Goal: Task Accomplishment & Management: Manage account settings

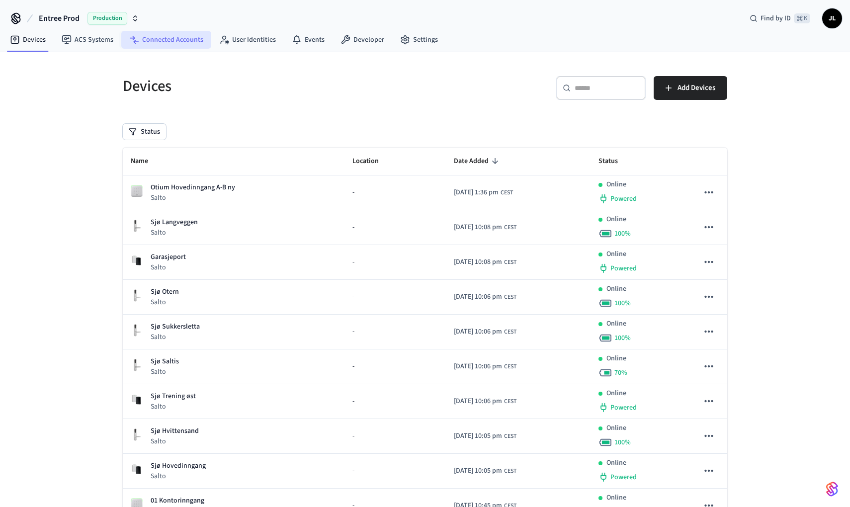
click at [161, 36] on link "Connected Accounts" at bounding box center [166, 40] width 90 height 18
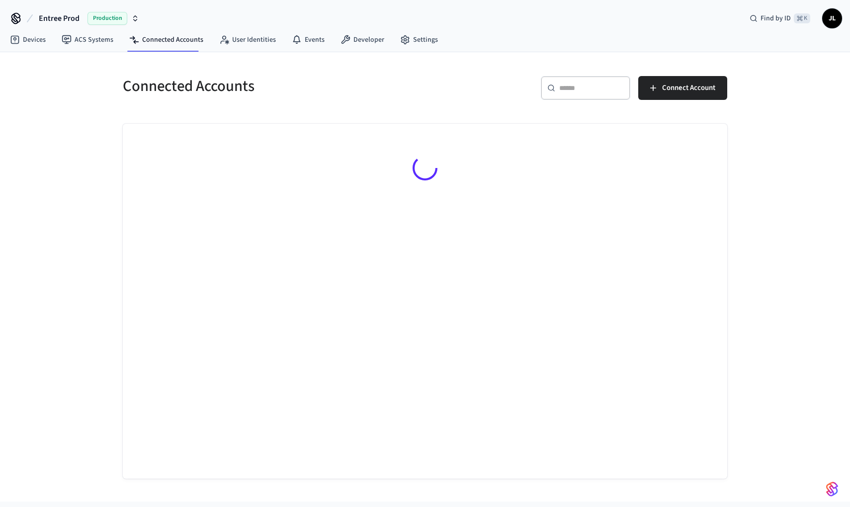
click at [108, 19] on span "Production" at bounding box center [107, 18] width 40 height 13
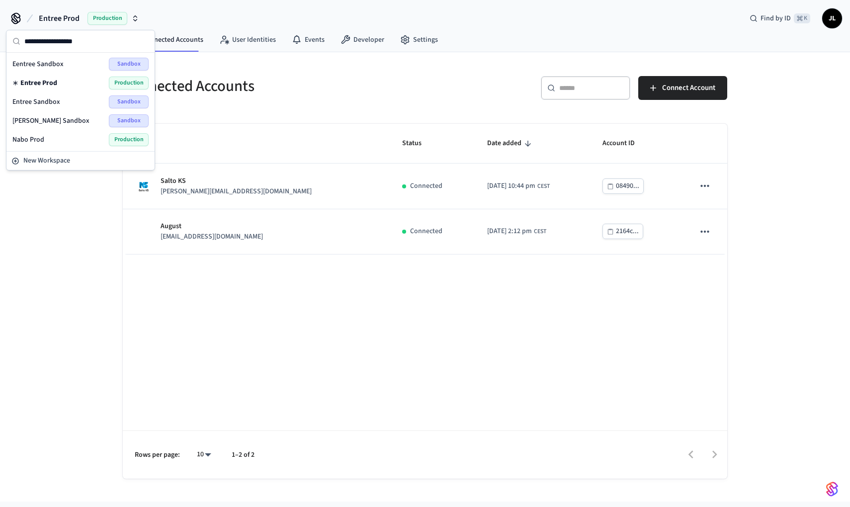
click at [108, 19] on span "Production" at bounding box center [107, 18] width 40 height 13
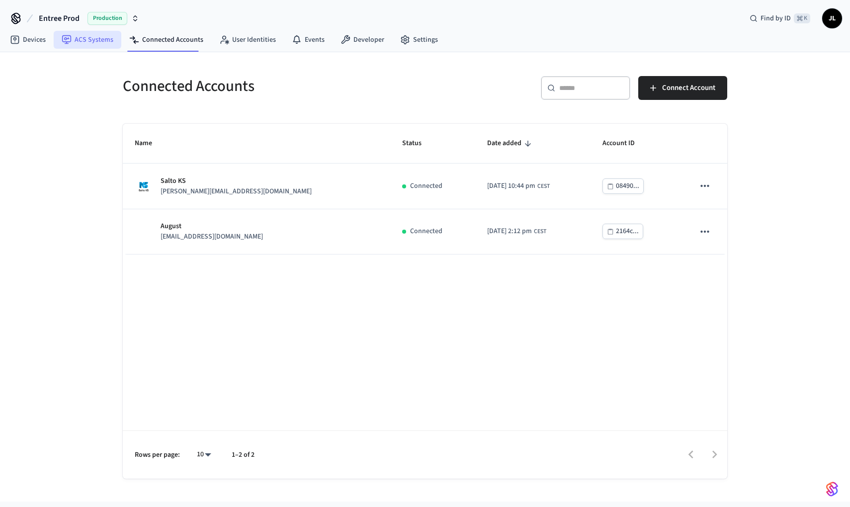
click at [109, 37] on link "ACS Systems" at bounding box center [88, 40] width 68 height 18
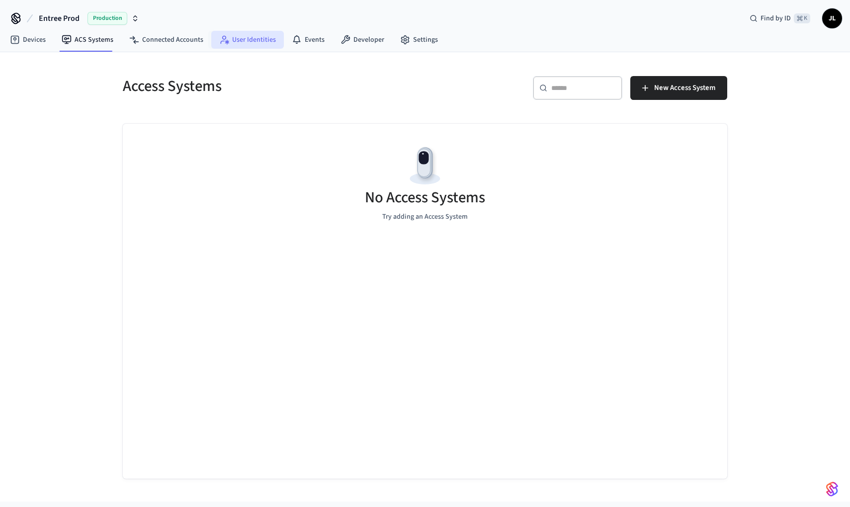
click at [254, 44] on link "User Identities" at bounding box center [247, 40] width 73 height 18
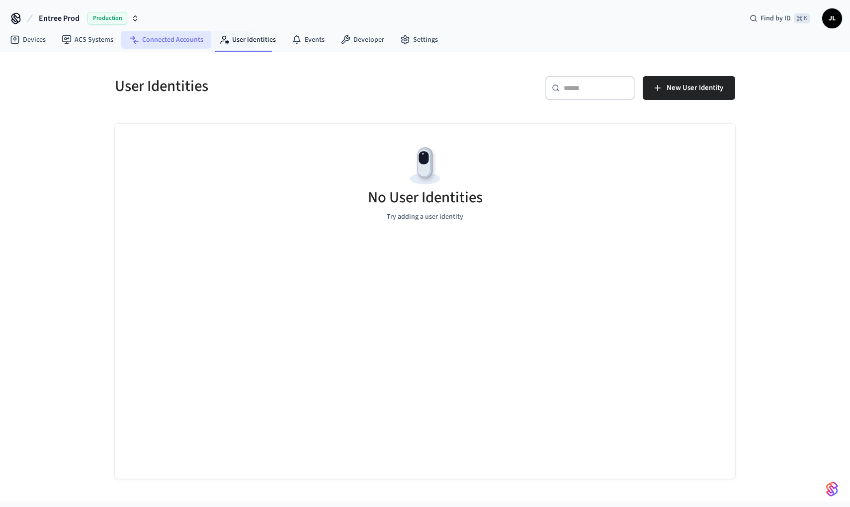
click at [168, 42] on link "Connected Accounts" at bounding box center [166, 40] width 90 height 18
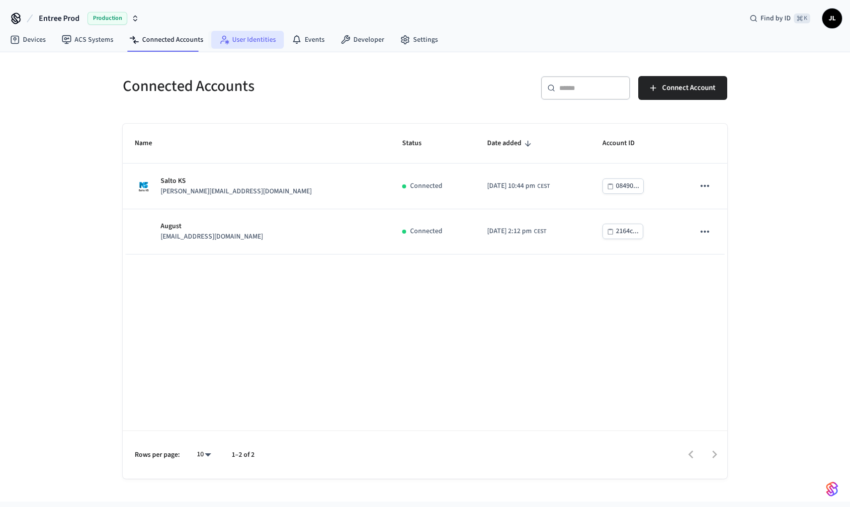
click at [241, 43] on link "User Identities" at bounding box center [247, 40] width 73 height 18
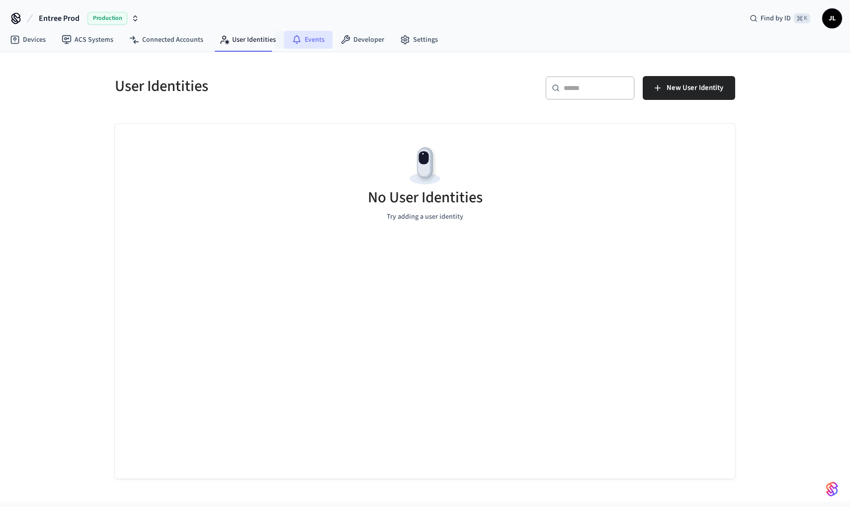
click at [300, 40] on link "Events" at bounding box center [308, 40] width 49 height 18
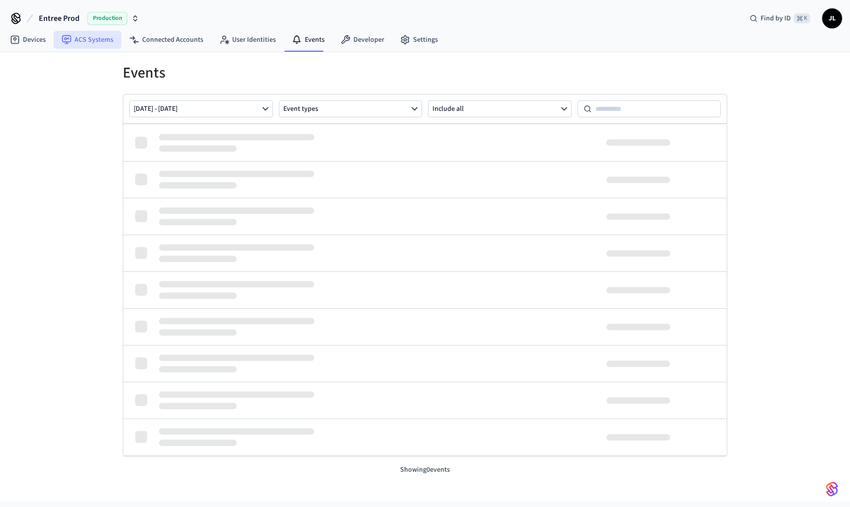
click at [85, 43] on link "ACS Systems" at bounding box center [88, 40] width 68 height 18
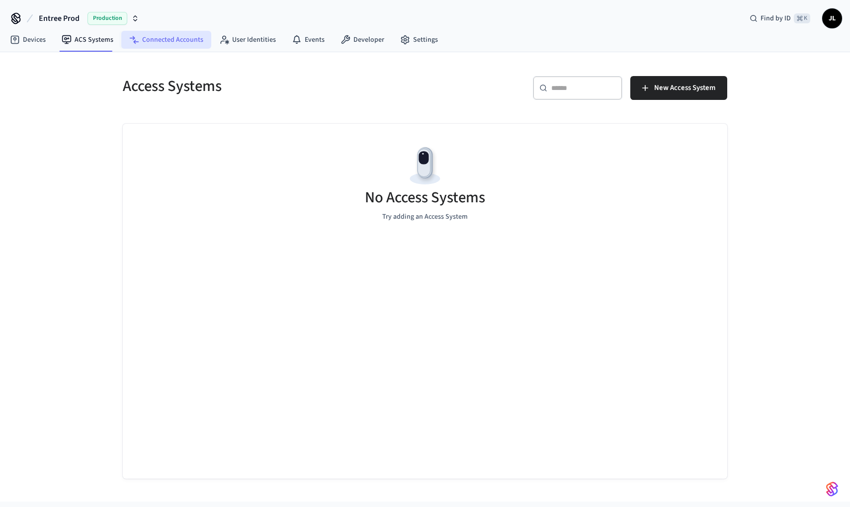
click at [149, 36] on link "Connected Accounts" at bounding box center [166, 40] width 90 height 18
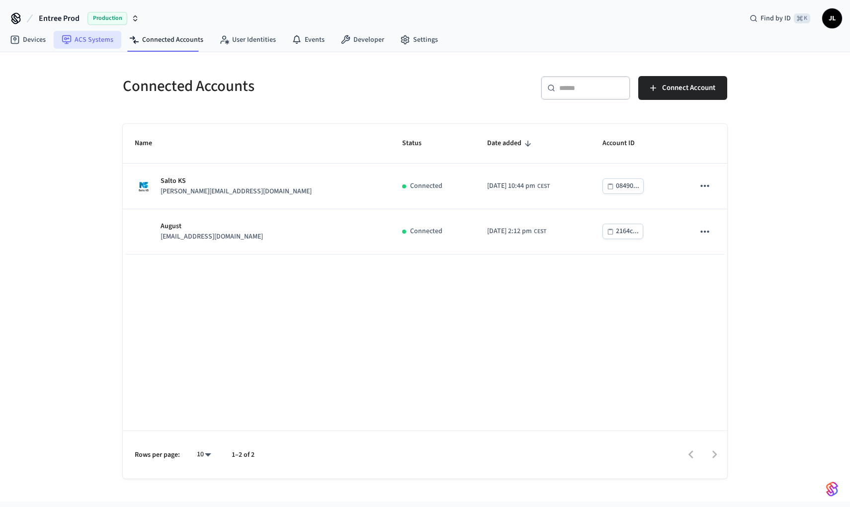
click at [55, 40] on link "ACS Systems" at bounding box center [88, 40] width 68 height 18
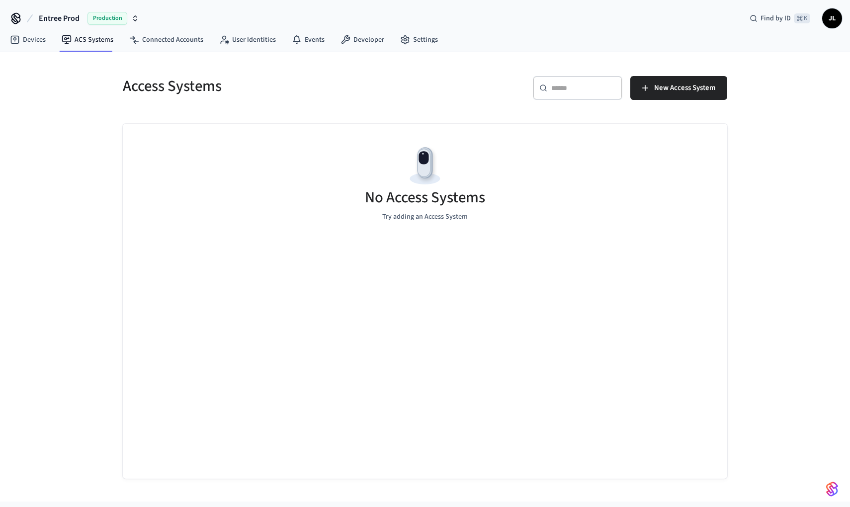
click at [97, 20] on span "Production" at bounding box center [107, 18] width 40 height 13
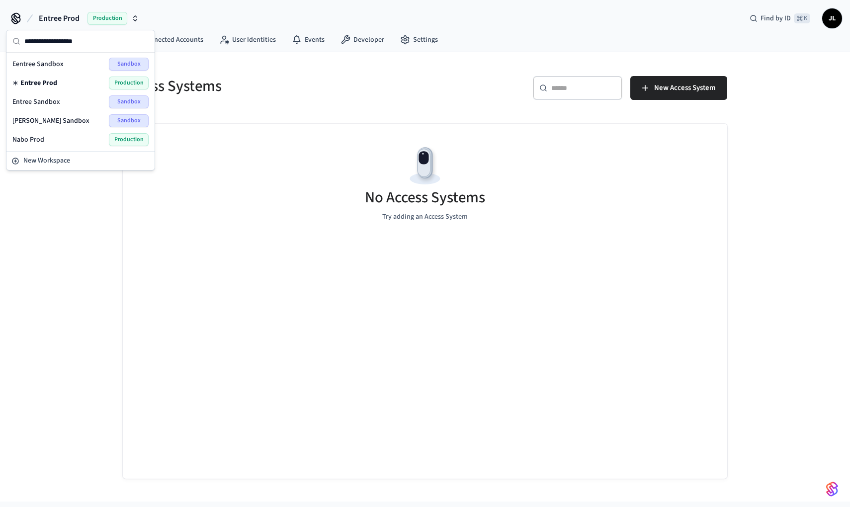
click at [68, 138] on div "Nabo Prod Production" at bounding box center [80, 139] width 136 height 13
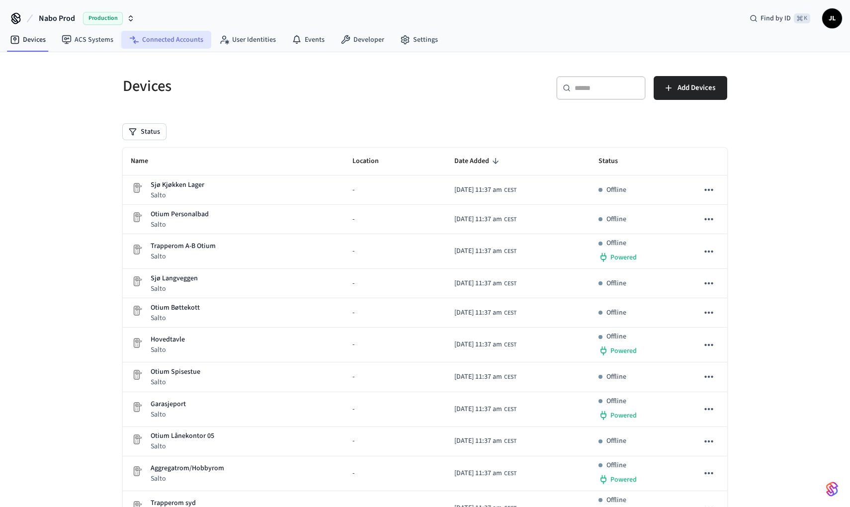
click at [121, 42] on link "Connected Accounts" at bounding box center [166, 40] width 90 height 18
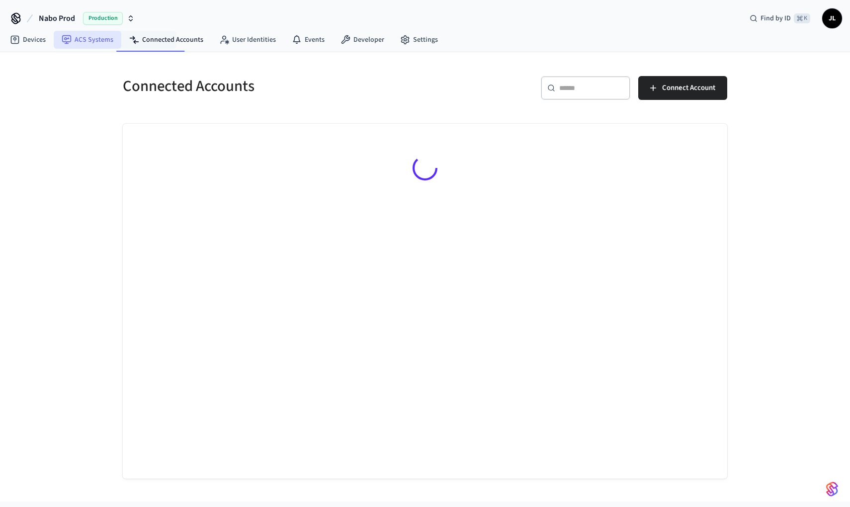
click at [106, 42] on link "ACS Systems" at bounding box center [88, 40] width 68 height 18
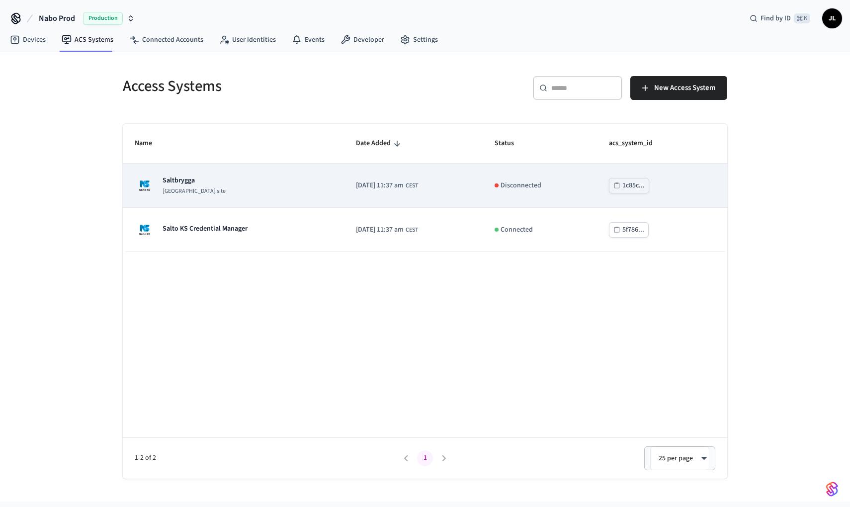
click at [237, 188] on div "Saltbrygga Salto KS site" at bounding box center [233, 185] width 197 height 20
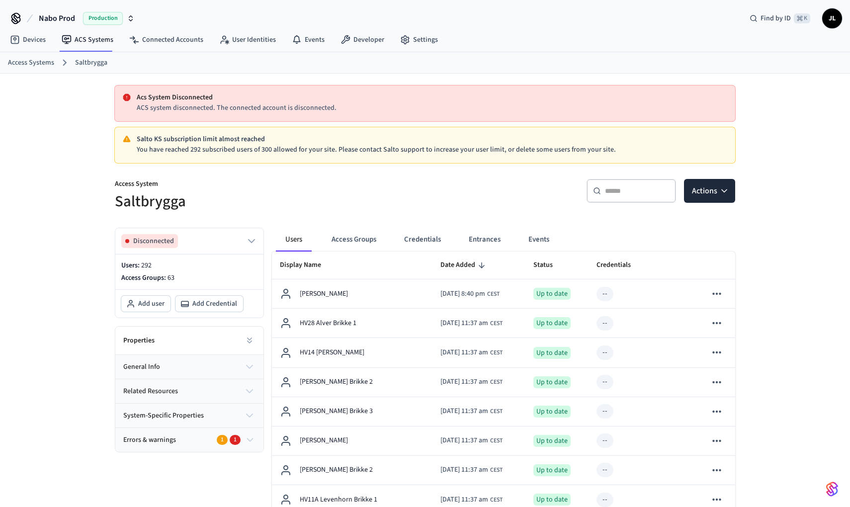
click at [222, 111] on p "ACS system disconnected. The connected account is disconnected." at bounding box center [432, 108] width 590 height 10
click at [249, 175] on div "Access System Saltbrygga" at bounding box center [261, 189] width 316 height 45
click at [168, 239] on span "Disconnected" at bounding box center [153, 241] width 41 height 10
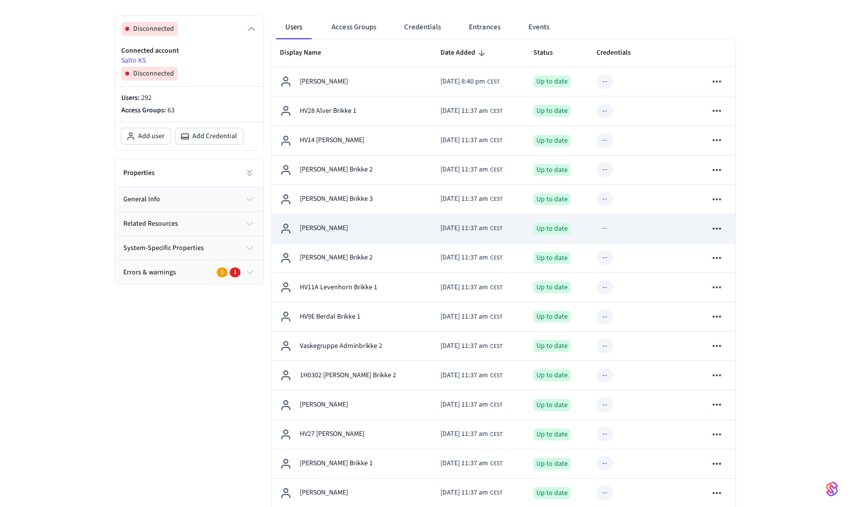
scroll to position [218, 0]
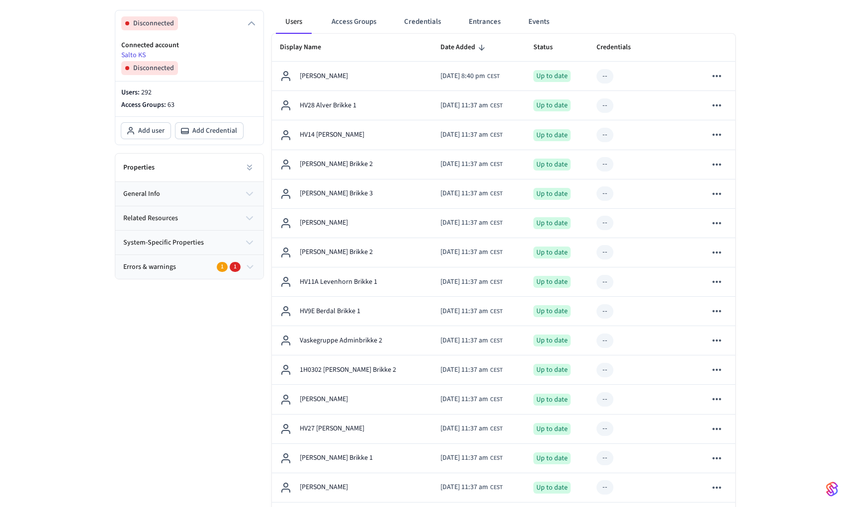
click at [210, 261] on button "Errors & warnings 1 1" at bounding box center [189, 267] width 148 height 24
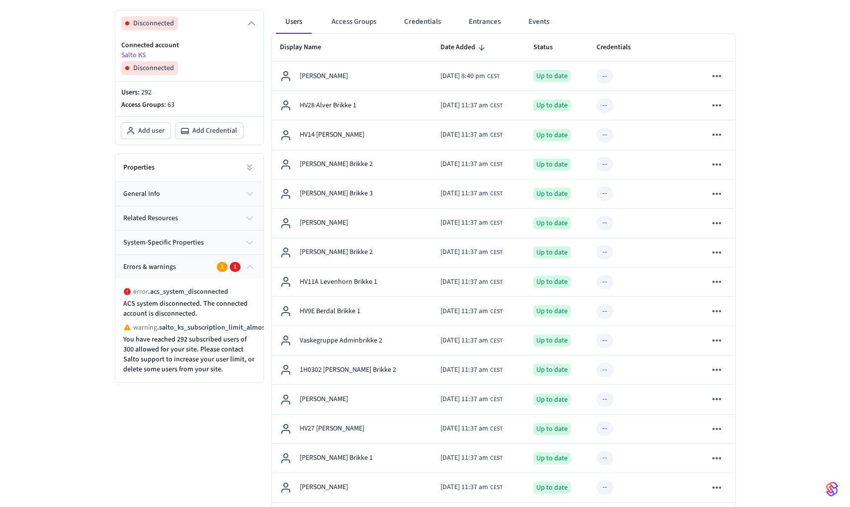
click at [195, 300] on p "ACS system disconnected. The connected account is disconnected." at bounding box center [189, 309] width 132 height 20
drag, startPoint x: 195, startPoint y: 300, endPoint x: 188, endPoint y: 300, distance: 6.5
click at [191, 300] on p "ACS system disconnected. The connected account is disconnected." at bounding box center [189, 309] width 132 height 20
click at [132, 291] on div "error . acs_system_disconnected" at bounding box center [175, 292] width 105 height 10
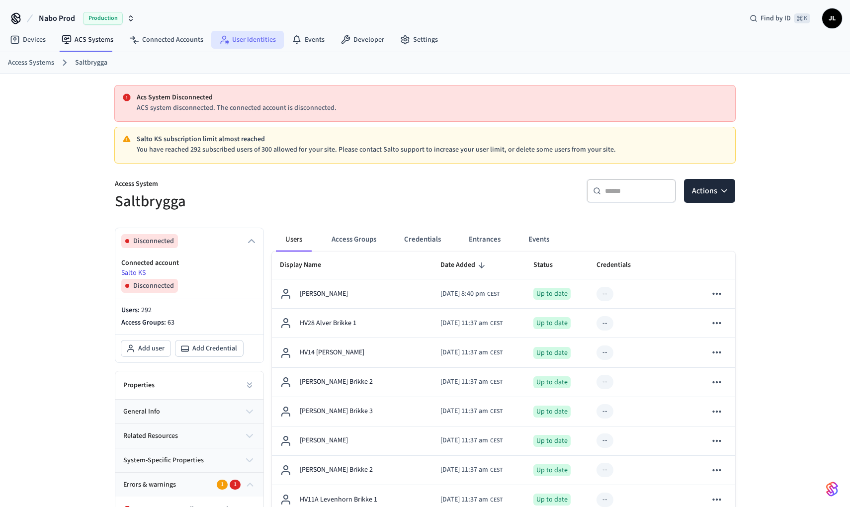
scroll to position [0, 0]
click at [424, 37] on link "Settings" at bounding box center [419, 40] width 54 height 18
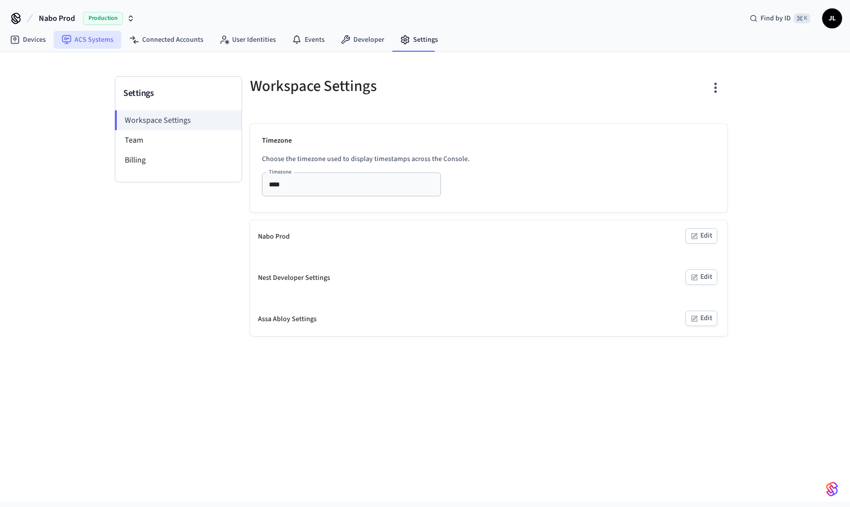
click at [80, 45] on link "ACS Systems" at bounding box center [88, 40] width 68 height 18
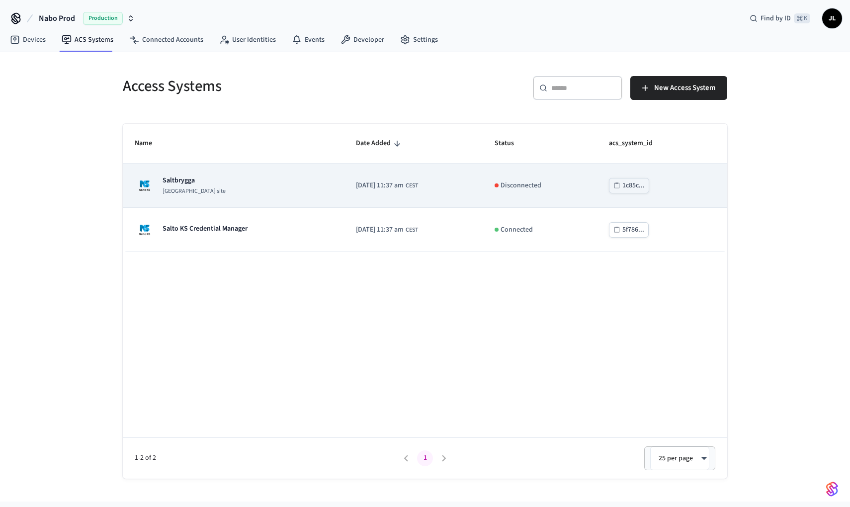
click at [483, 194] on td "2025/06/28 at 11:37 am CEST" at bounding box center [413, 186] width 139 height 44
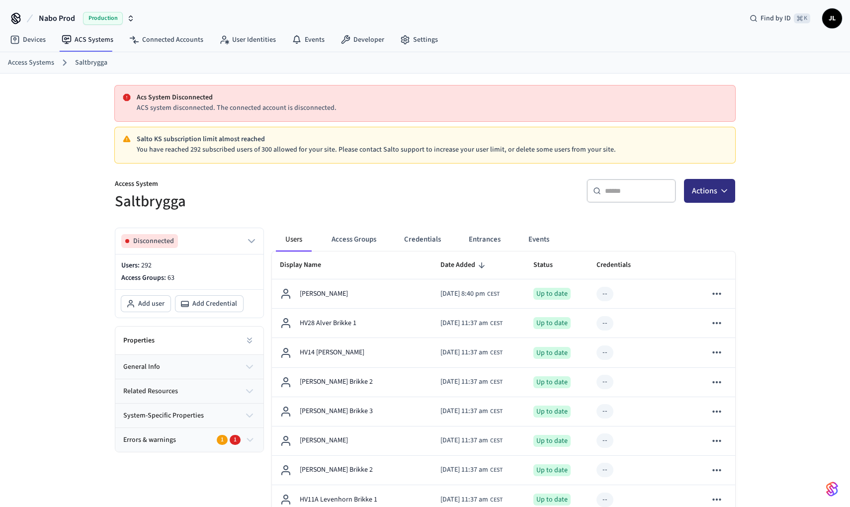
click at [709, 202] on button "Actions" at bounding box center [709, 191] width 51 height 24
click at [534, 194] on div "​ ​ Actions" at bounding box center [583, 195] width 304 height 32
click at [239, 238] on button "Disconnected" at bounding box center [189, 241] width 136 height 14
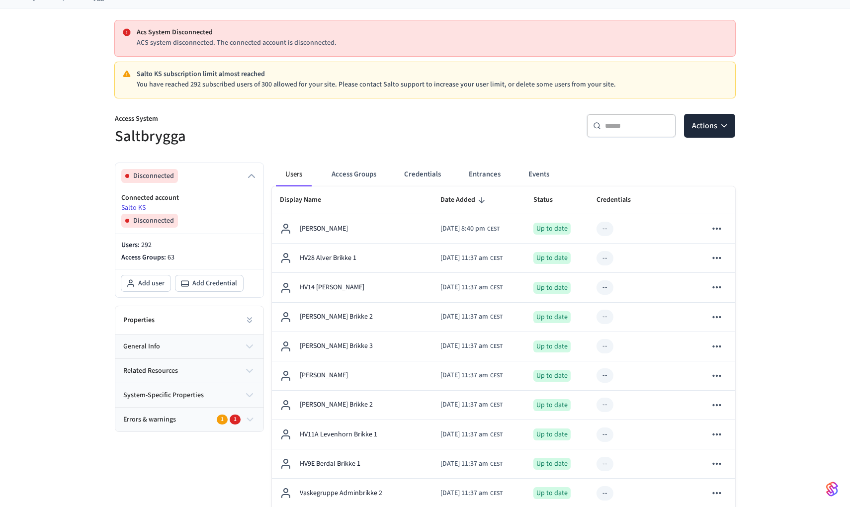
click at [205, 336] on button "general info" at bounding box center [189, 346] width 148 height 24
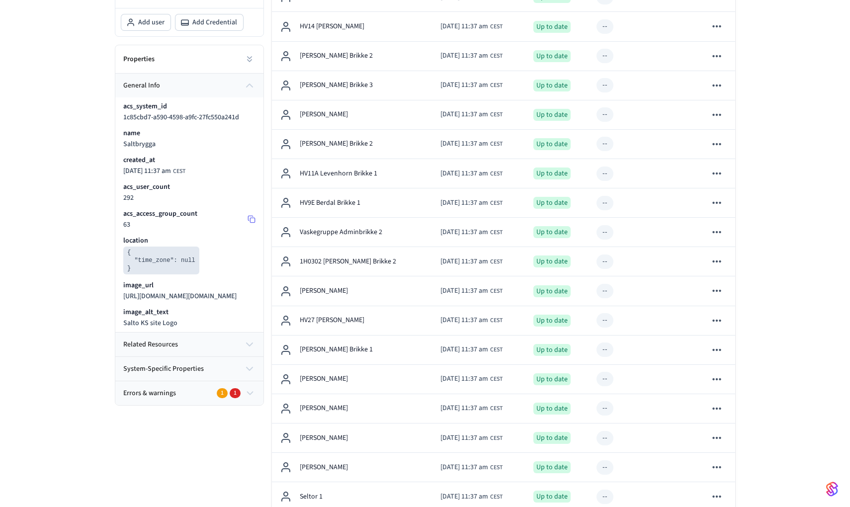
scroll to position [377, 0]
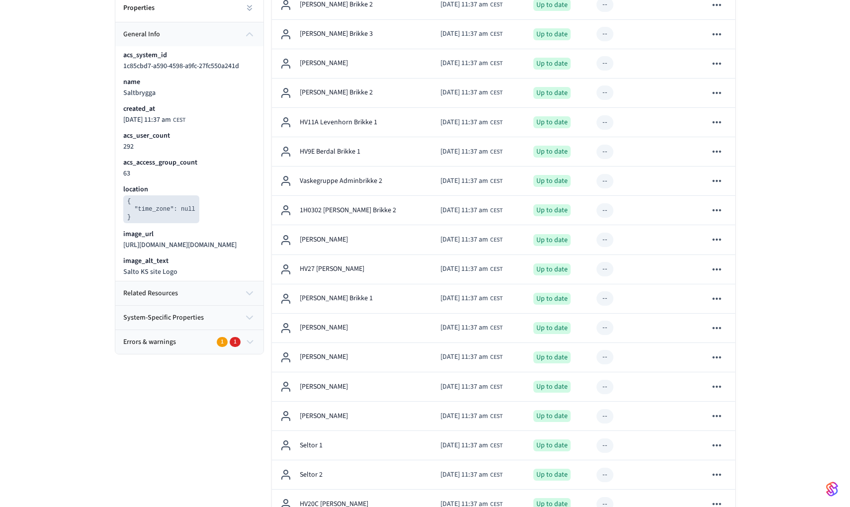
click at [200, 302] on button "related resources" at bounding box center [189, 293] width 148 height 24
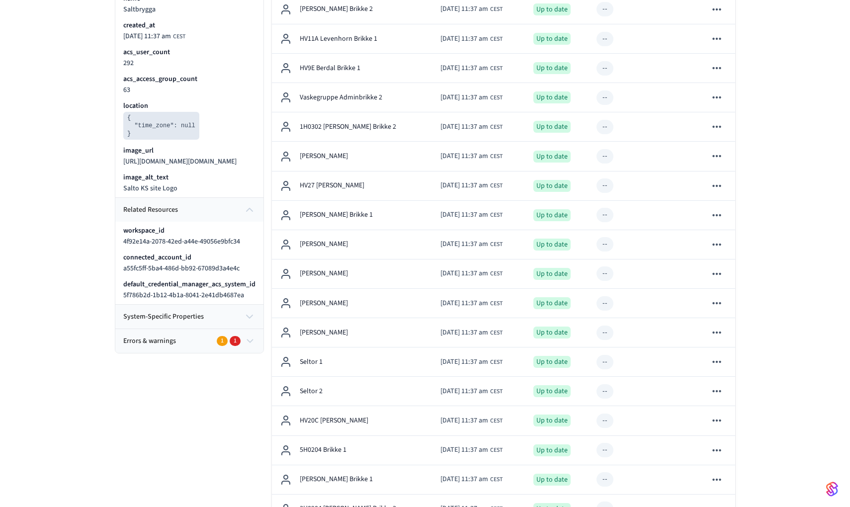
scroll to position [489, 0]
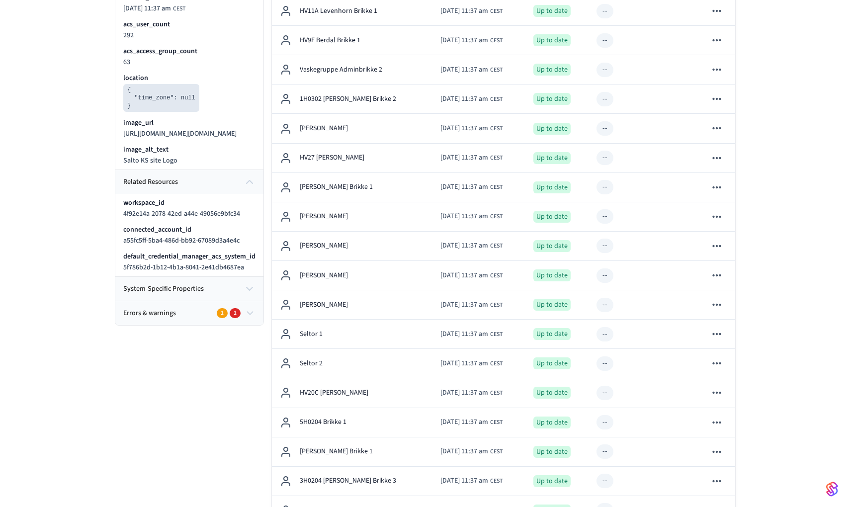
click at [200, 301] on button "system-specific properties" at bounding box center [189, 289] width 148 height 24
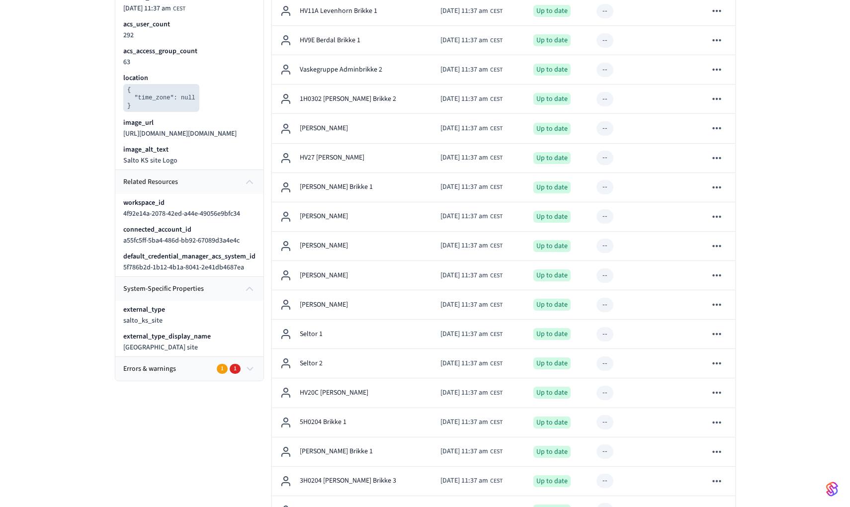
click at [167, 368] on button "Errors & warnings 1 1" at bounding box center [189, 369] width 148 height 24
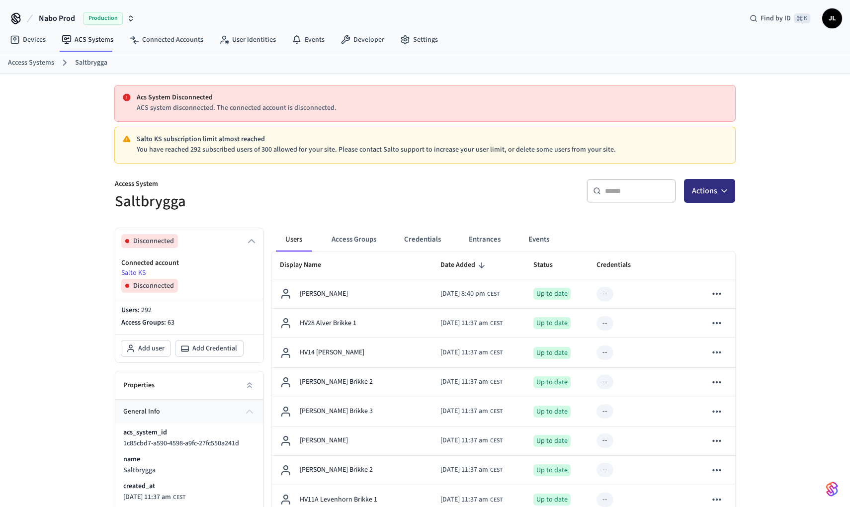
scroll to position [0, 0]
click at [711, 191] on button "Actions" at bounding box center [709, 191] width 51 height 24
drag, startPoint x: 485, startPoint y: 174, endPoint x: 415, endPoint y: 155, distance: 72.1
click at [485, 174] on div "​ ​ Actions" at bounding box center [577, 189] width 316 height 45
click at [44, 66] on link "Access Systems" at bounding box center [31, 63] width 46 height 10
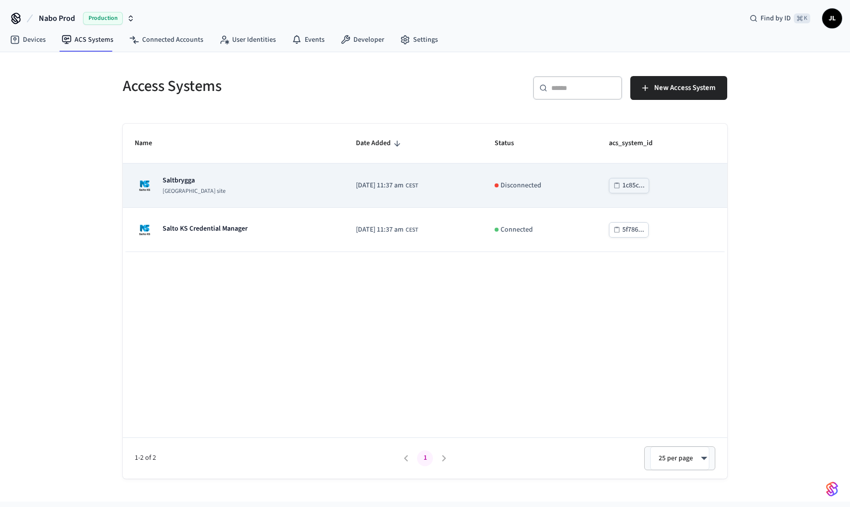
click at [664, 177] on td "1c85c..." at bounding box center [662, 186] width 130 height 44
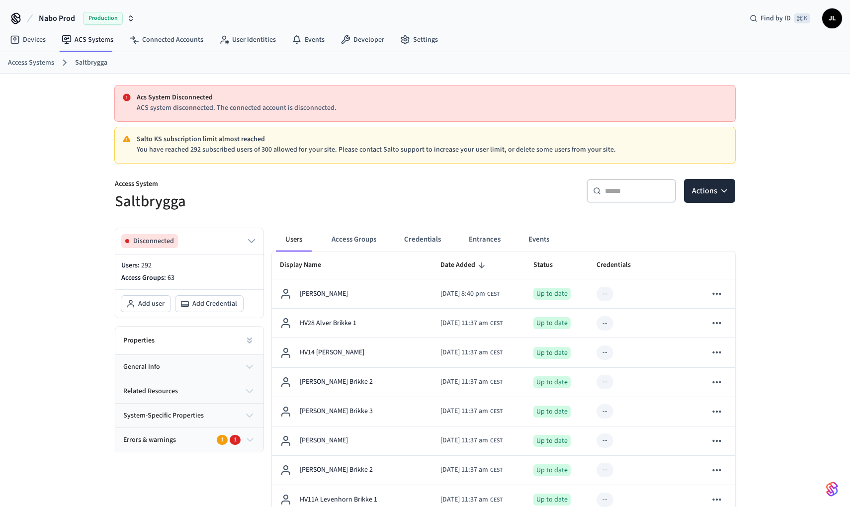
click at [45, 63] on link "Access Systems" at bounding box center [31, 63] width 46 height 10
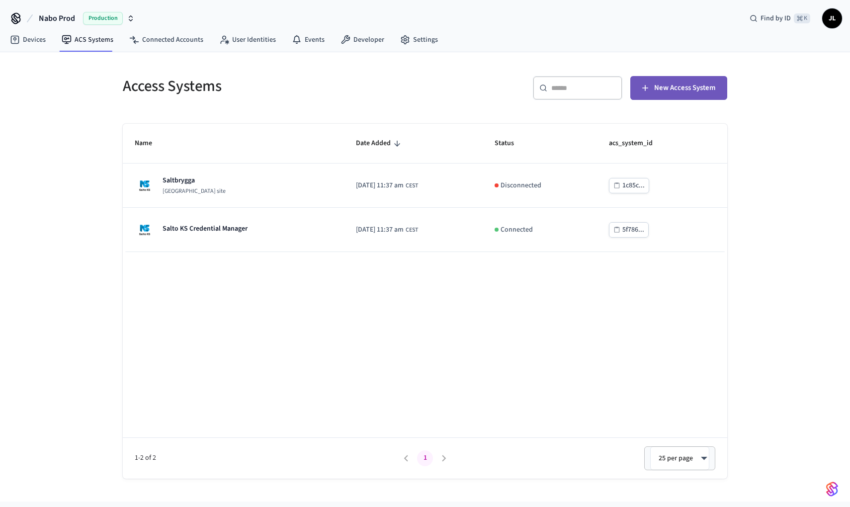
click at [701, 86] on span "New Access System" at bounding box center [684, 88] width 61 height 13
click at [699, 86] on span "New Access System" at bounding box center [684, 88] width 61 height 13
click at [149, 38] on link "Connected Accounts" at bounding box center [166, 40] width 90 height 18
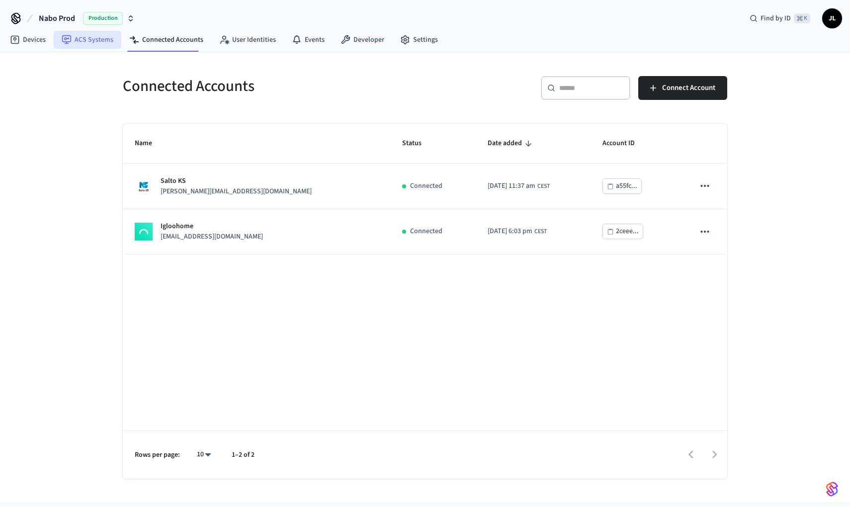
click at [94, 37] on link "ACS Systems" at bounding box center [88, 40] width 68 height 18
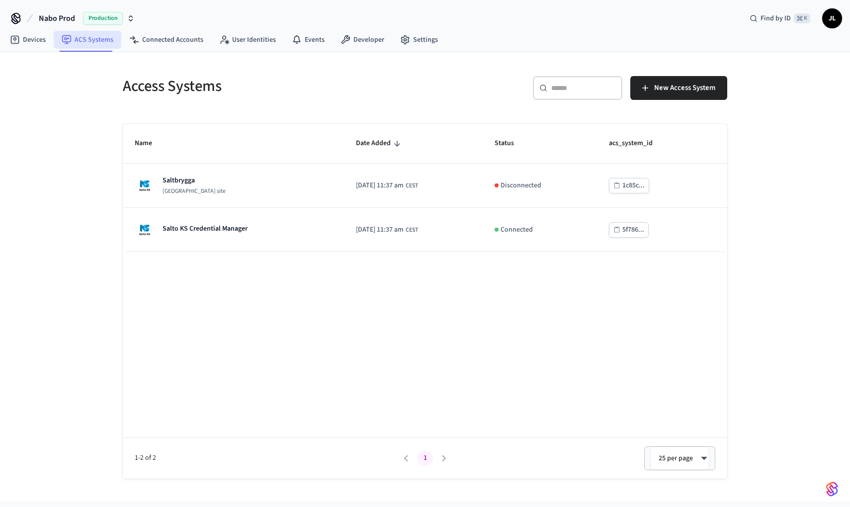
click at [94, 37] on link "ACS Systems" at bounding box center [88, 40] width 68 height 18
click at [178, 47] on link "Connected Accounts" at bounding box center [166, 40] width 90 height 18
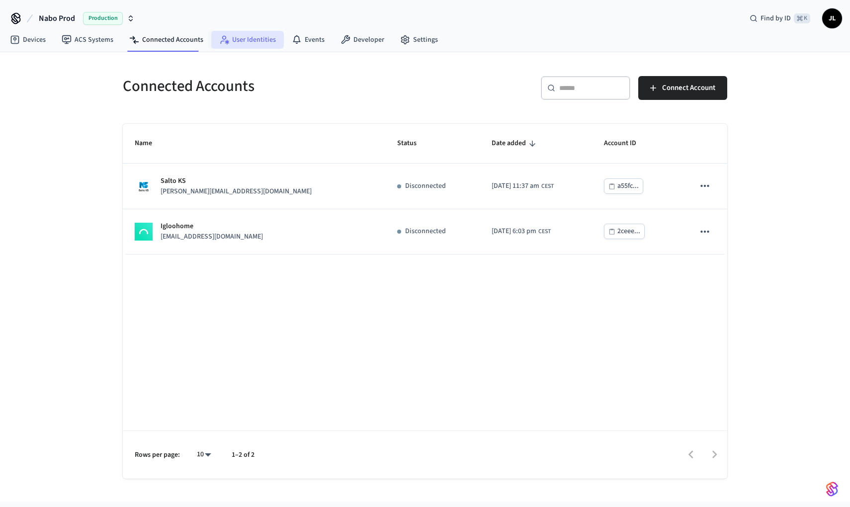
click at [251, 43] on link "User Identities" at bounding box center [247, 40] width 73 height 18
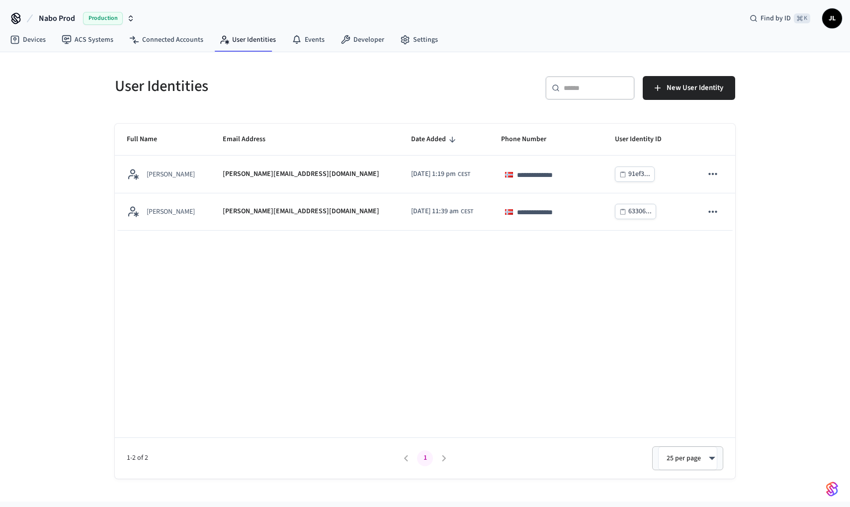
drag, startPoint x: 195, startPoint y: 43, endPoint x: 215, endPoint y: 55, distance: 23.2
click at [57, 39] on link "ACS Systems" at bounding box center [88, 40] width 68 height 18
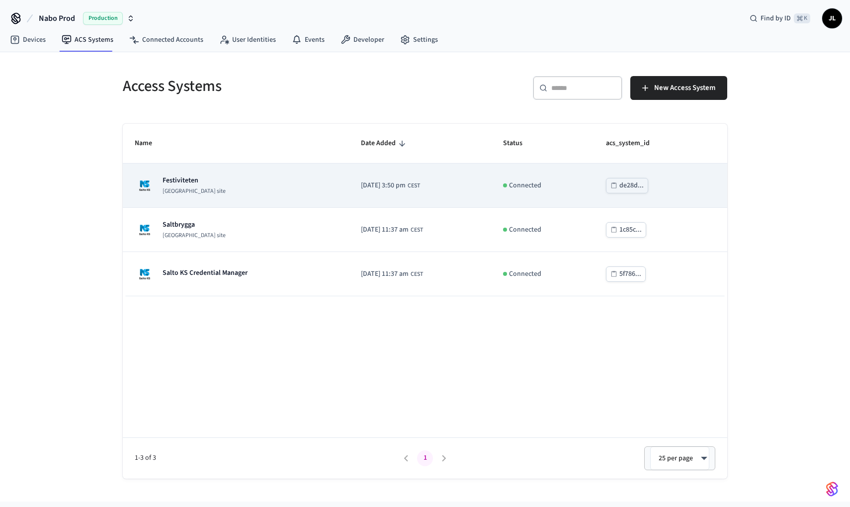
click at [440, 176] on td "2025/10/15 at 3:50 pm CEST" at bounding box center [420, 186] width 142 height 44
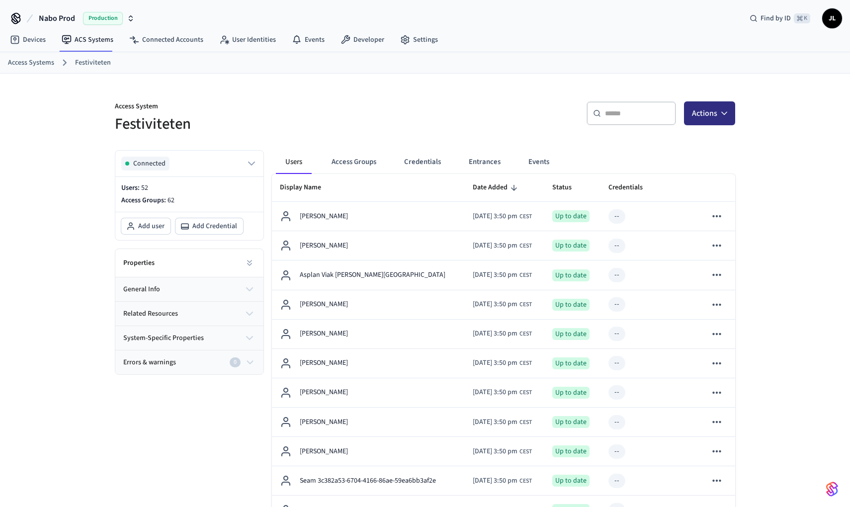
click at [707, 111] on button "Actions" at bounding box center [709, 113] width 51 height 24
click at [668, 150] on div "Add credential" at bounding box center [679, 154] width 106 height 16
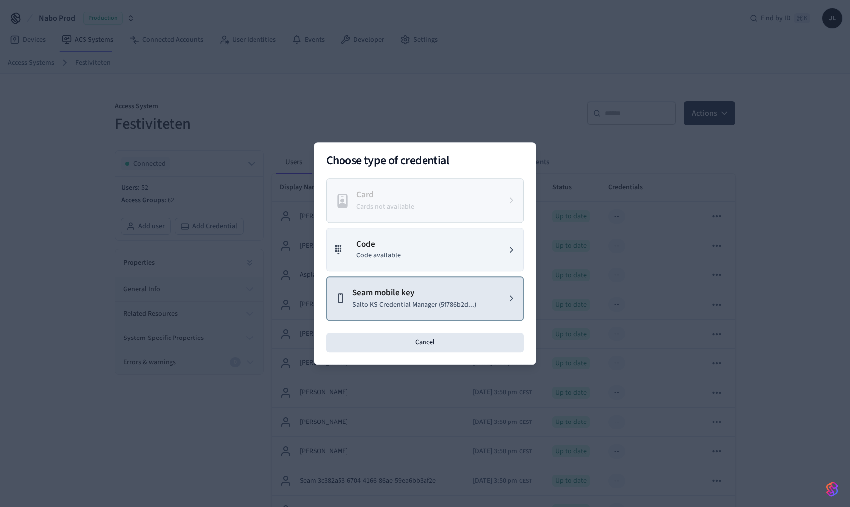
click at [447, 296] on p "Seam mobile key" at bounding box center [414, 293] width 124 height 13
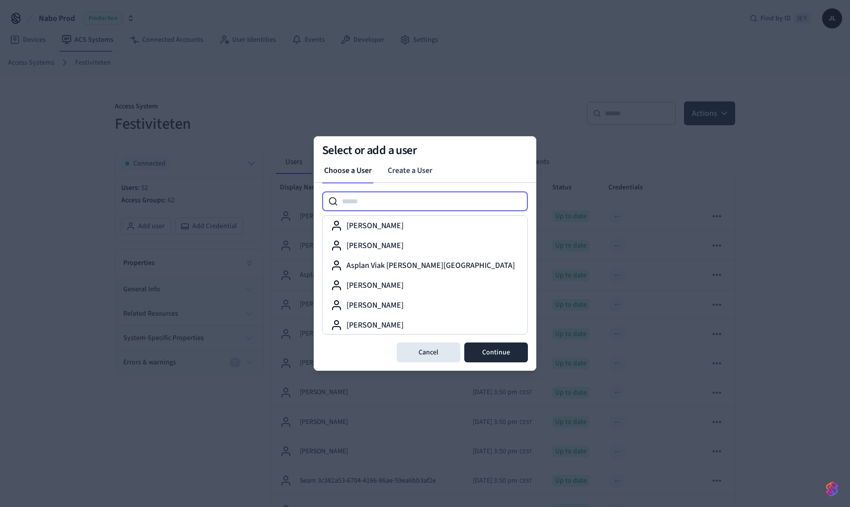
click at [414, 203] on input at bounding box center [433, 201] width 190 height 12
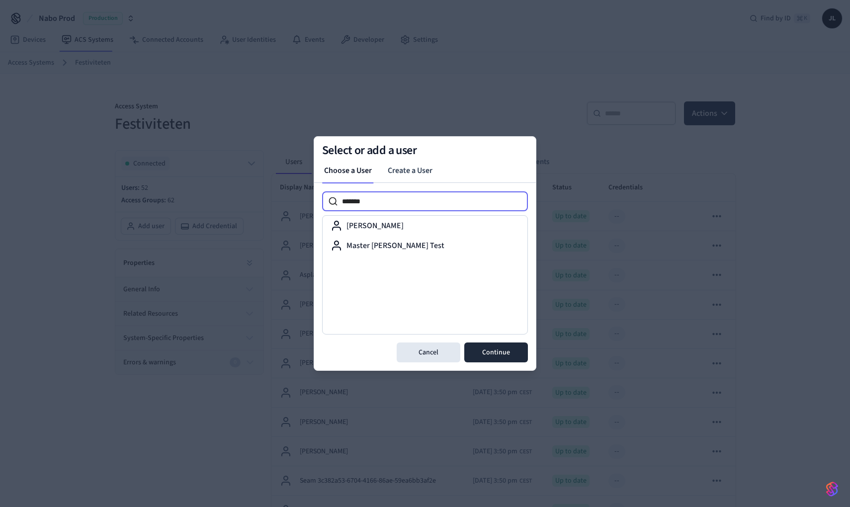
type input "*******"
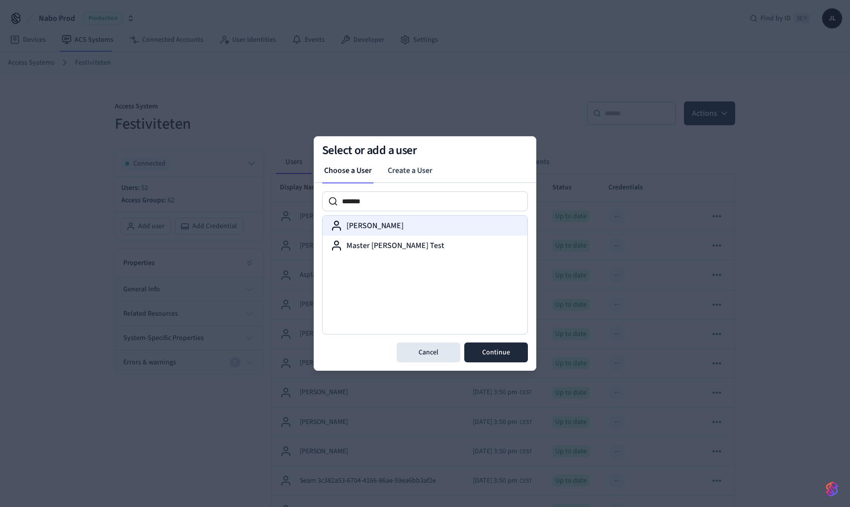
drag, startPoint x: 414, startPoint y: 203, endPoint x: 414, endPoint y: 226, distance: 22.4
click at [414, 226] on div "[PERSON_NAME]" at bounding box center [424, 226] width 189 height 12
click at [491, 356] on button "Continue" at bounding box center [496, 352] width 64 height 20
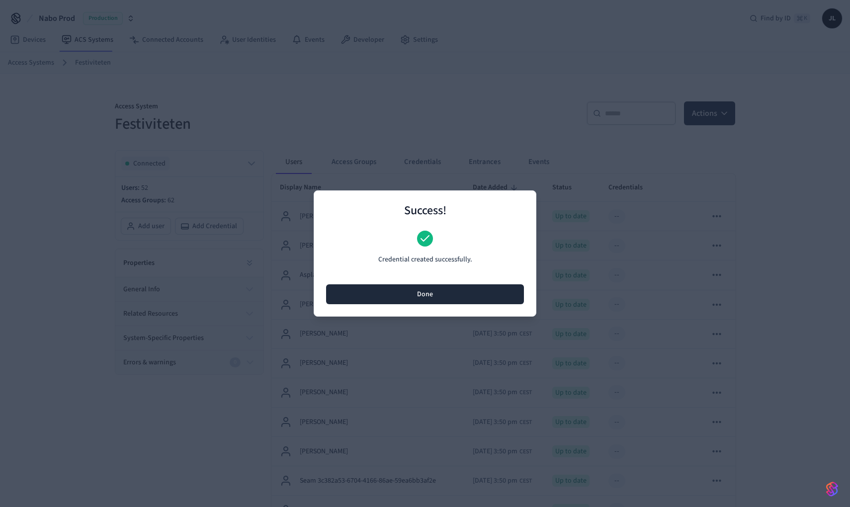
click at [437, 294] on button "Done" at bounding box center [425, 294] width 198 height 20
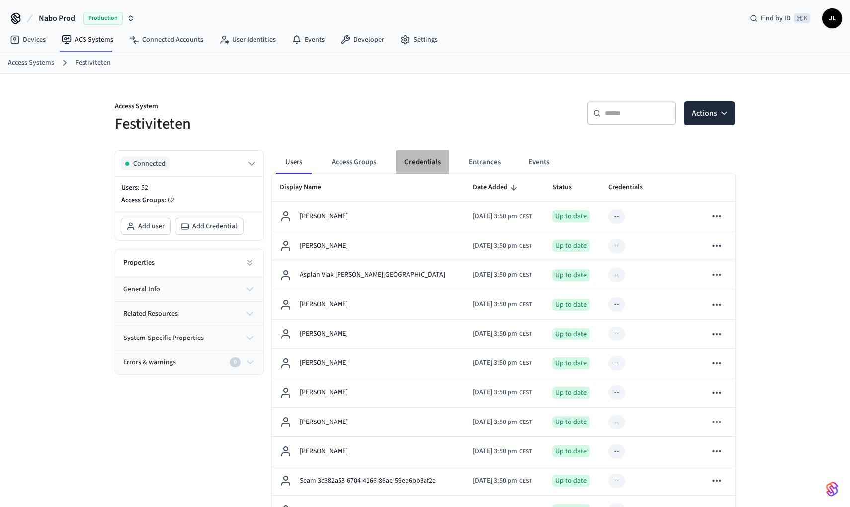
click at [425, 164] on button "Credentials" at bounding box center [422, 162] width 53 height 24
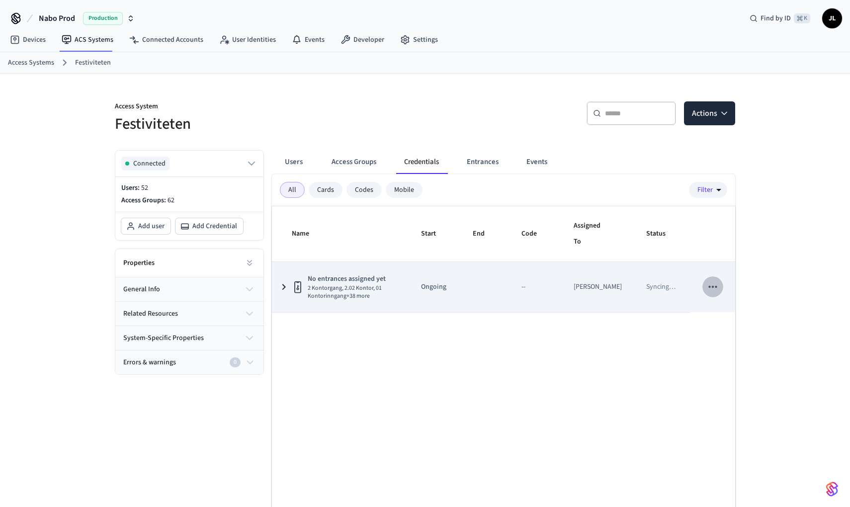
click at [707, 289] on icon "sticky table" at bounding box center [712, 286] width 13 height 13
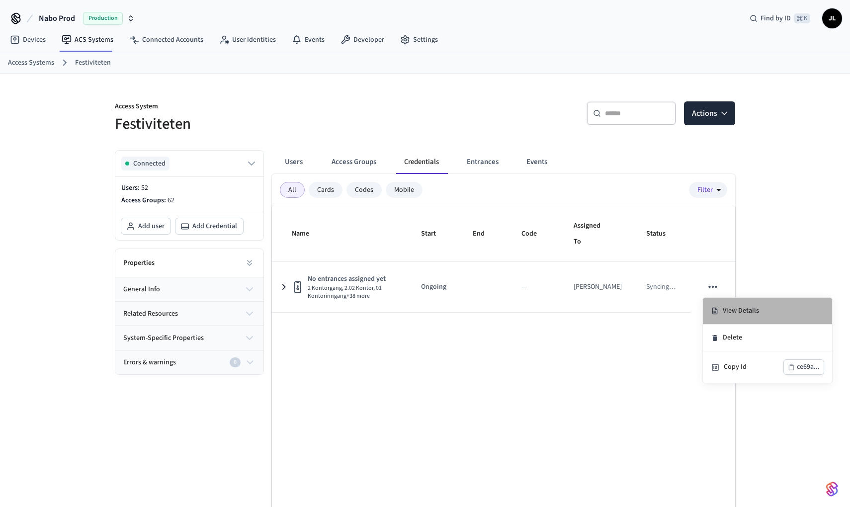
click at [719, 304] on li "View Details" at bounding box center [767, 311] width 129 height 27
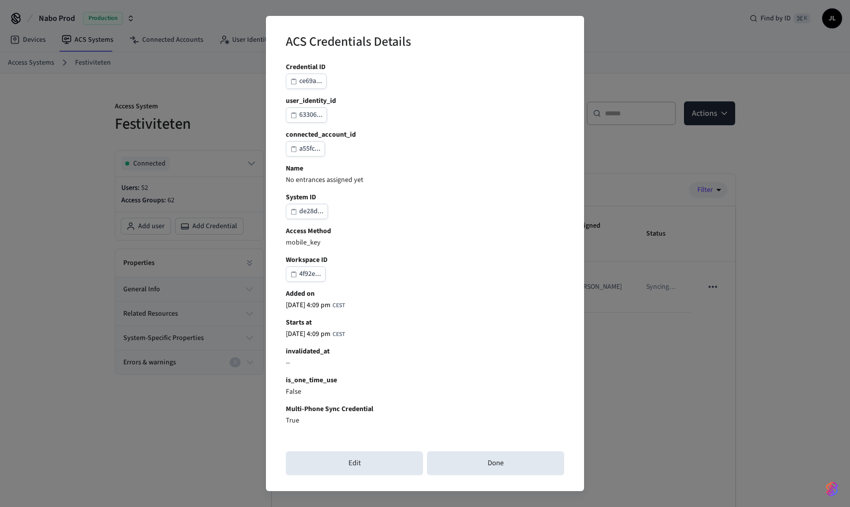
click at [633, 318] on div "ACS Credentials Details Credential ID ce69a... user_identity_id 63306... connec…" at bounding box center [425, 253] width 850 height 507
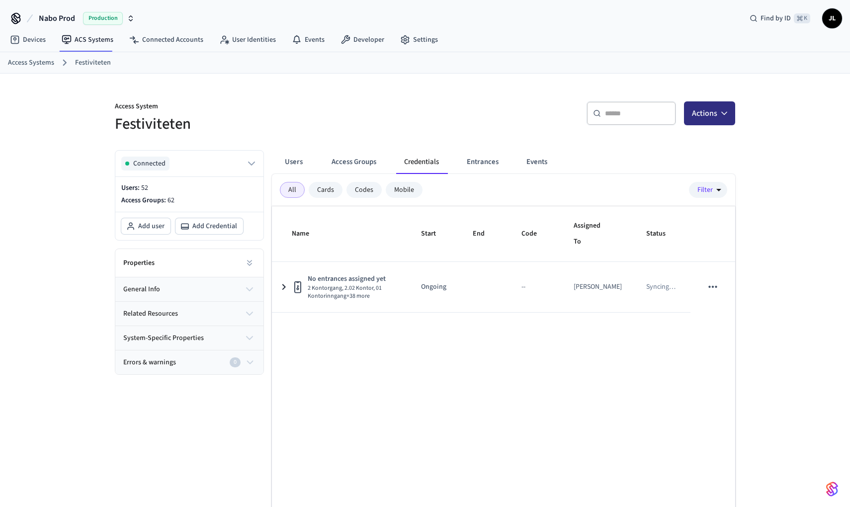
click at [699, 110] on button "Actions" at bounding box center [709, 113] width 51 height 24
click at [533, 134] on div "​ ​ Actions" at bounding box center [577, 111] width 316 height 45
click at [405, 187] on div "Mobile" at bounding box center [404, 190] width 37 height 16
click at [297, 186] on div "All" at bounding box center [292, 190] width 25 height 16
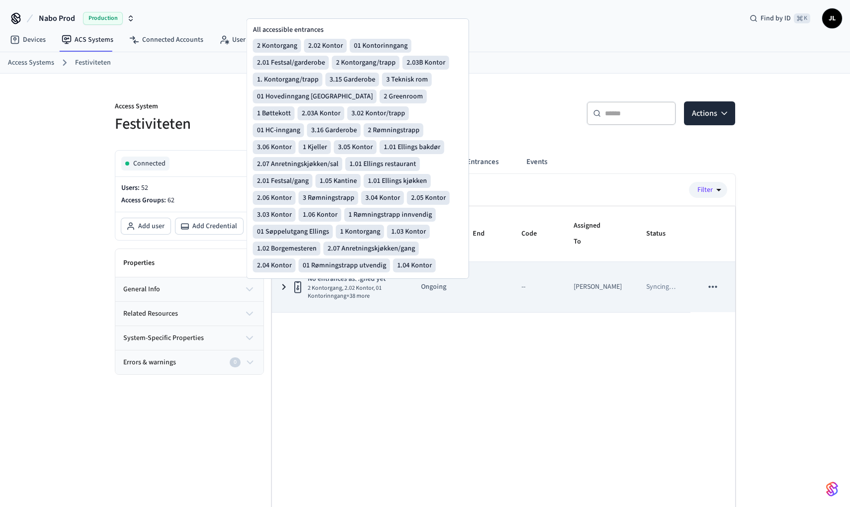
click at [327, 297] on span "2 Kontorgang, 2.02 Kontor, 01 Kontorinngang +38 more" at bounding box center [352, 292] width 89 height 16
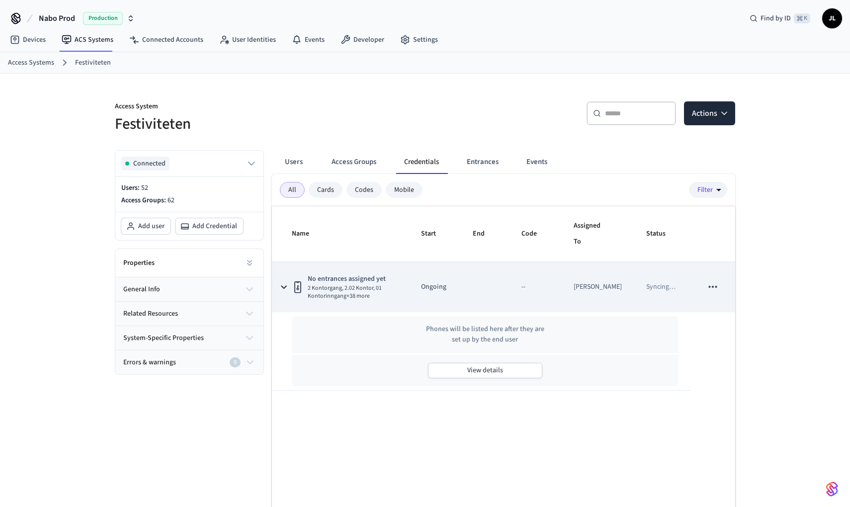
click at [305, 290] on div "No entrances assigned yet 2 Kontorgang, 2.02 Kontor, 01 Kontorinngang +38 more" at bounding box center [344, 287] width 105 height 26
click at [435, 299] on td "Ongoing" at bounding box center [435, 287] width 52 height 50
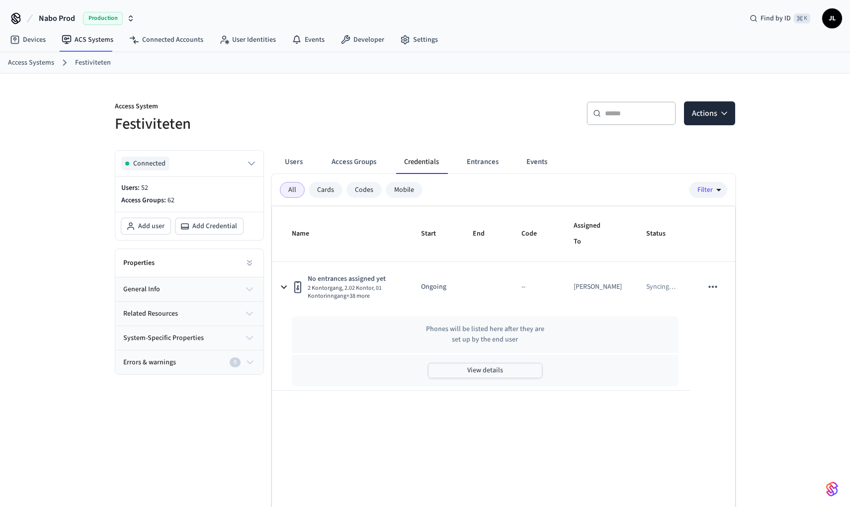
click at [500, 366] on button "View details" at bounding box center [485, 370] width 114 height 15
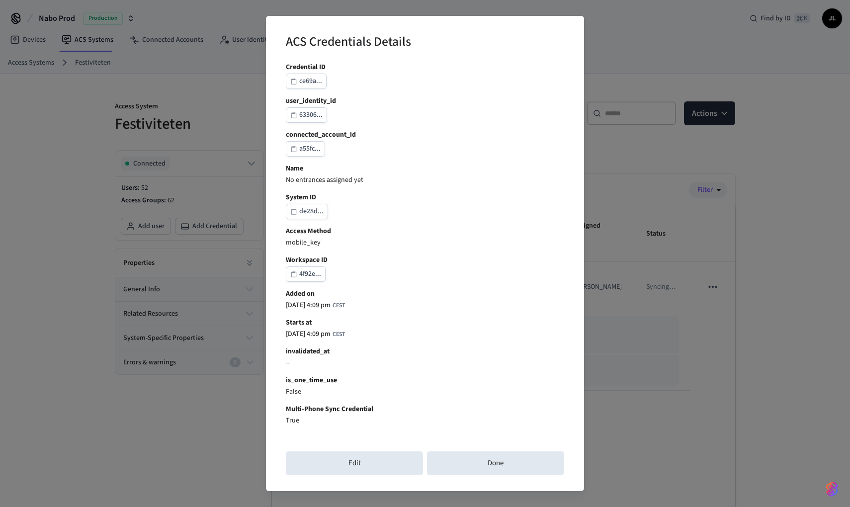
click at [588, 378] on div "ACS Credentials Details Credential ID ce69a... user_identity_id 63306... connec…" at bounding box center [425, 253] width 850 height 507
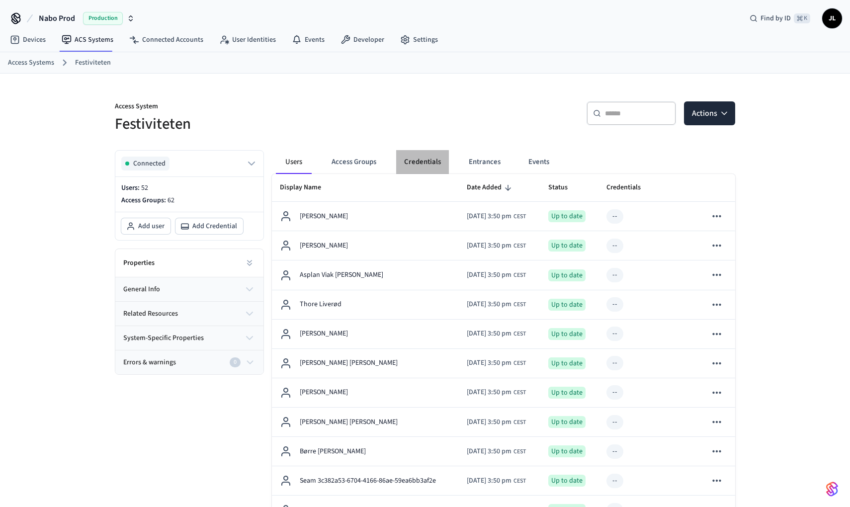
click at [410, 163] on button "Credentials" at bounding box center [422, 162] width 53 height 24
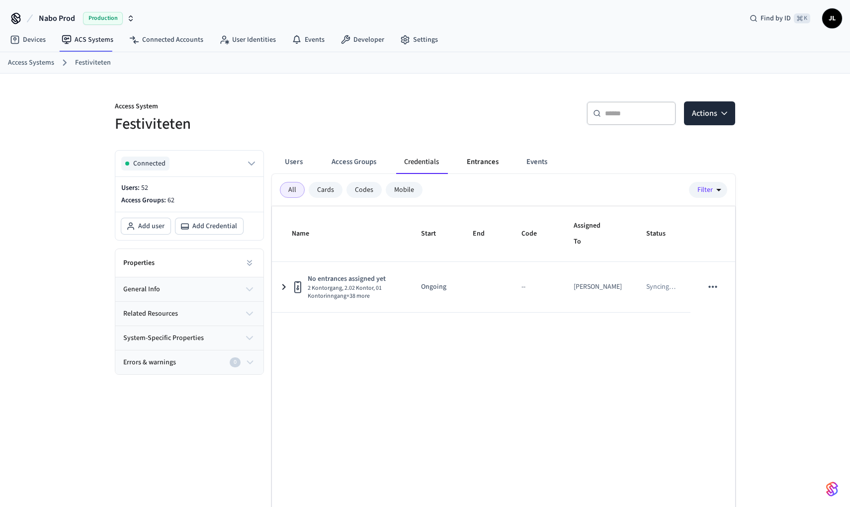
click at [470, 163] on button "Entrances" at bounding box center [483, 162] width 48 height 24
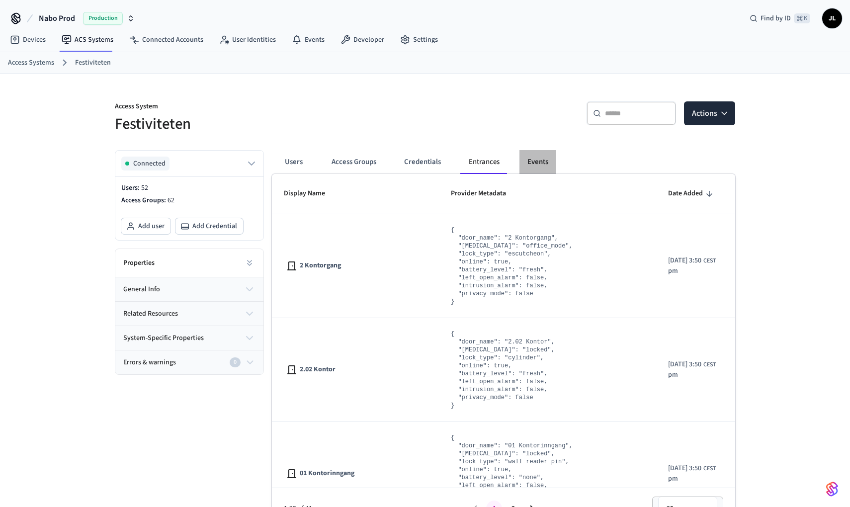
click at [534, 163] on button "Events" at bounding box center [537, 162] width 37 height 24
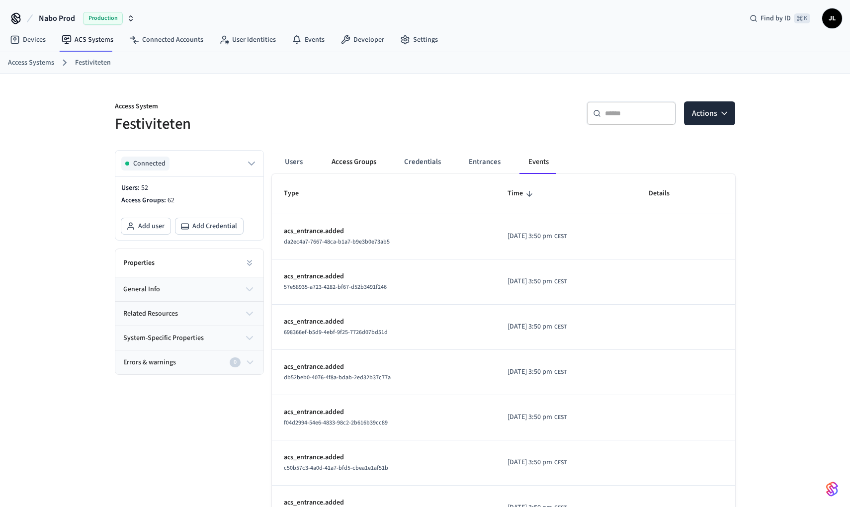
click at [356, 158] on button "Access Groups" at bounding box center [354, 162] width 61 height 24
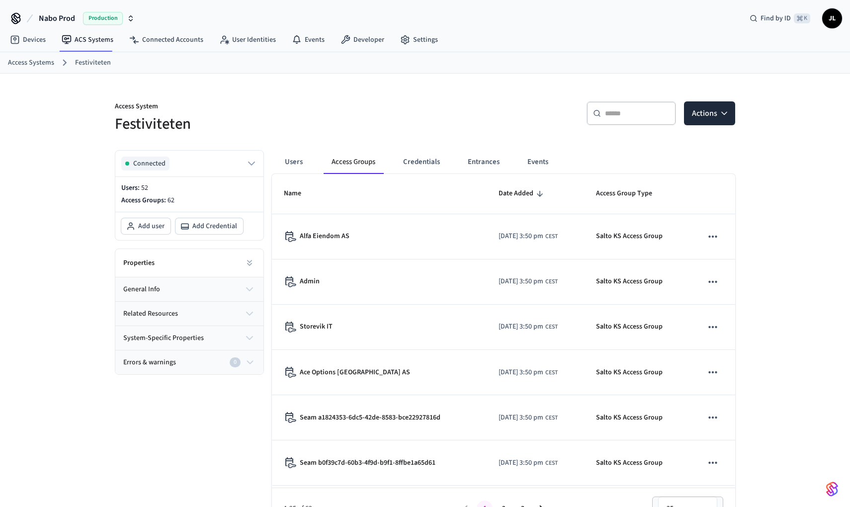
click at [308, 161] on button "Users" at bounding box center [294, 162] width 36 height 24
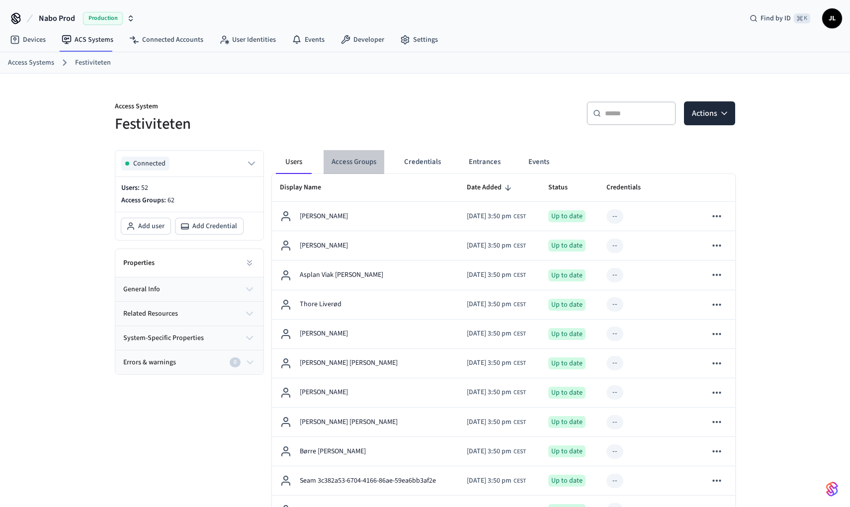
click at [374, 168] on button "Access Groups" at bounding box center [354, 162] width 61 height 24
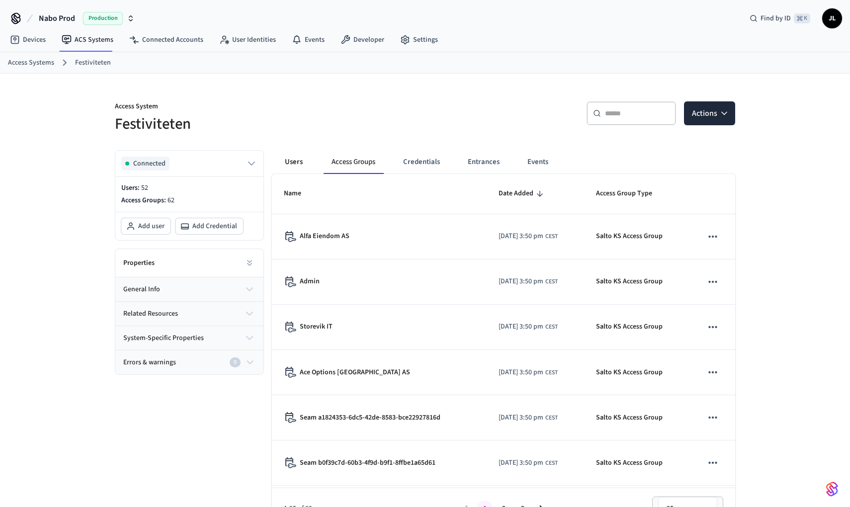
click at [301, 156] on button "Users" at bounding box center [294, 162] width 36 height 24
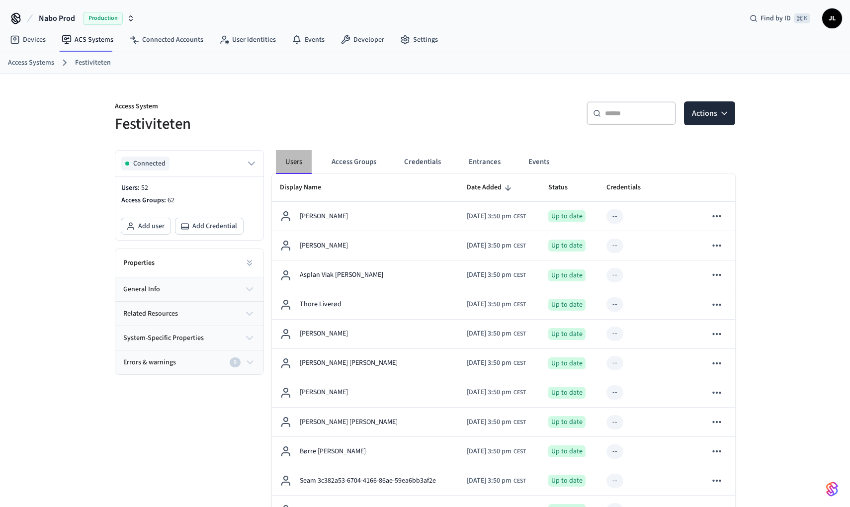
click at [299, 159] on button "Users" at bounding box center [294, 162] width 36 height 24
click at [292, 36] on icon at bounding box center [297, 40] width 10 height 10
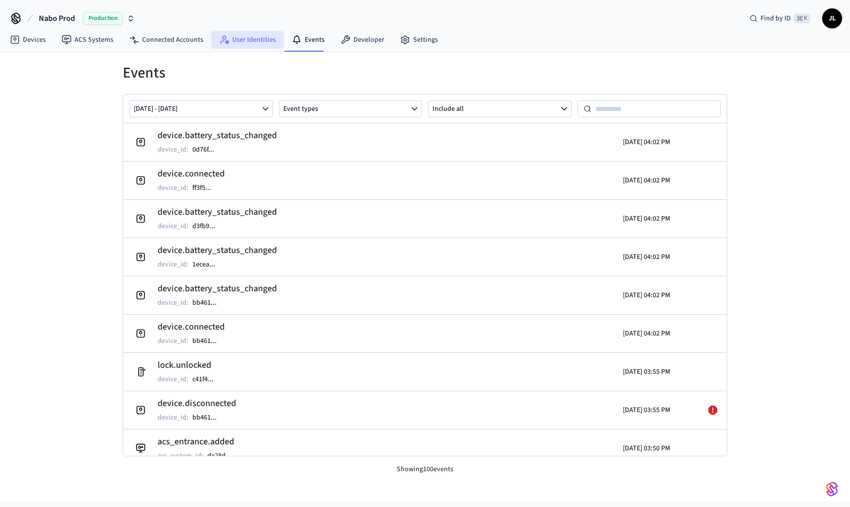
click at [260, 39] on link "User Identities" at bounding box center [247, 40] width 73 height 18
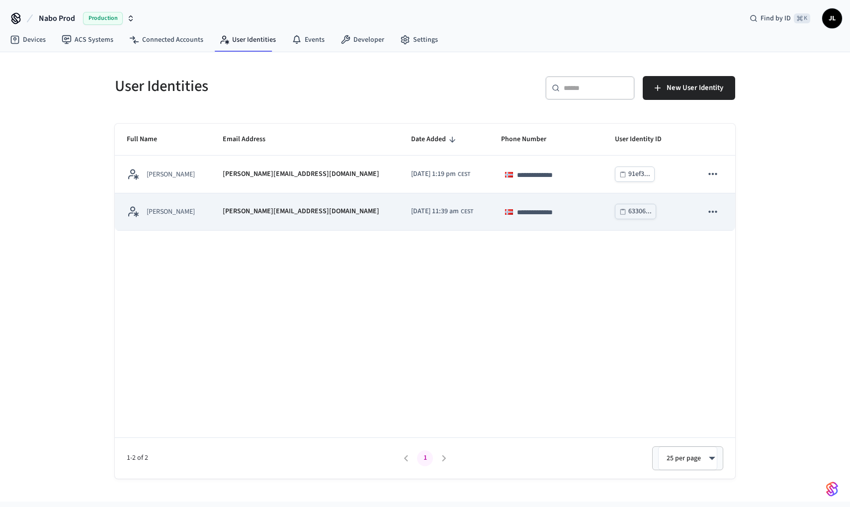
click at [399, 215] on td "2025/06/28 at 11:39 am CEST" at bounding box center [444, 211] width 90 height 37
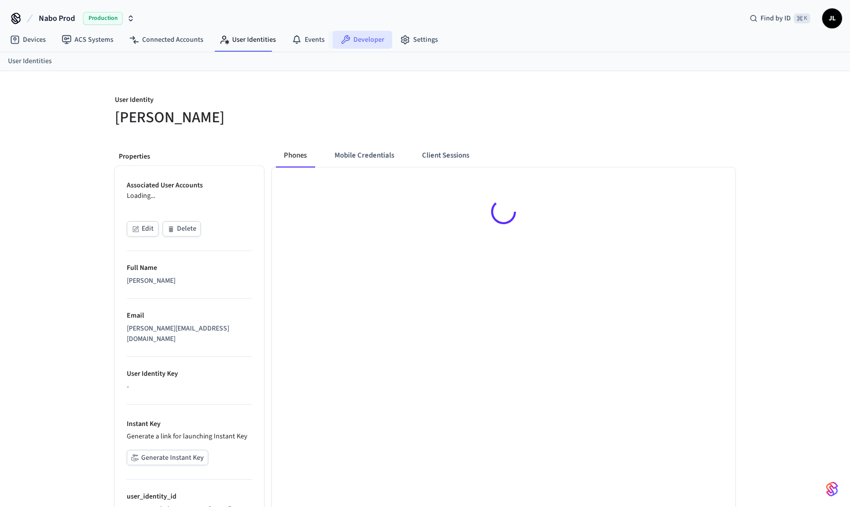
click at [372, 43] on link "Developer" at bounding box center [362, 40] width 60 height 18
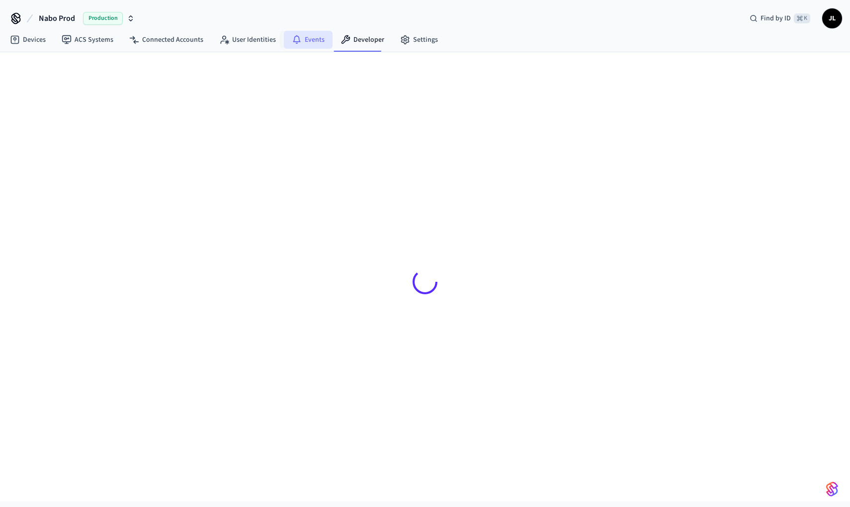
click at [307, 38] on link "Events" at bounding box center [308, 40] width 49 height 18
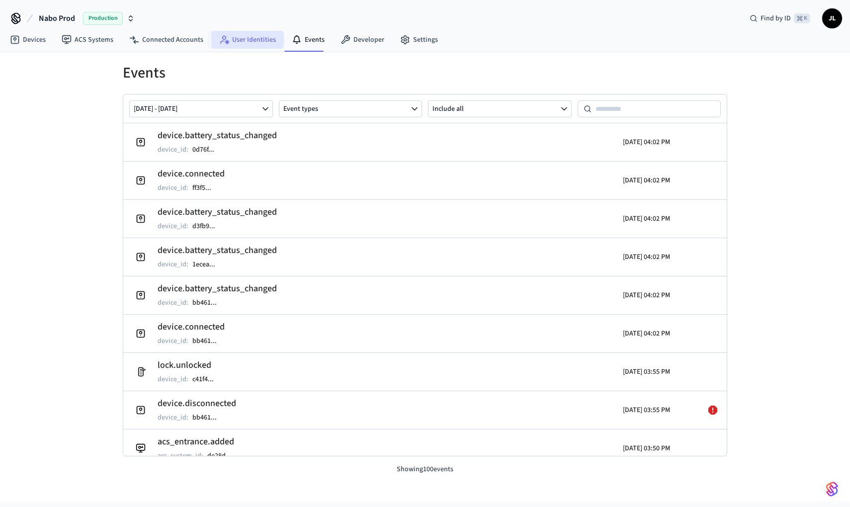
click at [269, 37] on link "User Identities" at bounding box center [247, 40] width 73 height 18
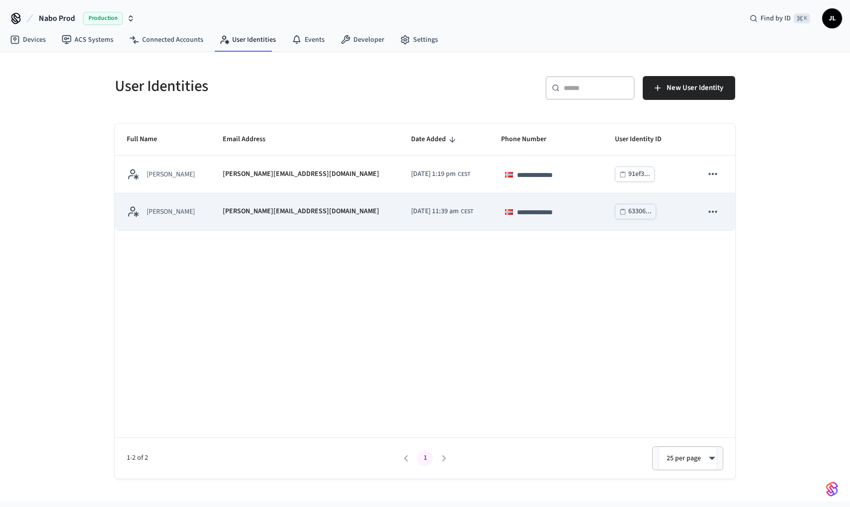
click at [248, 213] on p "[PERSON_NAME][EMAIL_ADDRESS][DOMAIN_NAME]" at bounding box center [301, 211] width 157 height 10
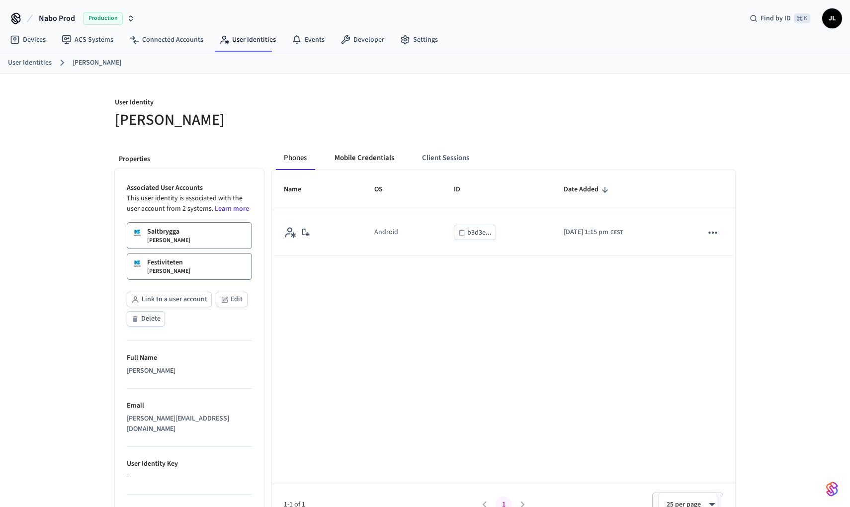
click at [342, 162] on button "Mobile Credentials" at bounding box center [365, 158] width 76 height 24
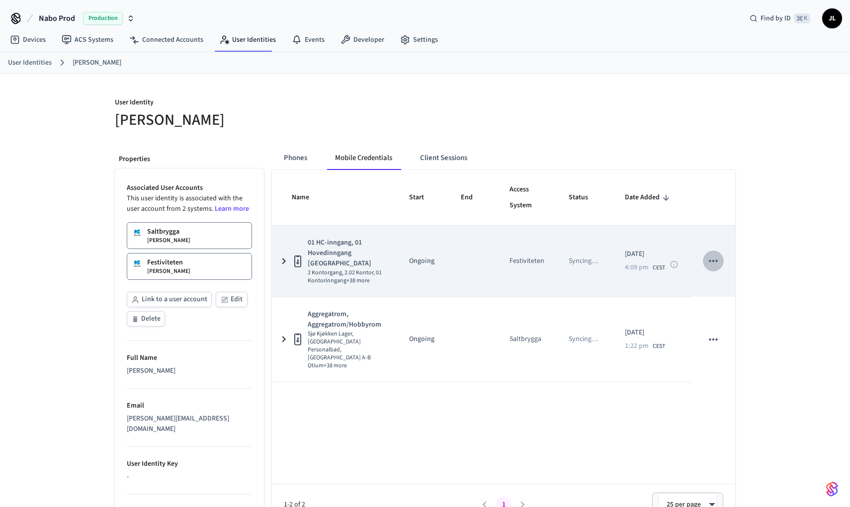
click at [714, 254] on icon "sticky table" at bounding box center [713, 260] width 13 height 13
click at [714, 254] on div at bounding box center [425, 253] width 850 height 507
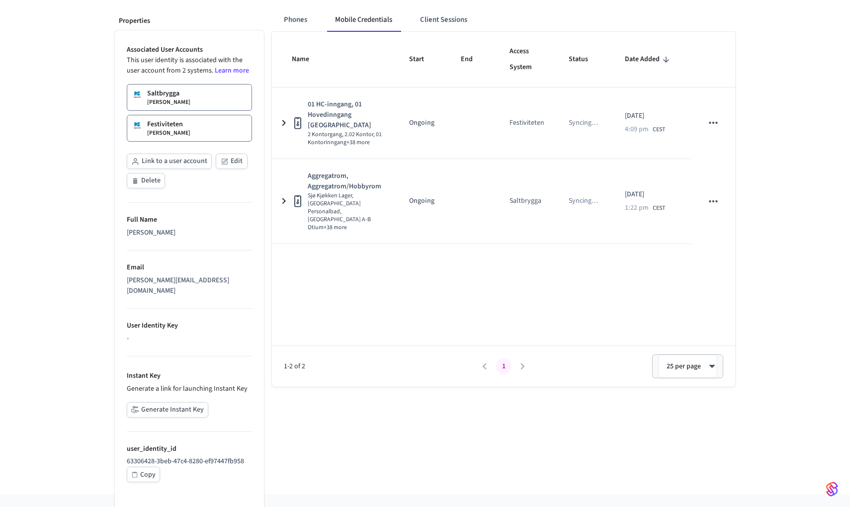
scroll to position [137, 0]
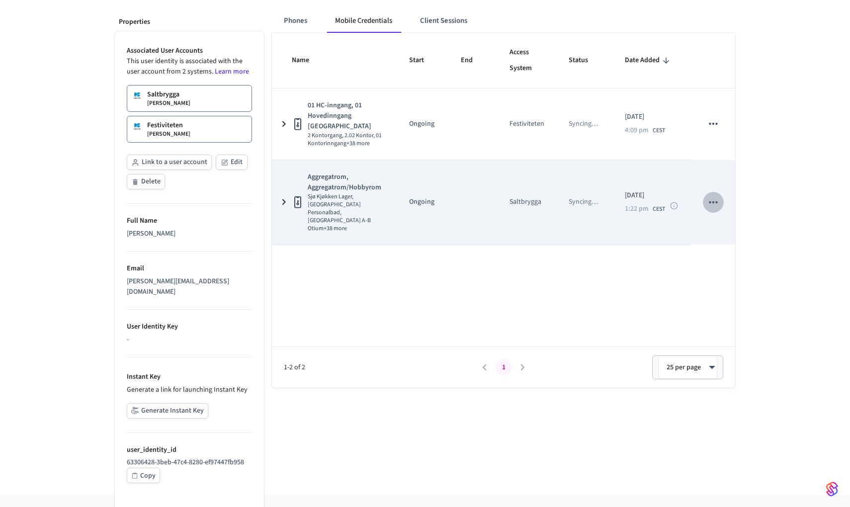
click at [714, 196] on icon "sticky table" at bounding box center [713, 202] width 13 height 13
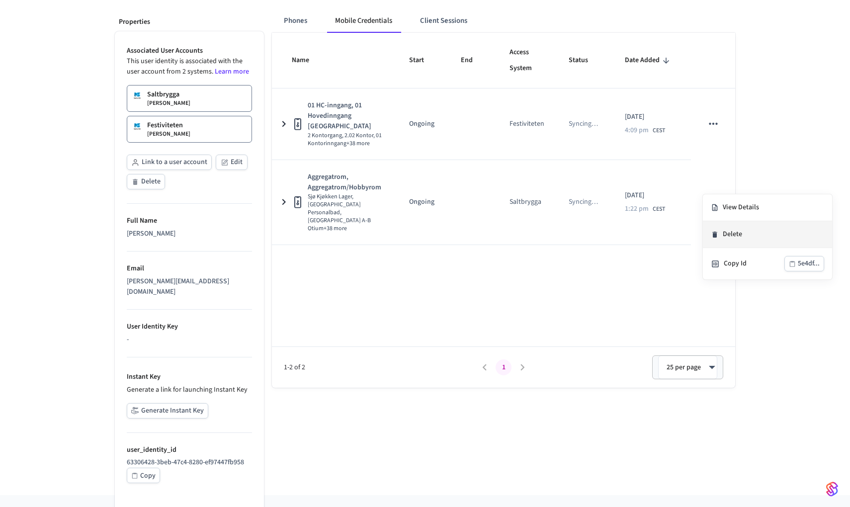
click at [731, 228] on li "Delete" at bounding box center [767, 234] width 129 height 27
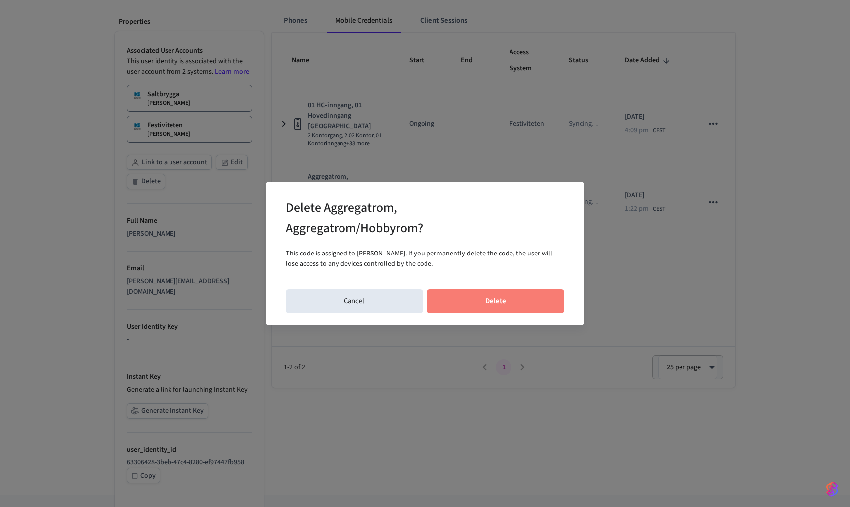
click at [512, 304] on button "Delete" at bounding box center [496, 301] width 138 height 24
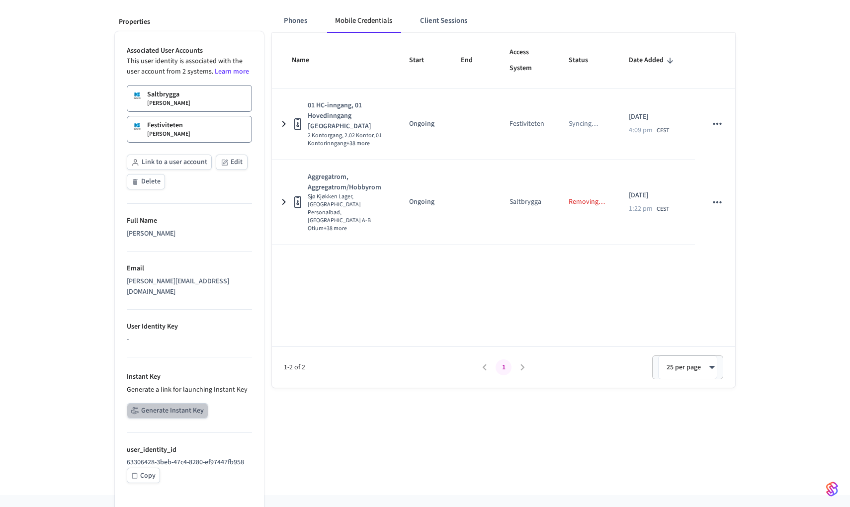
click at [180, 403] on button "Generate Instant Key" at bounding box center [168, 410] width 82 height 15
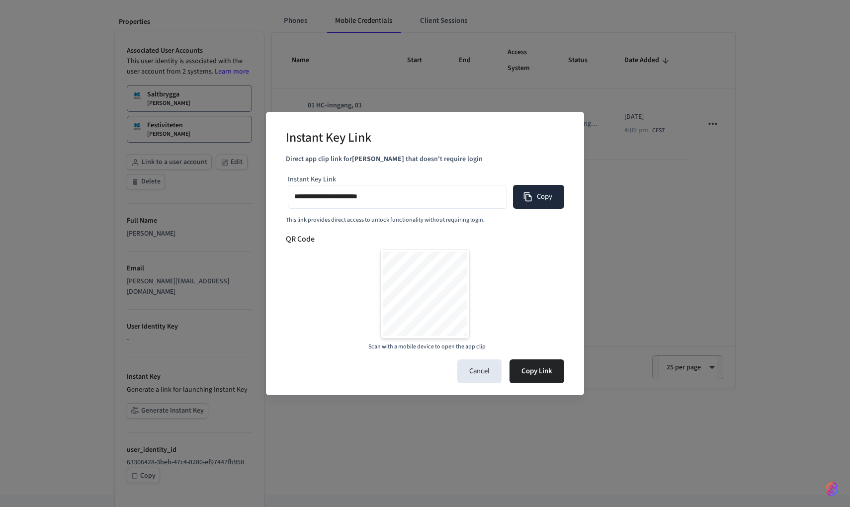
click at [536, 202] on button "Copy" at bounding box center [538, 197] width 51 height 24
click at [615, 312] on div "**********" at bounding box center [425, 253] width 850 height 507
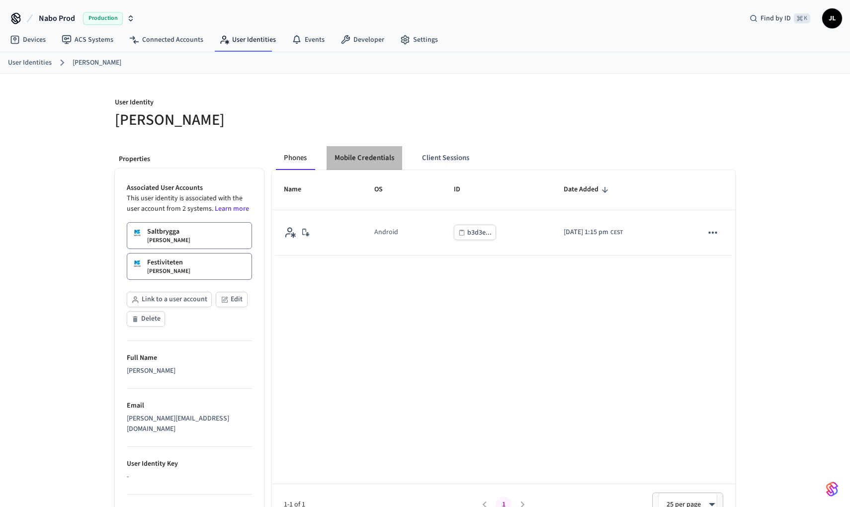
click at [385, 161] on button "Mobile Credentials" at bounding box center [365, 158] width 76 height 24
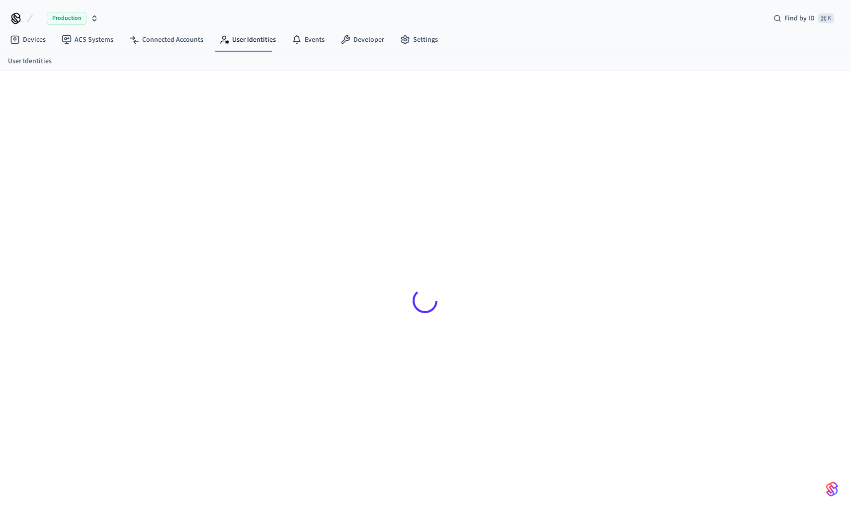
scroll to position [13, 0]
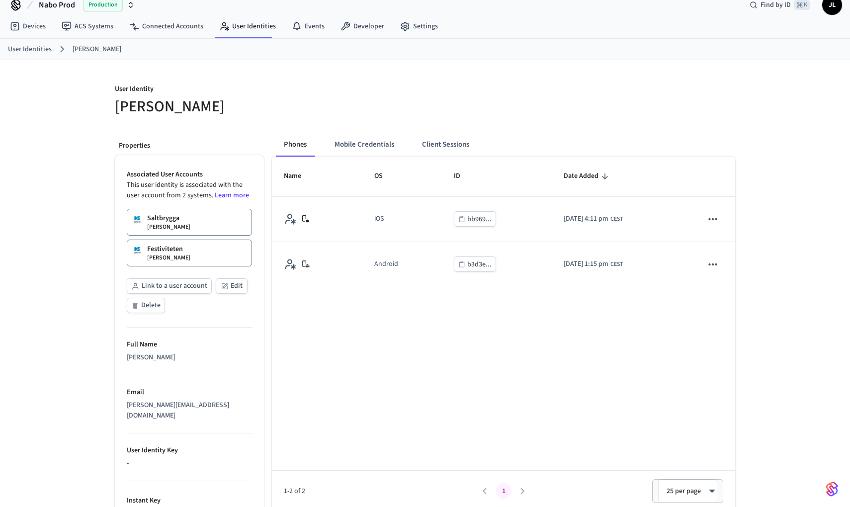
click at [375, 149] on button "Mobile Credentials" at bounding box center [365, 145] width 76 height 24
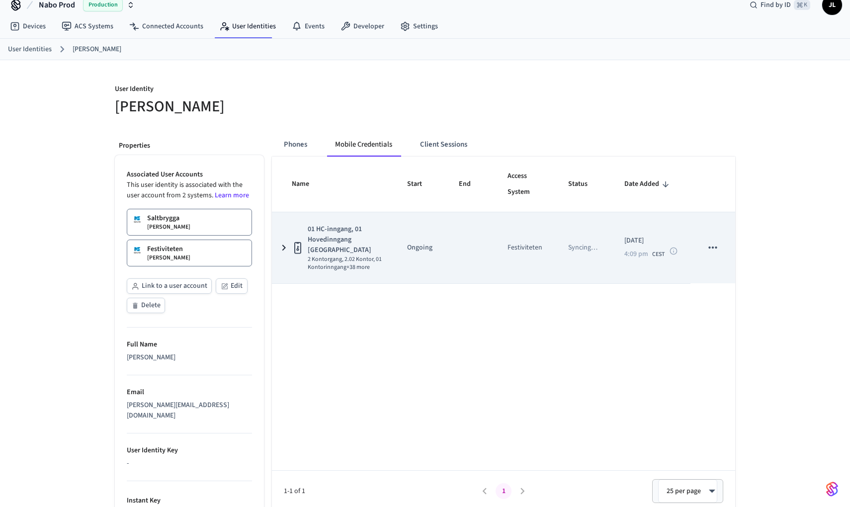
click at [574, 234] on td "Syncing …" at bounding box center [584, 247] width 56 height 71
drag, startPoint x: 590, startPoint y: 241, endPoint x: 680, endPoint y: 239, distance: 89.5
click at [595, 243] on p "Syncing …" at bounding box center [582, 248] width 29 height 10
click at [674, 247] on icon "sticky table" at bounding box center [673, 251] width 8 height 8
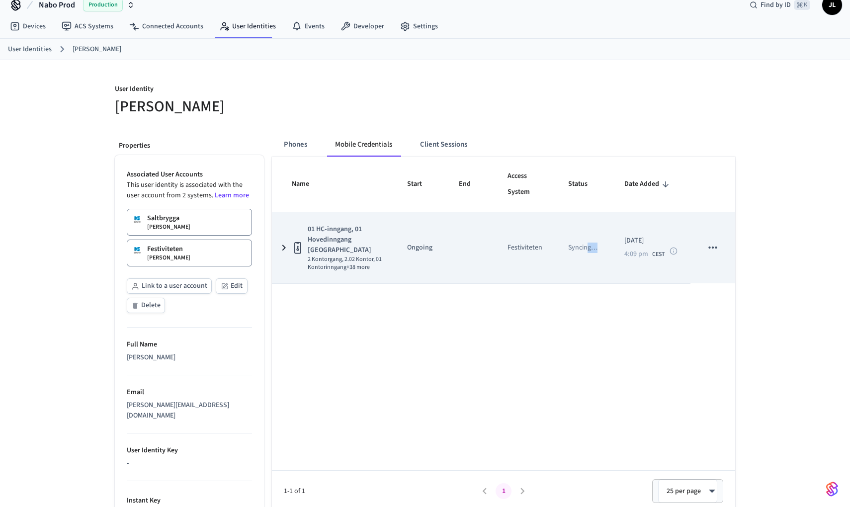
click at [674, 247] on icon "sticky table" at bounding box center [673, 251] width 8 height 8
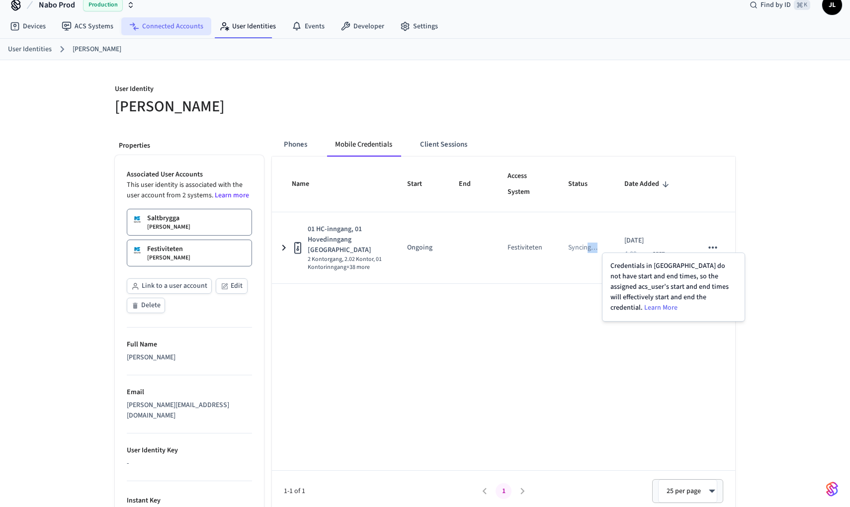
click at [193, 26] on link "Connected Accounts" at bounding box center [166, 26] width 90 height 18
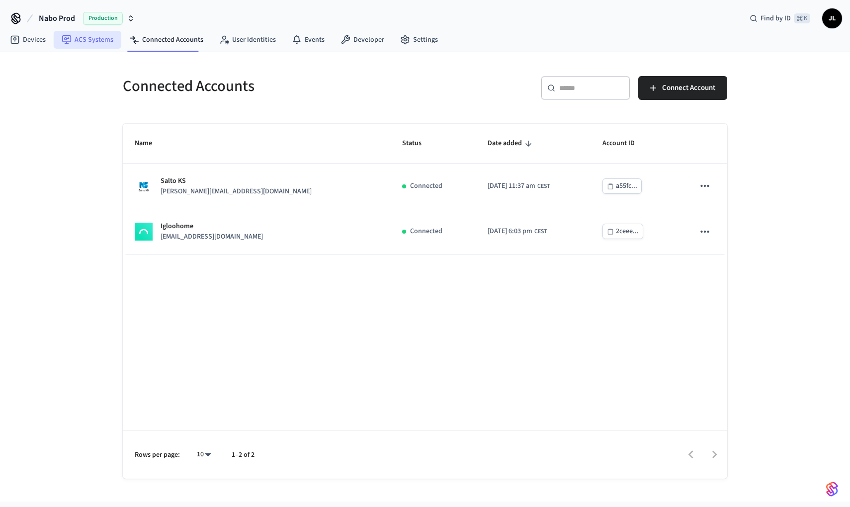
click at [105, 46] on link "ACS Systems" at bounding box center [88, 40] width 68 height 18
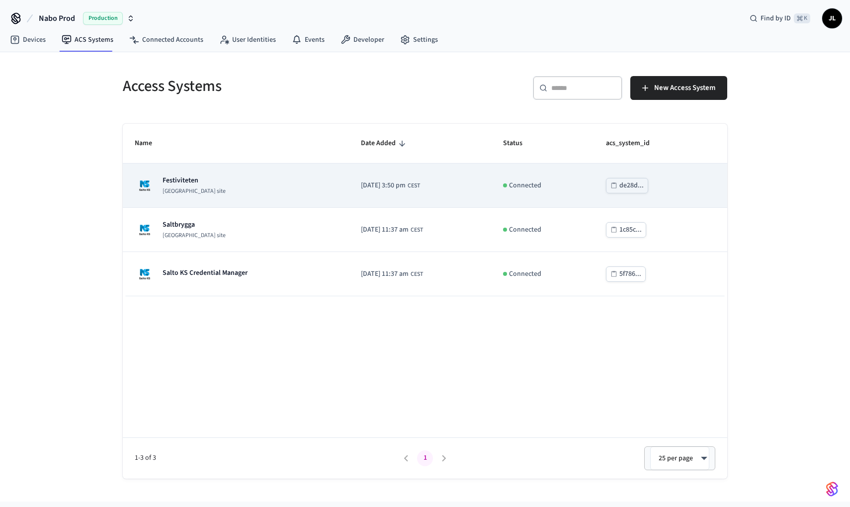
click at [290, 178] on div "Festiviteten Salto KS site" at bounding box center [236, 185] width 202 height 20
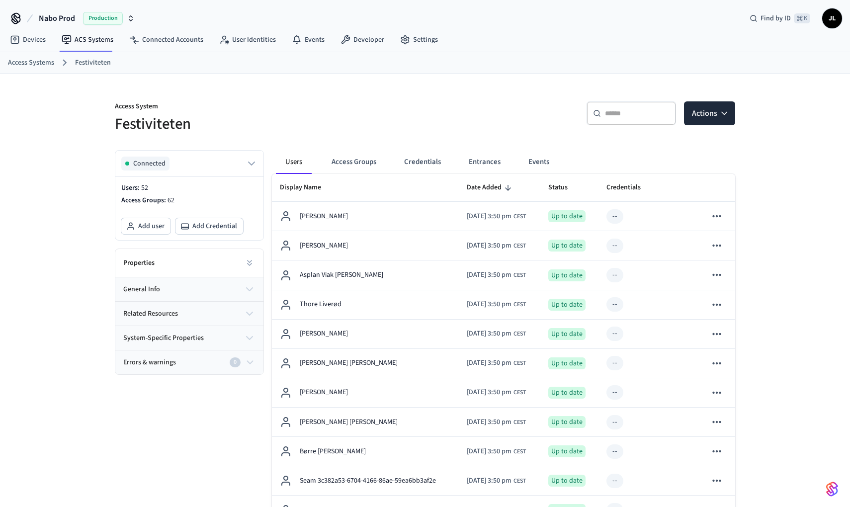
click at [440, 155] on button "Credentials" at bounding box center [422, 162] width 53 height 24
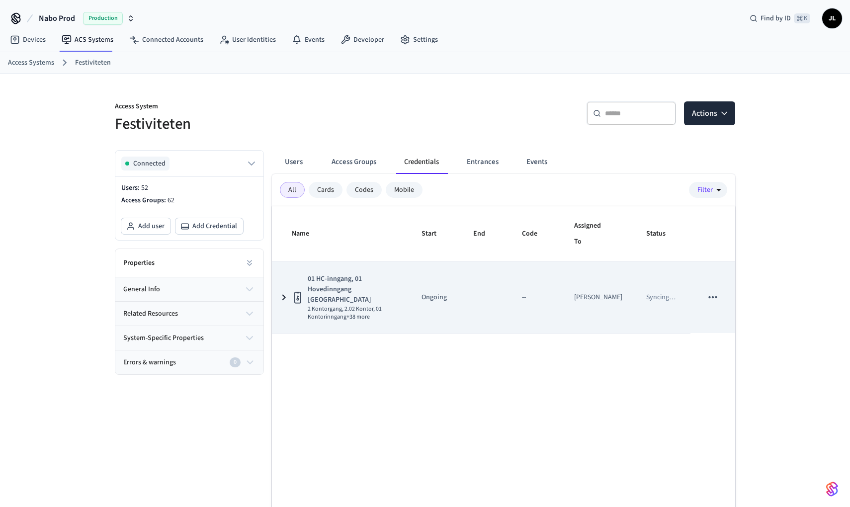
click at [714, 294] on icon "sticky table" at bounding box center [712, 297] width 13 height 13
click at [714, 294] on div at bounding box center [425, 253] width 850 height 507
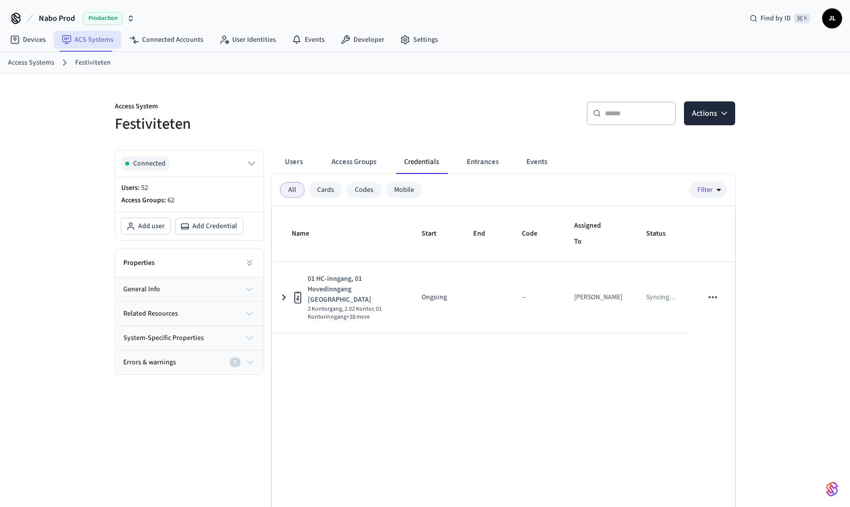
click at [97, 45] on link "ACS Systems" at bounding box center [88, 40] width 68 height 18
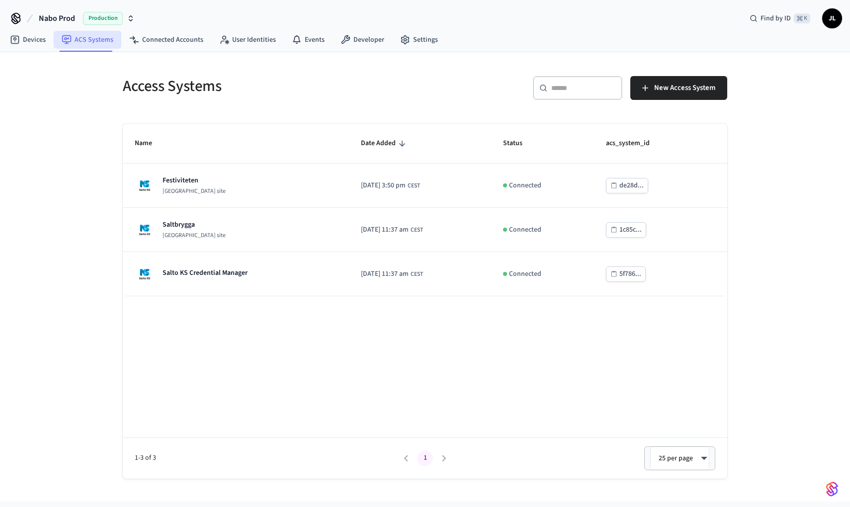
click at [98, 41] on link "ACS Systems" at bounding box center [88, 40] width 68 height 18
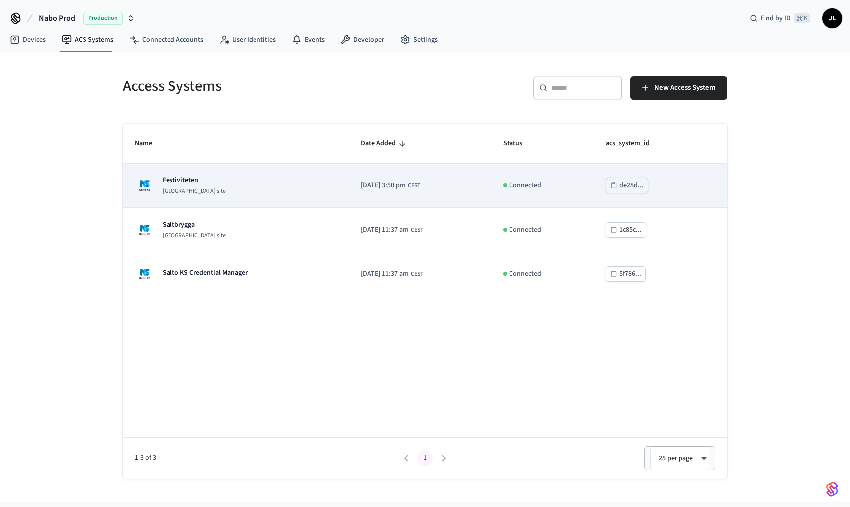
click at [240, 169] on td "Festiviteten Salto KS site" at bounding box center [236, 186] width 226 height 44
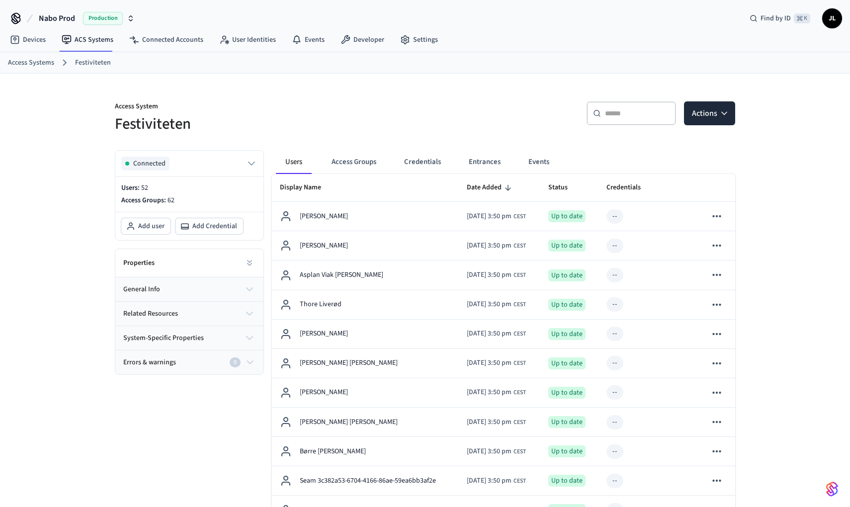
click at [194, 284] on button "general info" at bounding box center [189, 289] width 148 height 24
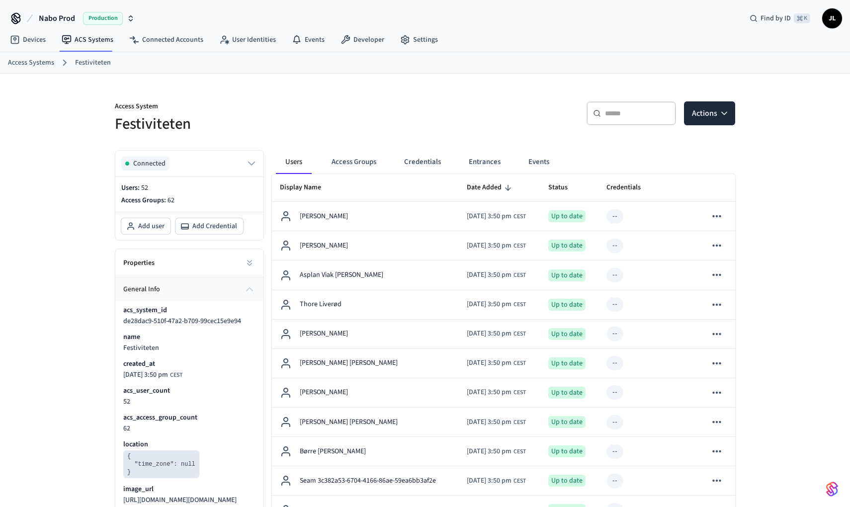
click at [194, 284] on button "general info" at bounding box center [189, 289] width 148 height 24
click at [201, 261] on div "Properties" at bounding box center [189, 263] width 148 height 28
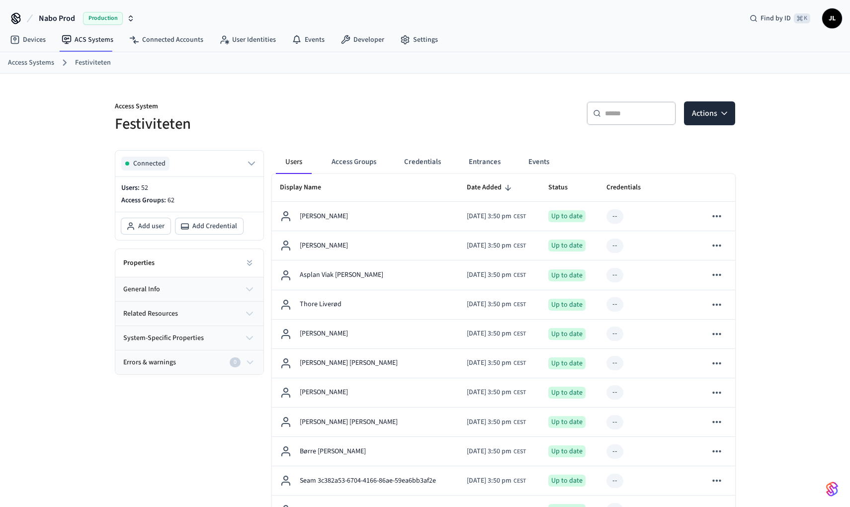
click at [194, 297] on button "general info" at bounding box center [189, 289] width 148 height 24
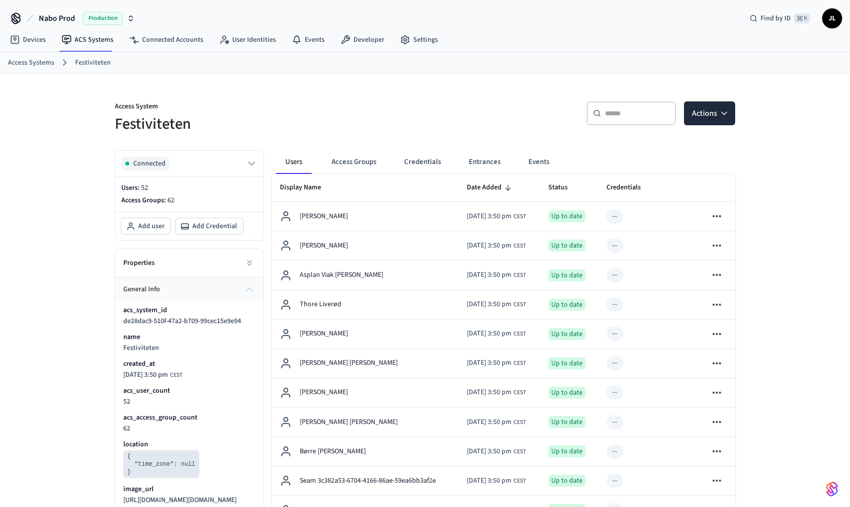
click at [196, 296] on button "general info" at bounding box center [189, 289] width 148 height 24
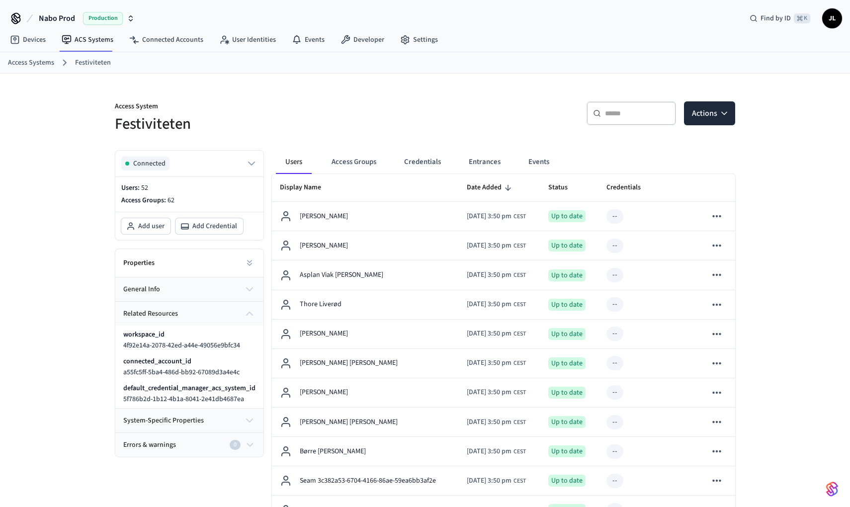
click at [195, 315] on button "related resources" at bounding box center [189, 314] width 148 height 24
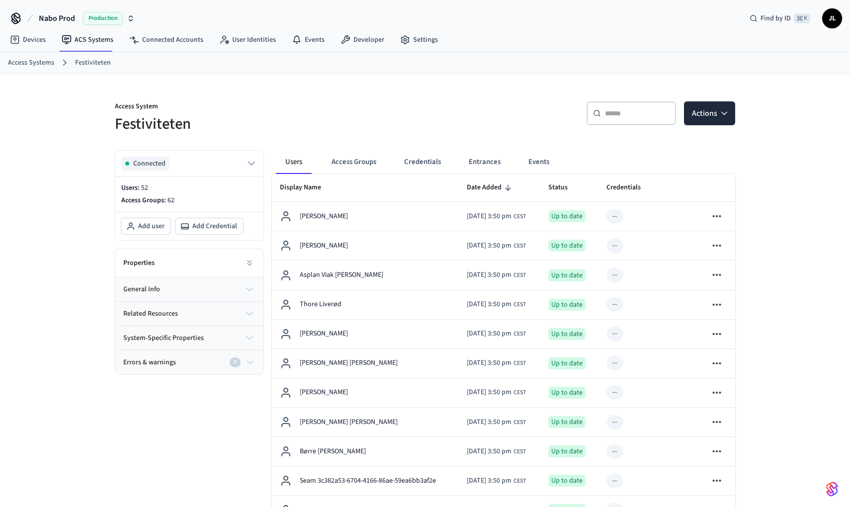
click at [194, 338] on span "system-specific properties" at bounding box center [163, 338] width 81 height 10
drag, startPoint x: 197, startPoint y: 338, endPoint x: 199, endPoint y: 348, distance: 10.1
click at [197, 338] on span "system-specific properties" at bounding box center [163, 338] width 81 height 10
click at [198, 368] on button "Errors & warnings 0" at bounding box center [189, 362] width 148 height 24
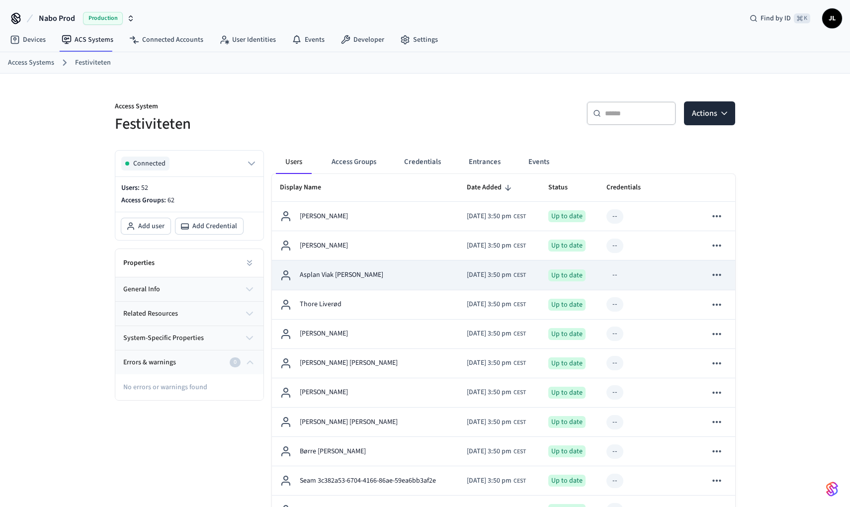
drag, startPoint x: 198, startPoint y: 368, endPoint x: 295, endPoint y: 272, distance: 136.0
click at [198, 368] on button "Errors & warnings 0" at bounding box center [189, 362] width 148 height 24
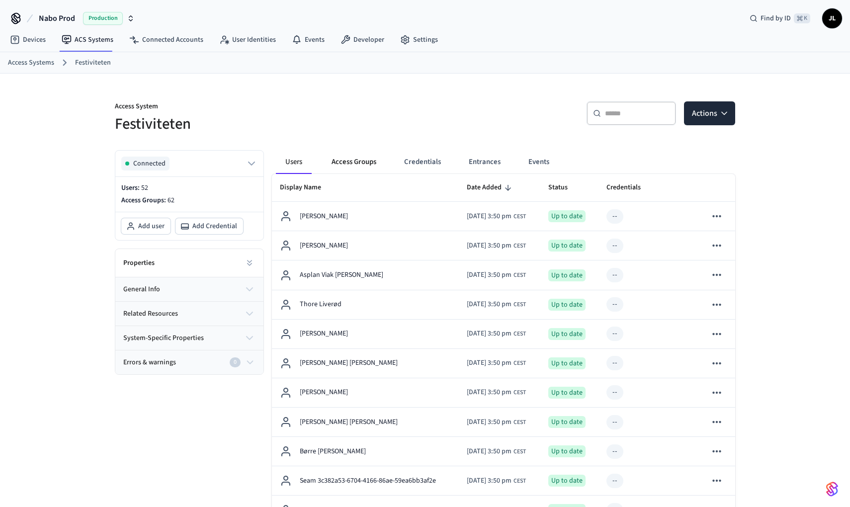
click at [375, 162] on button "Access Groups" at bounding box center [354, 162] width 61 height 24
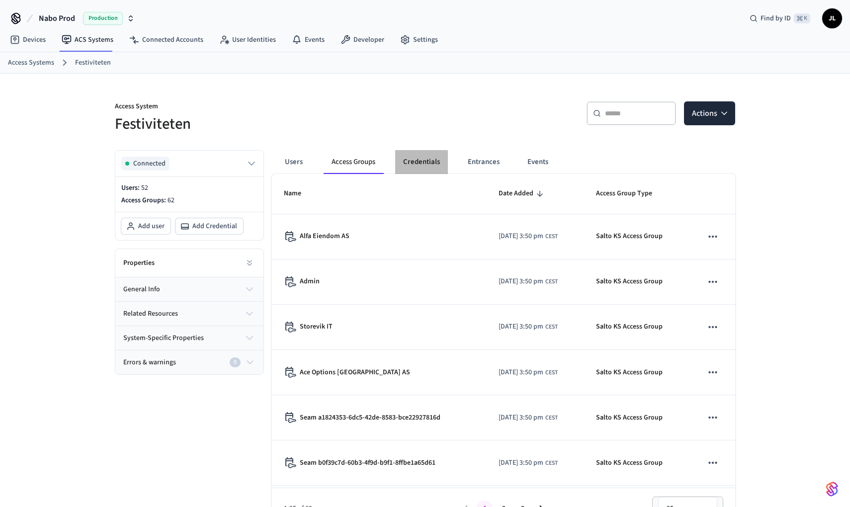
click at [425, 164] on button "Credentials" at bounding box center [421, 162] width 53 height 24
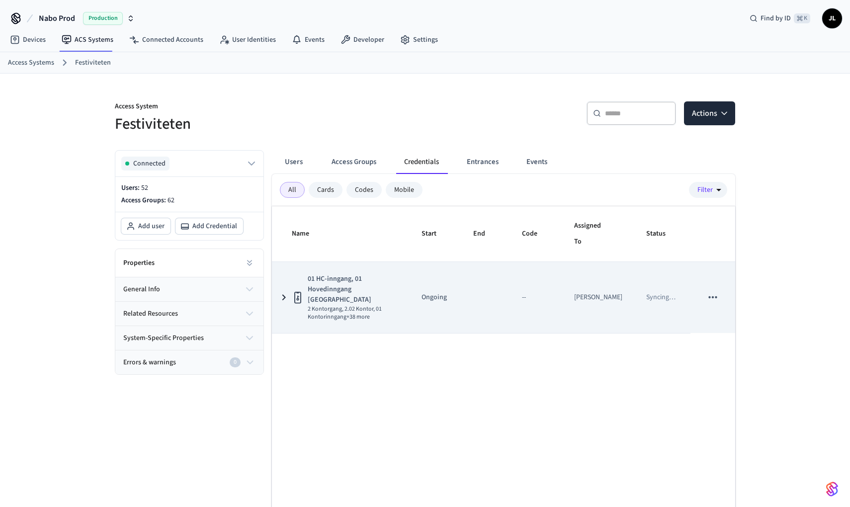
click at [278, 291] on icon "sticky table" at bounding box center [284, 297] width 12 height 12
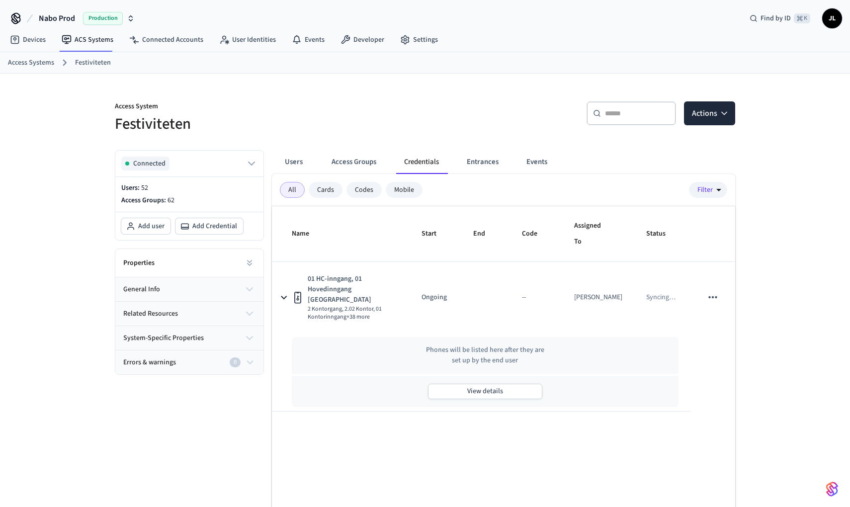
click at [829, 489] on img "button" at bounding box center [832, 489] width 12 height 16
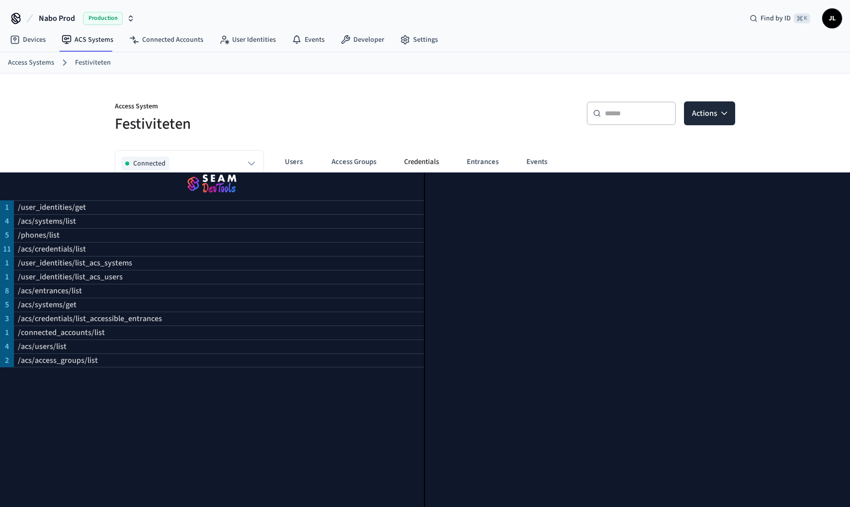
click at [550, 63] on ol "Access Systems Festiviteten" at bounding box center [429, 62] width 842 height 13
click at [568, 84] on div "Access System Festiviteten ​ ​ Actions Connected Users: 52 Access Groups: 62 Ad…" at bounding box center [425, 318] width 636 height 488
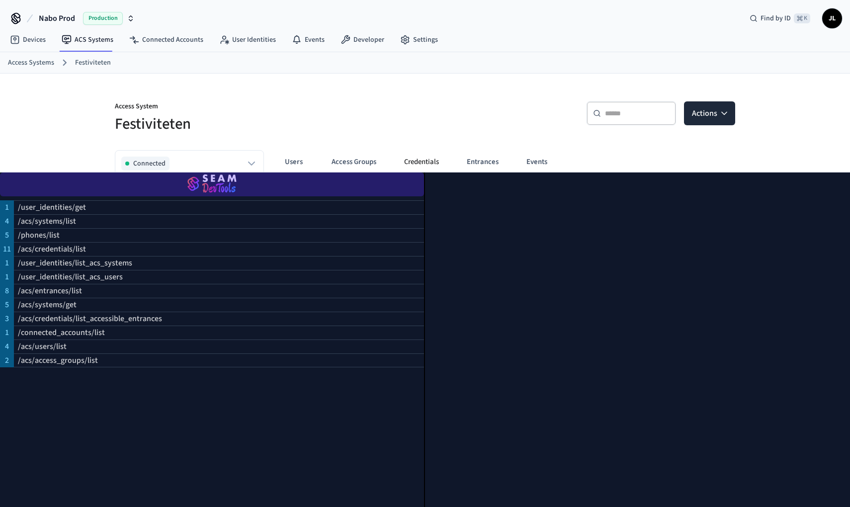
click at [208, 173] on img "button" at bounding box center [212, 184] width 400 height 28
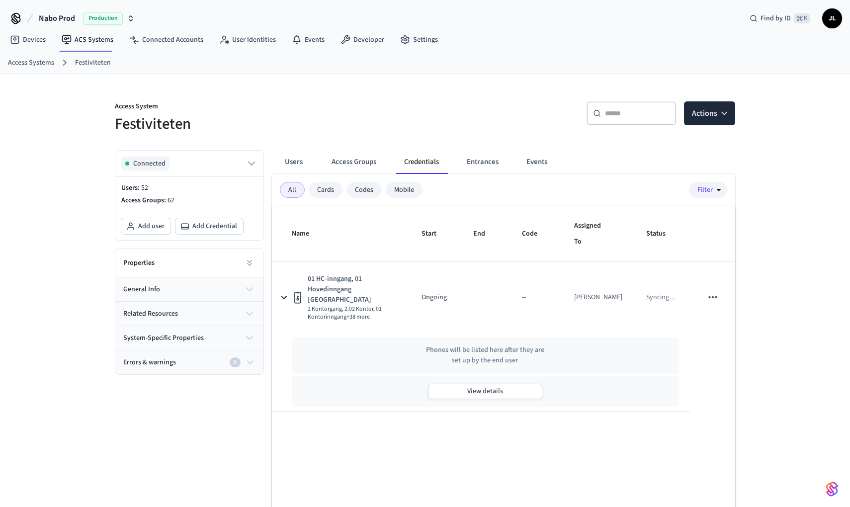
click at [416, 157] on button "Credentials" at bounding box center [421, 162] width 51 height 24
click at [373, 158] on button "Access Groups" at bounding box center [354, 162] width 61 height 24
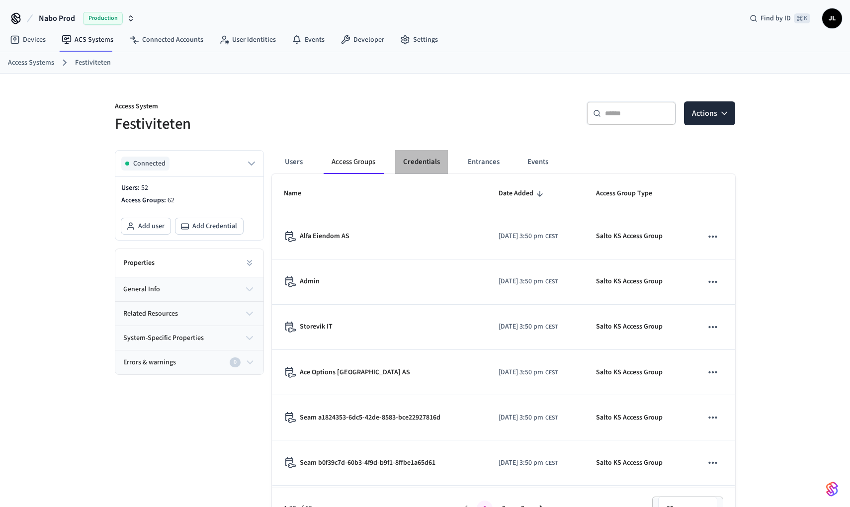
click at [419, 160] on button "Credentials" at bounding box center [421, 162] width 53 height 24
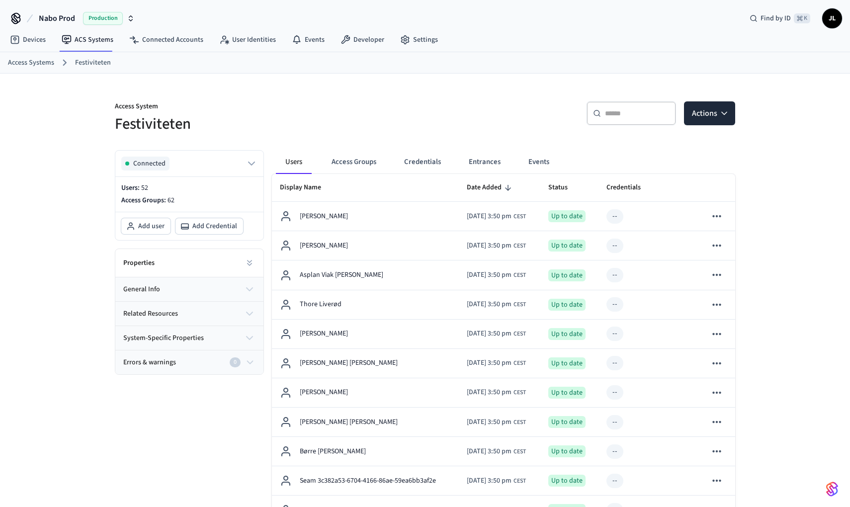
click at [420, 160] on button "Credentials" at bounding box center [422, 162] width 53 height 24
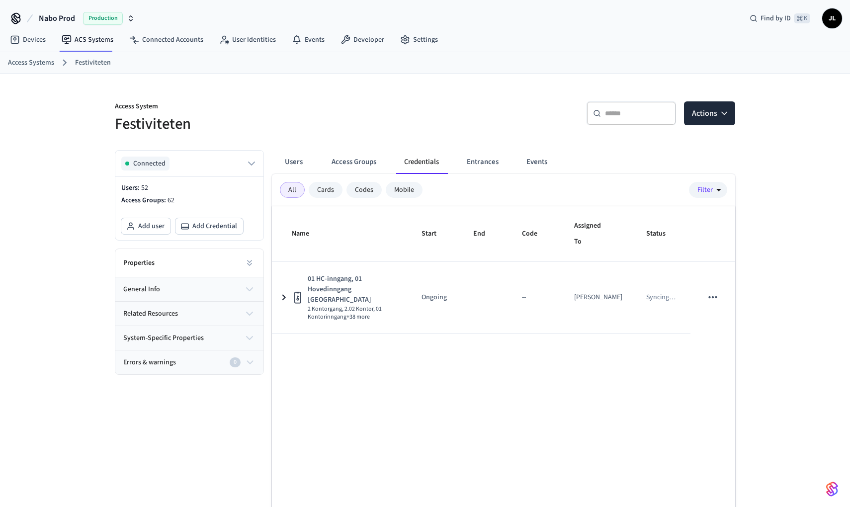
click at [840, 16] on span "JL" at bounding box center [832, 18] width 18 height 18
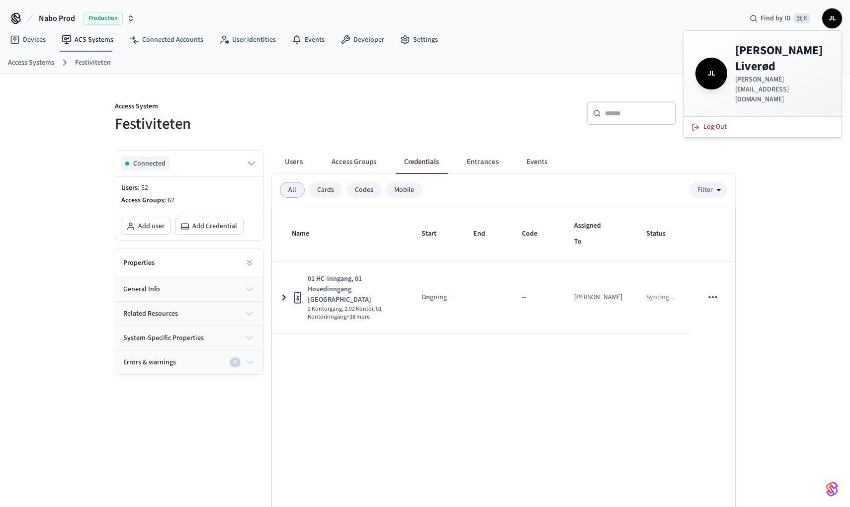
drag, startPoint x: 532, startPoint y: 78, endPoint x: 525, endPoint y: 78, distance: 7.0
click at [532, 78] on div "Access System Festiviteten ​ ​ Actions Connected Users: 52 Access Groups: 62 Ad…" at bounding box center [425, 318] width 636 height 488
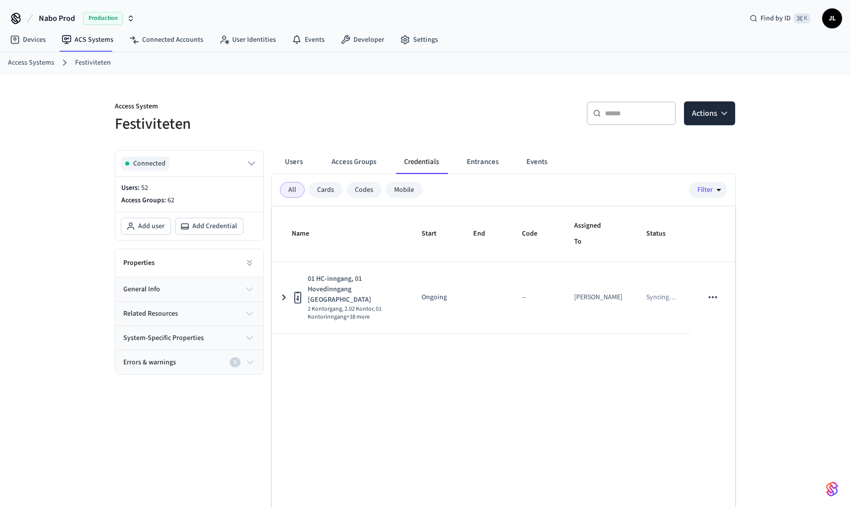
click at [131, 20] on icon "button" at bounding box center [131, 18] width 8 height 8
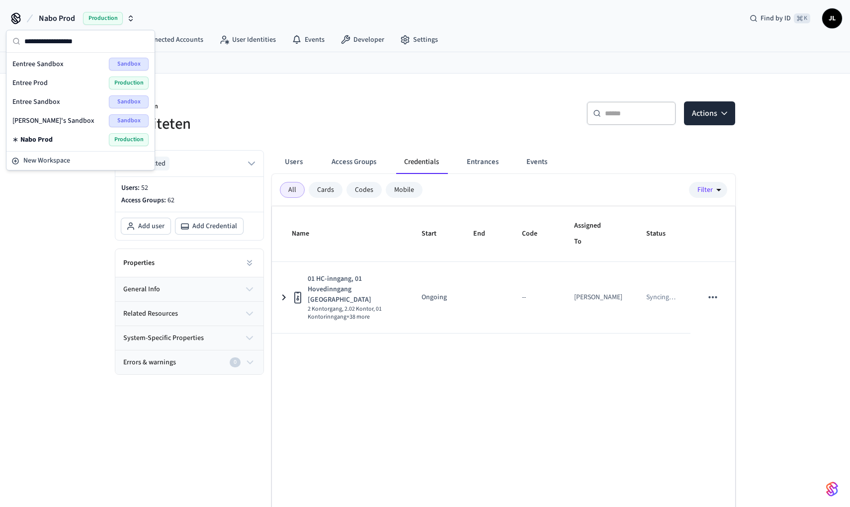
click at [131, 20] on icon "button" at bounding box center [131, 18] width 8 height 8
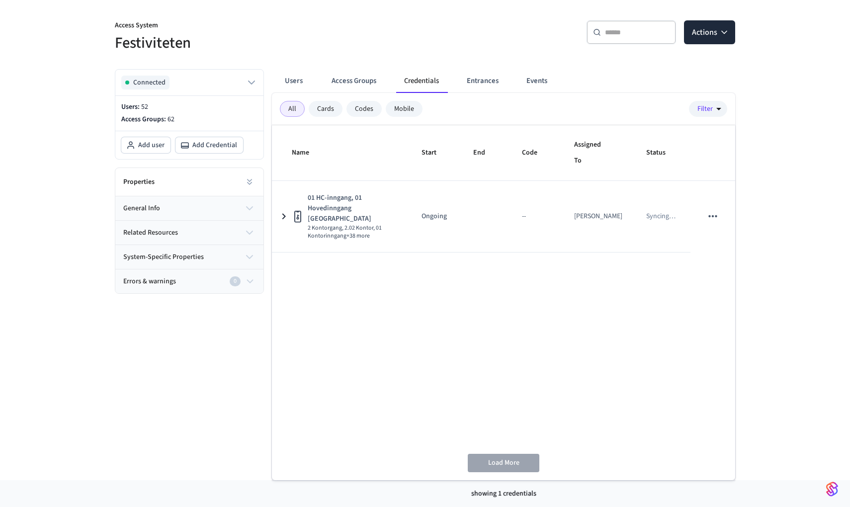
click at [208, 279] on div "Errors & warnings 0" at bounding box center [183, 281] width 121 height 10
click at [526, 492] on div "showing 1 credentials" at bounding box center [503, 493] width 463 height 27
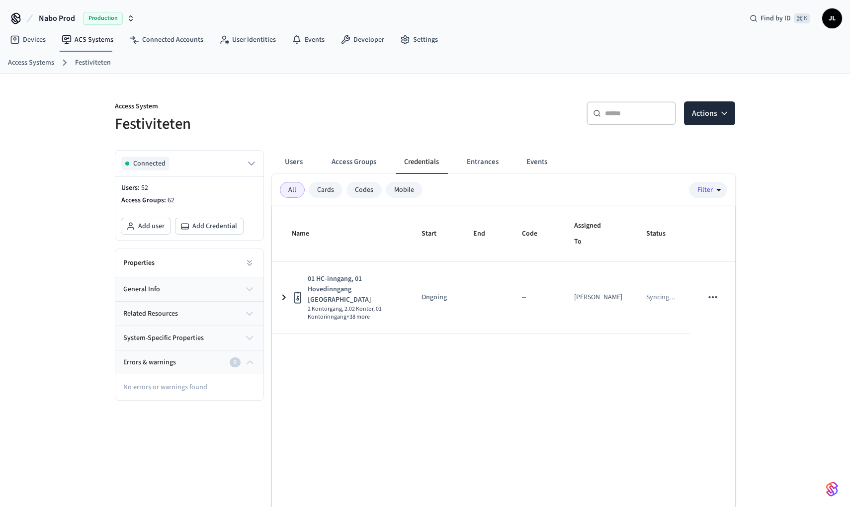
scroll to position [0, 0]
click at [355, 36] on link "Developer" at bounding box center [362, 40] width 60 height 18
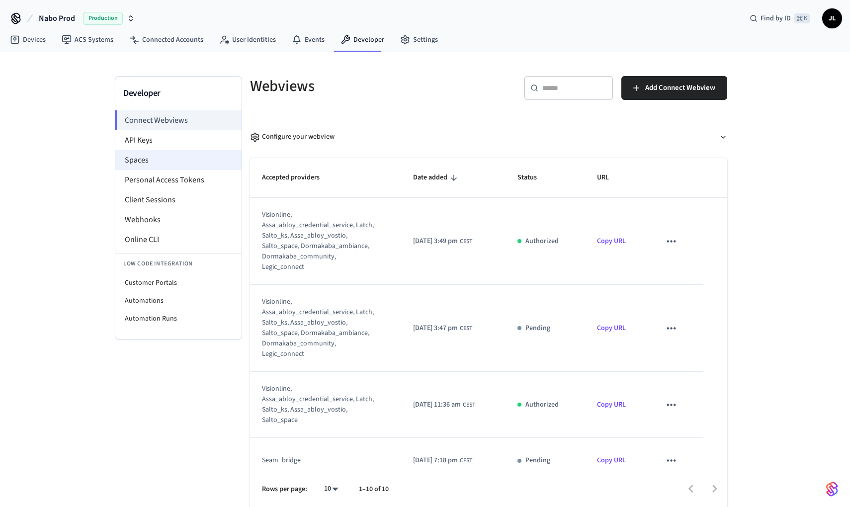
click at [164, 156] on li "Spaces" at bounding box center [178, 160] width 126 height 20
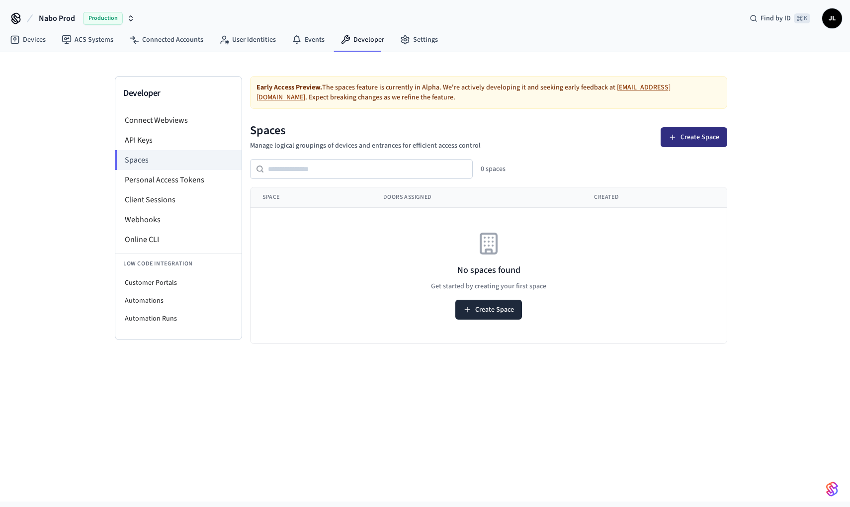
click at [699, 131] on button "Create Space" at bounding box center [693, 137] width 67 height 20
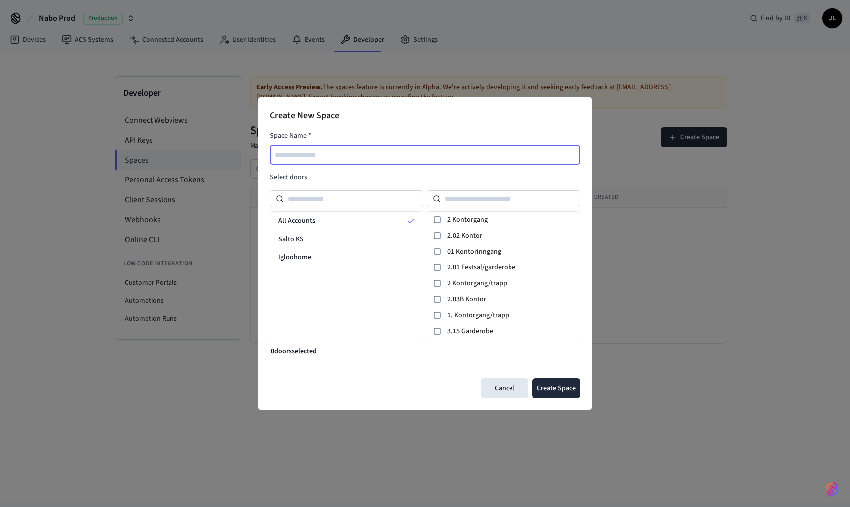
click at [520, 152] on input "text" at bounding box center [425, 155] width 309 height 12
type input "**********"
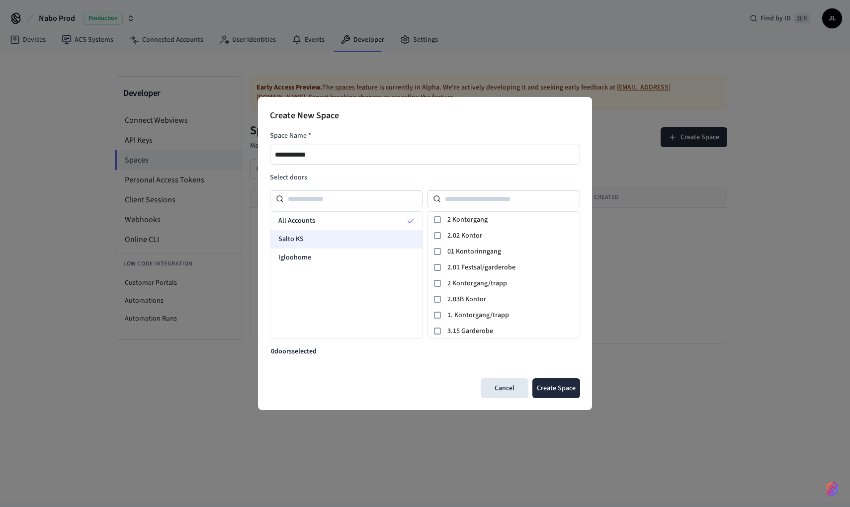
click at [350, 240] on div "Salto KS" at bounding box center [346, 239] width 152 height 18
click at [452, 220] on span "2 Kontorgang" at bounding box center [511, 220] width 128 height 10
click at [458, 238] on span "2.02 Kontor" at bounding box center [511, 236] width 128 height 10
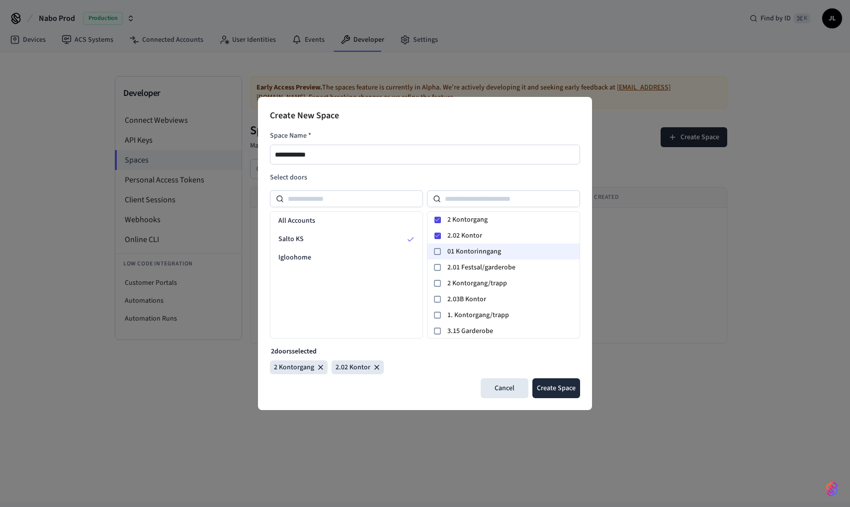
click at [465, 250] on span "01 Kontorinngang" at bounding box center [511, 252] width 128 height 10
click at [468, 262] on span "2.01 Festsal/garderobe" at bounding box center [511, 267] width 128 height 10
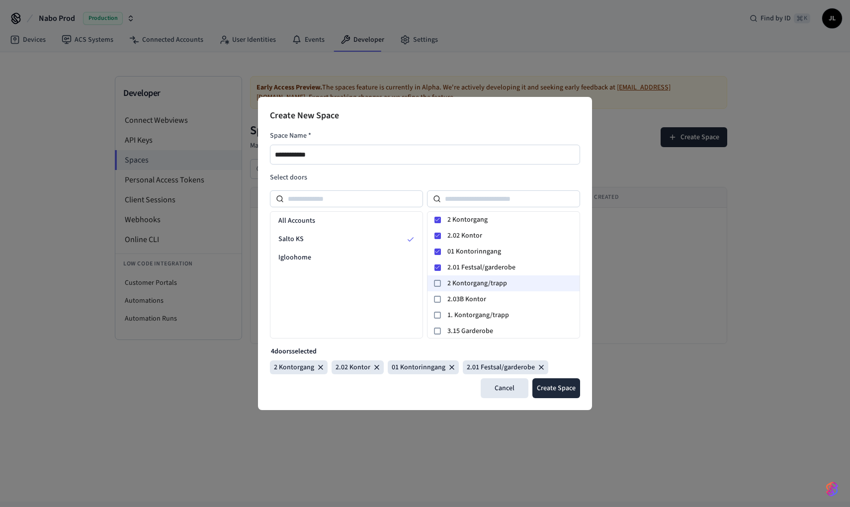
click at [468, 279] on span "2 Kontorgang/trapp" at bounding box center [511, 283] width 128 height 10
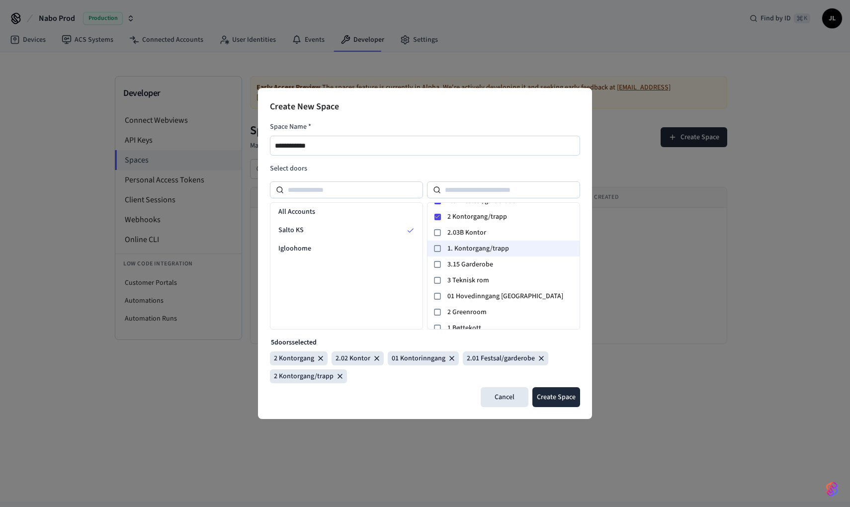
scroll to position [67, 0]
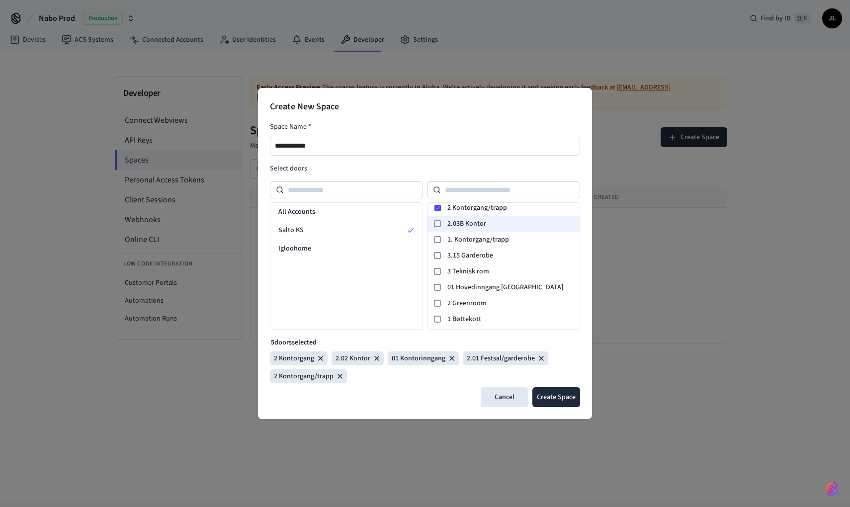
click at [478, 227] on span "2.03B Kontor" at bounding box center [511, 224] width 128 height 10
click at [477, 238] on span "1. Kontorgang/trapp" at bounding box center [511, 240] width 128 height 10
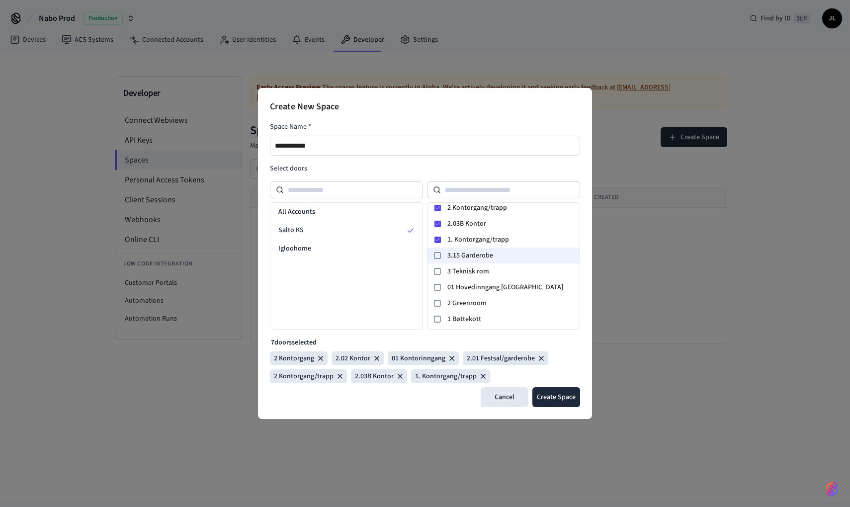
click at [478, 255] on span "3.15 Garderobe" at bounding box center [511, 255] width 128 height 10
click at [478, 271] on span "3 Teknisk rom" at bounding box center [511, 271] width 128 height 10
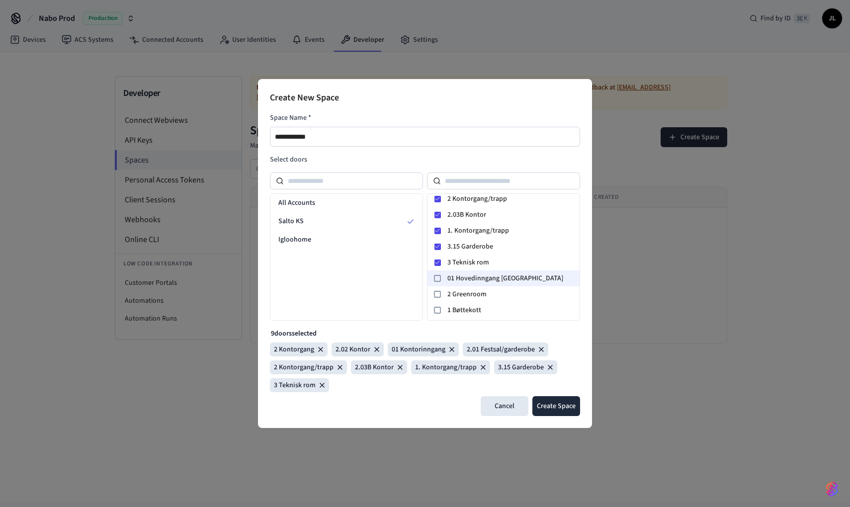
click at [480, 279] on span "01 Hovedinngang Storgata" at bounding box center [511, 278] width 128 height 10
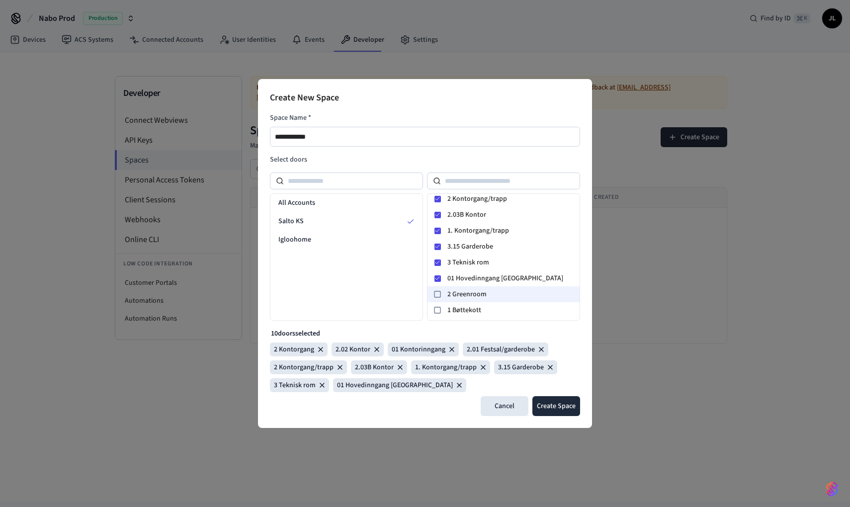
click at [475, 300] on div "2 Greenroom" at bounding box center [503, 294] width 152 height 16
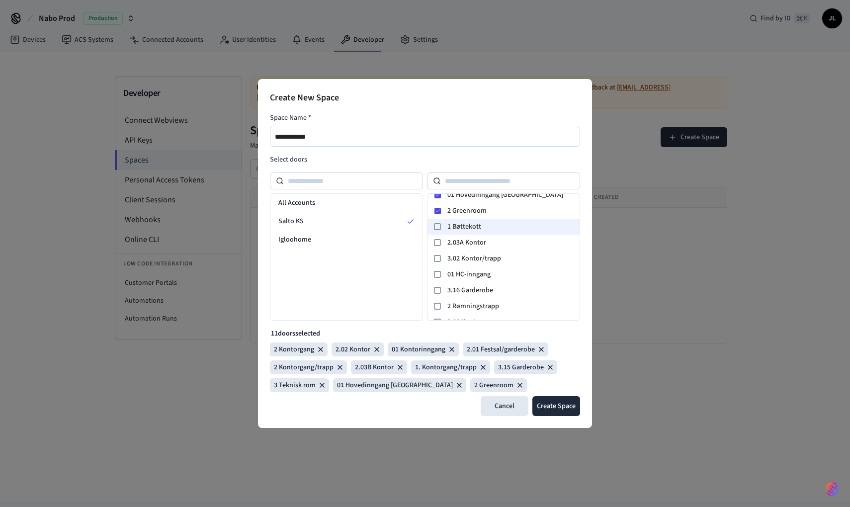
scroll to position [154, 0]
click at [478, 227] on span "1 Bøttekott" at bounding box center [511, 223] width 128 height 10
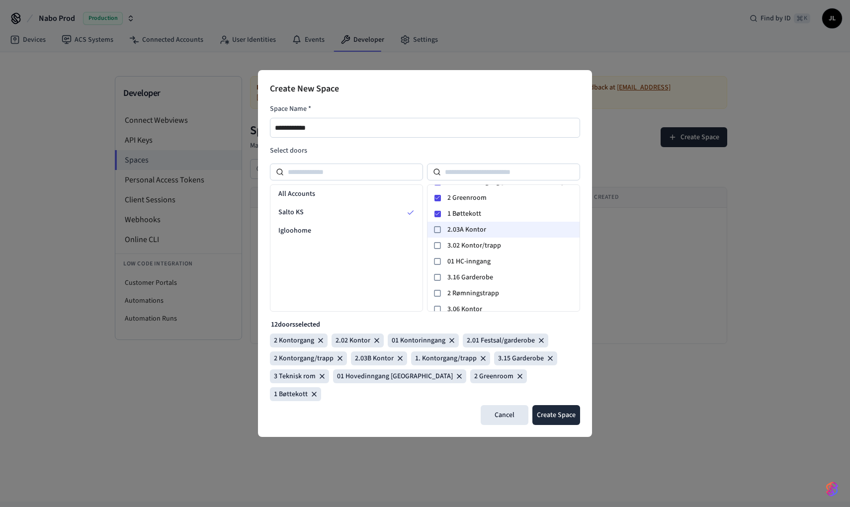
click at [476, 234] on span "2.03A Kontor" at bounding box center [511, 230] width 128 height 10
click at [477, 254] on div "01 HC-inngang" at bounding box center [503, 261] width 152 height 16
click at [479, 245] on span "3.02 Kontor/trapp" at bounding box center [511, 246] width 128 height 10
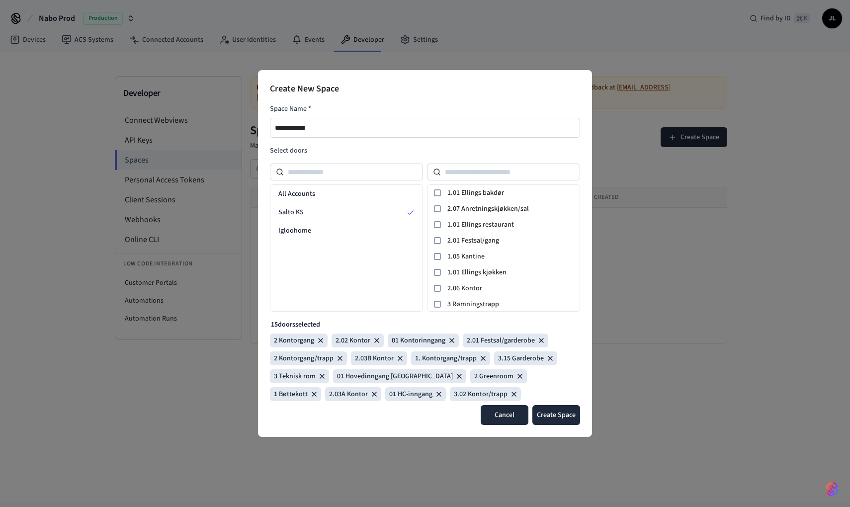
scroll to position [325, 0]
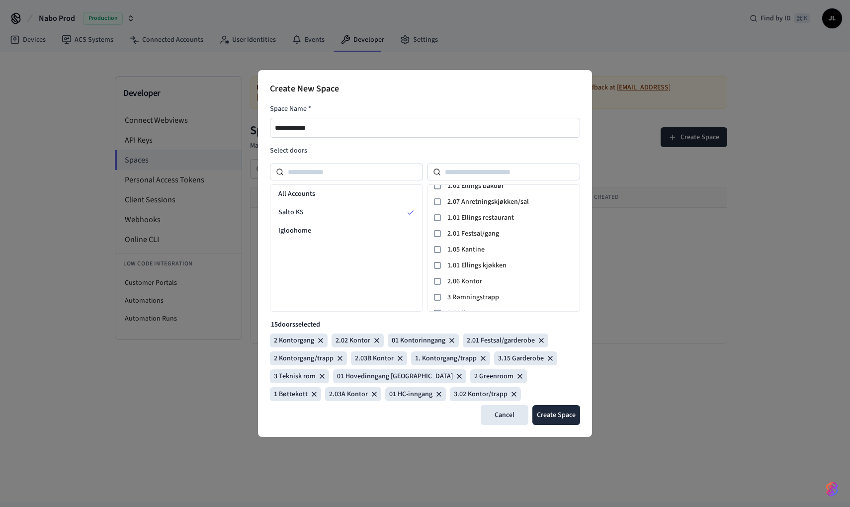
drag, startPoint x: 510, startPoint y: 417, endPoint x: 459, endPoint y: 371, distance: 69.0
click at [510, 417] on button "Cancel" at bounding box center [505, 415] width 48 height 20
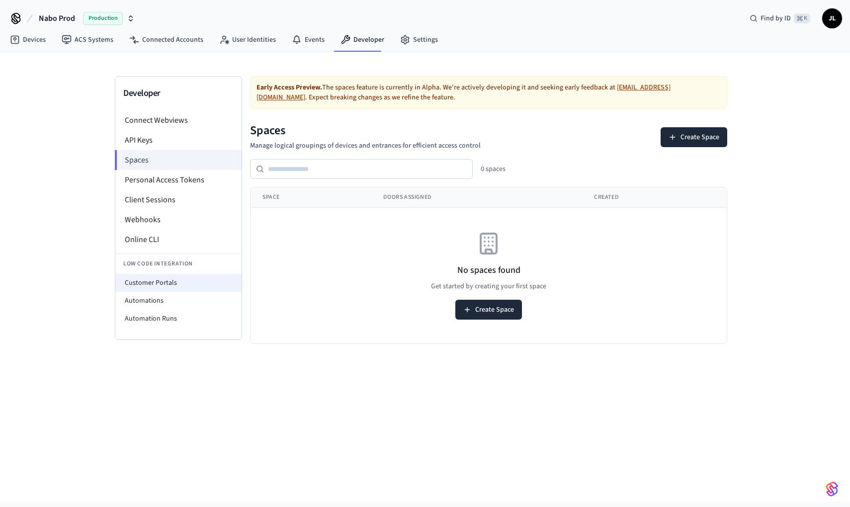
click at [181, 280] on li "Customer Portals" at bounding box center [178, 283] width 126 height 18
select select "**********"
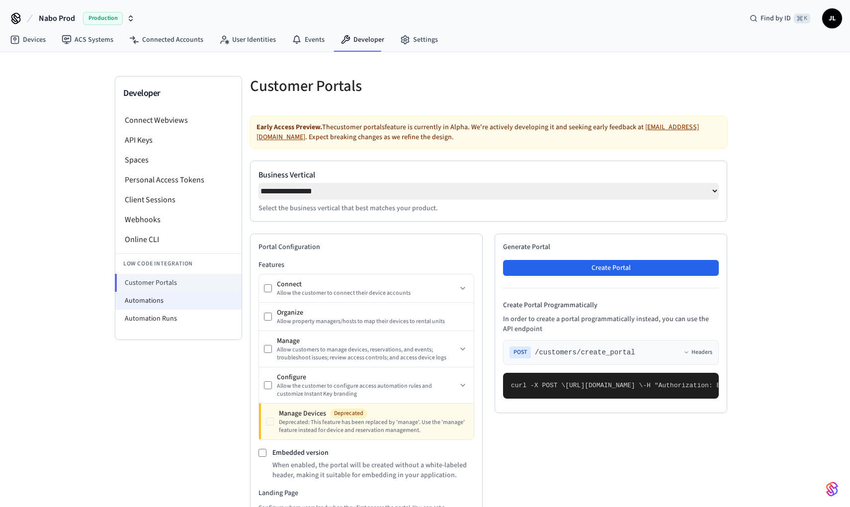
click at [165, 297] on li "Automations" at bounding box center [178, 301] width 126 height 18
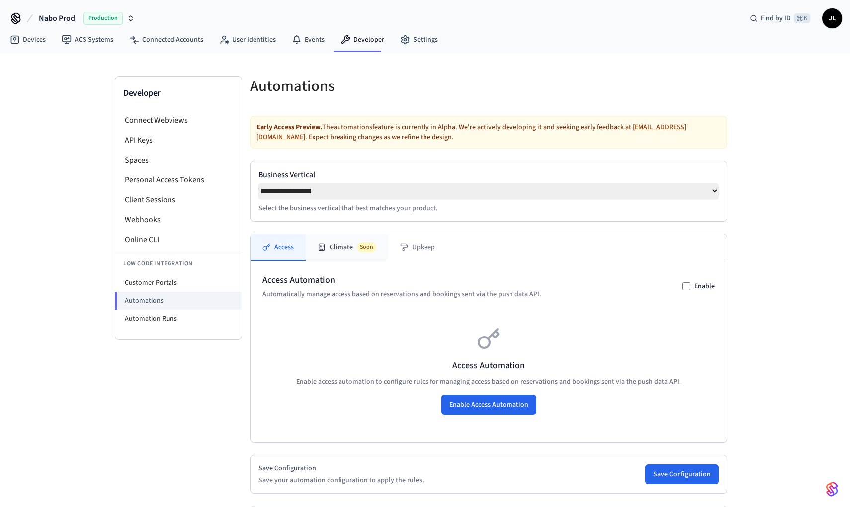
click at [324, 244] on rect at bounding box center [321, 247] width 5 height 6
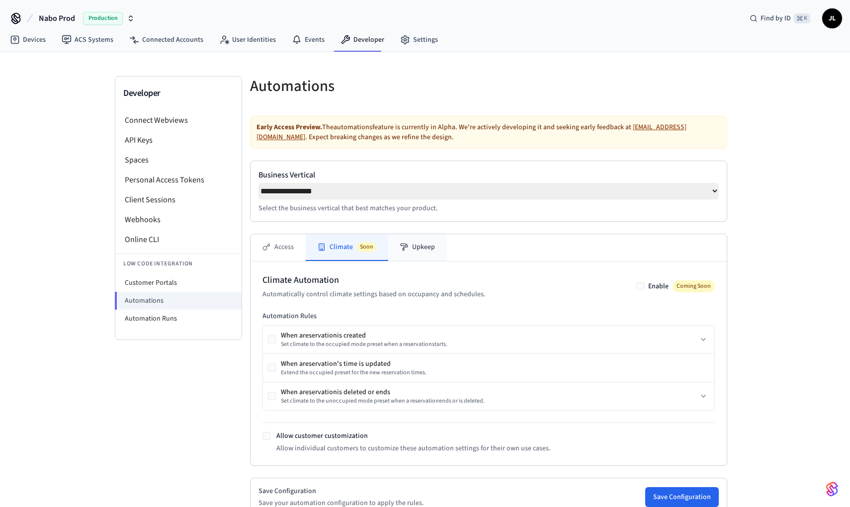
click at [395, 243] on button "Upkeep" at bounding box center [417, 247] width 59 height 27
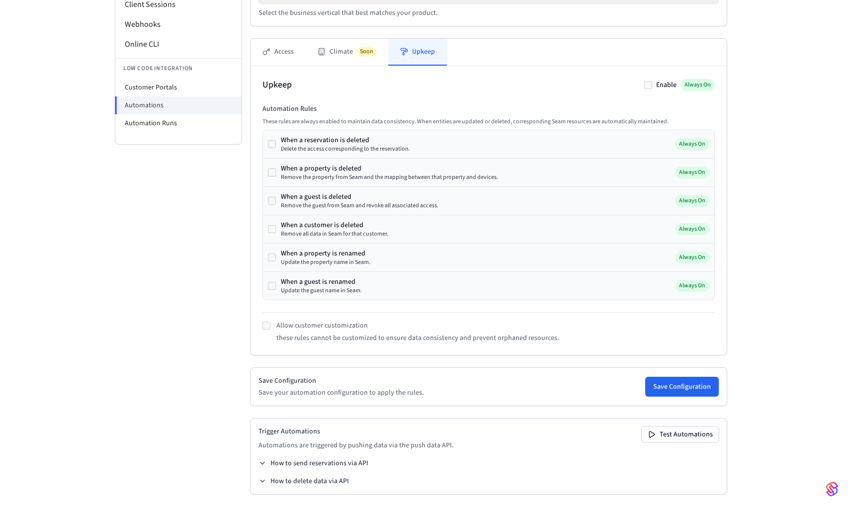
scroll to position [195, 0]
click at [273, 50] on button "Access" at bounding box center [277, 52] width 55 height 27
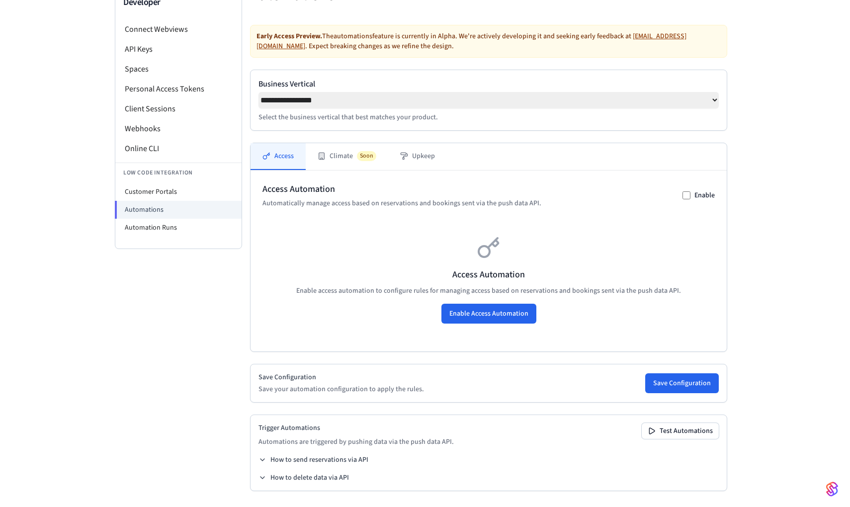
scroll to position [87, 0]
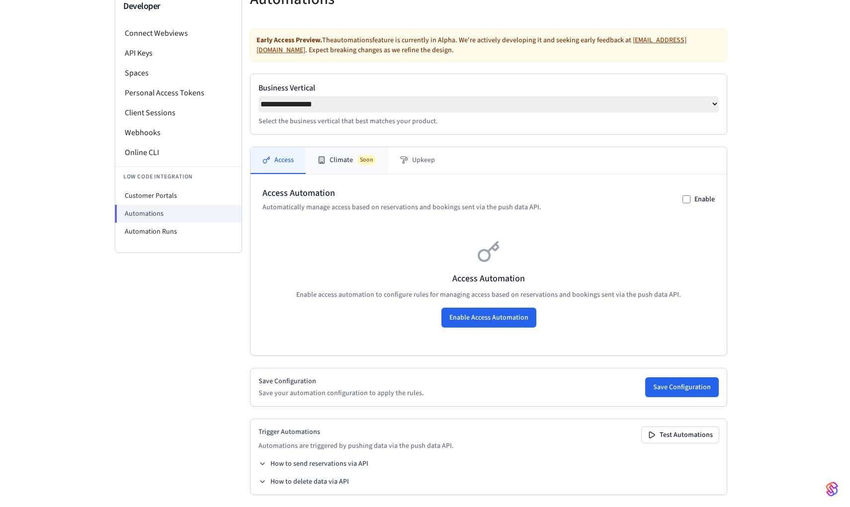
drag, startPoint x: 342, startPoint y: 148, endPoint x: 371, endPoint y: 155, distance: 29.3
click at [342, 148] on button "Climate Soon" at bounding box center [347, 160] width 82 height 27
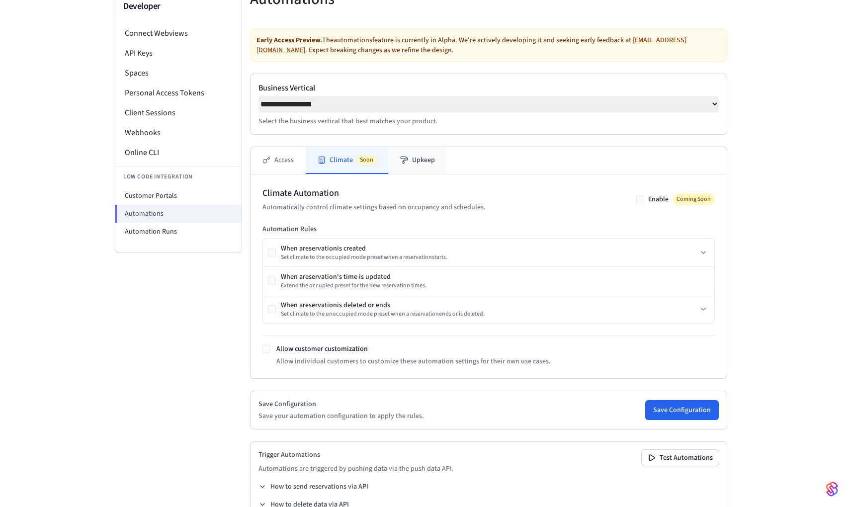
click at [410, 161] on button "Upkeep" at bounding box center [417, 160] width 59 height 27
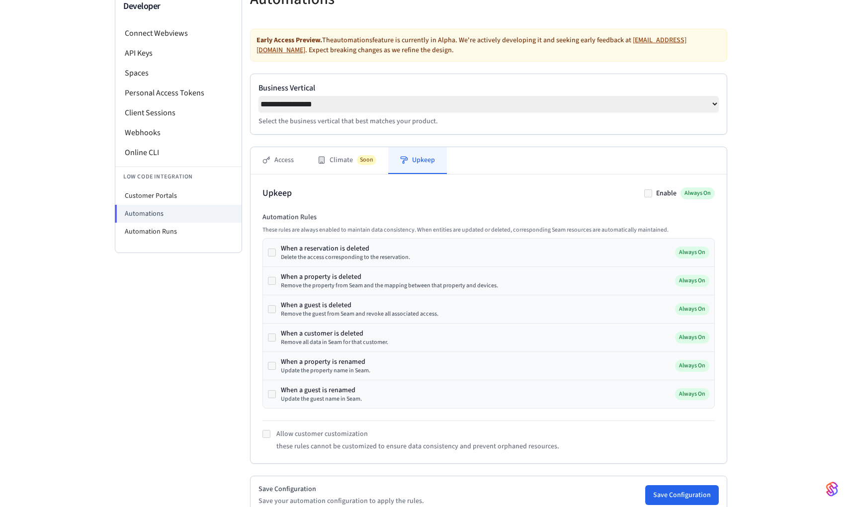
click at [355, 110] on div "**********" at bounding box center [488, 104] width 460 height 44
select select "**********"
click at [334, 153] on button "Climate Soon" at bounding box center [347, 160] width 82 height 27
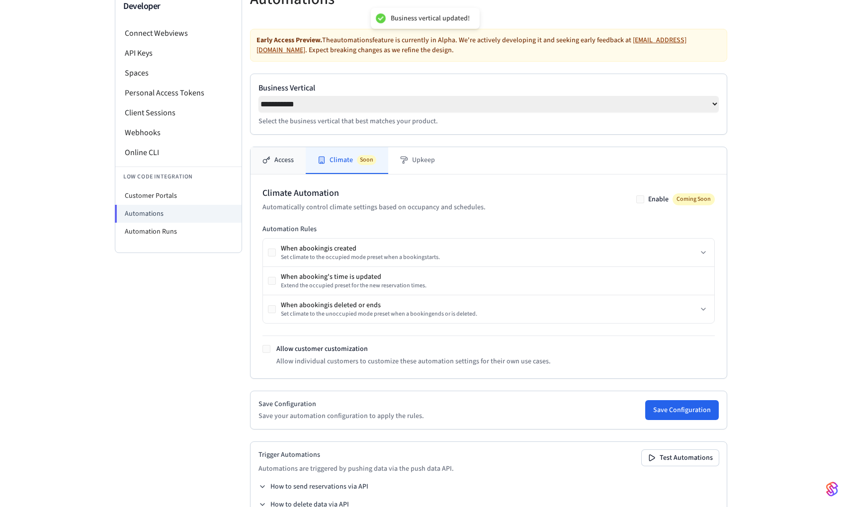
click at [297, 155] on button "Access" at bounding box center [277, 160] width 55 height 27
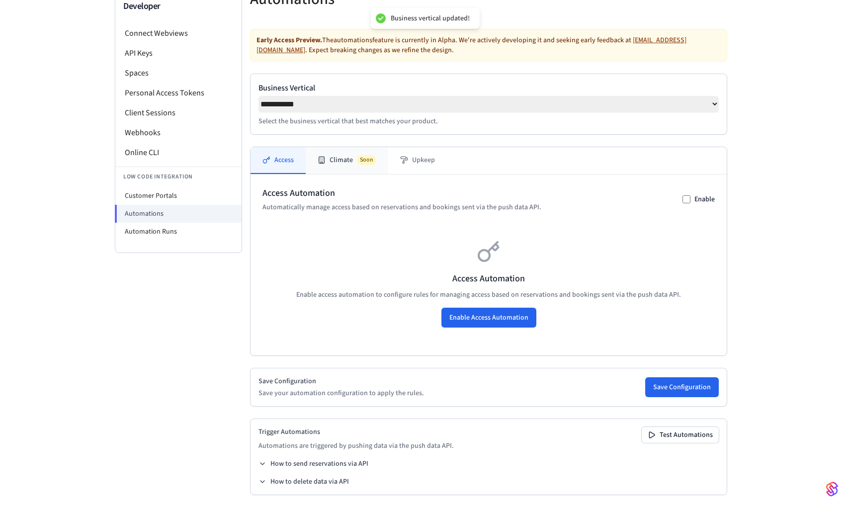
click at [336, 160] on button "Climate Soon" at bounding box center [347, 160] width 82 height 27
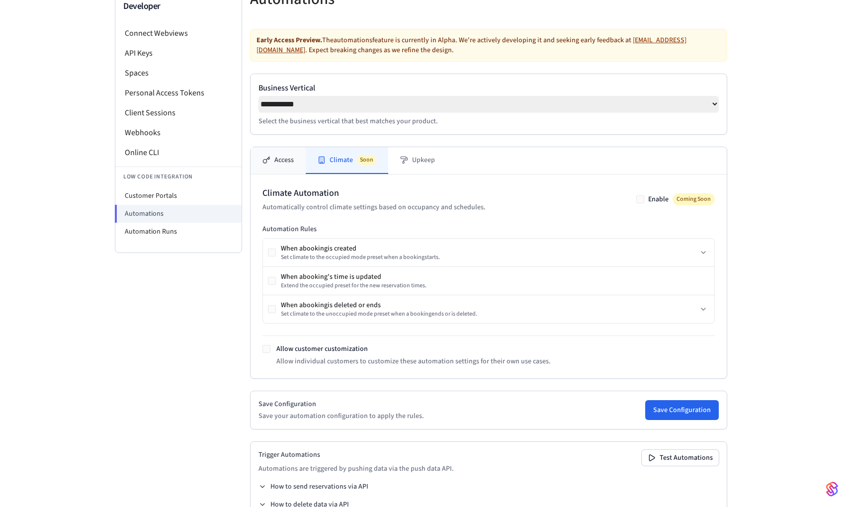
click at [274, 164] on button "Access" at bounding box center [277, 160] width 55 height 27
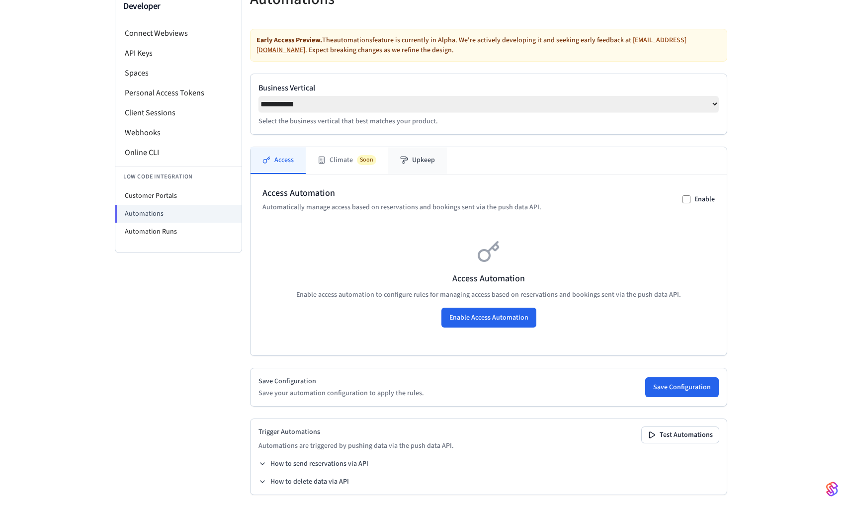
click at [427, 163] on button "Upkeep" at bounding box center [417, 160] width 59 height 27
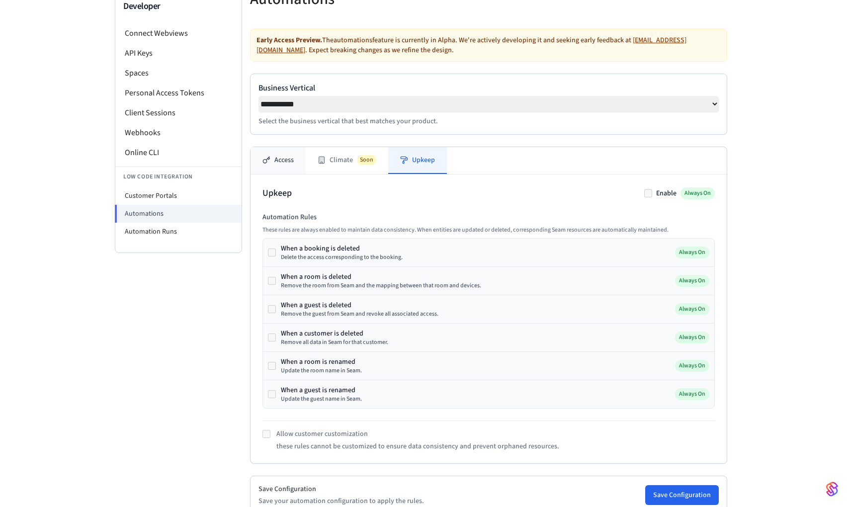
click at [277, 160] on button "Access" at bounding box center [277, 160] width 55 height 27
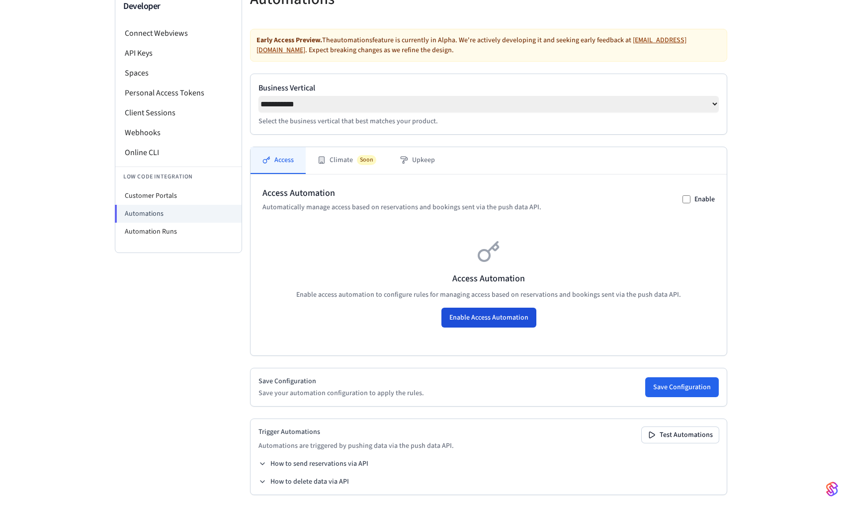
click at [474, 316] on button "Enable Access Automation" at bounding box center [488, 318] width 95 height 20
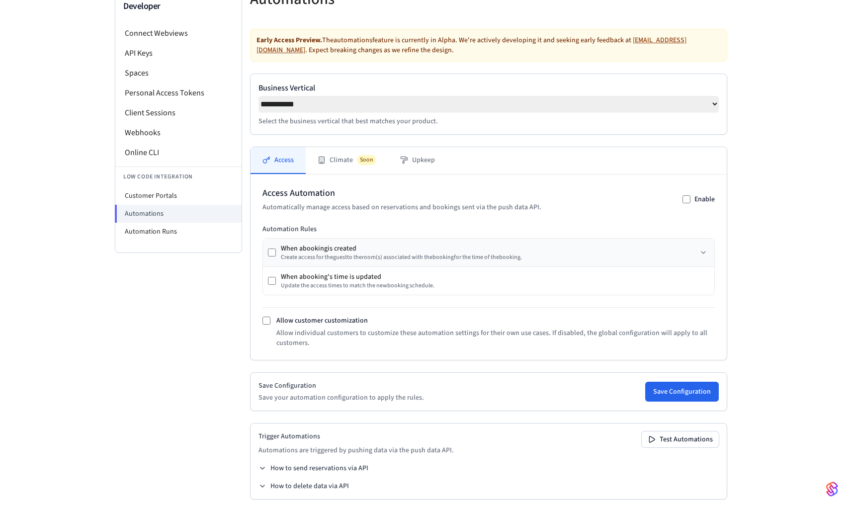
click at [342, 253] on div "Create access for the guest to the room (s) associated with the booking for the…" at bounding box center [401, 257] width 241 height 8
drag, startPoint x: 305, startPoint y: 248, endPoint x: 276, endPoint y: 248, distance: 28.3
click at [305, 248] on div "When a booking is created" at bounding box center [401, 249] width 241 height 10
drag, startPoint x: 321, startPoint y: 247, endPoint x: 416, endPoint y: 247, distance: 95.4
click at [323, 247] on div "When a booking is created" at bounding box center [401, 249] width 241 height 10
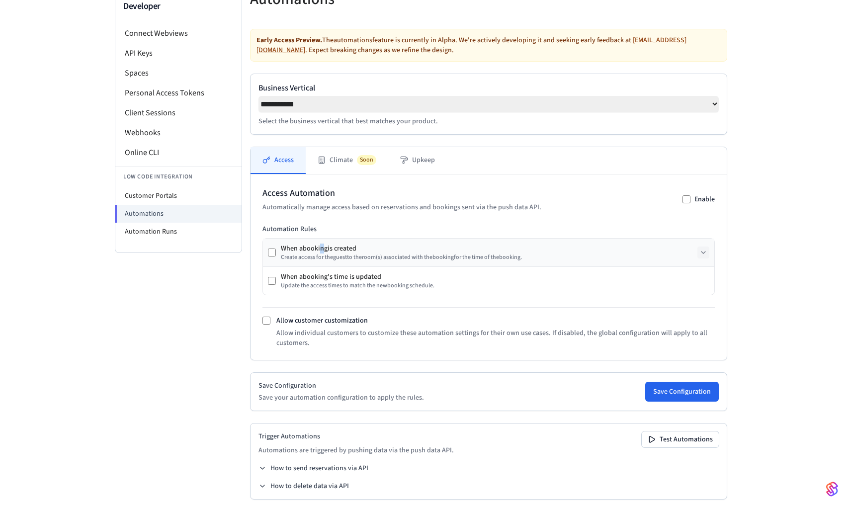
click at [702, 248] on icon at bounding box center [703, 252] width 8 height 8
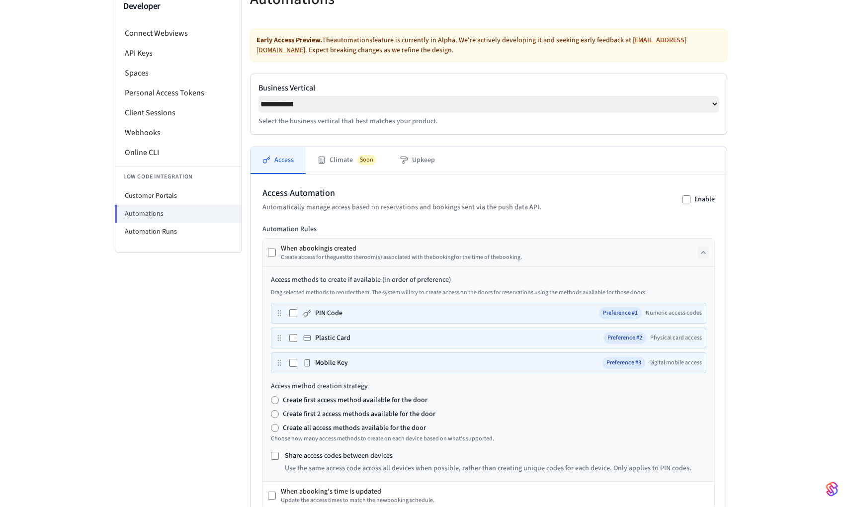
click at [531, 251] on div "When a booking is created Create access for the guest to the room (s) associate…" at bounding box center [488, 253] width 451 height 28
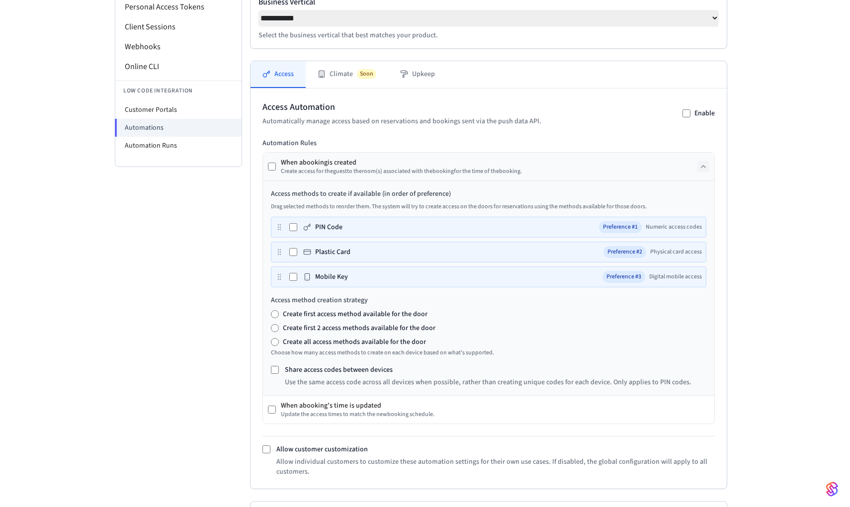
scroll to position [209, 0]
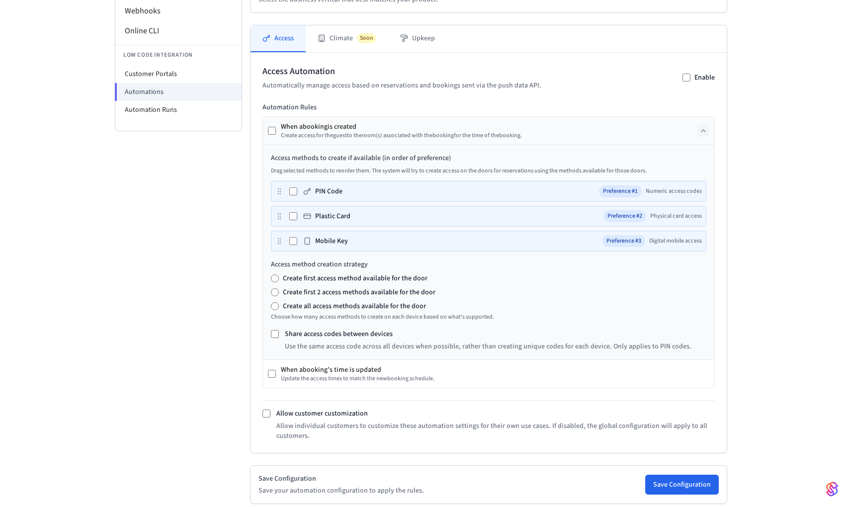
drag, startPoint x: 359, startPoint y: 218, endPoint x: 409, endPoint y: 218, distance: 49.7
click at [360, 218] on div "Plastic Card Preference # 2 Physical card access" at bounding box center [488, 216] width 435 height 21
click at [638, 210] on span "Preference # 2" at bounding box center [624, 216] width 43 height 12
click at [282, 206] on div "Mobile Key Preference # 2 Digital mobile access" at bounding box center [488, 216] width 435 height 21
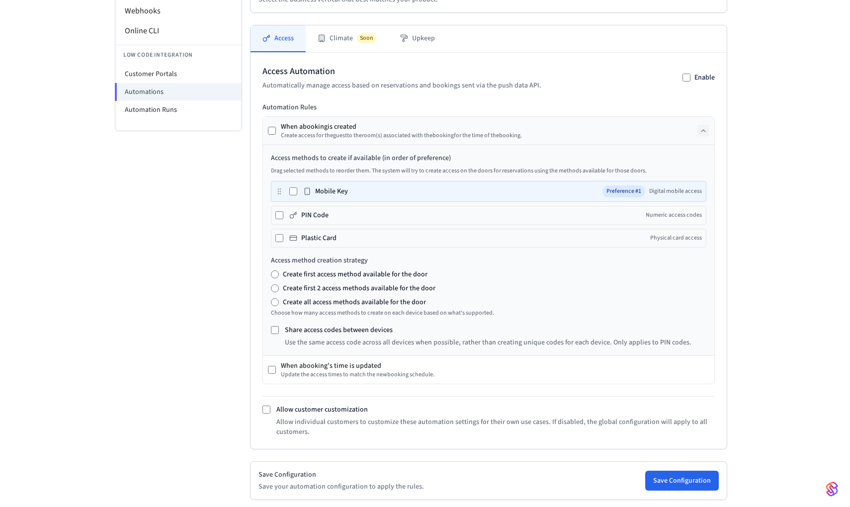
click at [351, 272] on label "Create first access method available for the door" at bounding box center [355, 274] width 145 height 10
click at [355, 117] on div "When a booking is created Create access for the guest to the room (s) associate…" at bounding box center [488, 131] width 451 height 28
click at [705, 129] on icon at bounding box center [703, 131] width 8 height 8
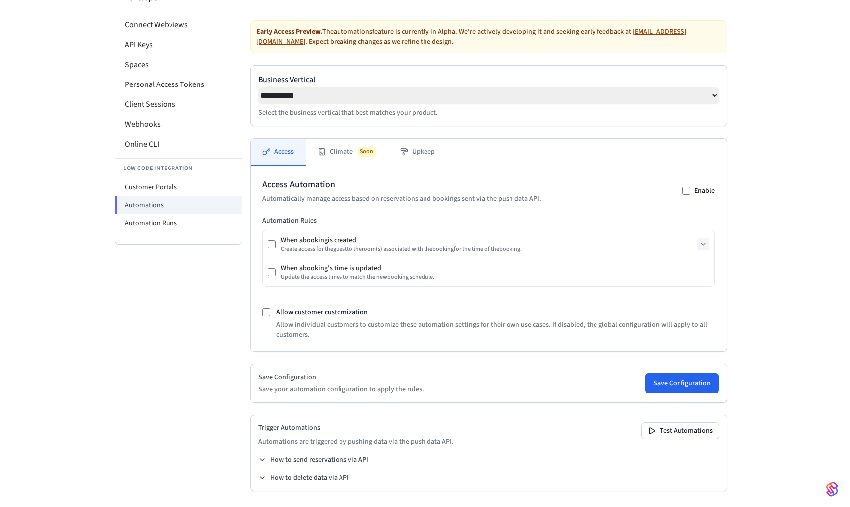
scroll to position [91, 0]
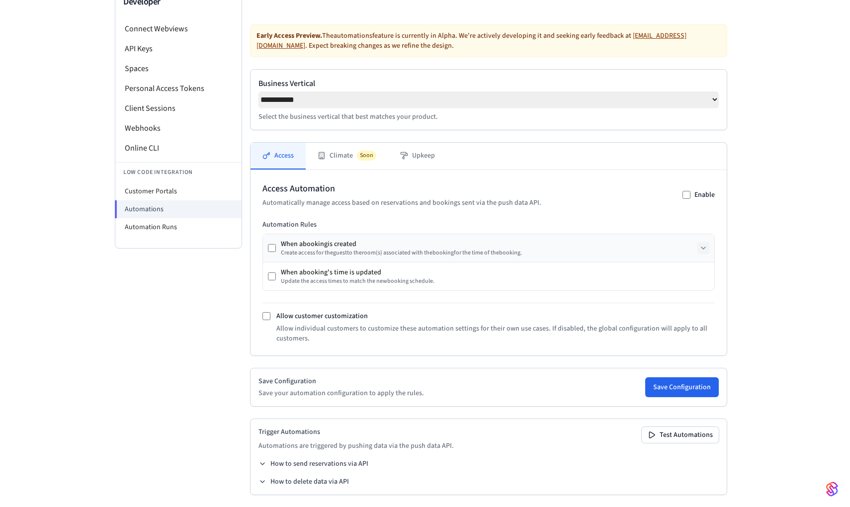
drag, startPoint x: 479, startPoint y: 235, endPoint x: 542, endPoint y: 236, distance: 63.1
click at [479, 239] on div "When a booking is created" at bounding box center [401, 244] width 241 height 10
click at [698, 242] on button at bounding box center [703, 248] width 12 height 12
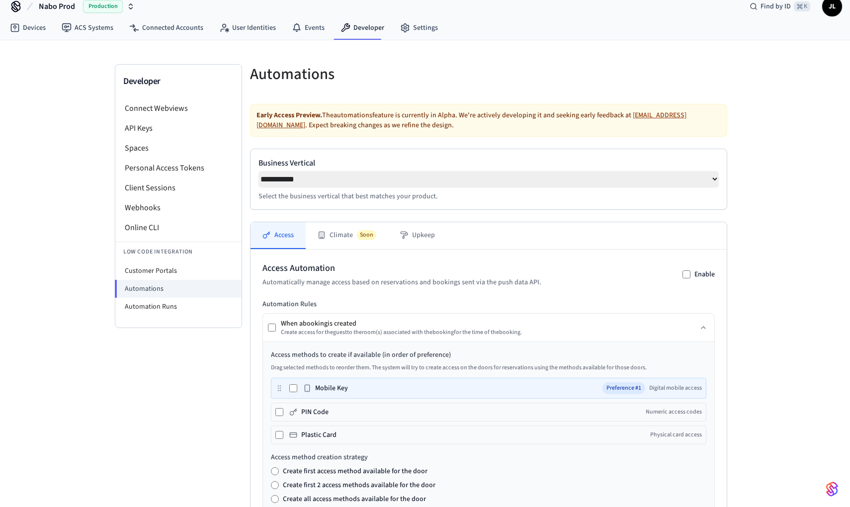
scroll to position [13, 0]
click at [708, 326] on button at bounding box center [703, 326] width 12 height 12
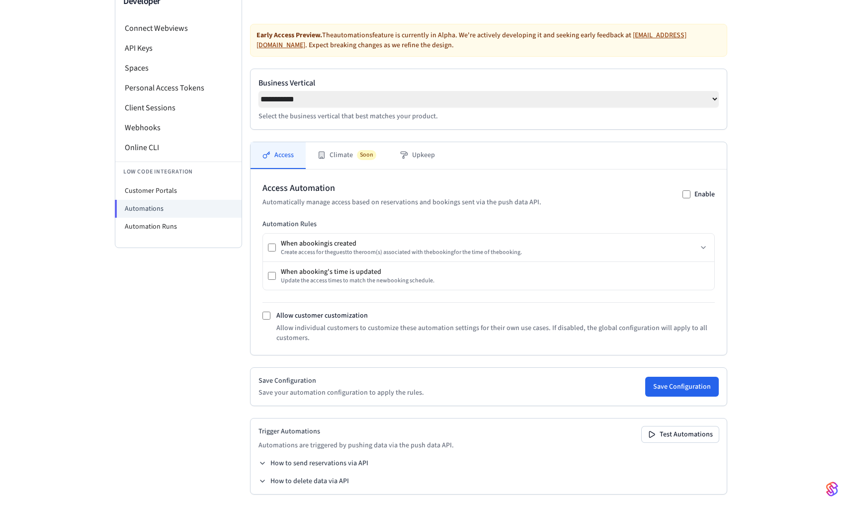
scroll to position [91, 0]
click at [343, 459] on button "How to send reservations via API" at bounding box center [313, 464] width 110 height 10
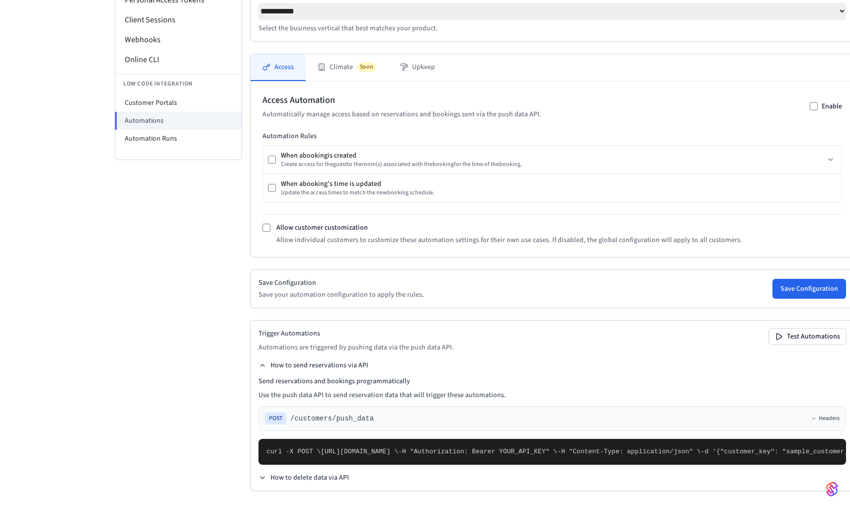
scroll to position [346, 0]
click at [320, 360] on button "How to send reservations via API" at bounding box center [313, 365] width 110 height 10
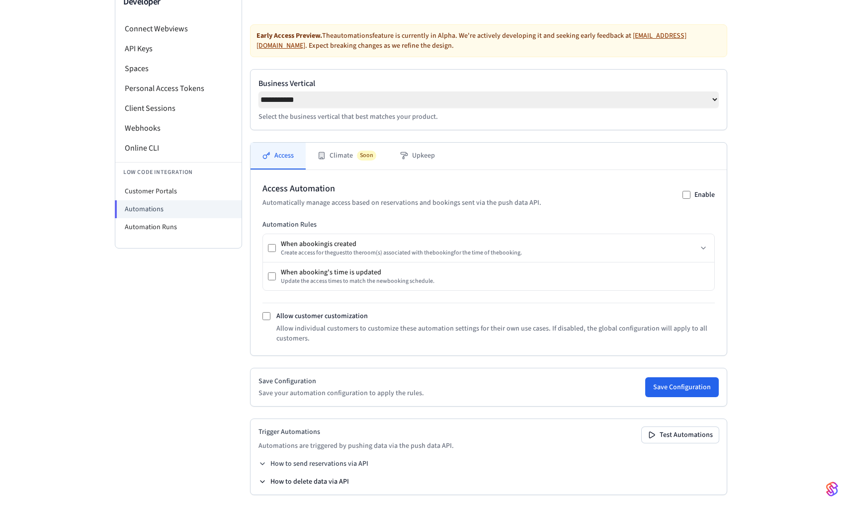
click at [318, 477] on button "How to delete data via API" at bounding box center [303, 482] width 90 height 10
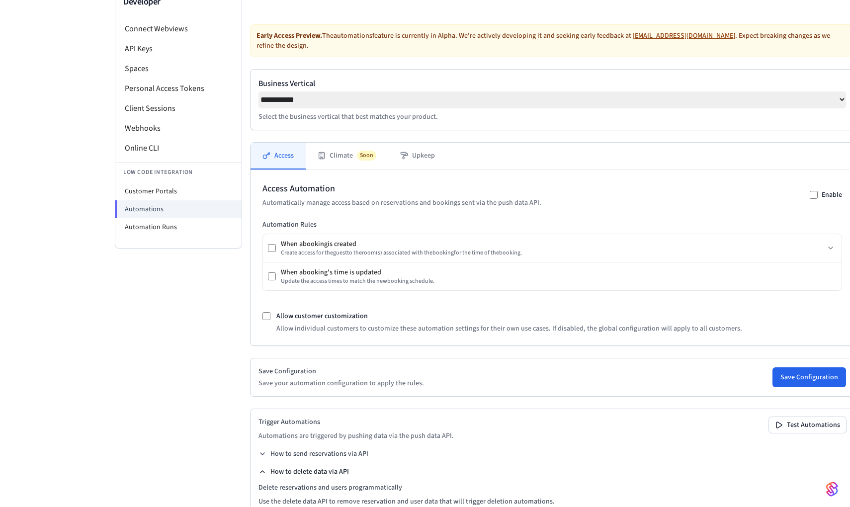
click at [318, 476] on button "How to delete data via API" at bounding box center [303, 472] width 90 height 10
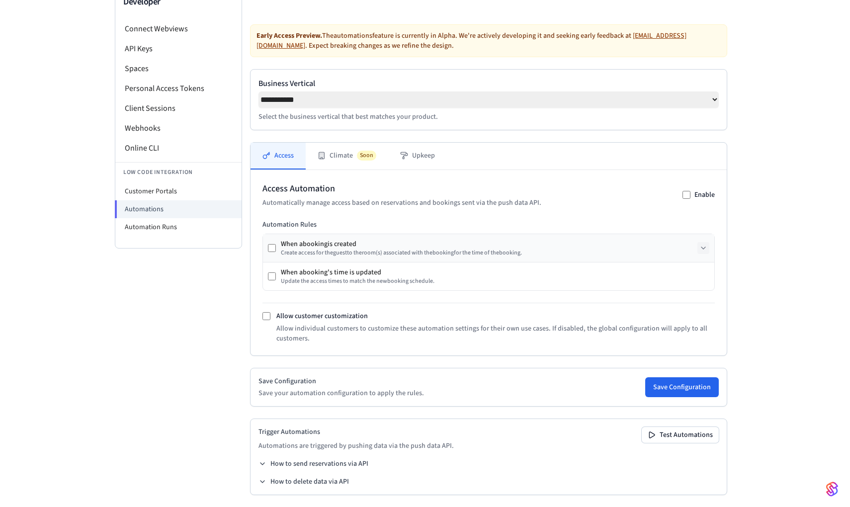
click at [705, 244] on icon at bounding box center [703, 248] width 8 height 8
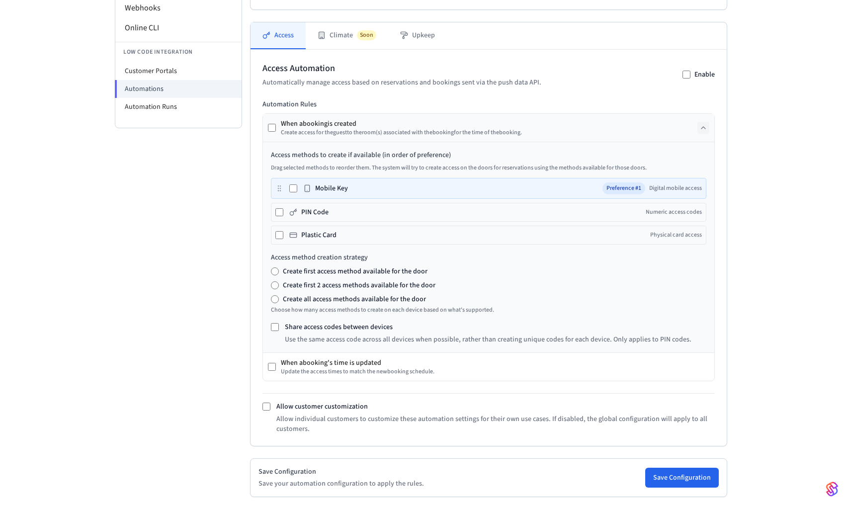
scroll to position [222, 0]
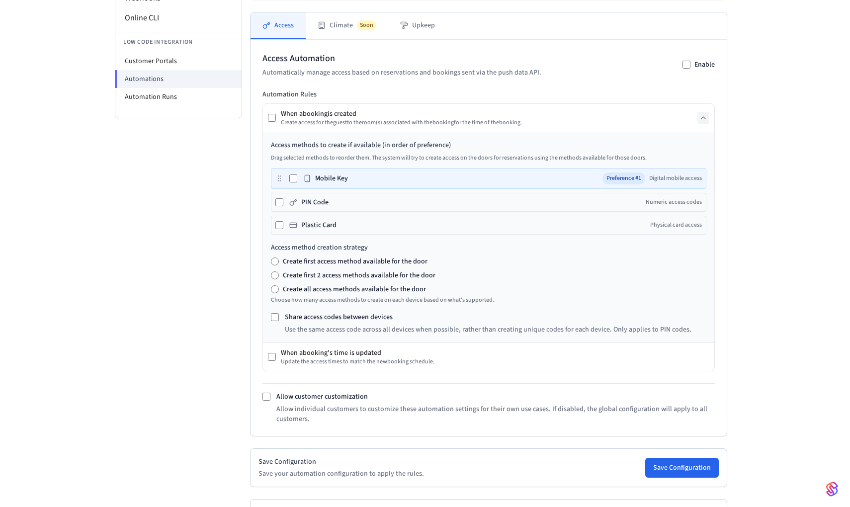
click at [701, 115] on icon at bounding box center [703, 118] width 8 height 8
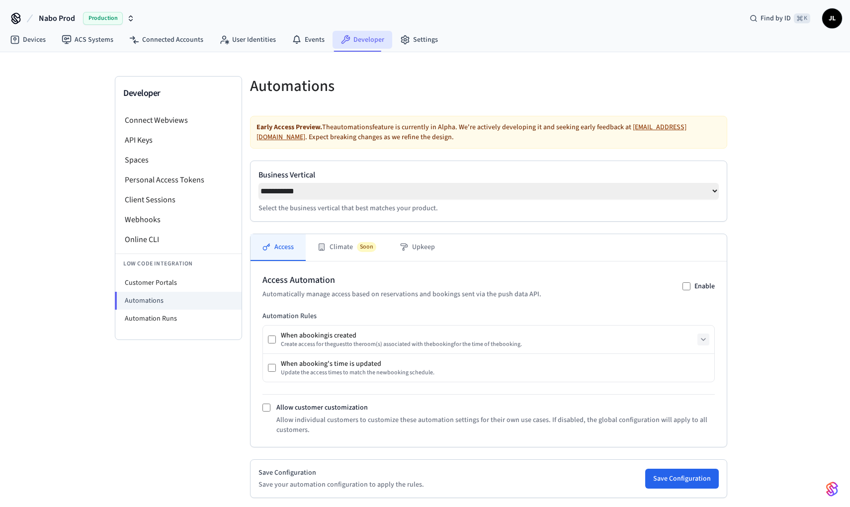
scroll to position [0, 0]
click at [160, 123] on li "Connect Webviews" at bounding box center [178, 120] width 126 height 20
click at [158, 137] on li "API Keys" at bounding box center [178, 140] width 126 height 20
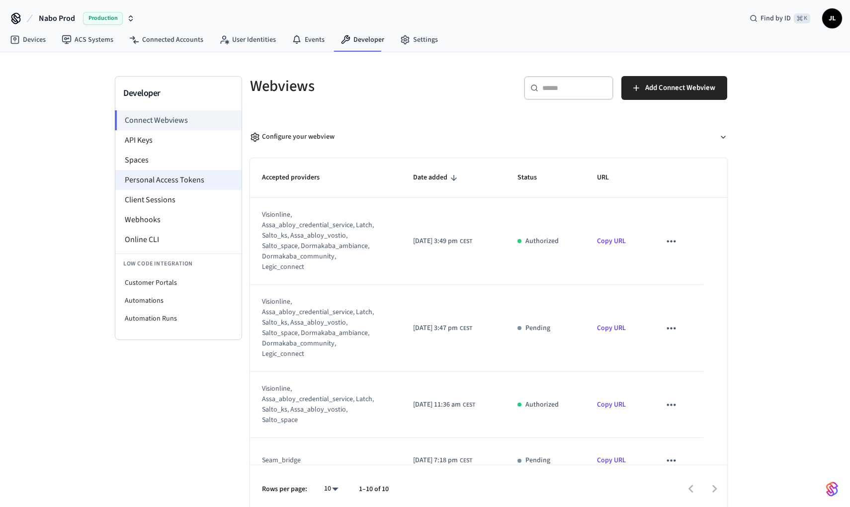
click at [156, 170] on li "Personal Access Tokens" at bounding box center [178, 180] width 126 height 20
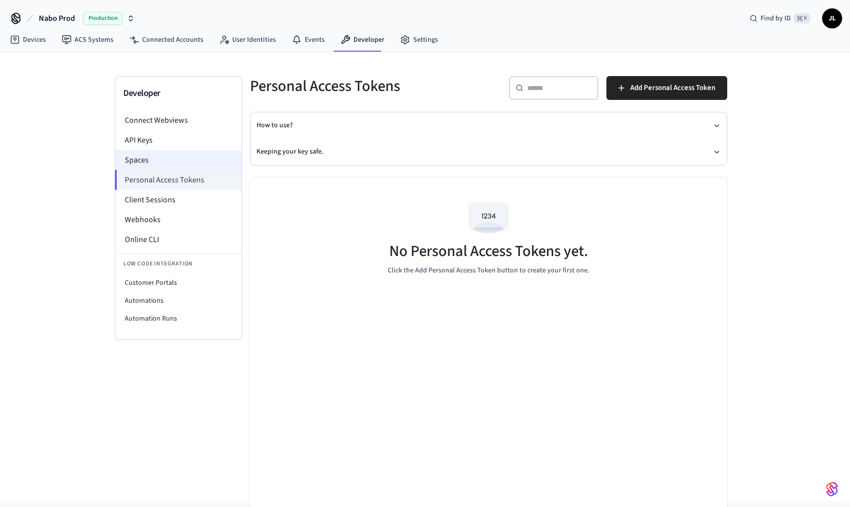
click at [154, 151] on li "Spaces" at bounding box center [178, 160] width 126 height 20
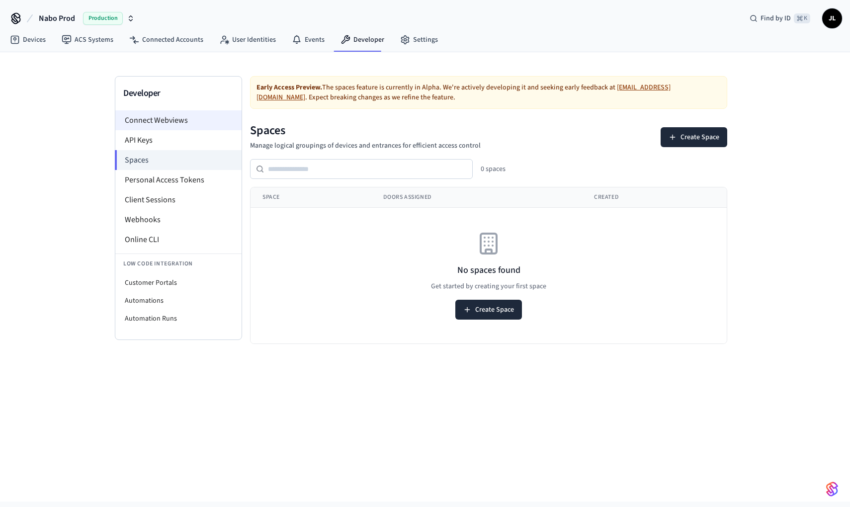
click at [157, 116] on li "Connect Webviews" at bounding box center [178, 120] width 126 height 20
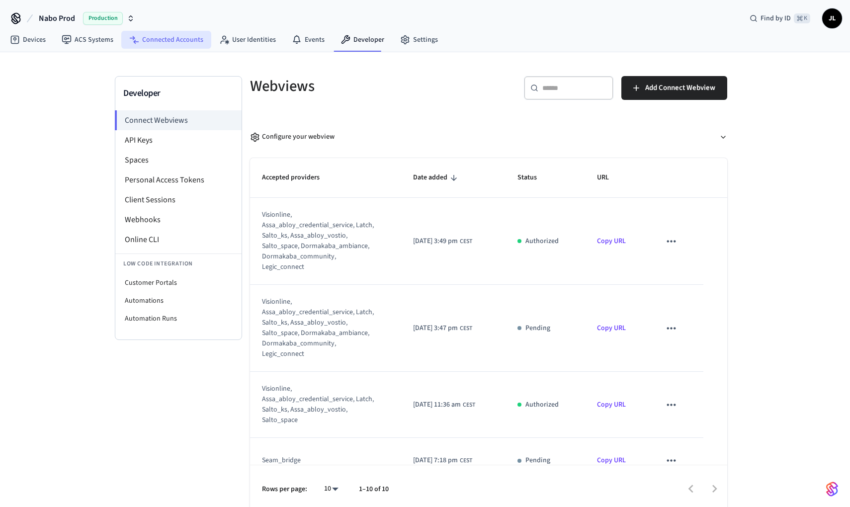
click at [202, 46] on link "Connected Accounts" at bounding box center [166, 40] width 90 height 18
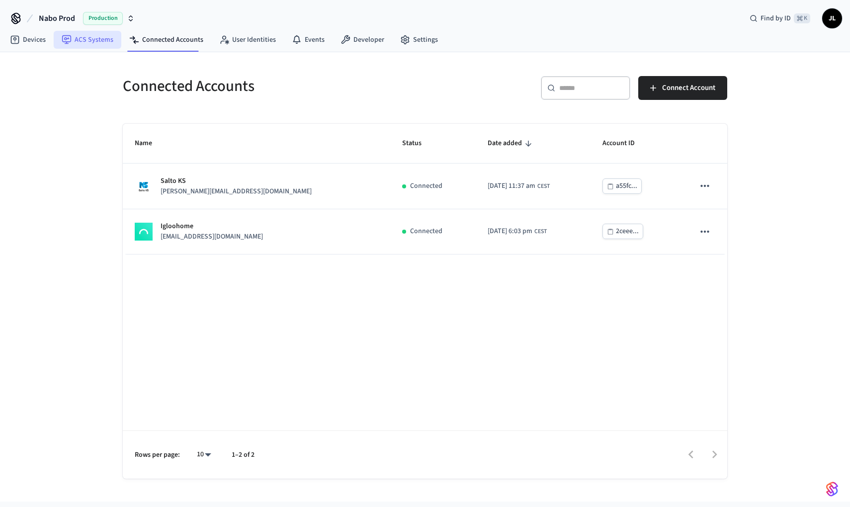
click at [92, 41] on link "ACS Systems" at bounding box center [88, 40] width 68 height 18
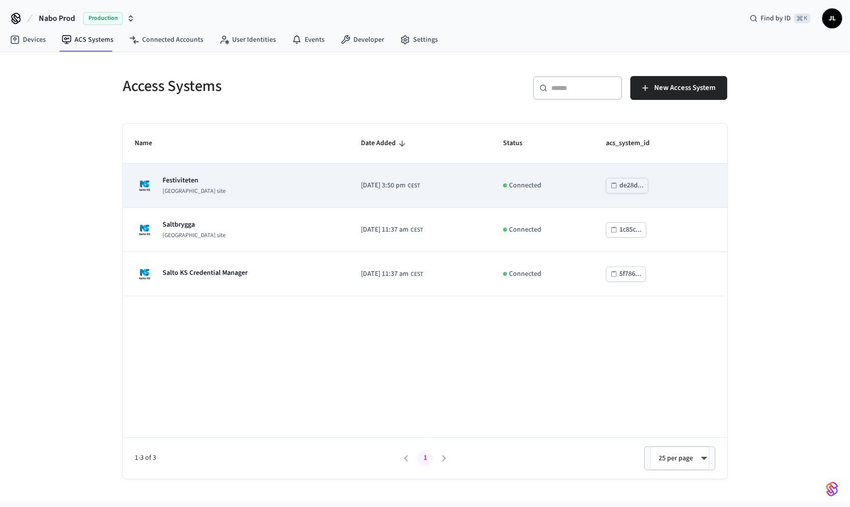
click at [205, 183] on div "Festiviteten Salto KS site" at bounding box center [236, 185] width 202 height 20
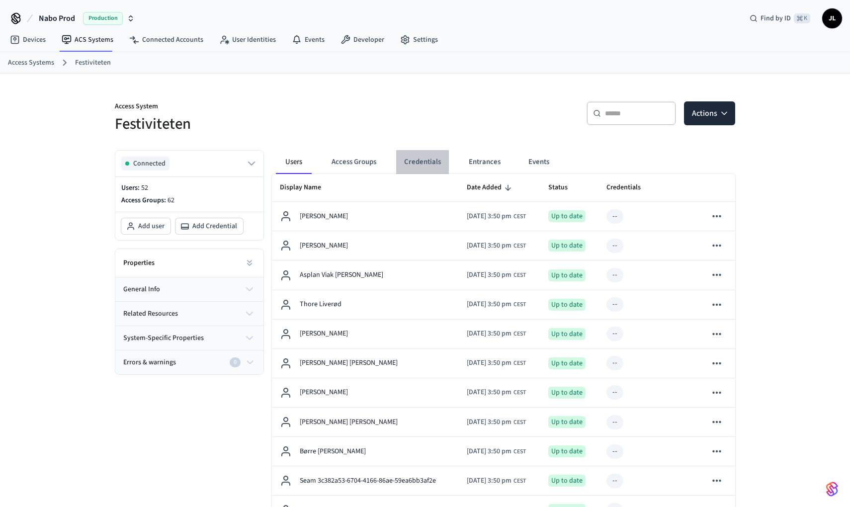
click at [414, 157] on button "Credentials" at bounding box center [422, 162] width 53 height 24
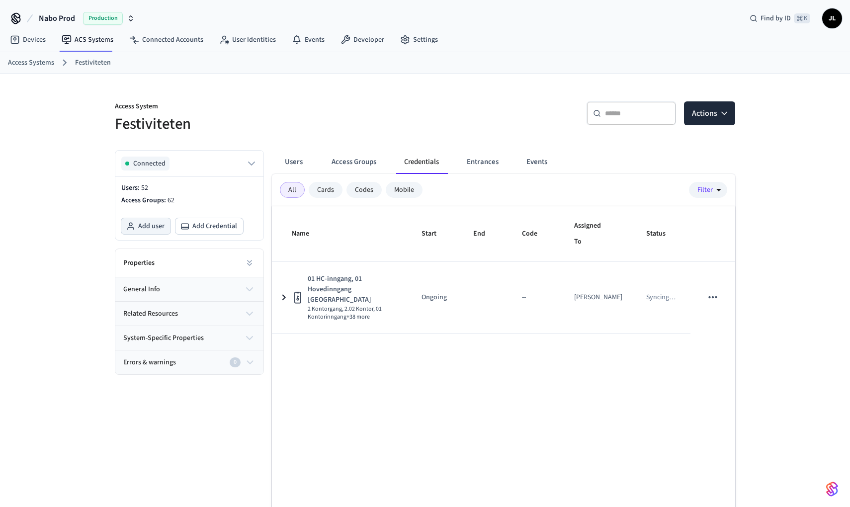
click at [152, 225] on span "Add user" at bounding box center [151, 226] width 26 height 10
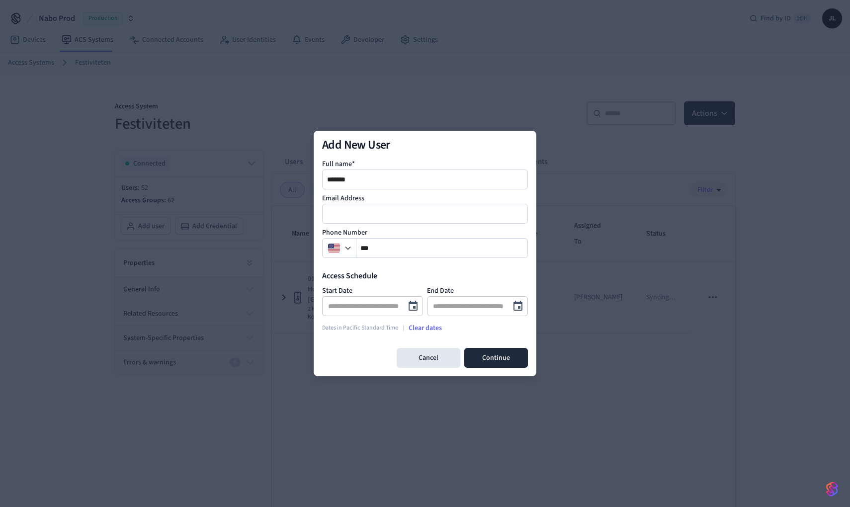
type input "*******"
type input "****"
type input "**********"
click at [487, 359] on button "Continue" at bounding box center [496, 358] width 64 height 20
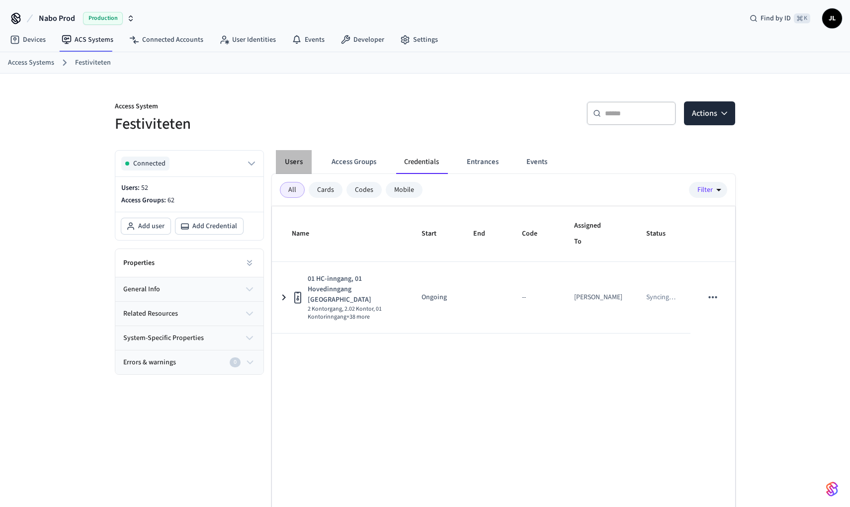
click at [289, 158] on button "Users" at bounding box center [294, 162] width 36 height 24
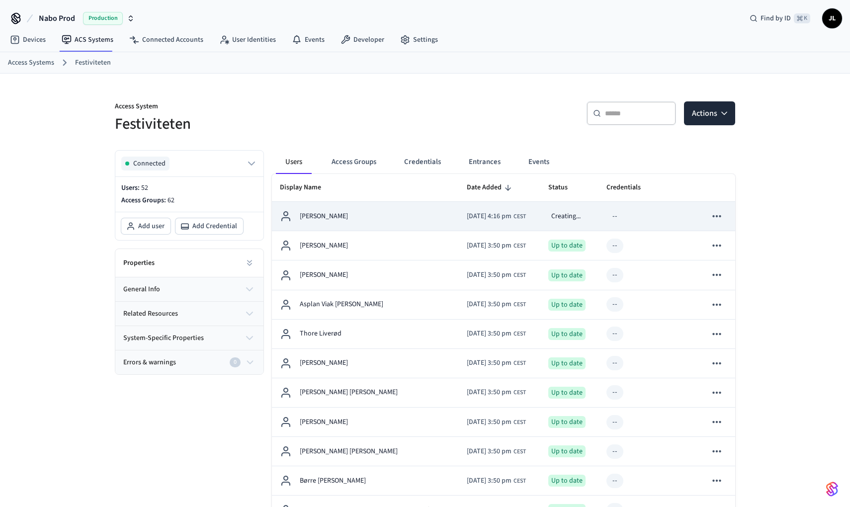
click at [355, 214] on div "[PERSON_NAME]" at bounding box center [365, 216] width 171 height 12
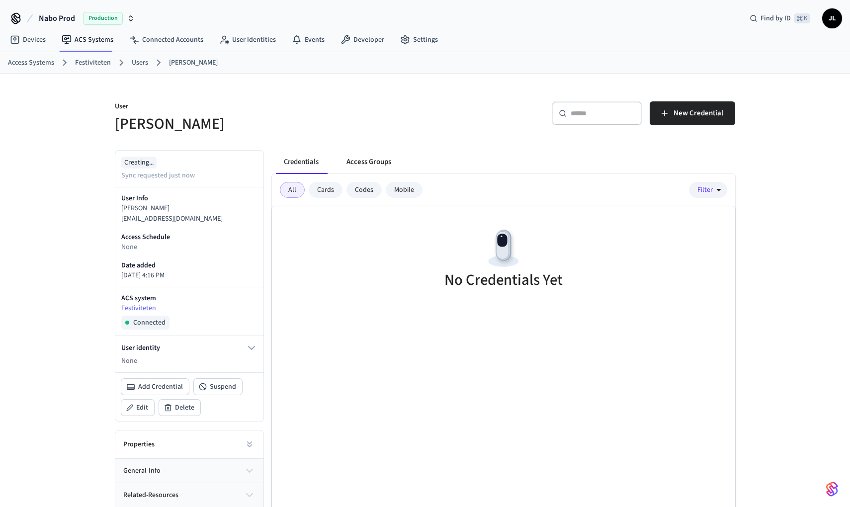
click at [377, 165] on button "Access Groups" at bounding box center [368, 162] width 61 height 24
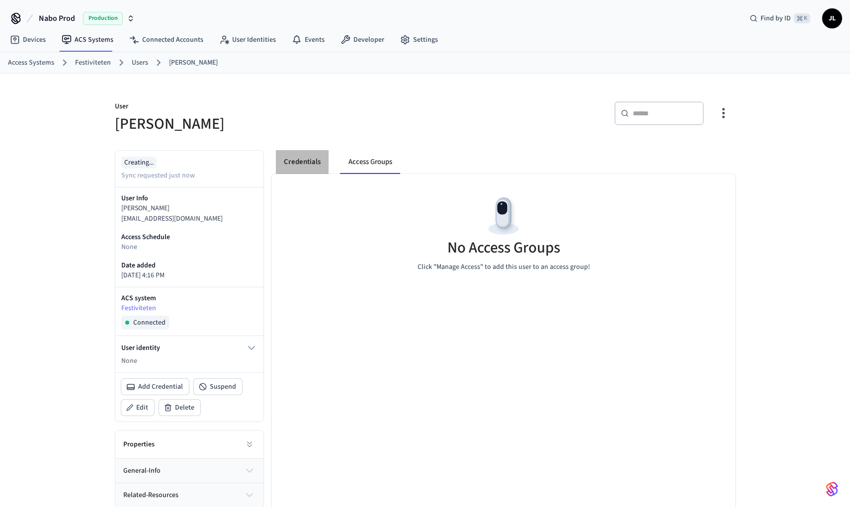
click at [312, 165] on button "Credentials" at bounding box center [302, 162] width 53 height 24
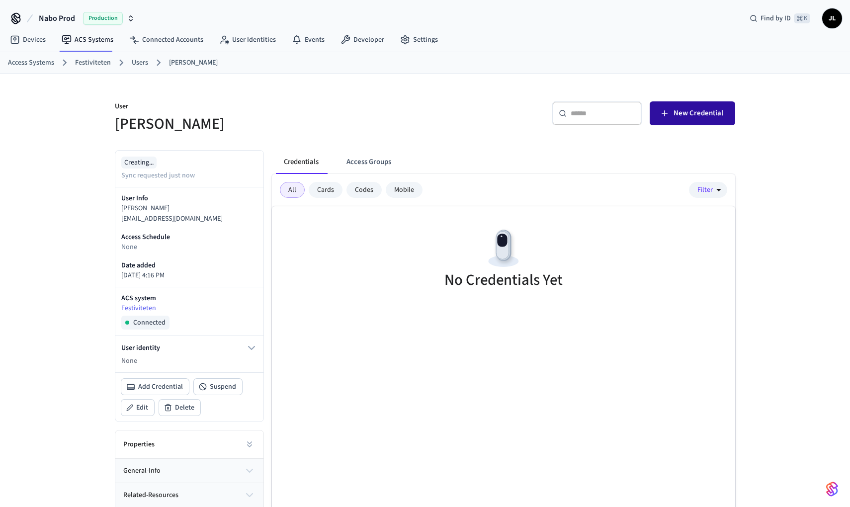
click at [729, 114] on button "New Credential" at bounding box center [692, 113] width 85 height 24
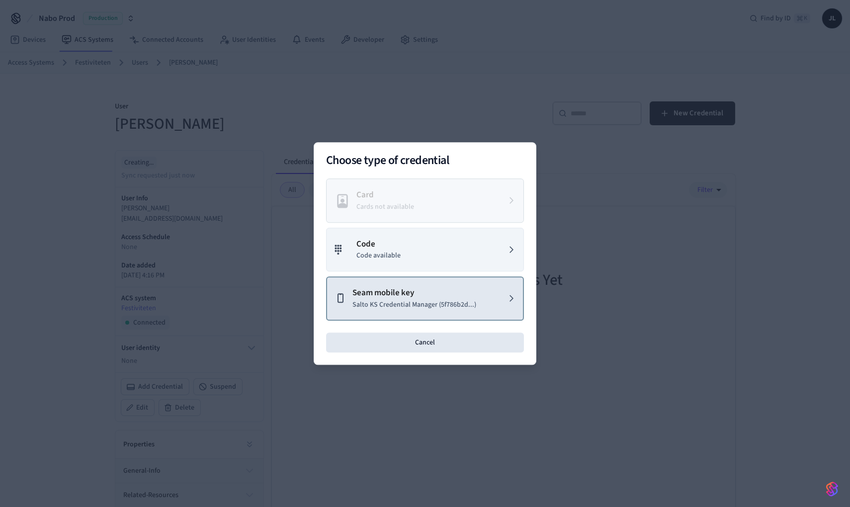
click at [439, 288] on p "Seam mobile key" at bounding box center [414, 293] width 124 height 13
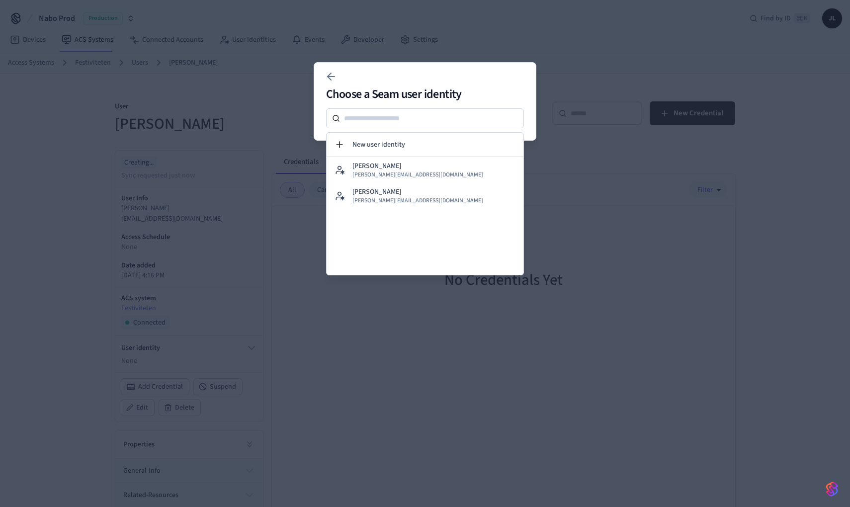
drag, startPoint x: 415, startPoint y: 97, endPoint x: 352, endPoint y: 68, distance: 69.4
click at [415, 97] on h2 "Choose a Seam user identity" at bounding box center [425, 94] width 198 height 12
click at [342, 63] on div "Choose a Seam user identity New user identity Adele Lohne adele_flohne@live.no …" at bounding box center [425, 101] width 223 height 79
click at [329, 77] on icon at bounding box center [331, 77] width 7 height 0
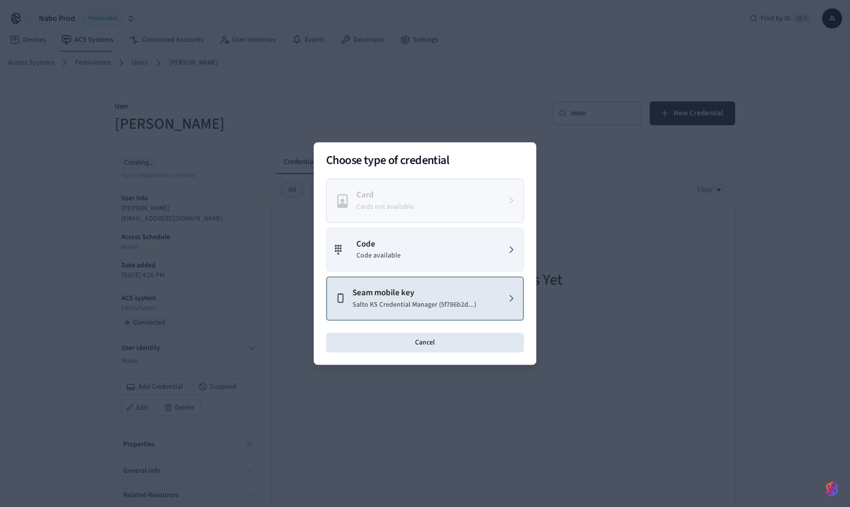
click at [426, 289] on p "Seam mobile key" at bounding box center [414, 293] width 124 height 13
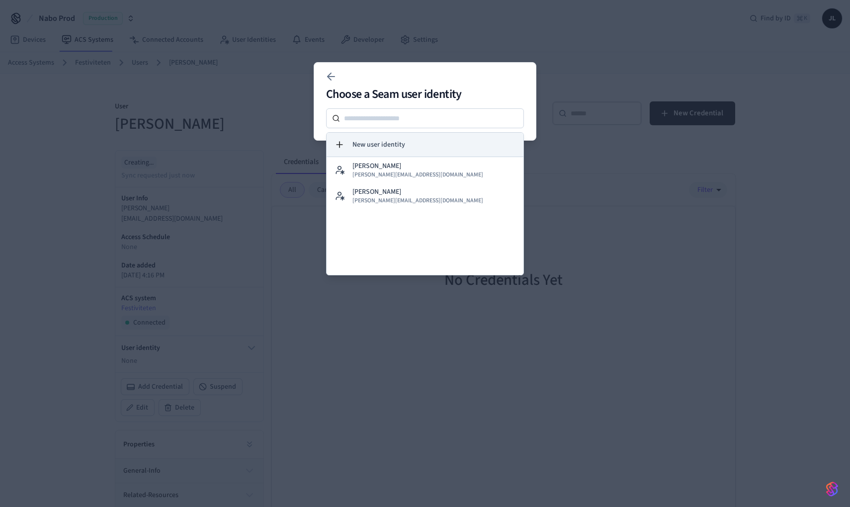
click at [374, 146] on span "New user identity" at bounding box center [378, 145] width 53 height 10
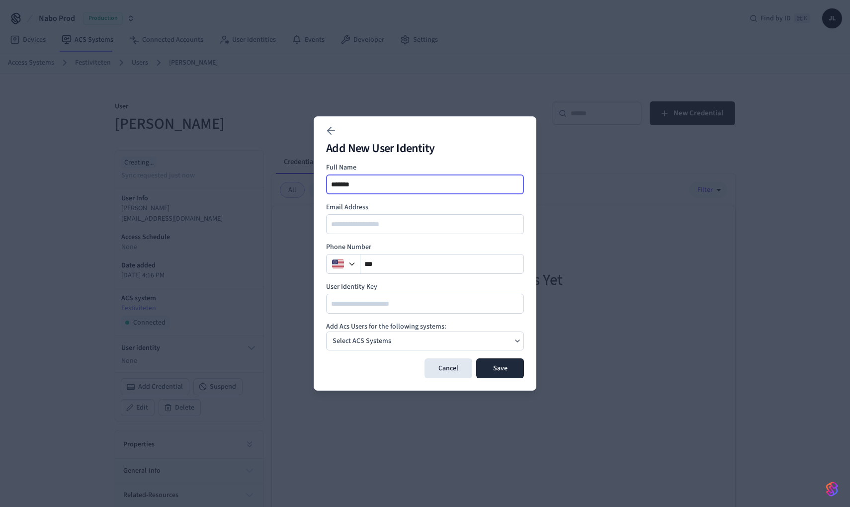
type input "*******"
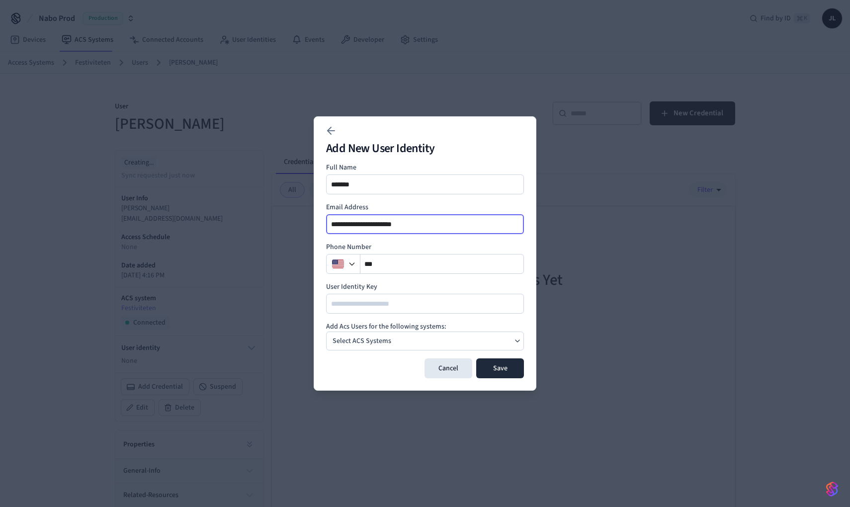
type input "**********"
click at [411, 338] on div "Select ACS Systems" at bounding box center [425, 340] width 198 height 19
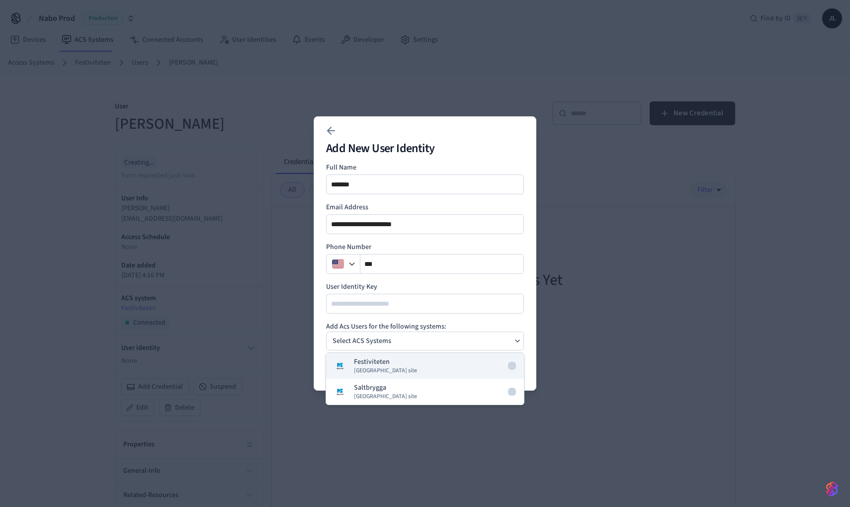
click at [398, 367] on button "Festiviteten Salto KS site" at bounding box center [425, 366] width 198 height 26
click at [487, 318] on form "**********" at bounding box center [425, 271] width 198 height 216
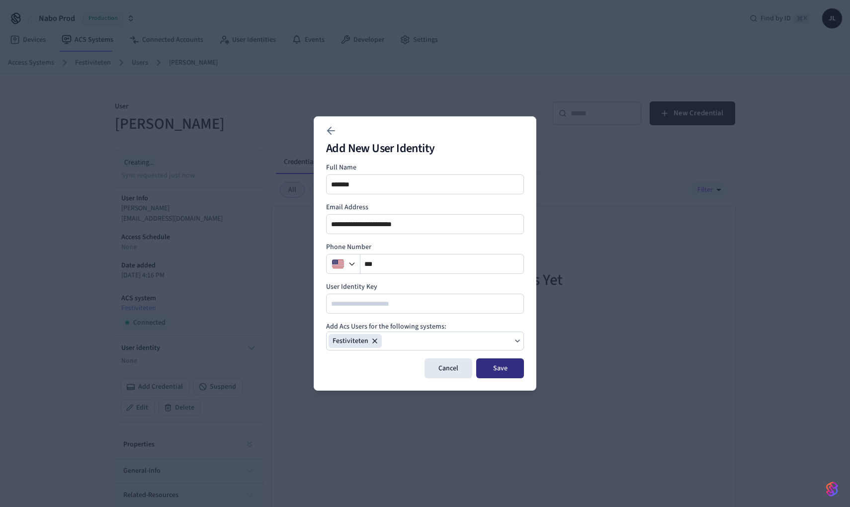
click at [496, 371] on button "Save" at bounding box center [500, 368] width 48 height 20
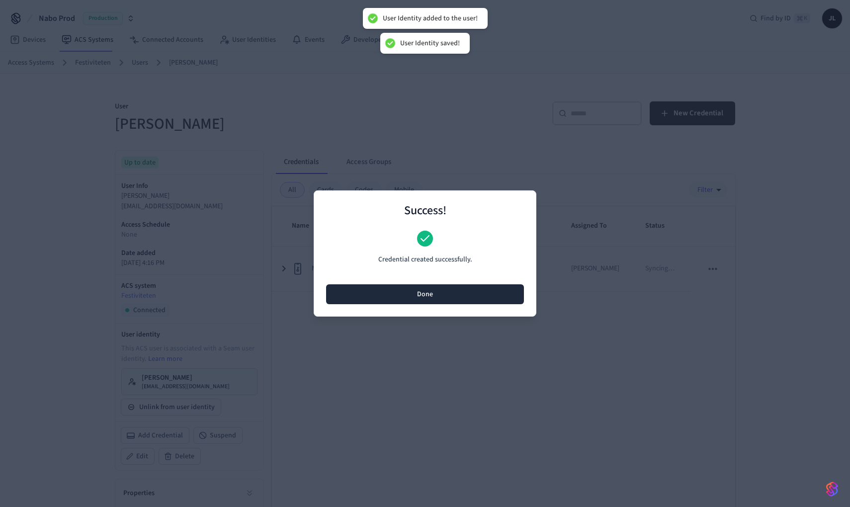
click at [443, 297] on button "Done" at bounding box center [425, 294] width 198 height 20
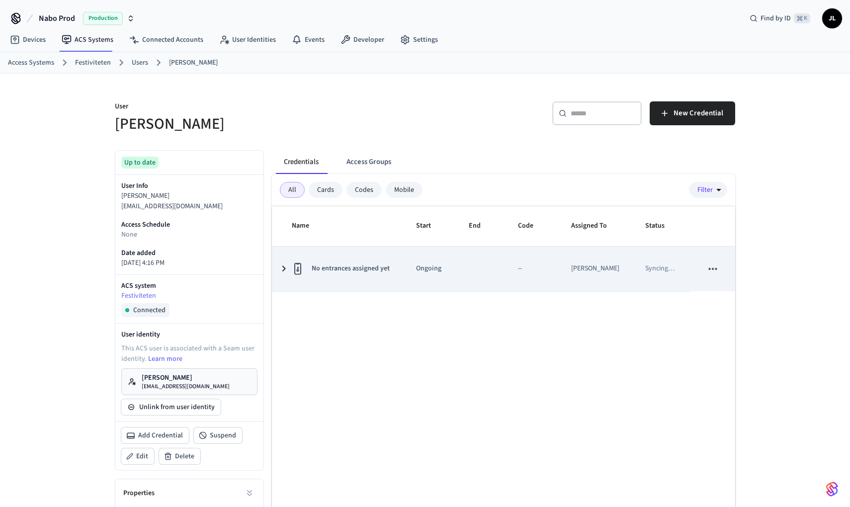
click at [381, 261] on div "No entrances assigned yet" at bounding box center [342, 269] width 100 height 16
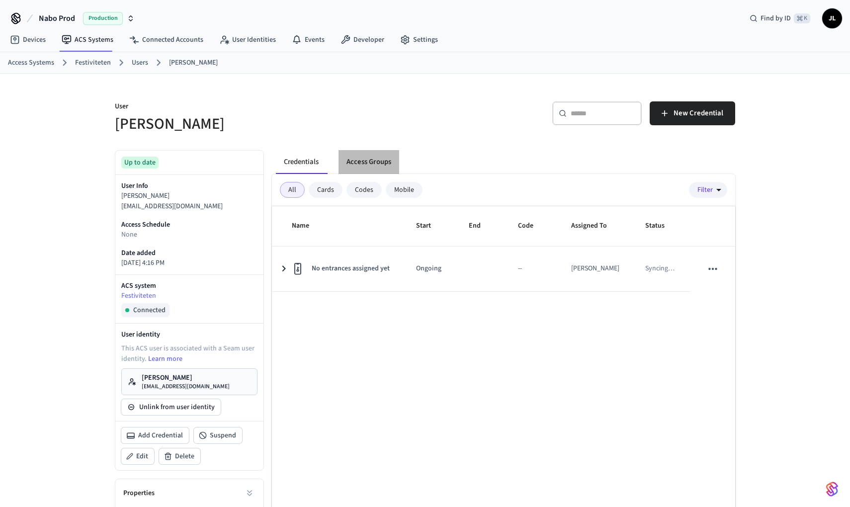
click at [362, 161] on button "Access Groups" at bounding box center [368, 162] width 61 height 24
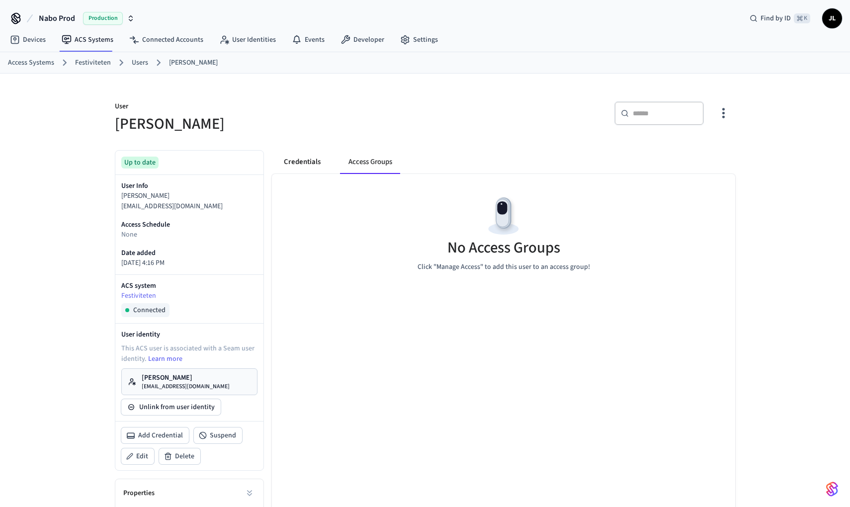
click at [313, 163] on button "Credentials" at bounding box center [302, 162] width 53 height 24
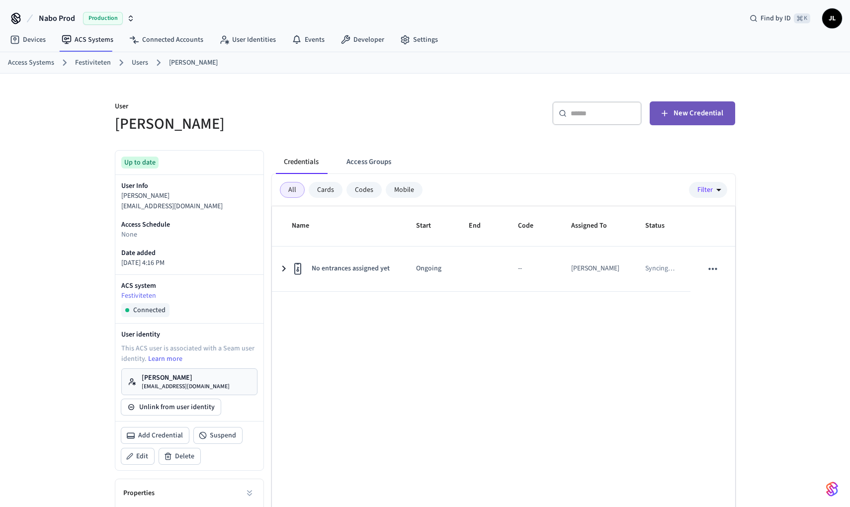
click at [686, 117] on span "New Credential" at bounding box center [698, 113] width 50 height 13
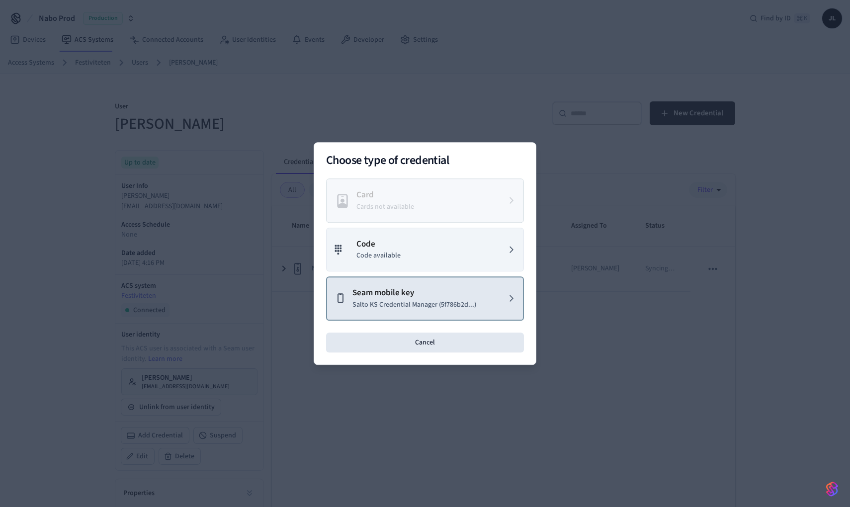
click at [446, 300] on p "Salto KS Credential Manager (5f786b2d...)" at bounding box center [414, 305] width 124 height 10
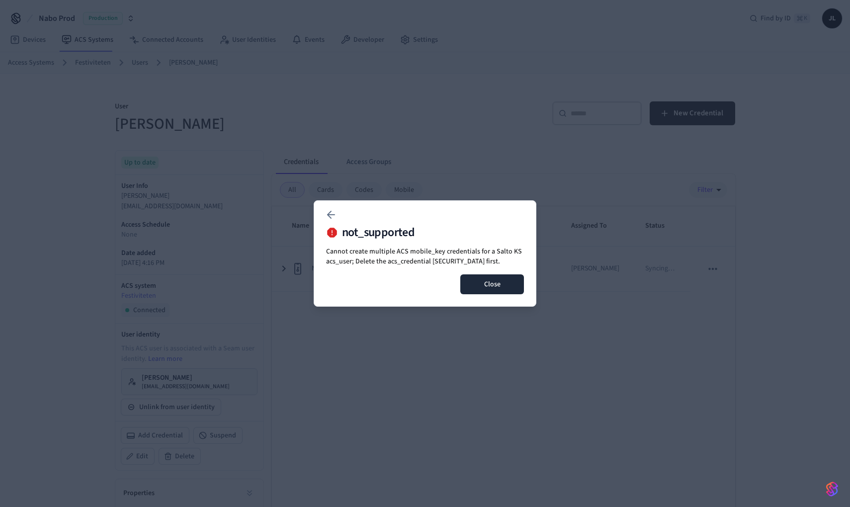
click at [483, 291] on button "Close" at bounding box center [492, 284] width 64 height 20
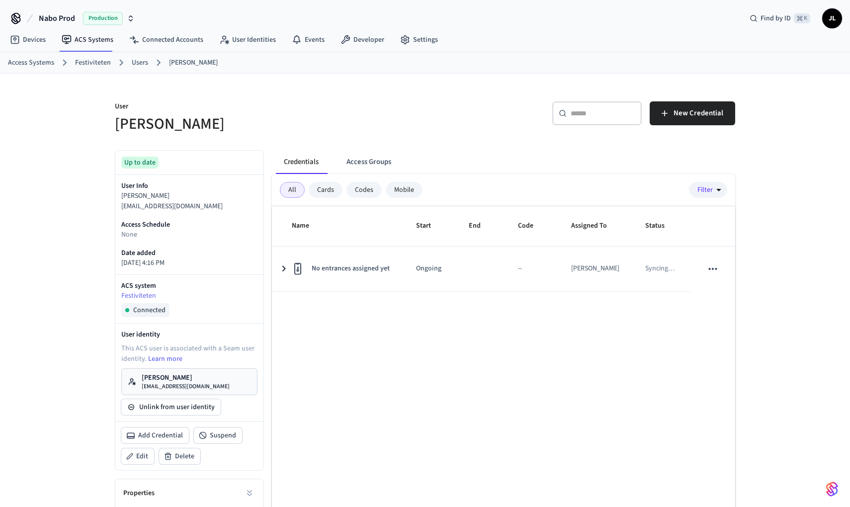
click at [138, 59] on link "Users" at bounding box center [140, 63] width 16 height 10
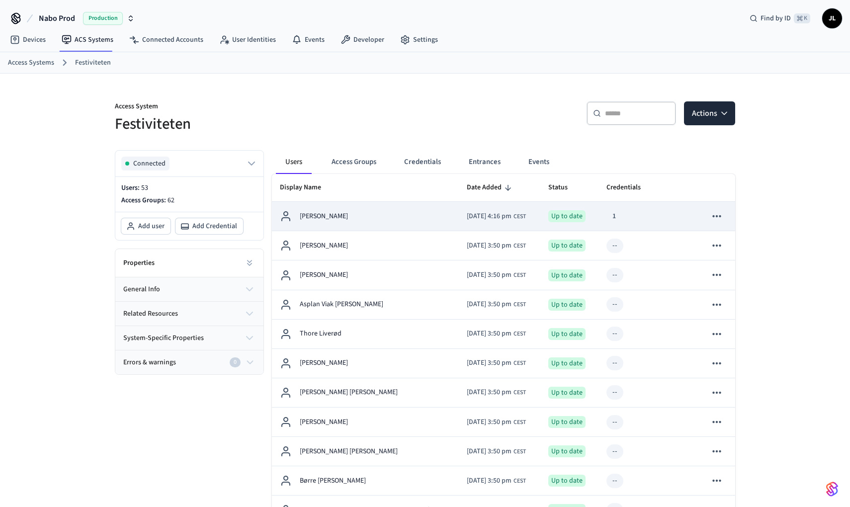
click at [622, 218] on div "1" at bounding box center [613, 216] width 15 height 14
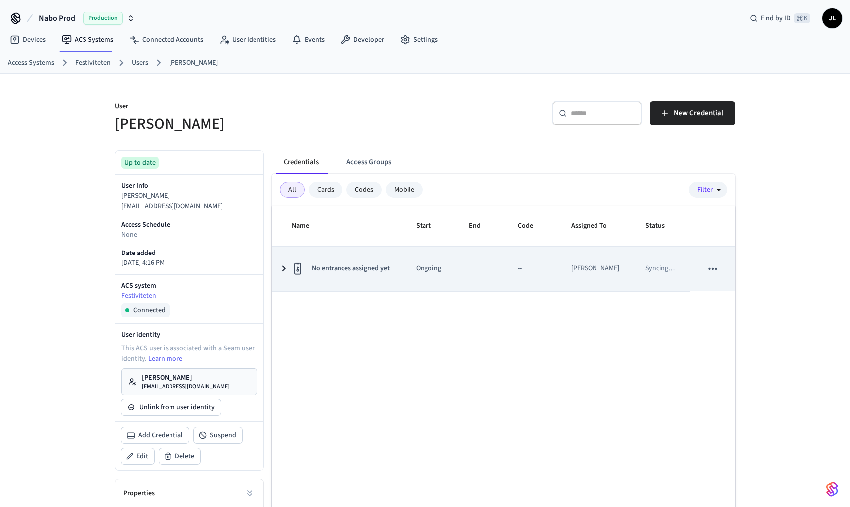
click at [485, 271] on td "sticky table" at bounding box center [482, 269] width 50 height 45
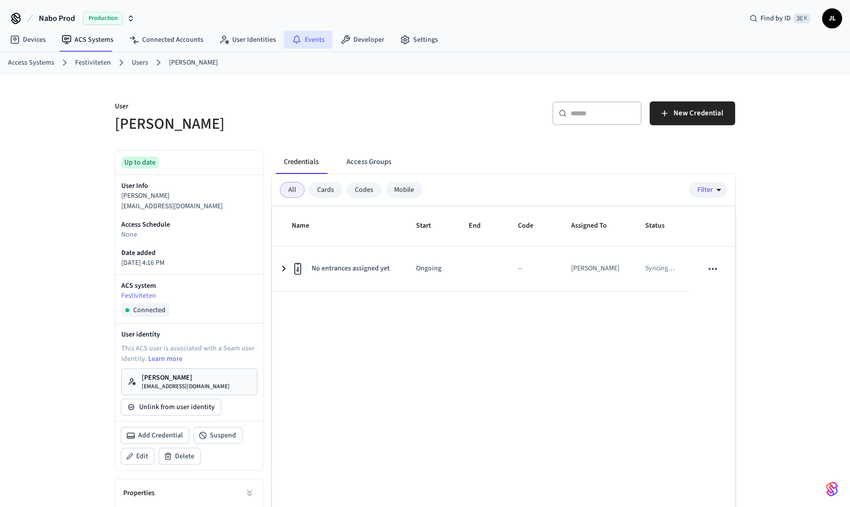
click at [294, 38] on icon at bounding box center [297, 40] width 10 height 10
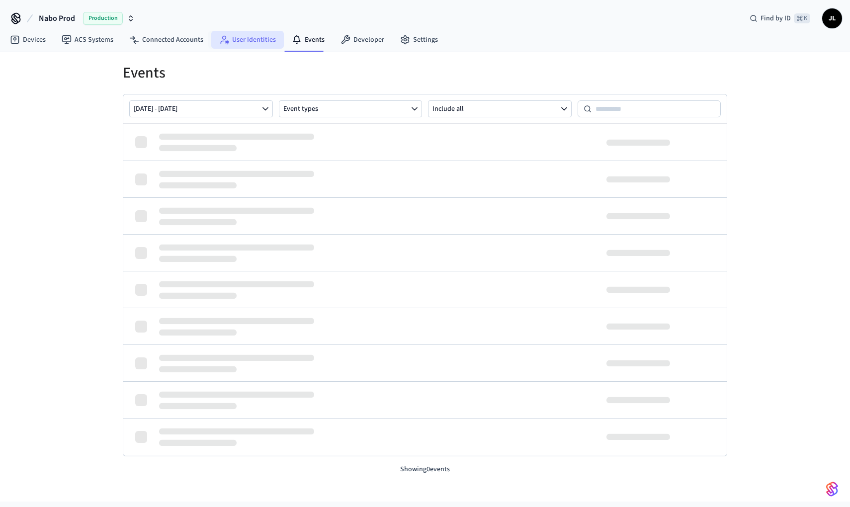
click at [243, 33] on link "User Identities" at bounding box center [247, 40] width 73 height 18
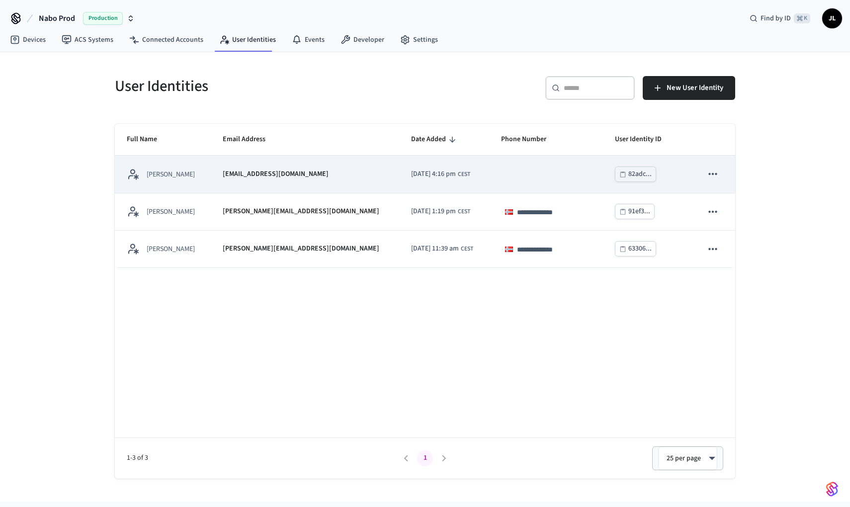
click at [399, 174] on td "[DATE] 4:16 pm CEST" at bounding box center [444, 174] width 90 height 37
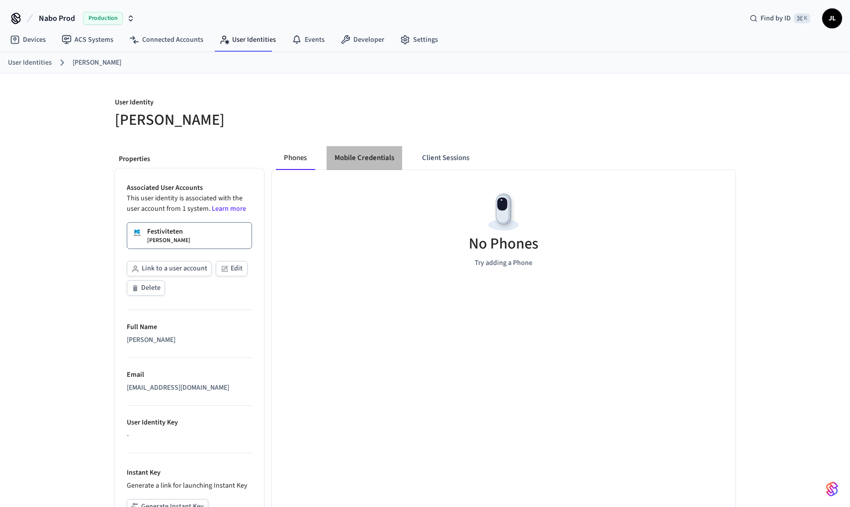
click at [371, 156] on button "Mobile Credentials" at bounding box center [365, 158] width 76 height 24
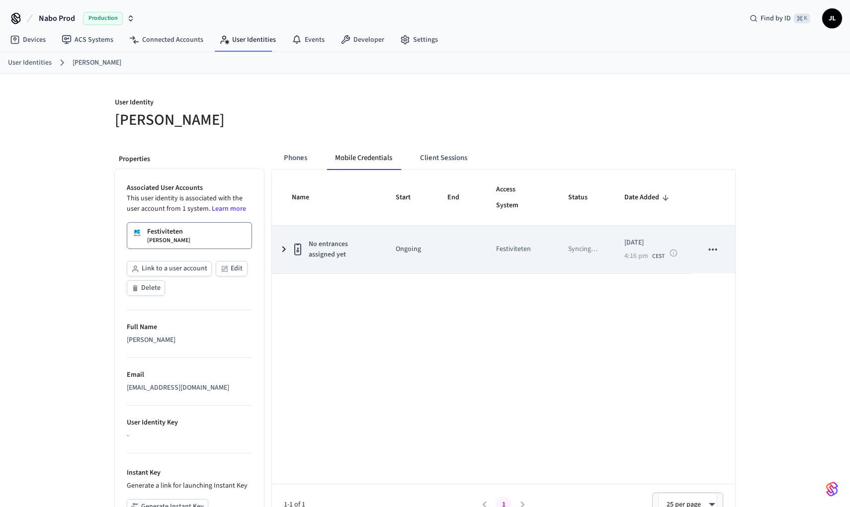
click at [712, 248] on icon "sticky table" at bounding box center [712, 249] width 8 height 2
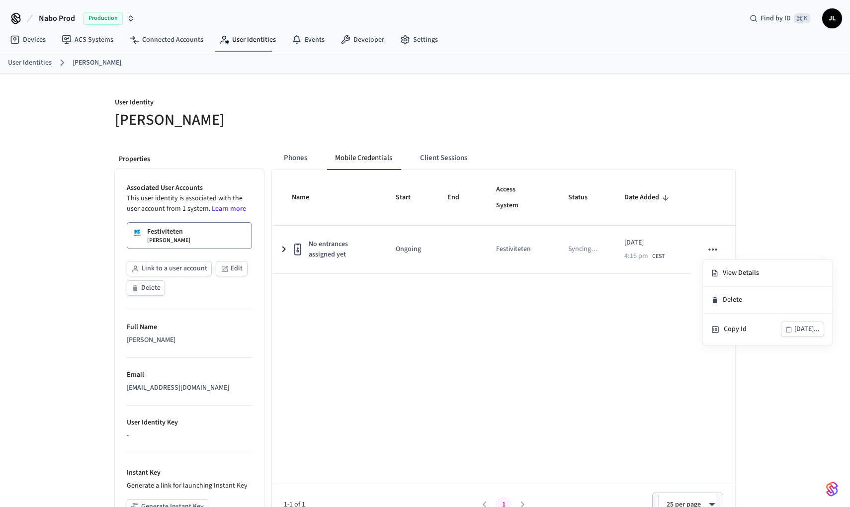
click at [712, 248] on div at bounding box center [425, 253] width 850 height 507
click at [193, 45] on link "Connected Accounts" at bounding box center [166, 40] width 90 height 18
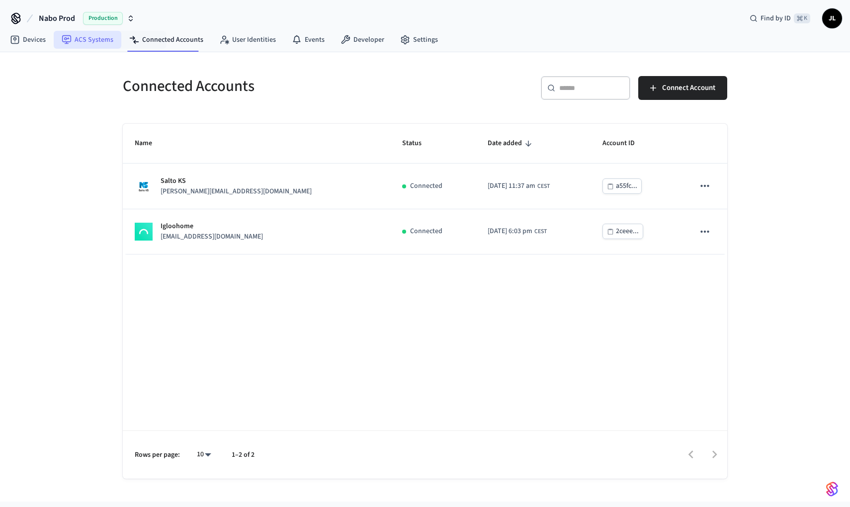
click at [96, 42] on link "ACS Systems" at bounding box center [88, 40] width 68 height 18
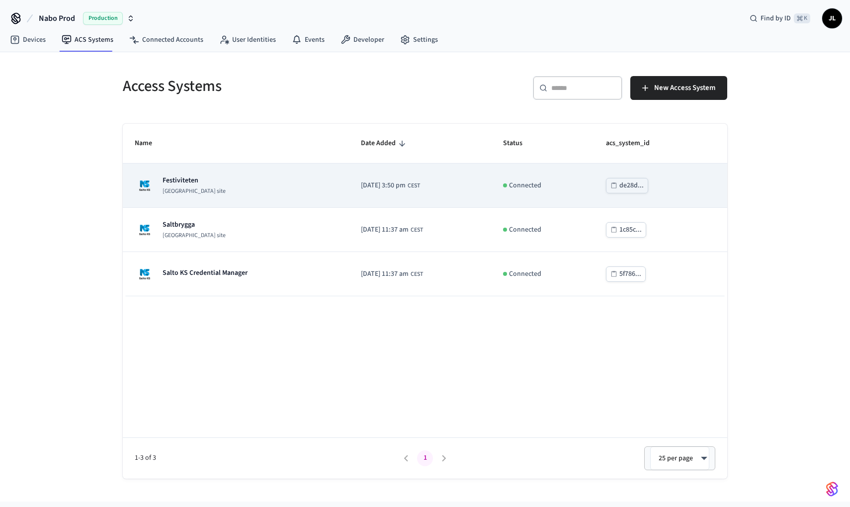
click at [215, 173] on td "Festiviteten Salto KS site" at bounding box center [236, 186] width 226 height 44
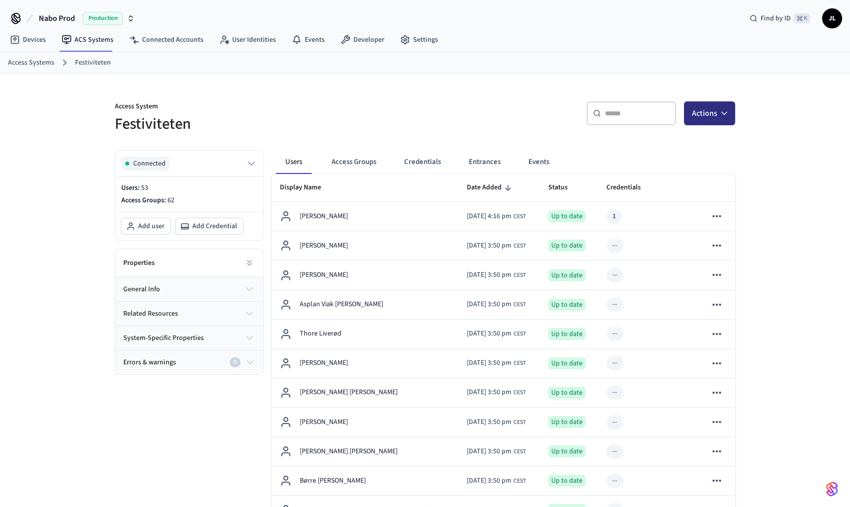
click at [697, 111] on button "Actions" at bounding box center [709, 113] width 51 height 24
click at [660, 150] on div "Add credential" at bounding box center [679, 154] width 106 height 16
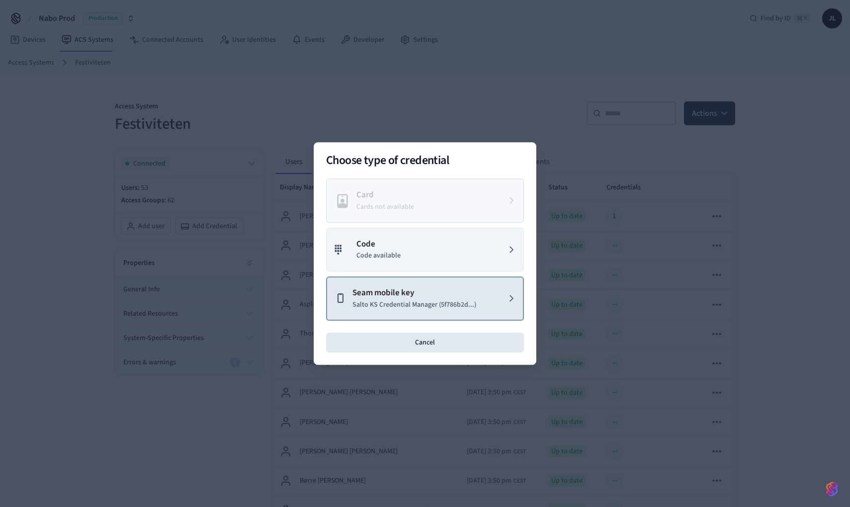
click at [386, 284] on button "Seam mobile key Salto KS Credential Manager (5f786b2d...)" at bounding box center [425, 298] width 198 height 44
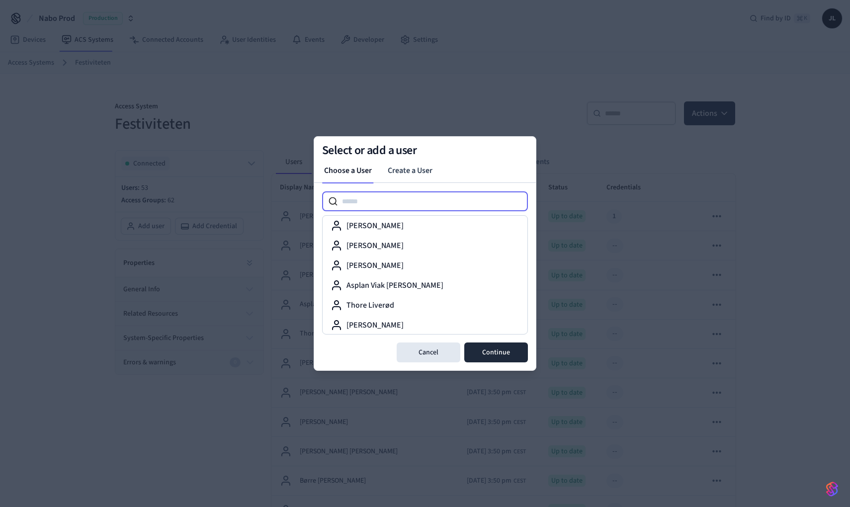
click at [403, 198] on input at bounding box center [433, 201] width 190 height 12
type input "**"
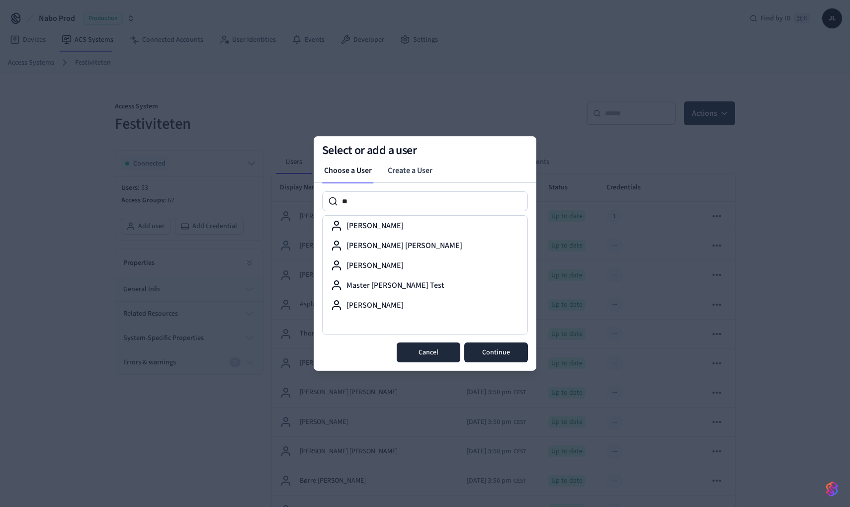
click at [430, 358] on button "Cancel" at bounding box center [429, 352] width 64 height 20
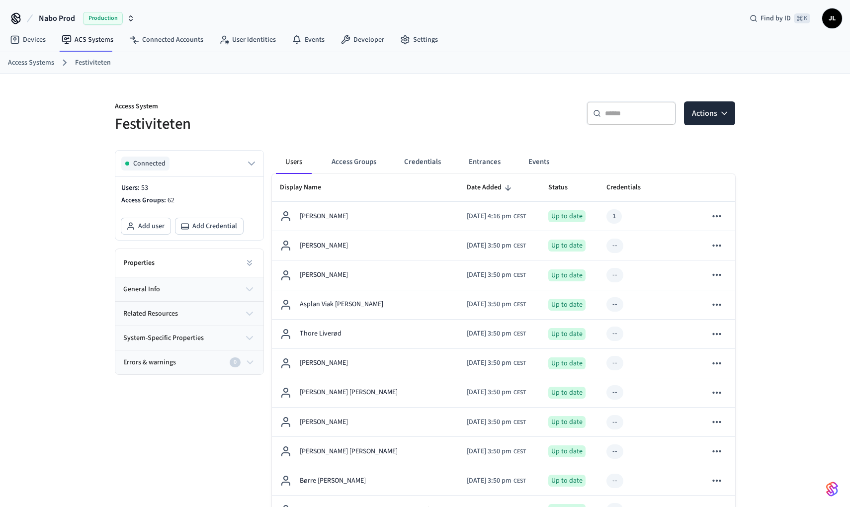
click at [614, 124] on div "​ ​" at bounding box center [630, 113] width 89 height 24
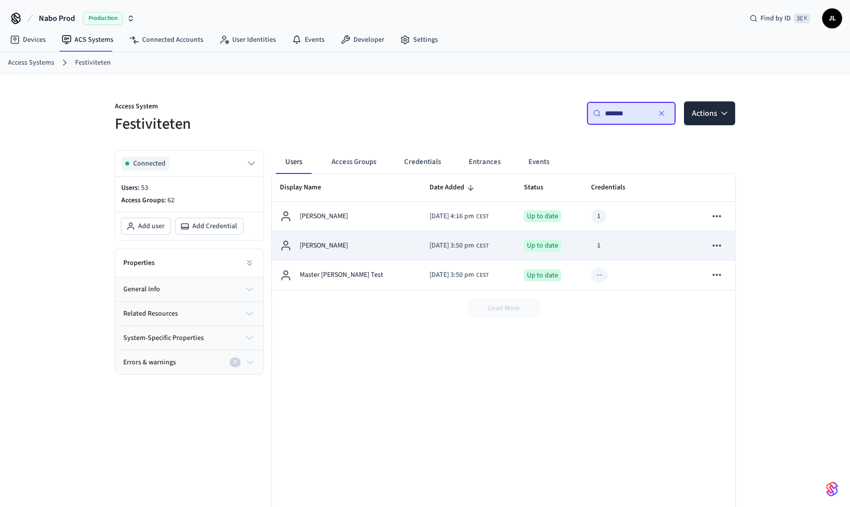
type input "*******"
click at [577, 249] on td "Up to date" at bounding box center [549, 245] width 67 height 29
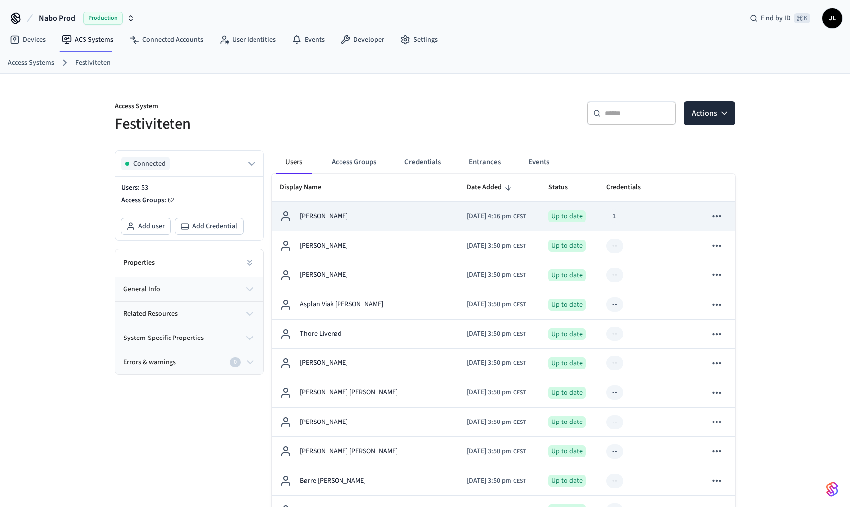
click at [392, 215] on div "[PERSON_NAME]" at bounding box center [365, 216] width 171 height 12
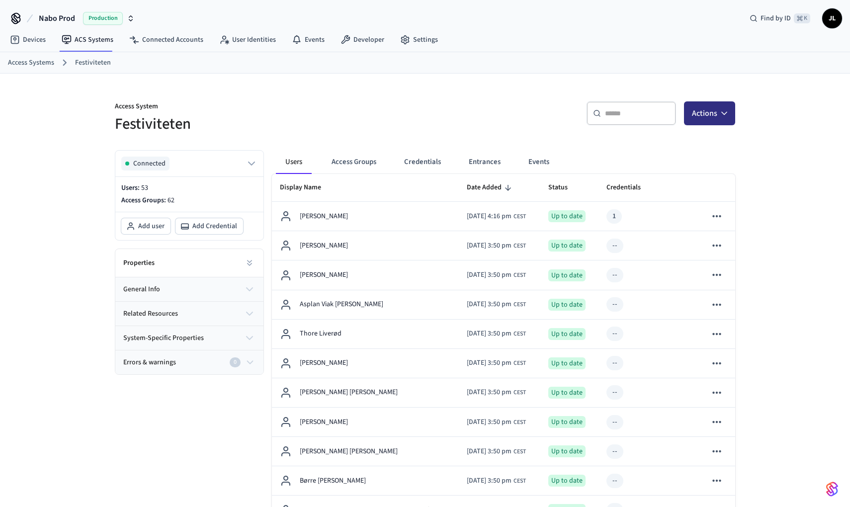
click at [700, 104] on button "Actions" at bounding box center [709, 113] width 51 height 24
click at [690, 158] on div "Add credential" at bounding box center [679, 154] width 106 height 16
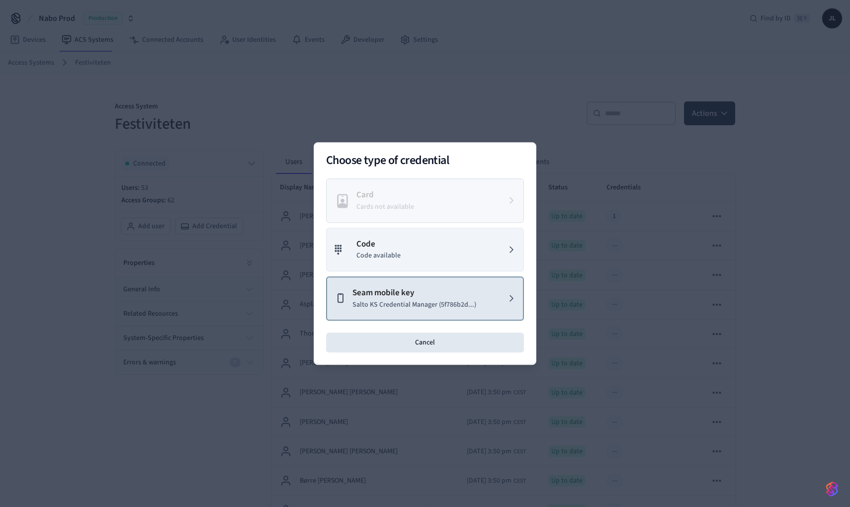
click at [441, 291] on p "Seam mobile key" at bounding box center [414, 293] width 124 height 13
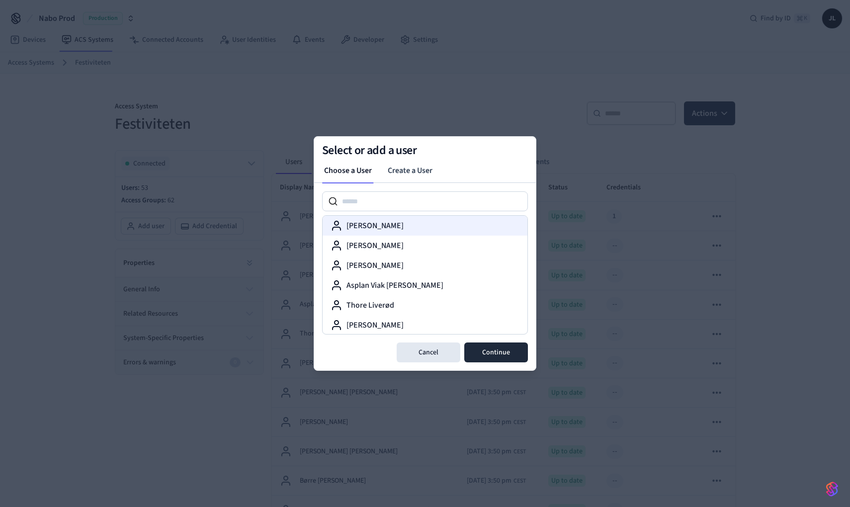
click at [421, 226] on div "[PERSON_NAME]" at bounding box center [424, 226] width 189 height 12
click at [498, 350] on button "Continue" at bounding box center [496, 352] width 64 height 20
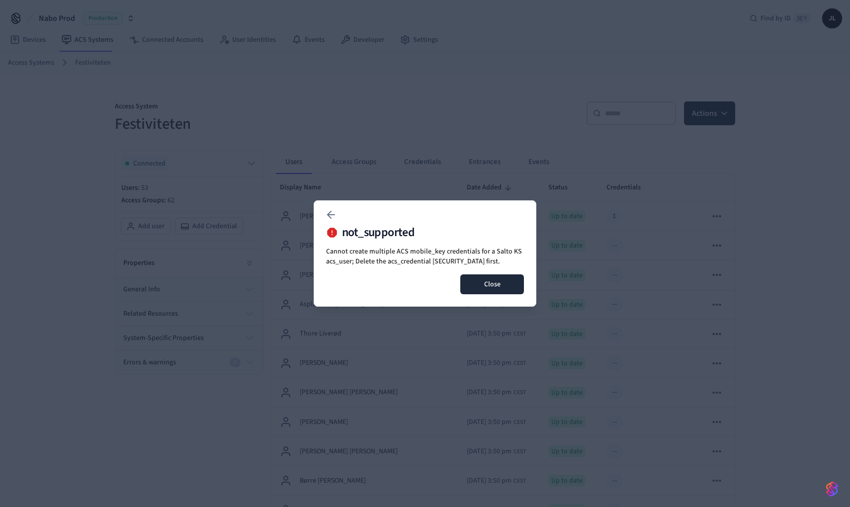
click at [502, 286] on button "Close" at bounding box center [492, 284] width 64 height 20
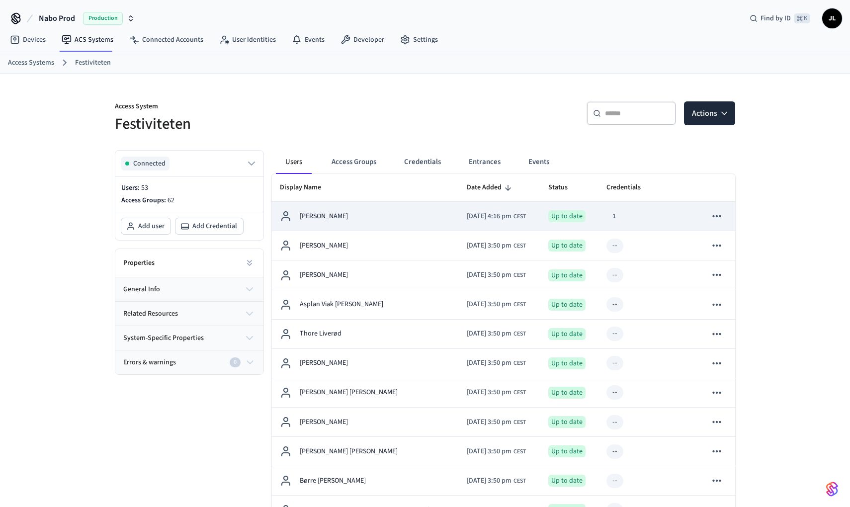
click at [503, 214] on span "[DATE] 4:16 pm" at bounding box center [489, 216] width 45 height 10
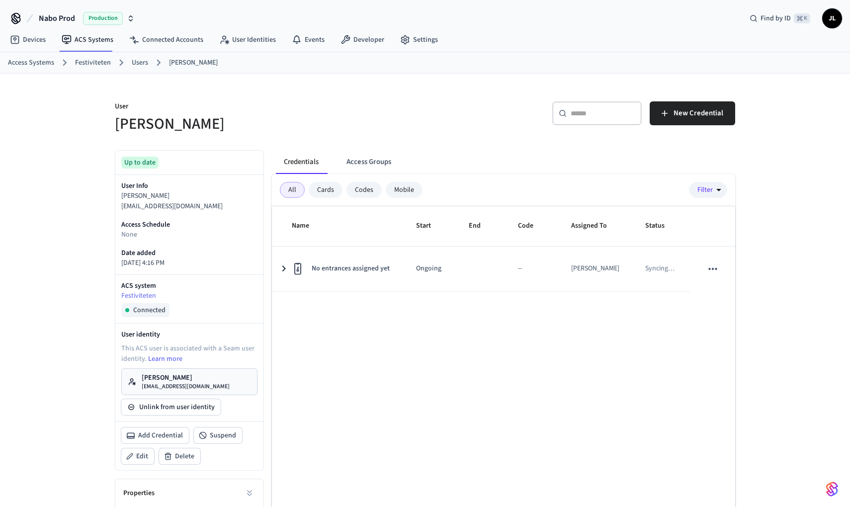
click at [360, 143] on div "Credentials Access Groups All Cards Codes Mobile Filter Name Start End Code Ass…" at bounding box center [499, 373] width 471 height 463
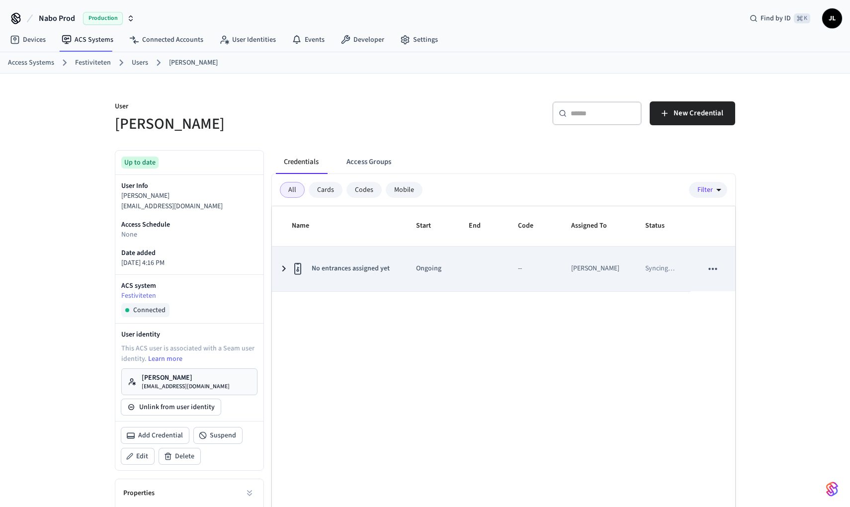
click at [339, 258] on td "No entrances assigned yet" at bounding box center [338, 269] width 132 height 45
click at [714, 269] on icon "sticky table" at bounding box center [712, 268] width 13 height 13
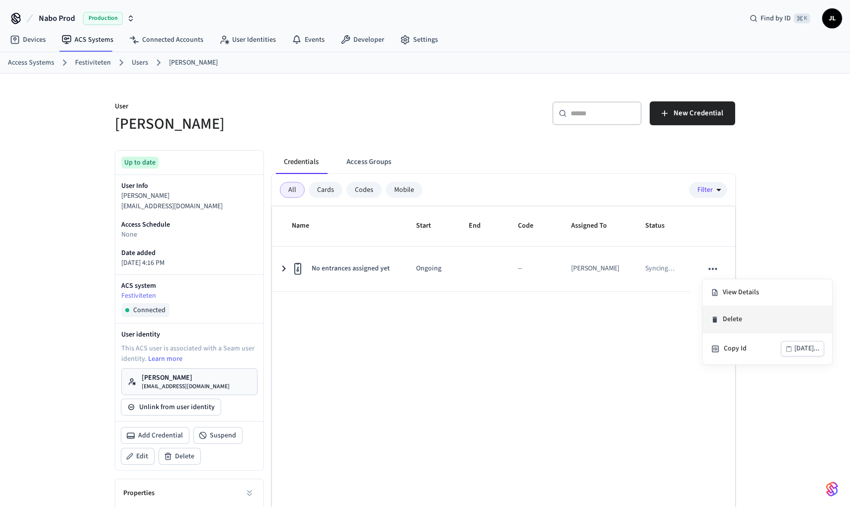
click at [732, 325] on li "Delete" at bounding box center [767, 319] width 129 height 27
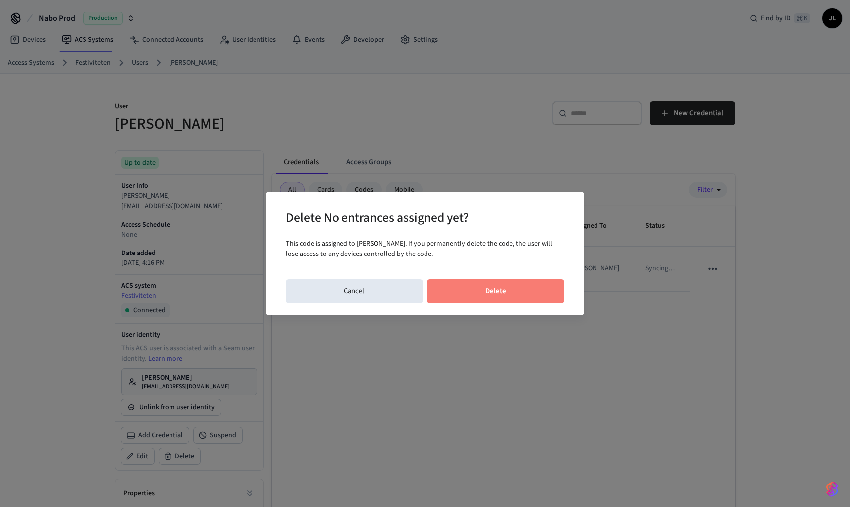
click at [522, 292] on button "Delete" at bounding box center [496, 291] width 138 height 24
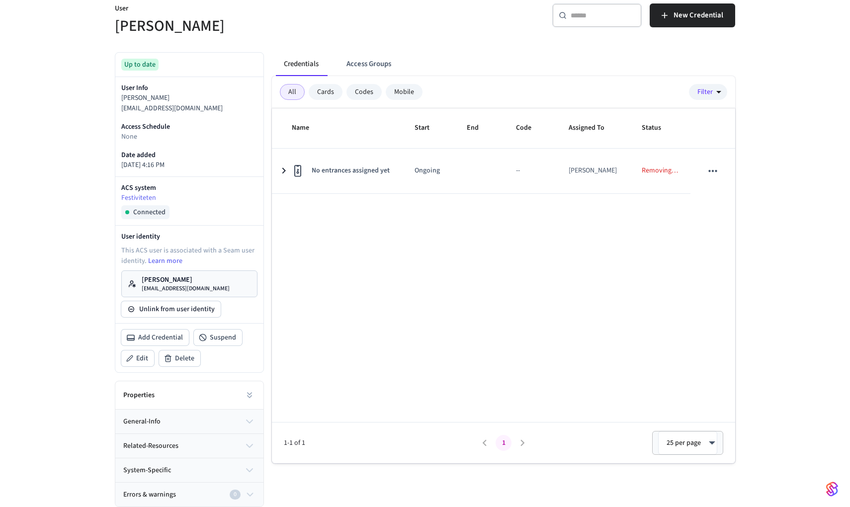
click at [196, 431] on button "general-info" at bounding box center [189, 422] width 148 height 24
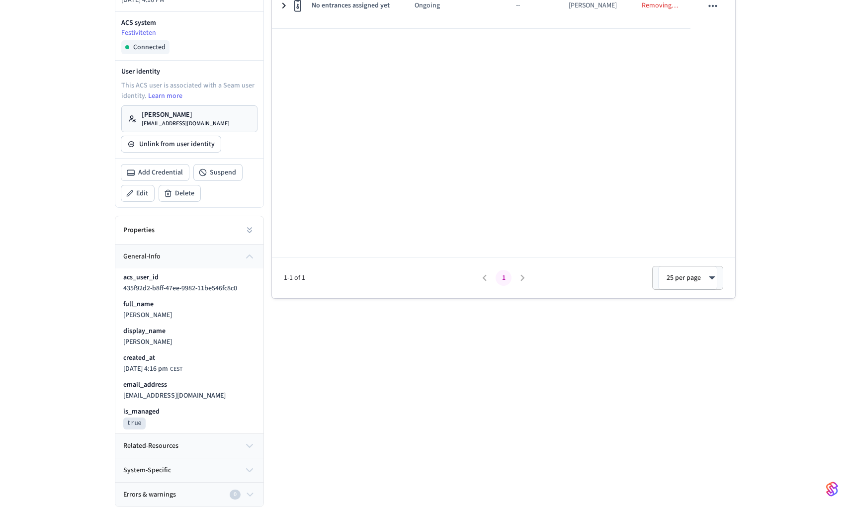
click at [181, 436] on button "related-resources" at bounding box center [189, 446] width 148 height 24
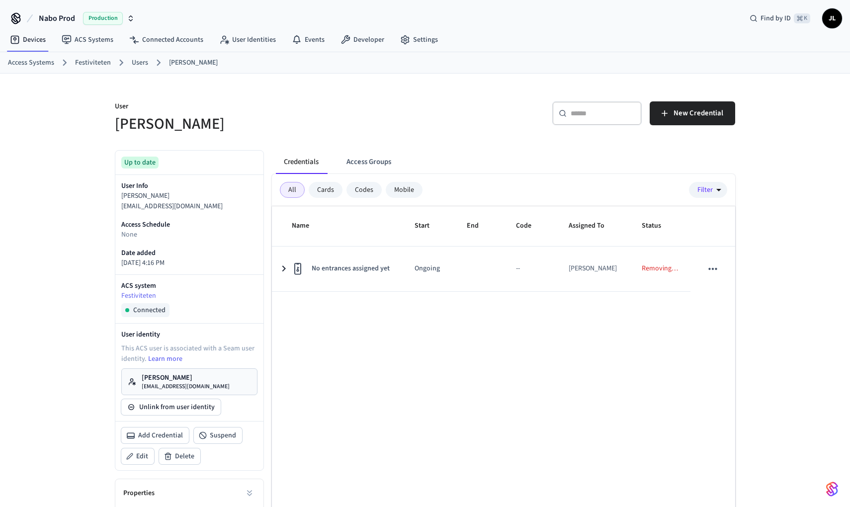
click at [358, 189] on div "Codes" at bounding box center [363, 190] width 35 height 16
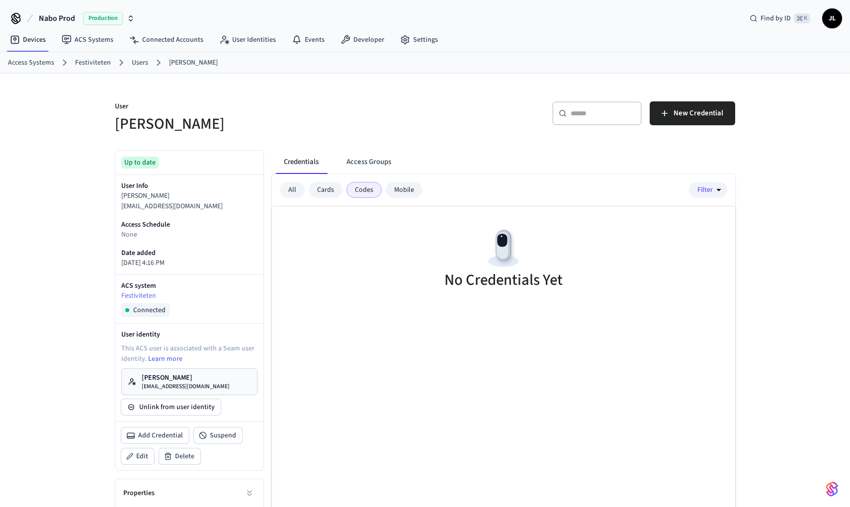
click at [324, 189] on div "Cards" at bounding box center [326, 190] width 34 height 16
click at [298, 189] on div "All" at bounding box center [292, 190] width 25 height 16
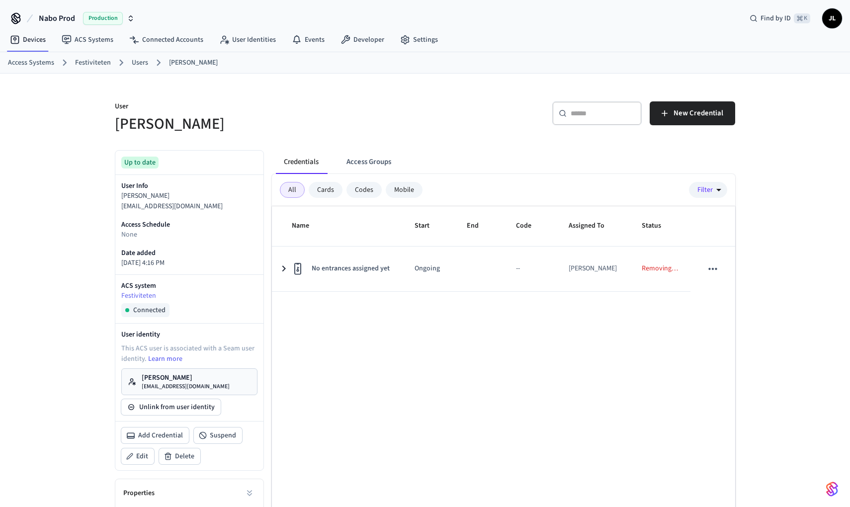
click at [407, 188] on div "Mobile" at bounding box center [404, 190] width 37 height 16
click at [287, 191] on div "All" at bounding box center [292, 190] width 25 height 16
click at [368, 165] on button "Access Groups" at bounding box center [368, 162] width 61 height 24
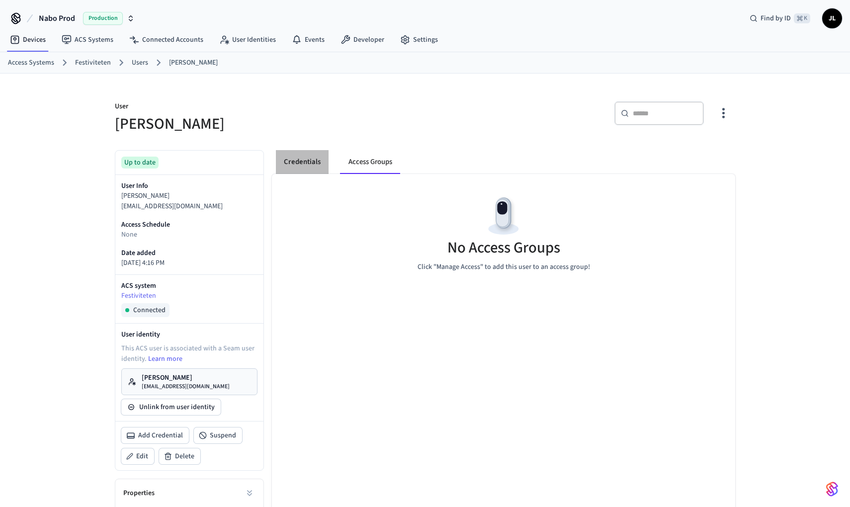
click at [327, 164] on button "Credentials" at bounding box center [302, 162] width 53 height 24
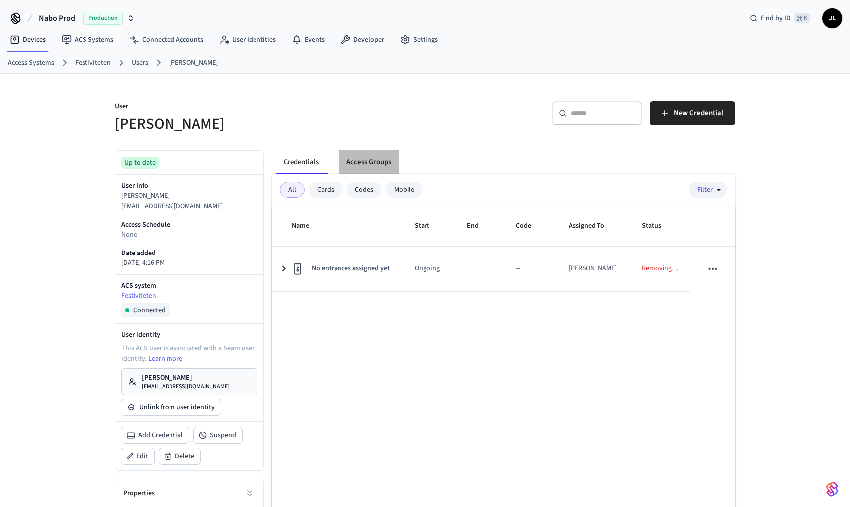
click at [387, 155] on button "Access Groups" at bounding box center [368, 162] width 61 height 24
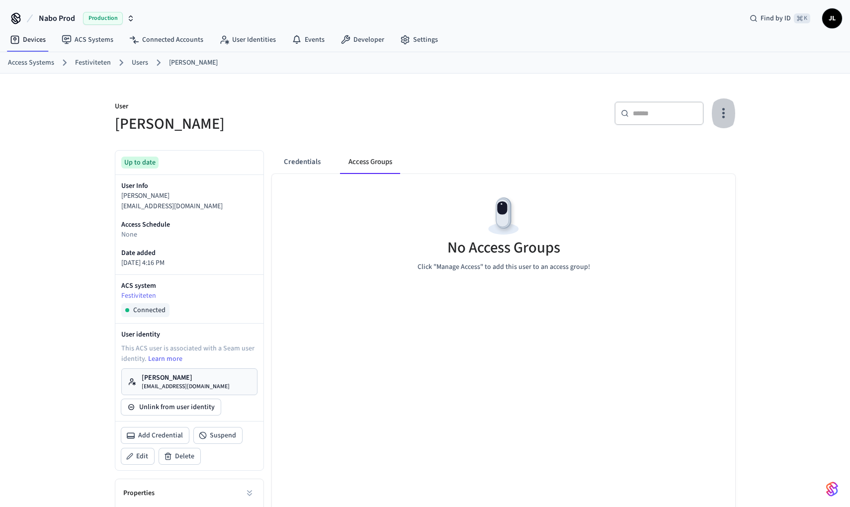
click at [721, 119] on icon "button" at bounding box center [723, 112] width 15 height 15
click at [721, 119] on div at bounding box center [425, 253] width 850 height 507
click at [721, 120] on icon "button" at bounding box center [723, 112] width 15 height 15
click at [713, 150] on li "Manage Access" at bounding box center [697, 154] width 60 height 26
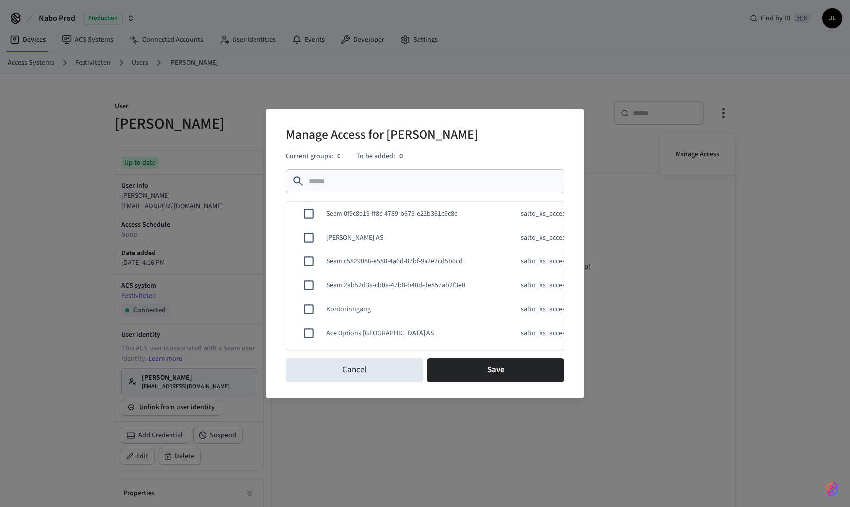
click at [361, 189] on div "​ ​" at bounding box center [425, 181] width 278 height 24
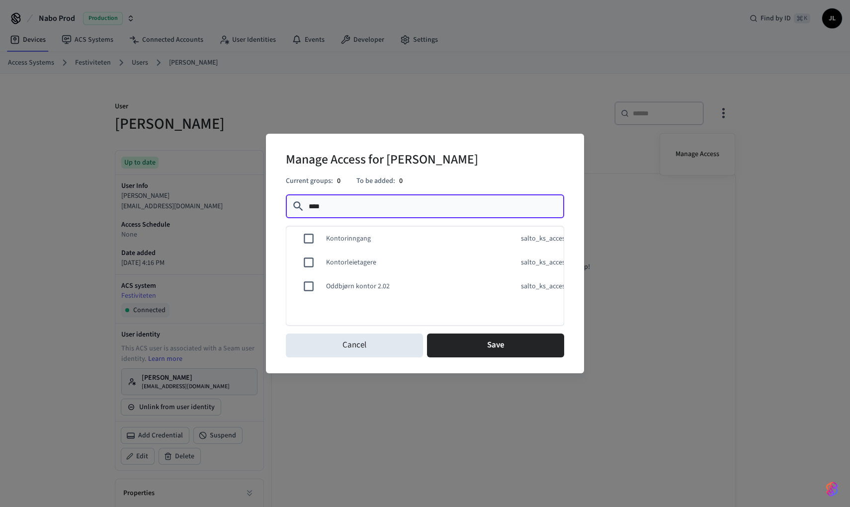
type input "****"
click at [377, 265] on td "Kontorleietagere" at bounding box center [409, 263] width 191 height 34
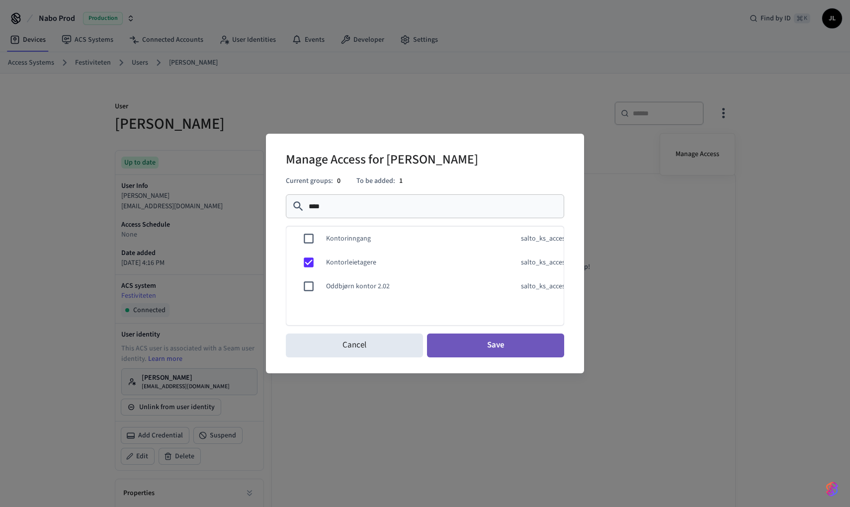
click at [466, 345] on button "Save" at bounding box center [495, 345] width 137 height 24
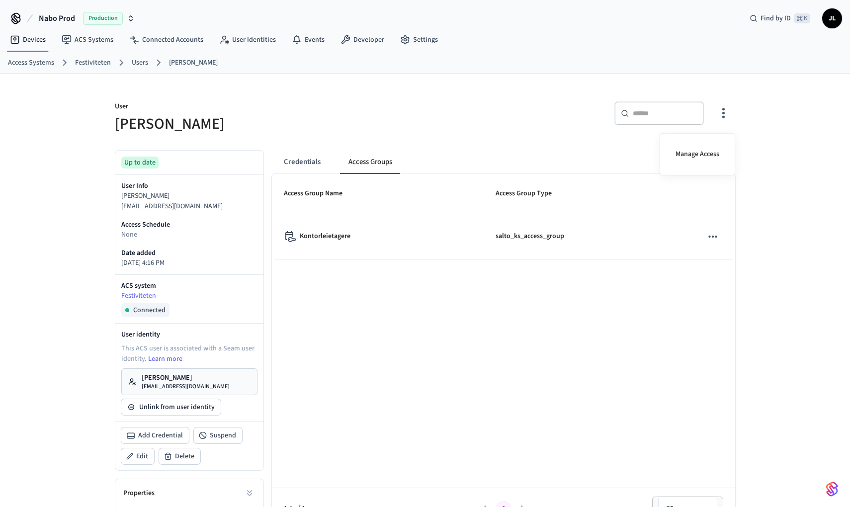
click at [311, 163] on div at bounding box center [425, 253] width 850 height 507
click at [296, 163] on button "Credentials" at bounding box center [302, 162] width 53 height 24
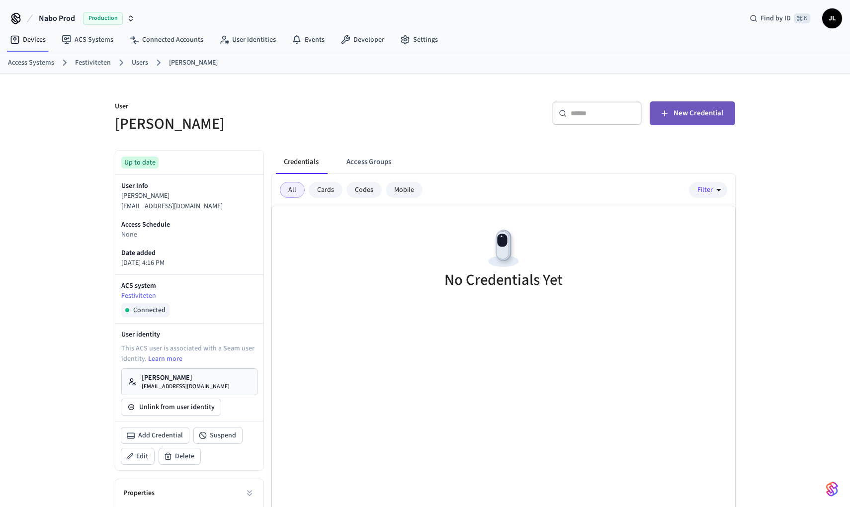
click at [678, 112] on span "New Credential" at bounding box center [698, 113] width 50 height 13
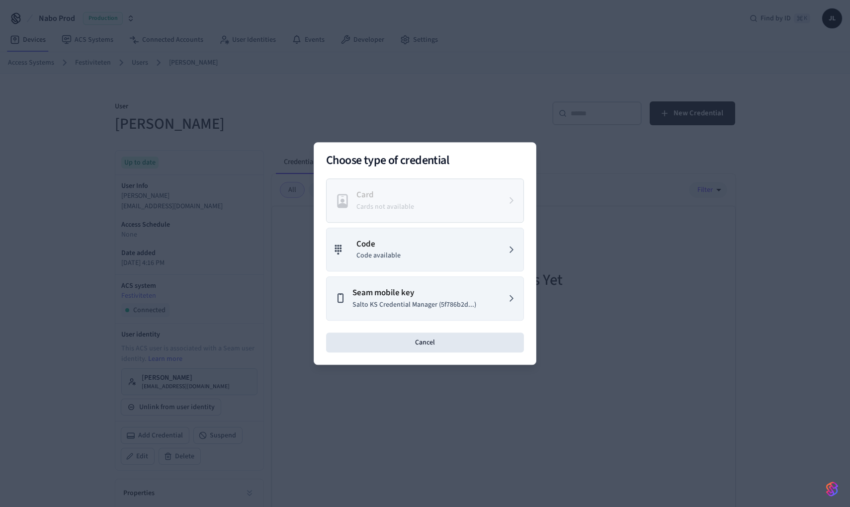
click at [391, 305] on p "Salto KS Credential Manager (5f786b2d...)" at bounding box center [414, 305] width 124 height 10
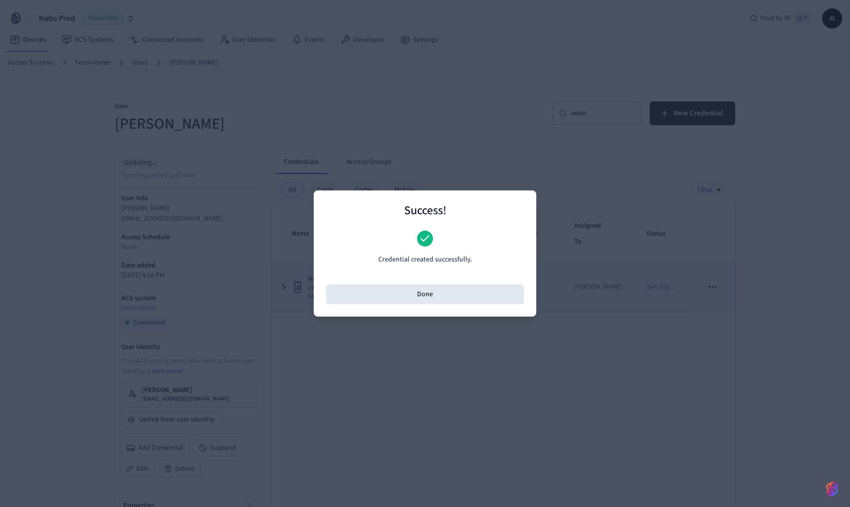
click at [413, 290] on button "Done" at bounding box center [425, 294] width 198 height 20
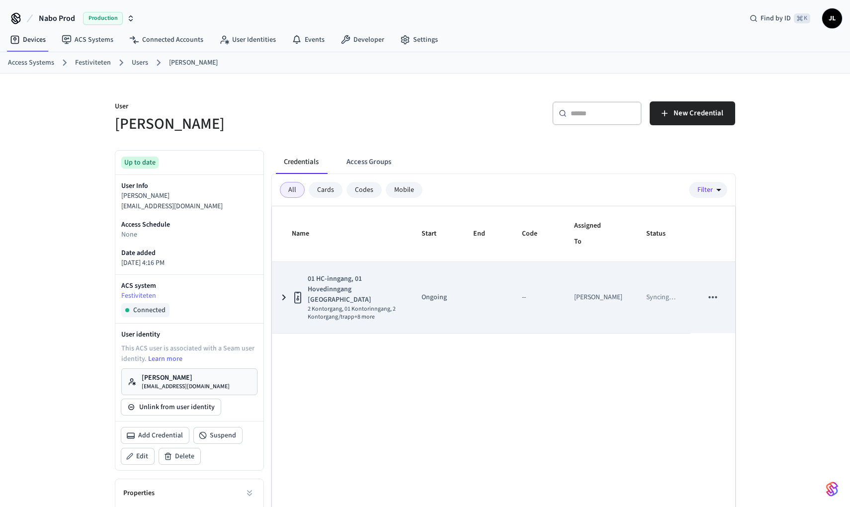
click at [664, 292] on p "Syncing …" at bounding box center [660, 297] width 29 height 10
click at [713, 294] on icon "sticky table" at bounding box center [712, 297] width 13 height 13
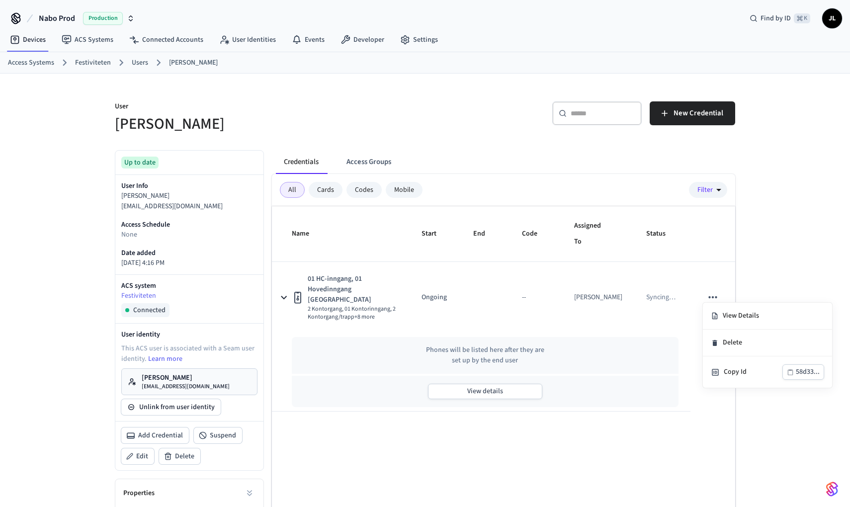
click at [677, 332] on div at bounding box center [425, 253] width 850 height 507
click at [165, 380] on p "[PERSON_NAME]" at bounding box center [186, 378] width 88 height 10
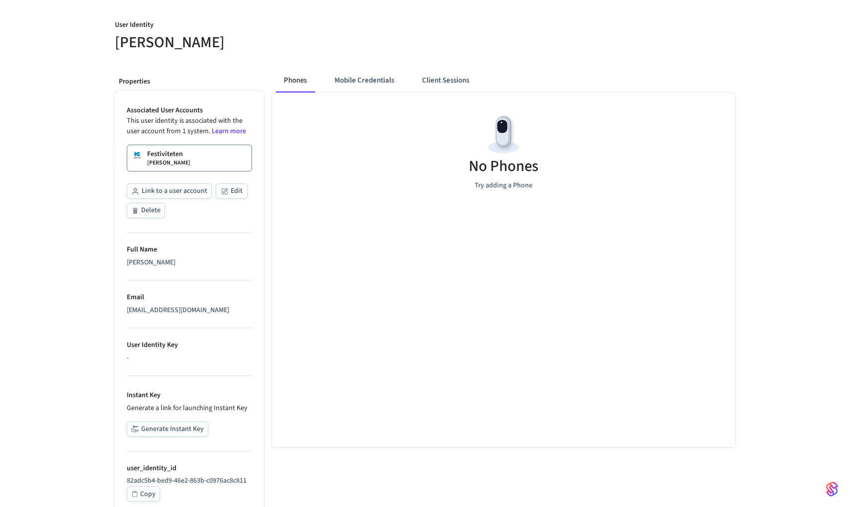
scroll to position [82, 0]
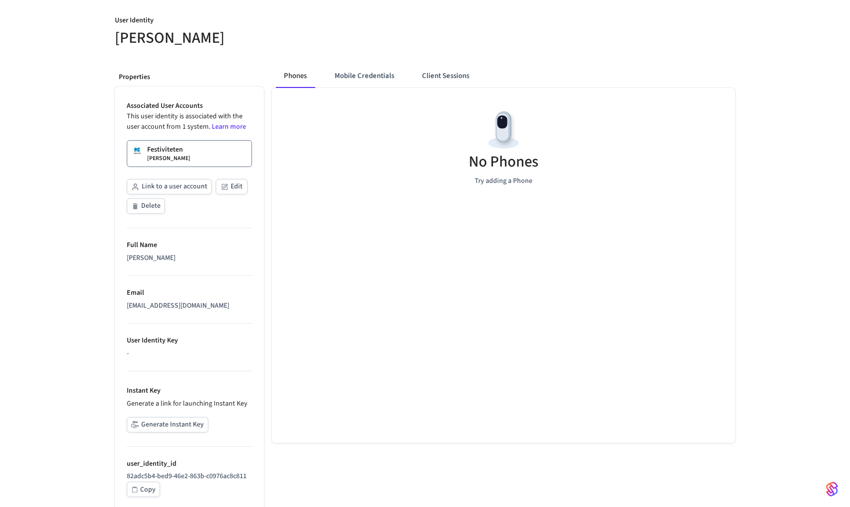
click at [178, 424] on button "Generate Instant Key" at bounding box center [168, 424] width 82 height 15
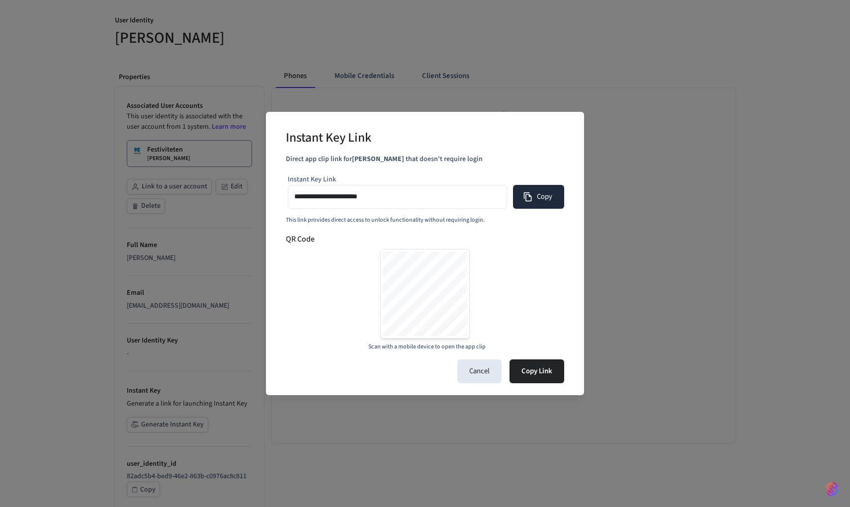
click at [550, 198] on button "Copy" at bounding box center [538, 197] width 51 height 24
click at [791, 378] on div "**********" at bounding box center [425, 253] width 850 height 507
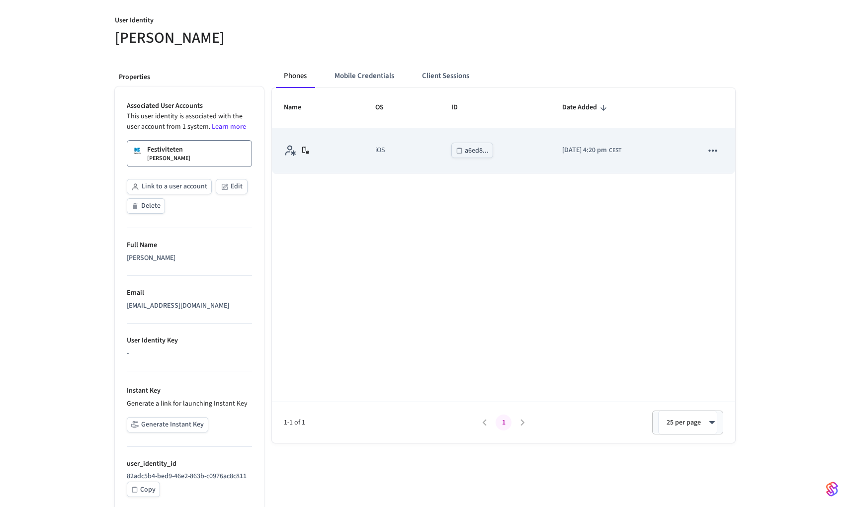
click at [510, 162] on td "a6ed8..." at bounding box center [494, 150] width 111 height 45
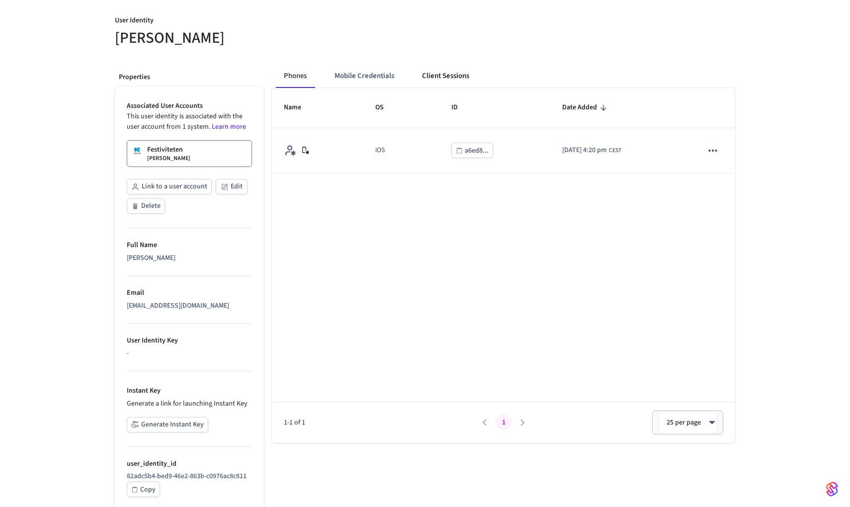
click at [437, 81] on button "Client Sessions" at bounding box center [445, 76] width 63 height 24
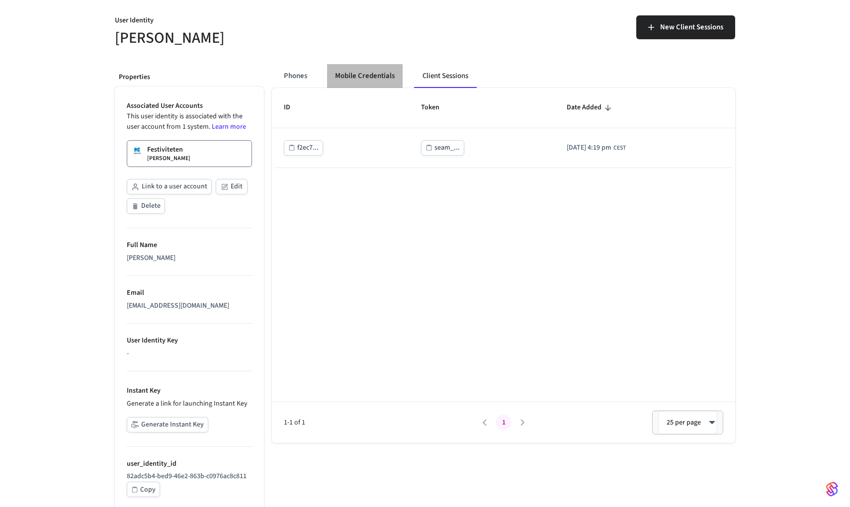
click at [388, 81] on button "Mobile Credentials" at bounding box center [365, 76] width 76 height 24
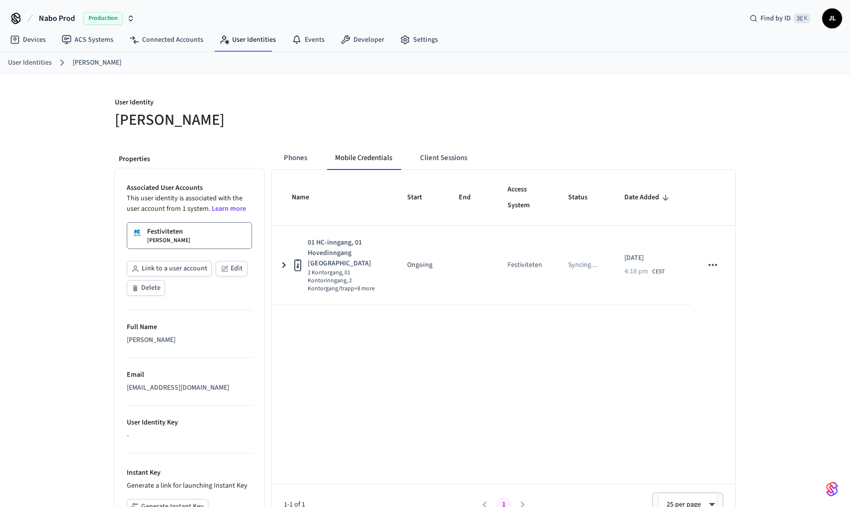
scroll to position [0, 0]
click at [787, 16] on span "Find by ID" at bounding box center [775, 18] width 30 height 10
click at [819, 17] on div "Find by ID ⌘ K JL" at bounding box center [791, 18] width 100 height 21
drag, startPoint x: 826, startPoint y: 19, endPoint x: 759, endPoint y: 27, distance: 67.0
click at [826, 19] on span "JL" at bounding box center [832, 18] width 18 height 18
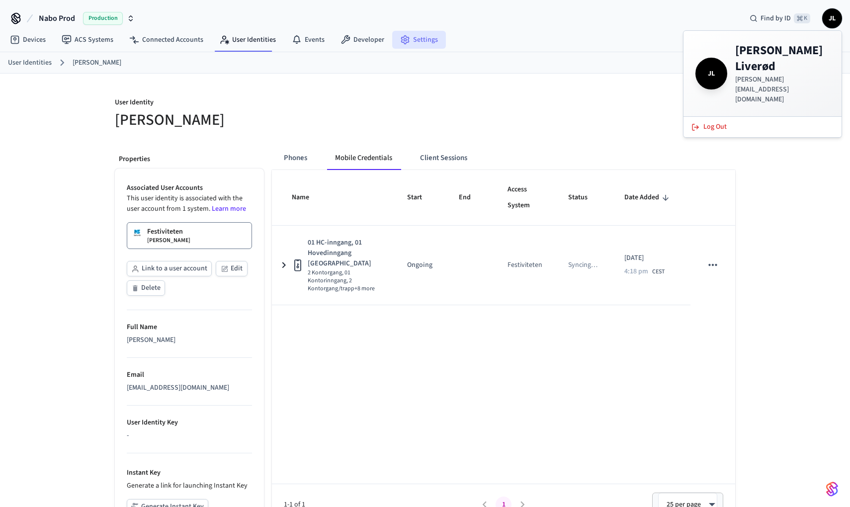
click at [414, 38] on link "Settings" at bounding box center [419, 40] width 54 height 18
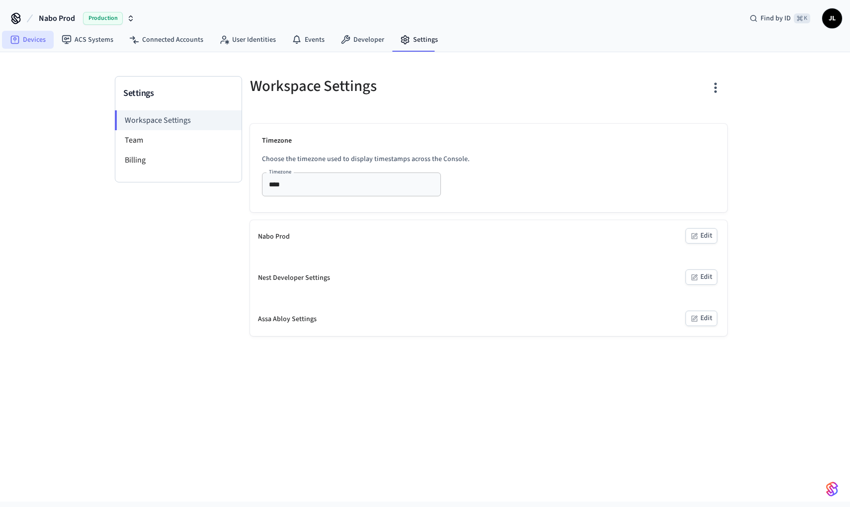
click at [39, 43] on link "Devices" at bounding box center [28, 40] width 52 height 18
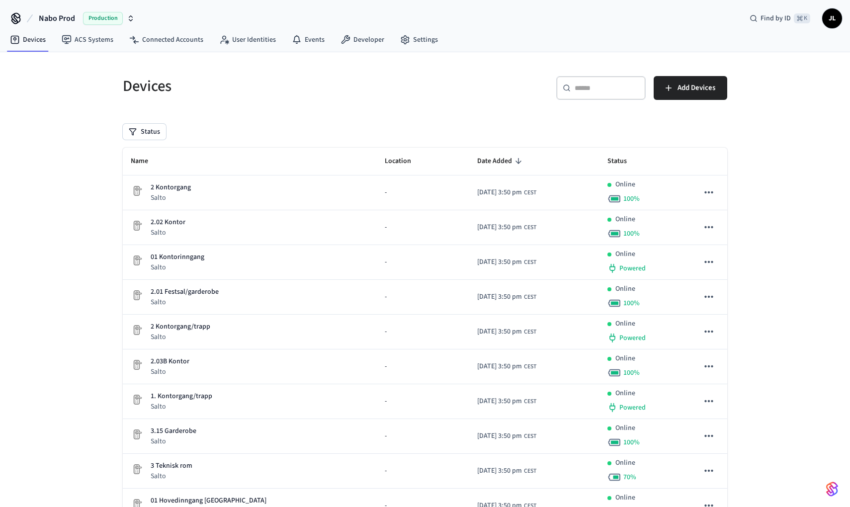
click at [607, 95] on div "​ ​" at bounding box center [600, 88] width 89 height 24
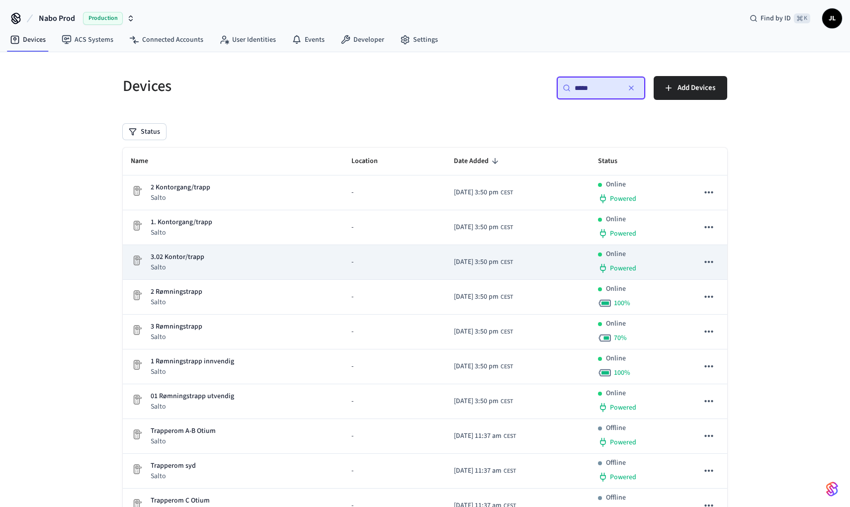
type input "*****"
click at [279, 260] on div "3.02 Kontor/trapp Salto" at bounding box center [233, 262] width 205 height 20
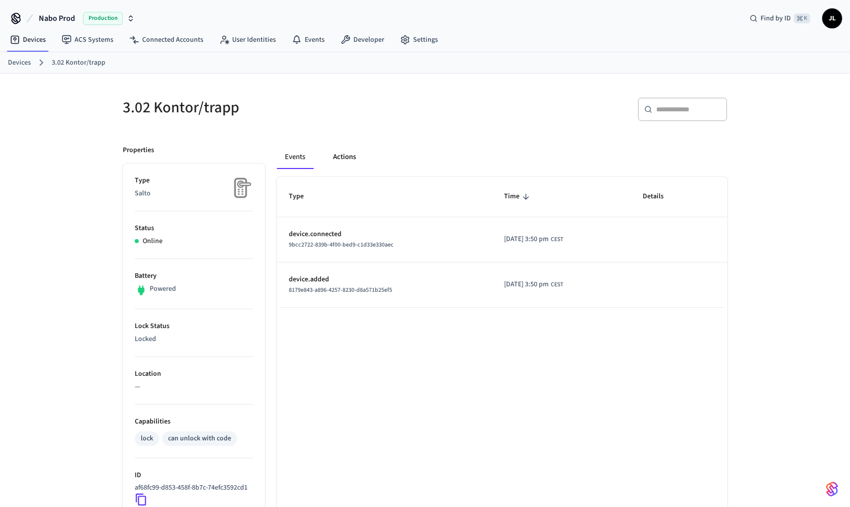
click at [338, 159] on button "Actions" at bounding box center [344, 157] width 39 height 24
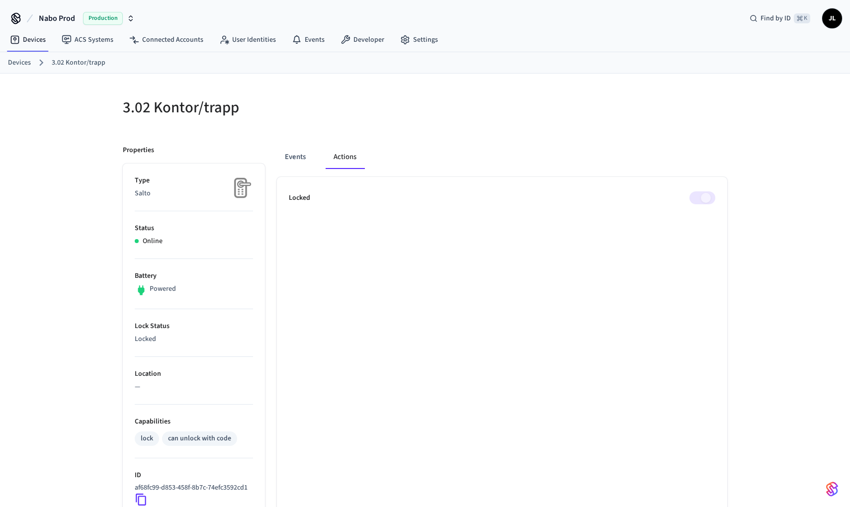
click at [701, 198] on span at bounding box center [702, 197] width 26 height 13
click at [298, 158] on button "Events" at bounding box center [295, 157] width 37 height 24
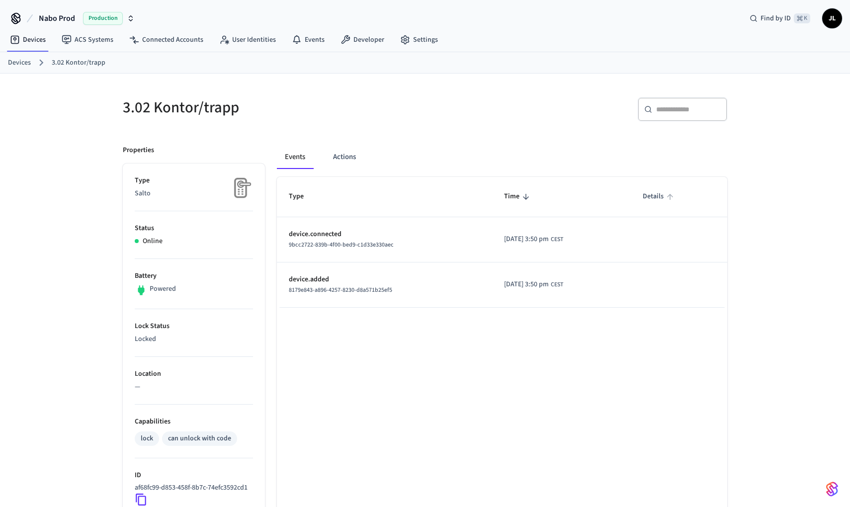
click at [658, 197] on span "Details" at bounding box center [660, 196] width 34 height 15
click at [354, 159] on button "Actions" at bounding box center [344, 157] width 39 height 24
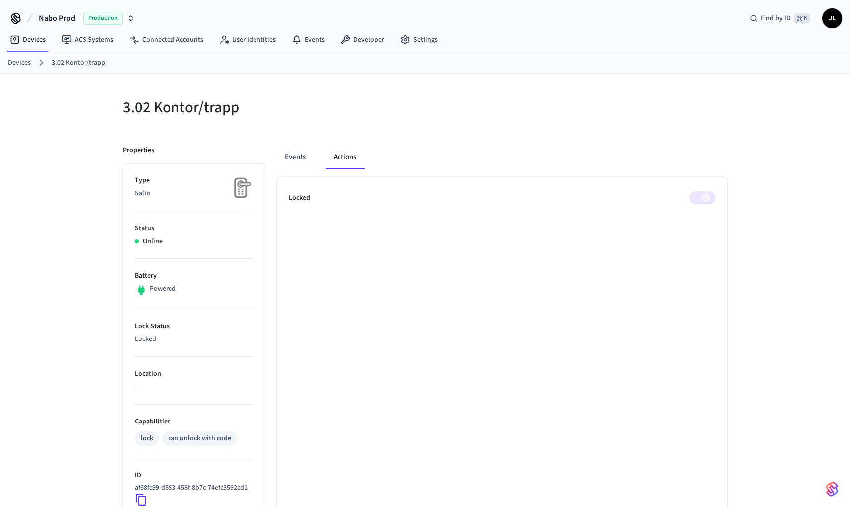
click at [706, 198] on span at bounding box center [702, 197] width 26 height 13
click at [27, 66] on link "Devices" at bounding box center [19, 63] width 23 height 10
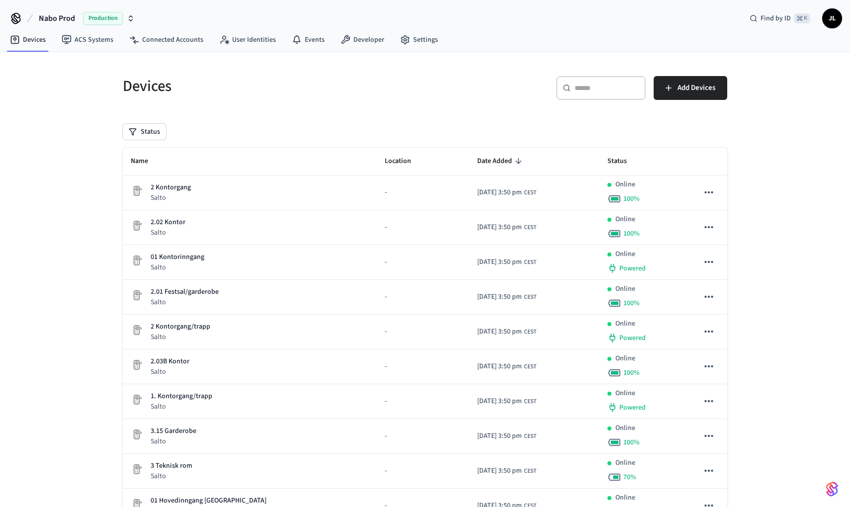
click at [570, 95] on div "​ ​" at bounding box center [600, 88] width 89 height 24
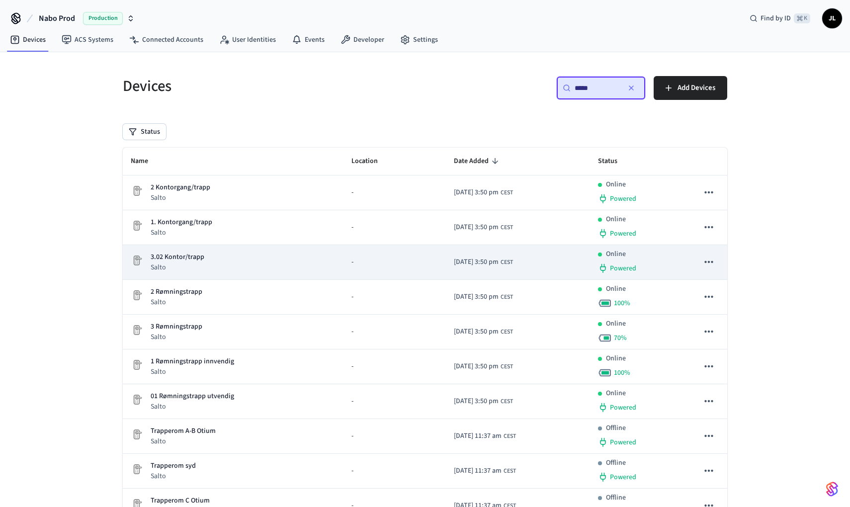
type input "*****"
click at [705, 260] on icon "sticky table" at bounding box center [708, 261] width 13 height 13
click at [705, 260] on div at bounding box center [425, 253] width 850 height 507
click at [357, 258] on div "-" at bounding box center [394, 262] width 86 height 10
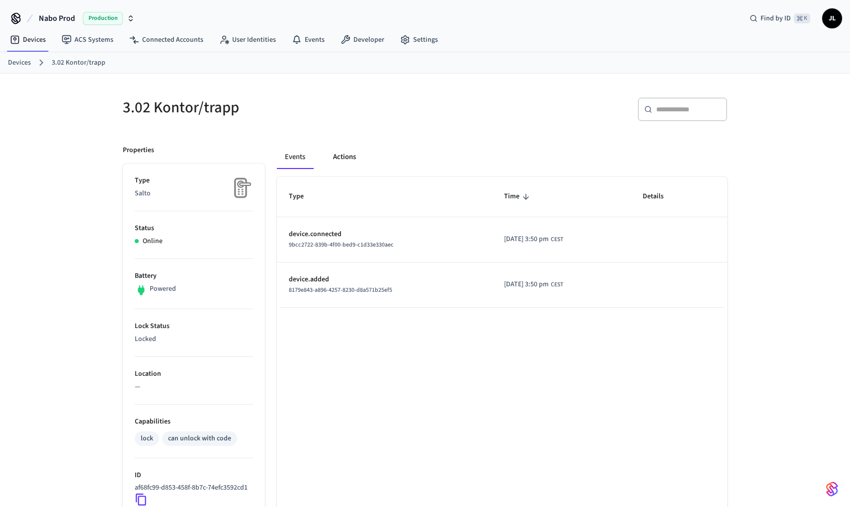
click at [344, 147] on button "Actions" at bounding box center [344, 157] width 39 height 24
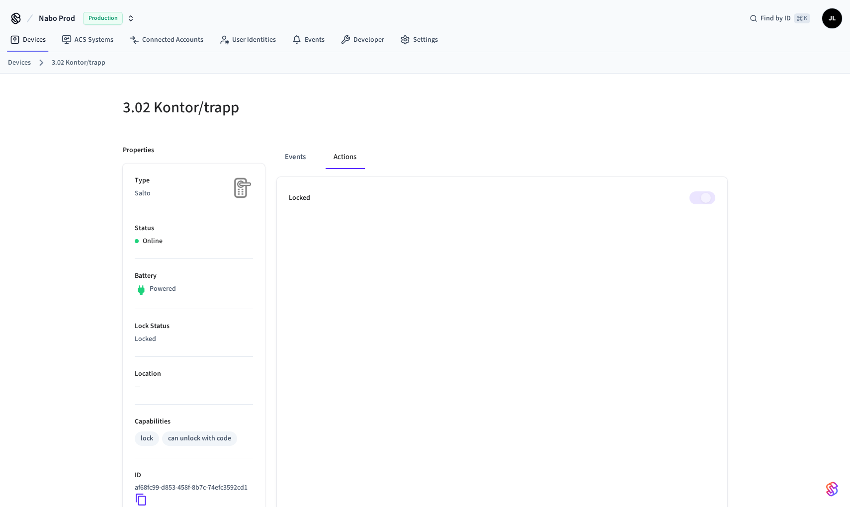
click at [708, 197] on span at bounding box center [702, 197] width 26 height 13
click at [705, 197] on span at bounding box center [702, 197] width 26 height 13
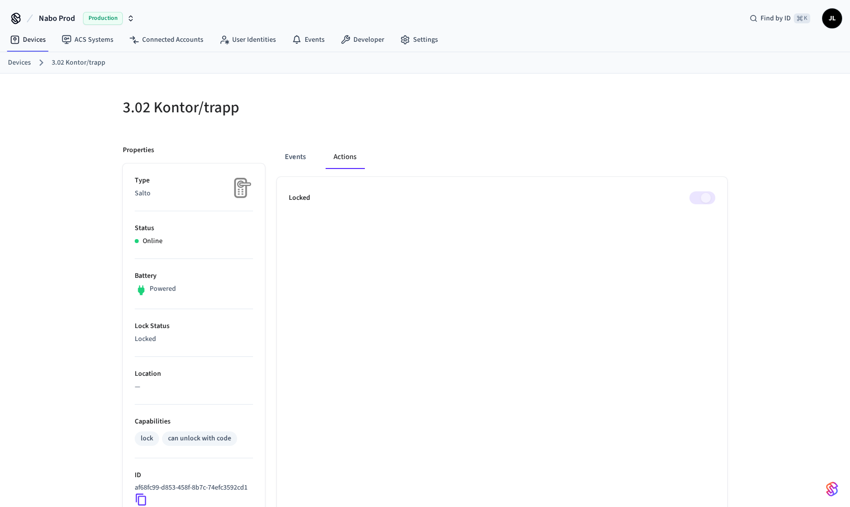
click at [705, 197] on span at bounding box center [702, 197] width 26 height 13
click at [250, 35] on link "User Identities" at bounding box center [247, 40] width 73 height 18
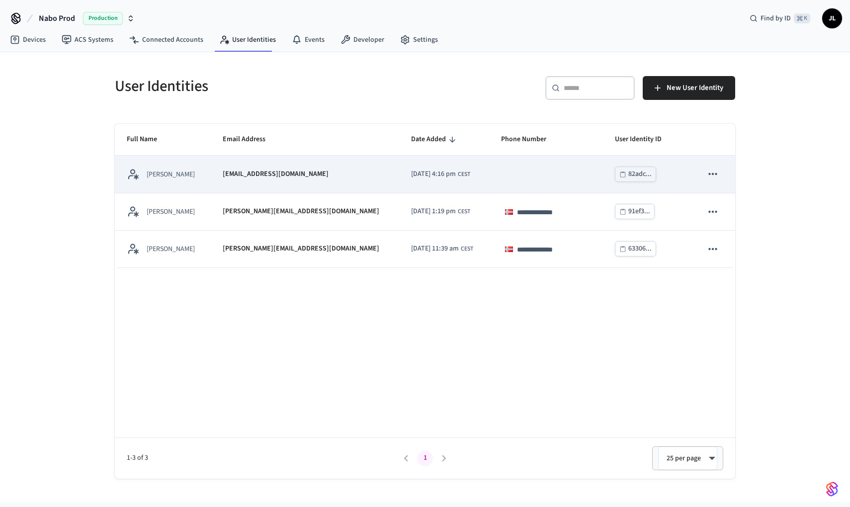
click at [314, 175] on div "[EMAIL_ADDRESS][DOMAIN_NAME]" at bounding box center [305, 174] width 165 height 10
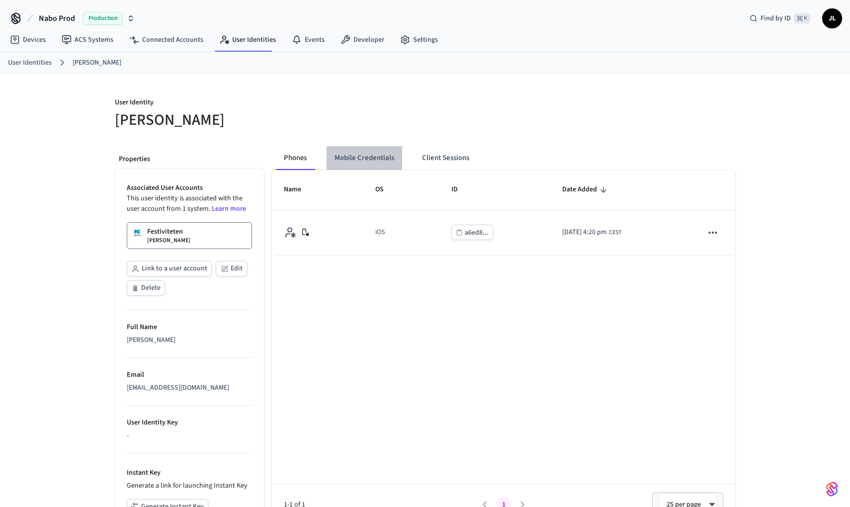
click at [393, 156] on button "Mobile Credentials" at bounding box center [365, 158] width 76 height 24
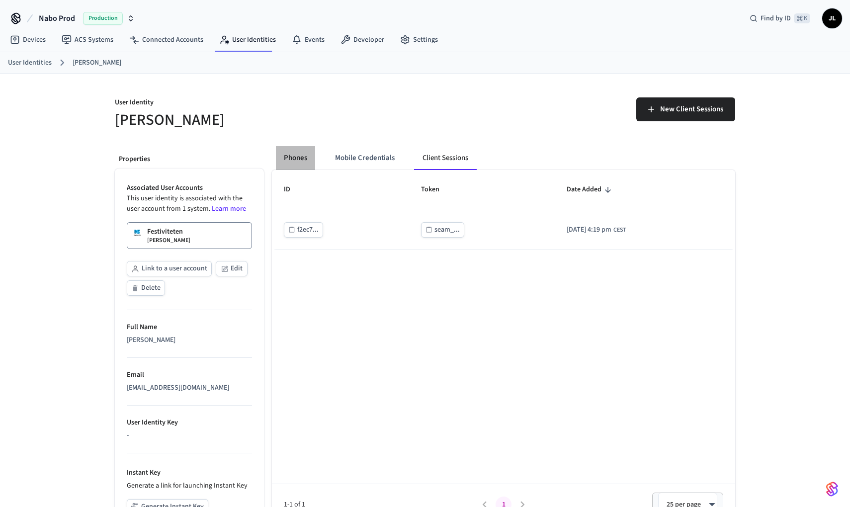
click at [311, 155] on button "Phones" at bounding box center [295, 158] width 39 height 24
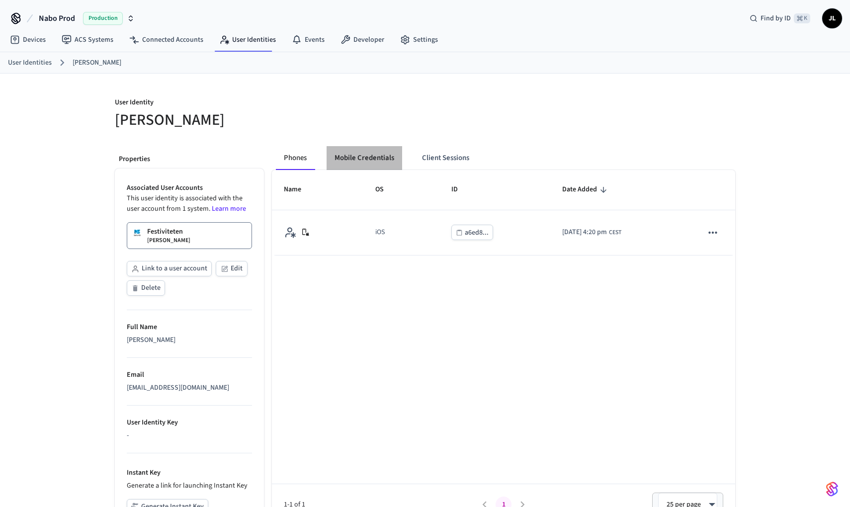
click at [348, 157] on button "Mobile Credentials" at bounding box center [365, 158] width 76 height 24
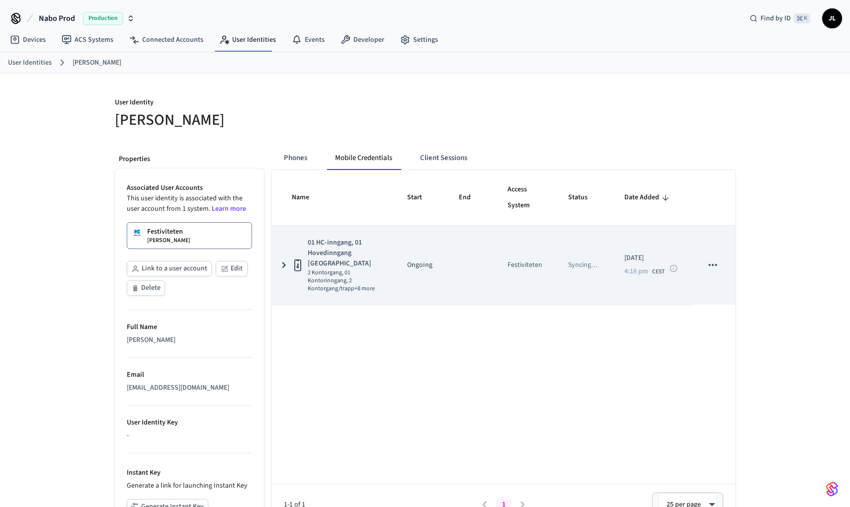
click at [562, 250] on td "Syncing …" at bounding box center [584, 265] width 56 height 79
click at [675, 264] on icon "sticky table" at bounding box center [673, 268] width 8 height 8
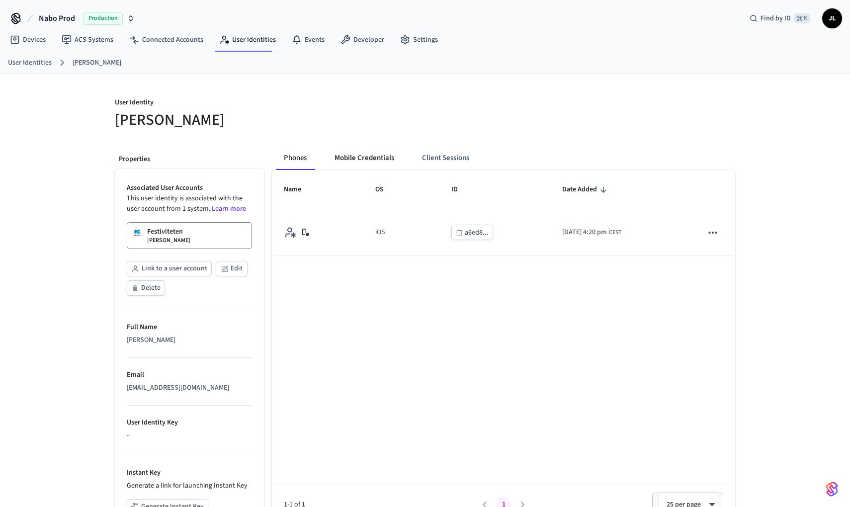
click at [380, 167] on button "Mobile Credentials" at bounding box center [365, 158] width 76 height 24
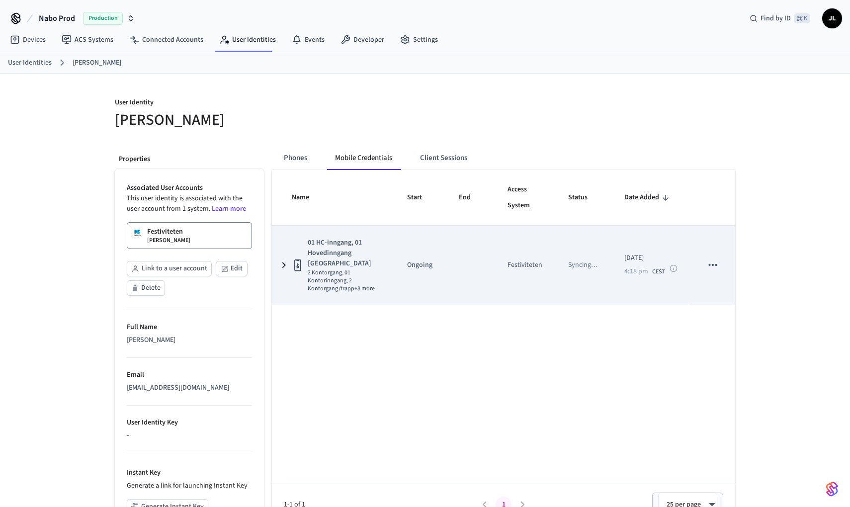
click at [672, 264] on icon "sticky table" at bounding box center [673, 268] width 8 height 8
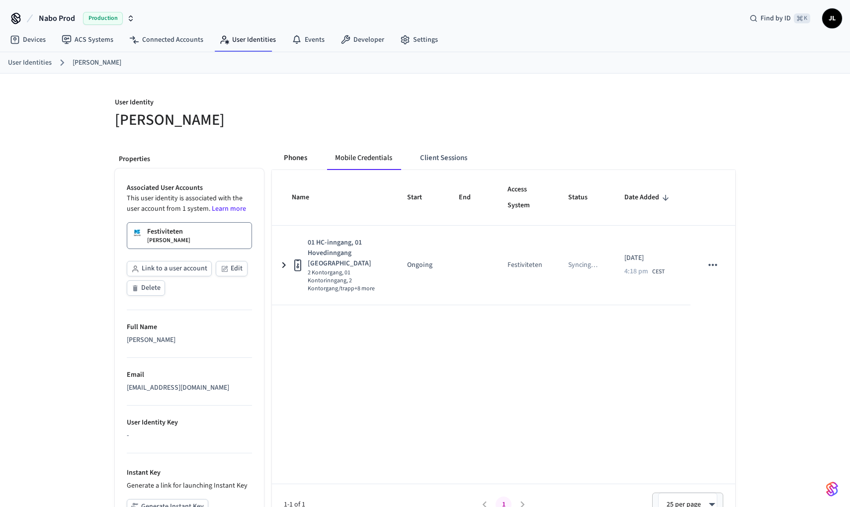
click at [305, 157] on button "Phones" at bounding box center [295, 158] width 39 height 24
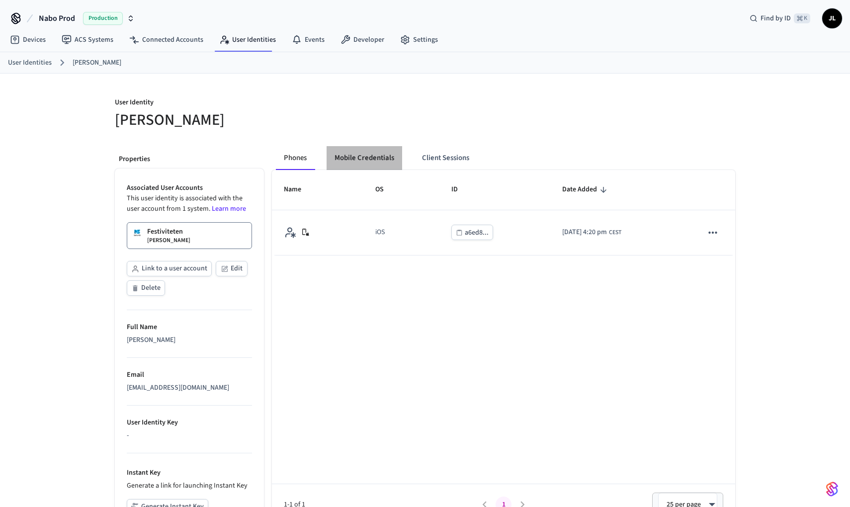
click at [359, 159] on button "Mobile Credentials" at bounding box center [365, 158] width 76 height 24
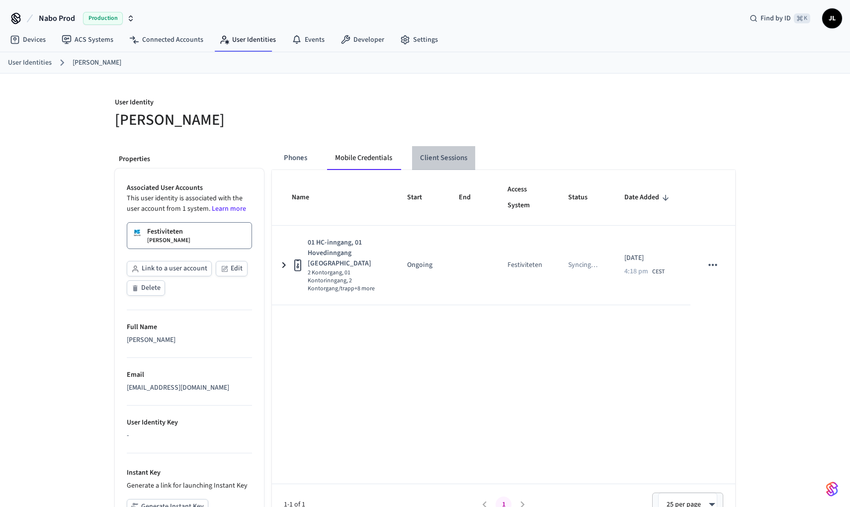
click at [432, 158] on button "Client Sessions" at bounding box center [443, 158] width 63 height 24
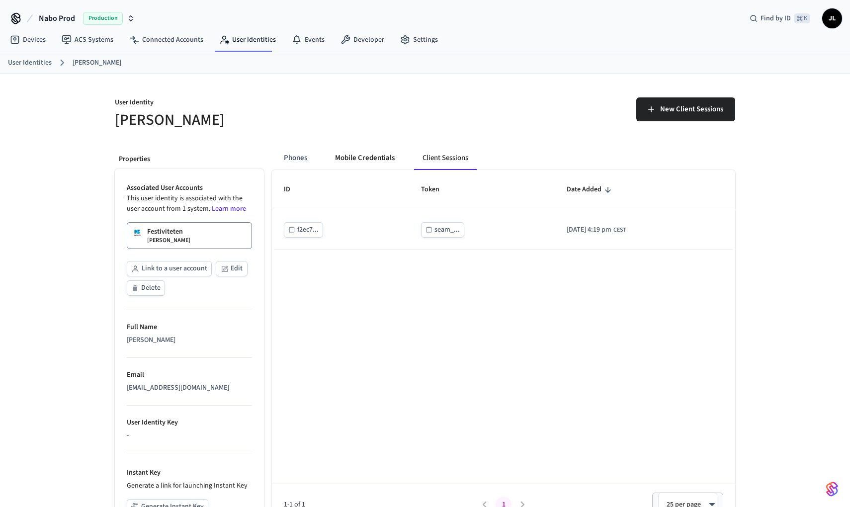
click at [378, 156] on button "Mobile Credentials" at bounding box center [365, 158] width 76 height 24
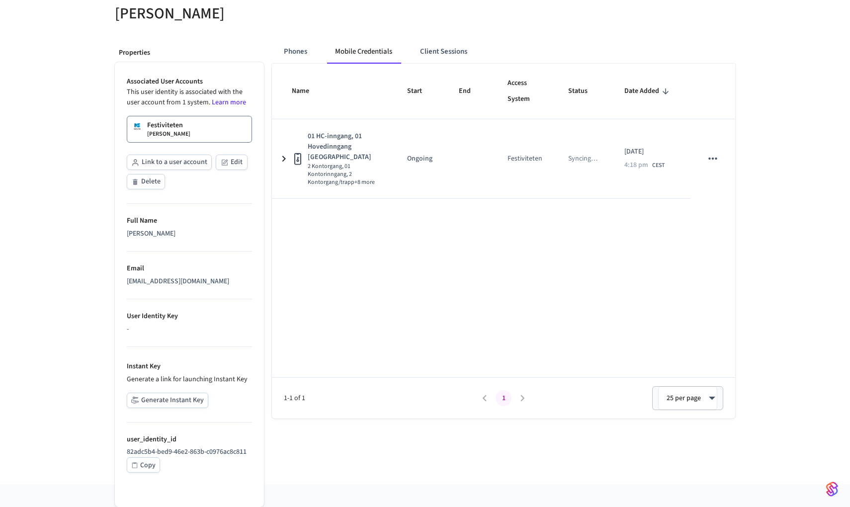
scroll to position [106, 0]
click at [191, 161] on button "Link to a user account" at bounding box center [169, 162] width 85 height 15
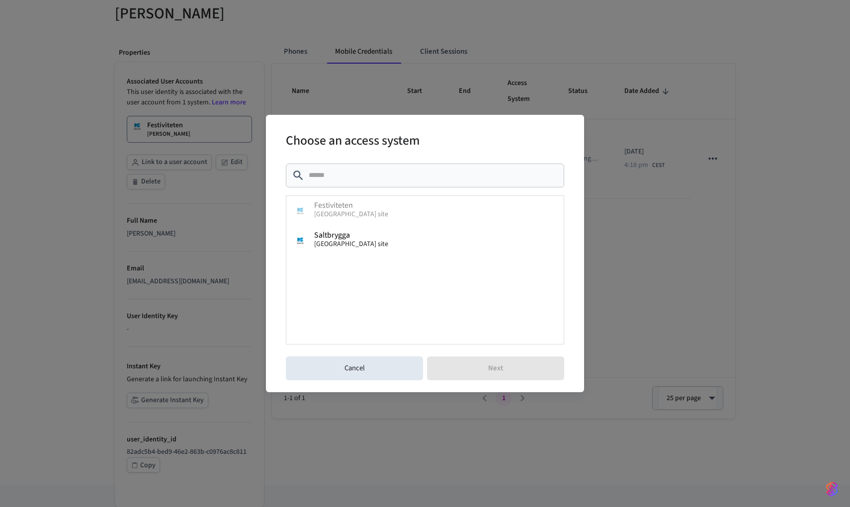
click at [191, 161] on div "Choose an access system ​ ​ Festiviteten [GEOGRAPHIC_DATA] site [GEOGRAPHIC_DAT…" at bounding box center [425, 253] width 850 height 507
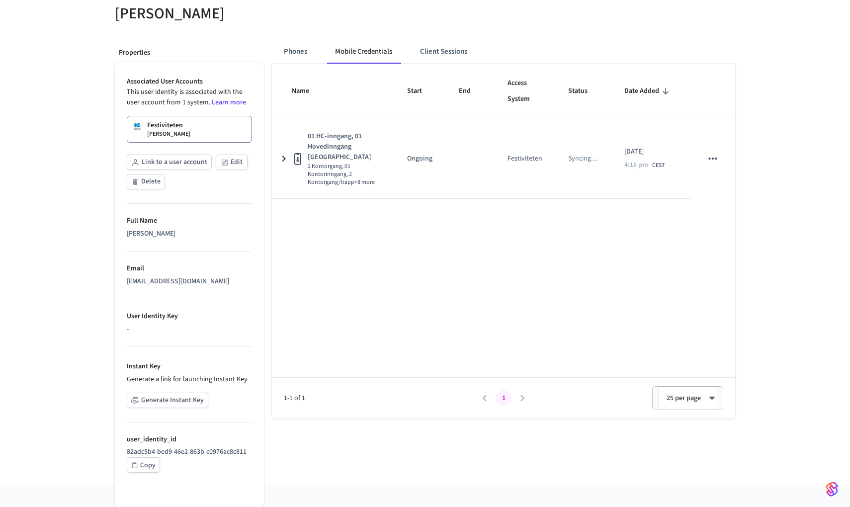
click at [189, 129] on link "Festiviteten [PERSON_NAME]" at bounding box center [189, 129] width 125 height 27
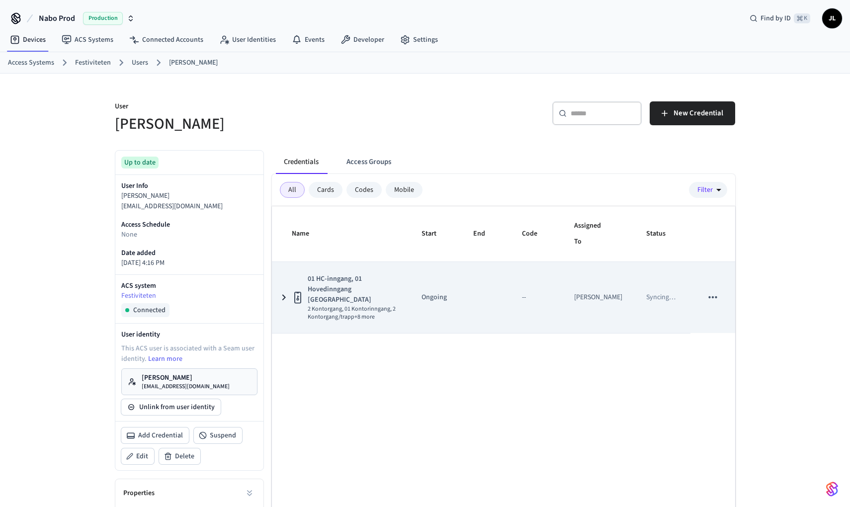
click at [356, 280] on span "01 HC-inngang, 01 Hovedinngang [GEOGRAPHIC_DATA]" at bounding box center [353, 289] width 90 height 31
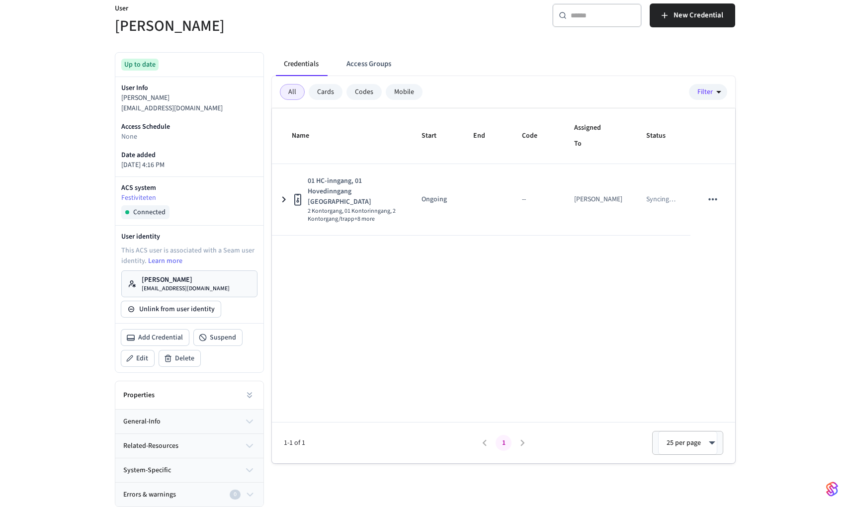
scroll to position [98, 0]
click at [145, 359] on span "Edit" at bounding box center [142, 358] width 12 height 10
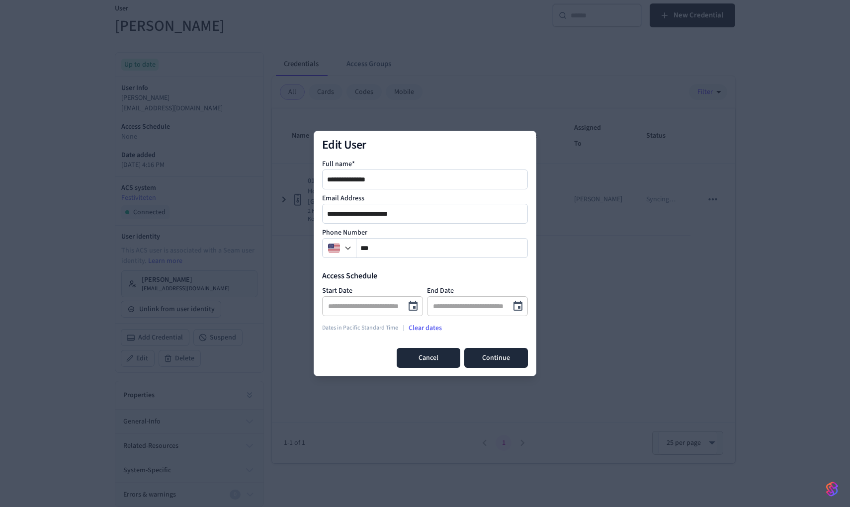
click at [422, 360] on button "Cancel" at bounding box center [429, 358] width 64 height 20
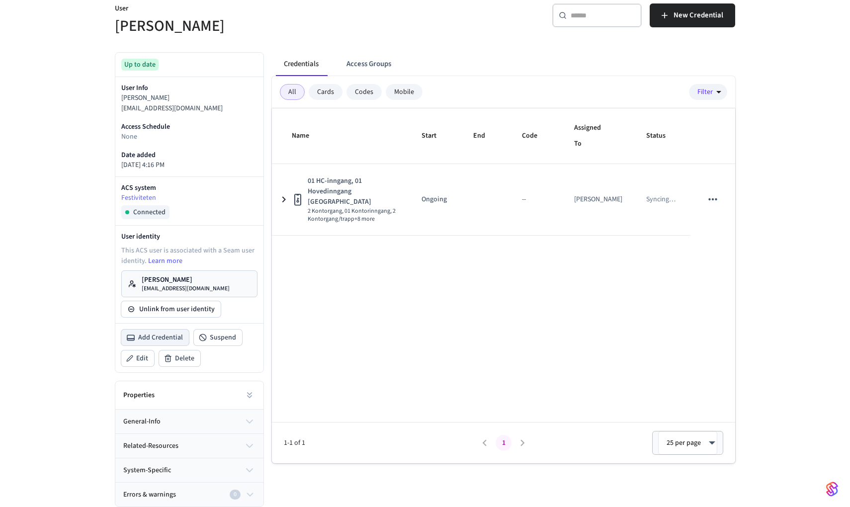
click at [153, 335] on span "Add Credential" at bounding box center [160, 337] width 45 height 10
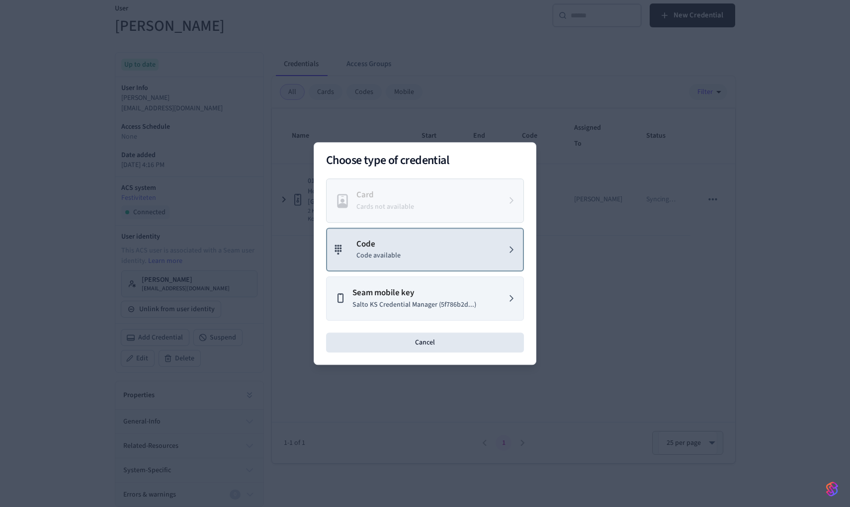
click at [373, 240] on p "Code" at bounding box center [378, 244] width 44 height 13
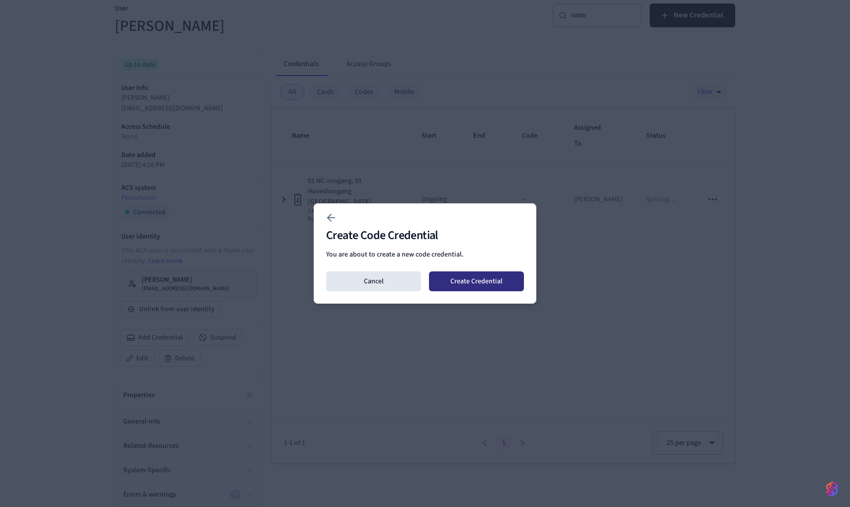
click at [453, 278] on button "Create Credential" at bounding box center [476, 281] width 95 height 20
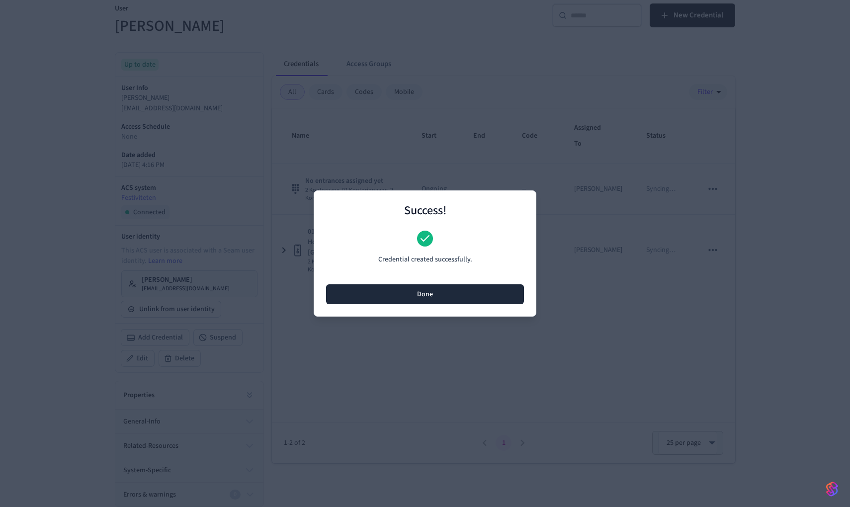
click at [450, 289] on button "Done" at bounding box center [425, 294] width 198 height 20
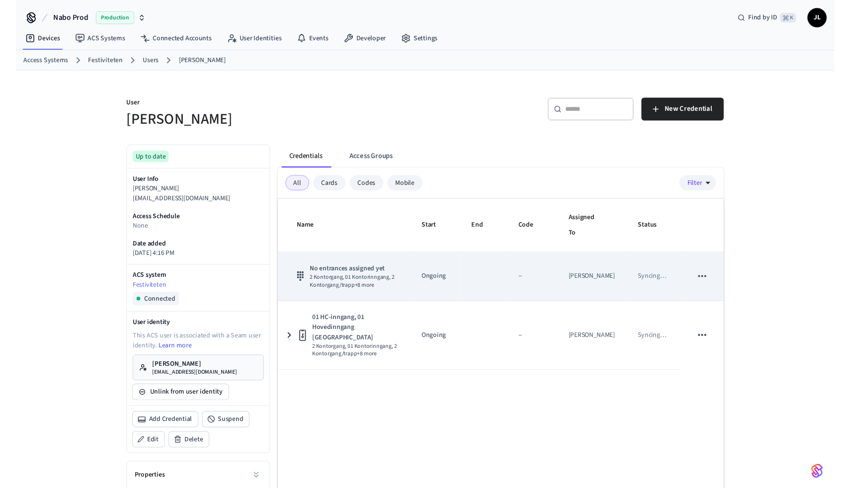
scroll to position [0, 0]
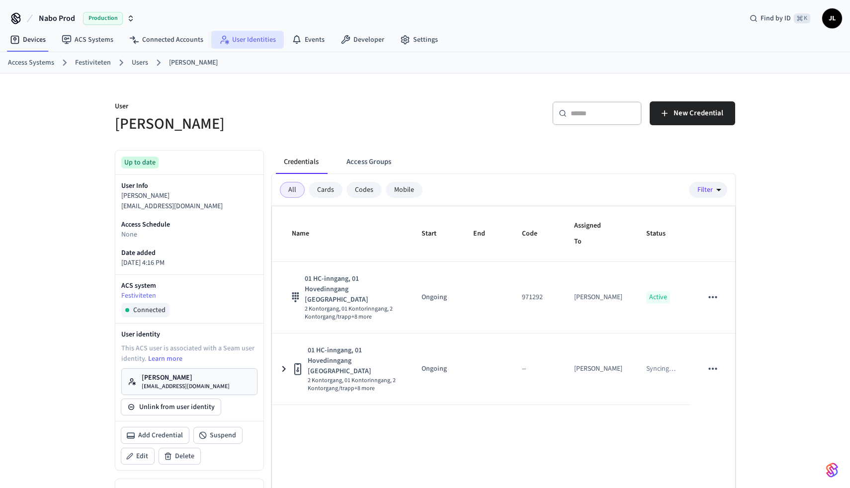
click at [259, 45] on link "User Identities" at bounding box center [247, 40] width 73 height 18
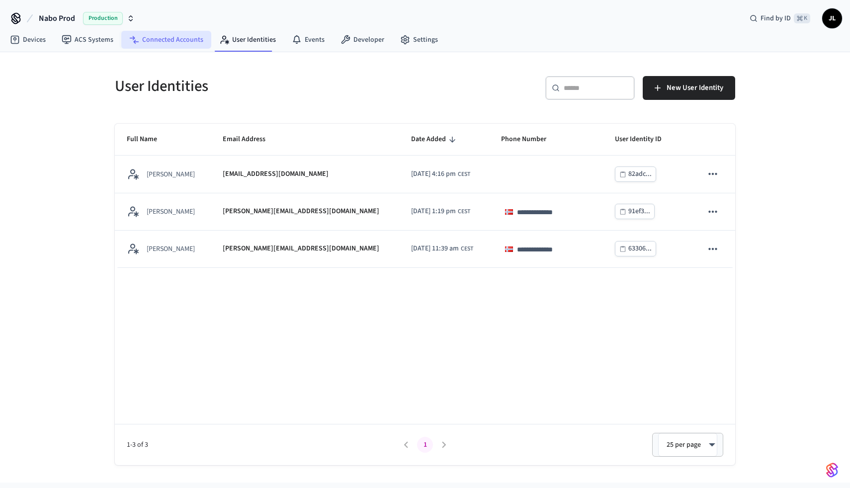
click at [197, 41] on link "Connected Accounts" at bounding box center [166, 40] width 90 height 18
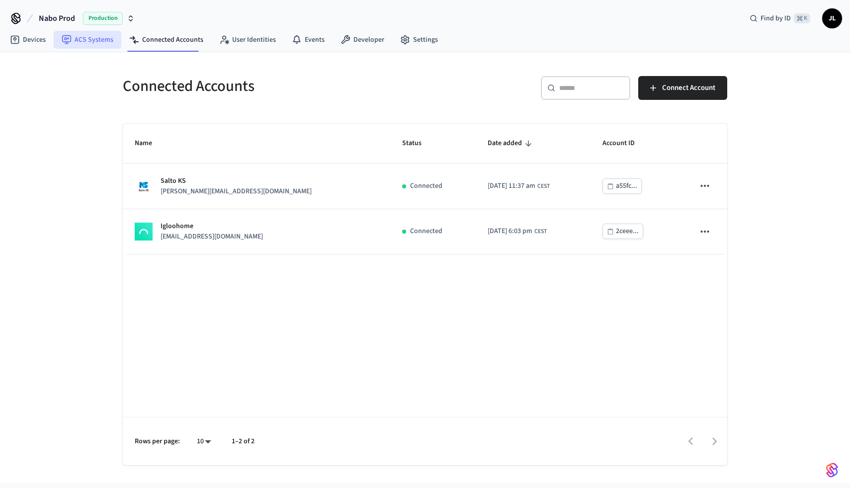
click at [90, 37] on link "ACS Systems" at bounding box center [88, 40] width 68 height 18
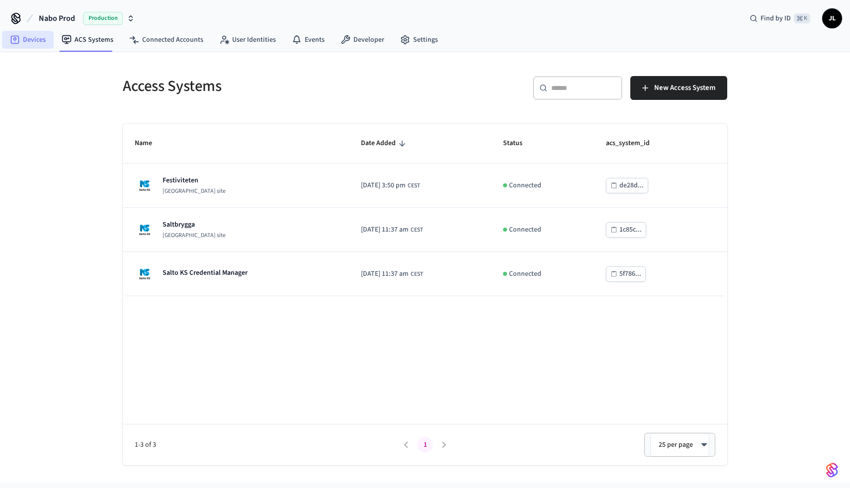
click at [40, 39] on link "Devices" at bounding box center [28, 40] width 52 height 18
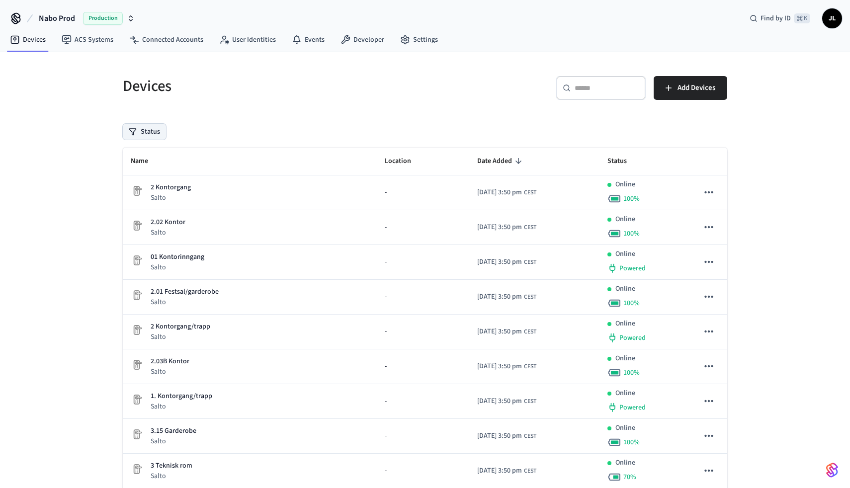
click at [163, 133] on button "Status" at bounding box center [144, 132] width 43 height 16
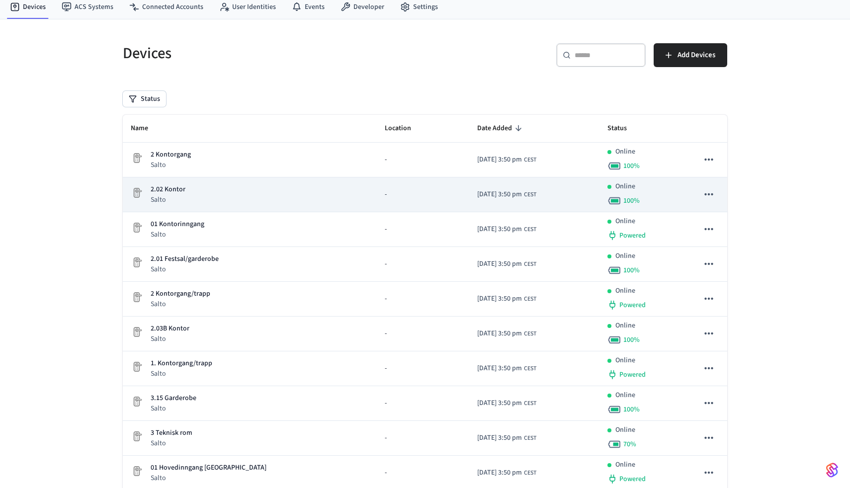
click at [641, 202] on div "Online 100 %" at bounding box center [644, 194] width 75 height 26
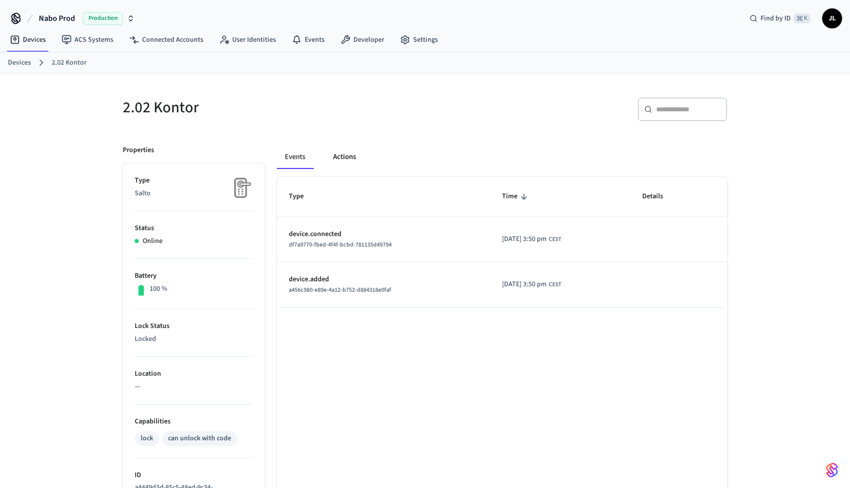
click at [346, 155] on button "Actions" at bounding box center [344, 157] width 39 height 24
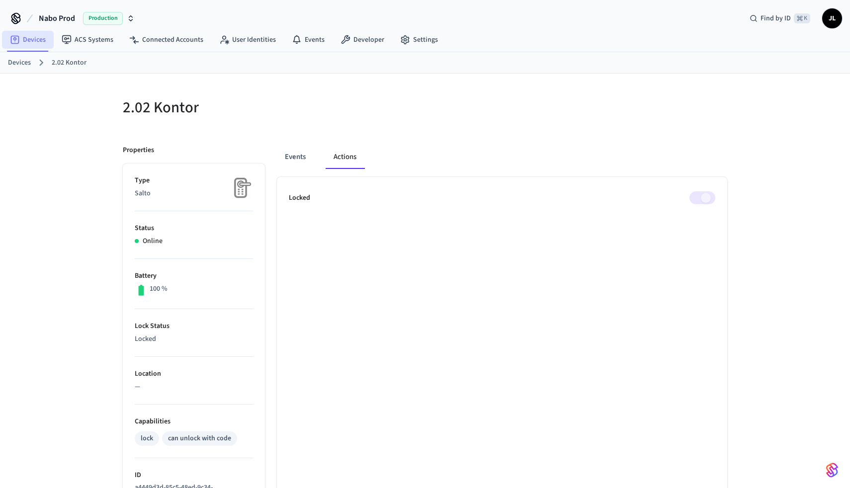
click at [24, 38] on link "Devices" at bounding box center [28, 40] width 52 height 18
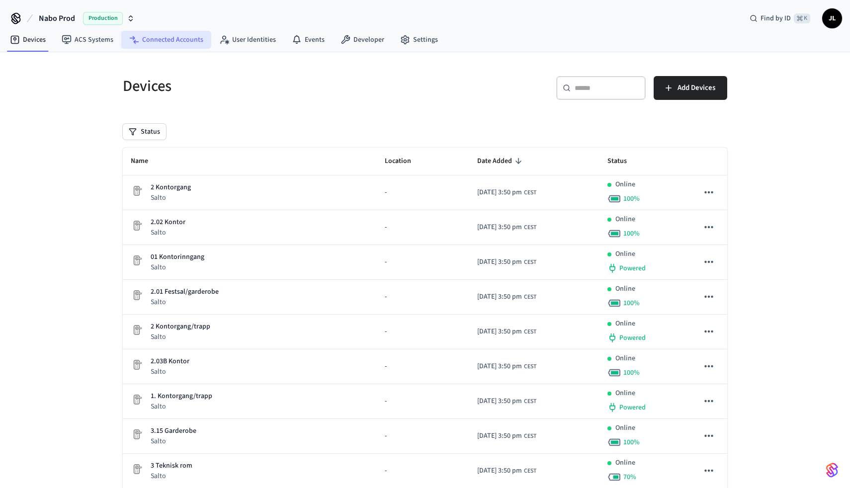
click at [154, 36] on link "Connected Accounts" at bounding box center [166, 40] width 90 height 18
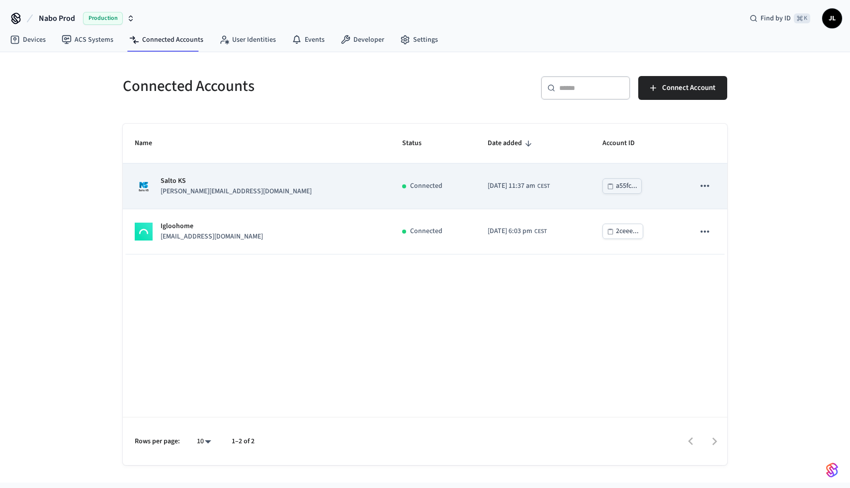
click at [206, 182] on p "Salto KS" at bounding box center [236, 181] width 151 height 10
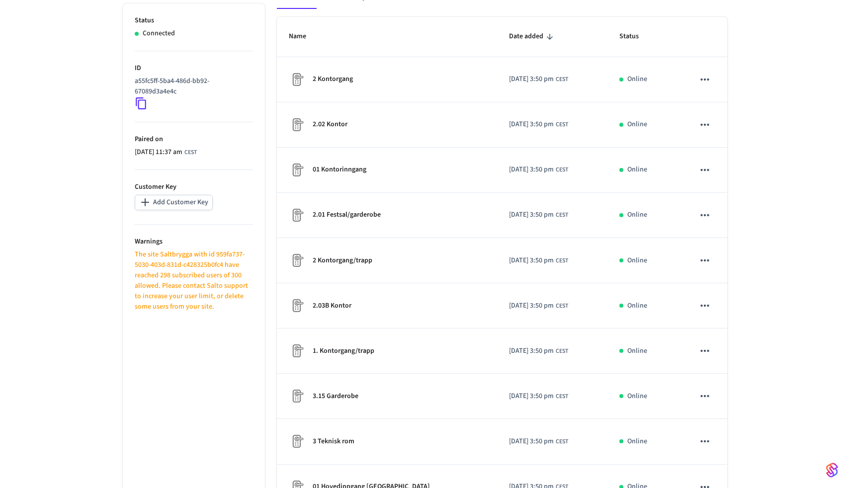
scroll to position [178, 0]
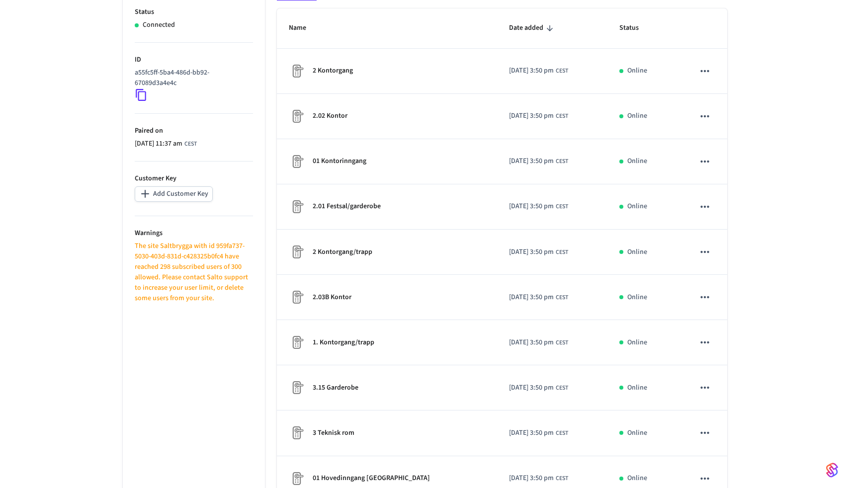
click at [213, 273] on p "The site Saltbrygga with id 959fa737-5030-403d-831d-c428325b0fc4 have reached 2…" at bounding box center [194, 272] width 118 height 63
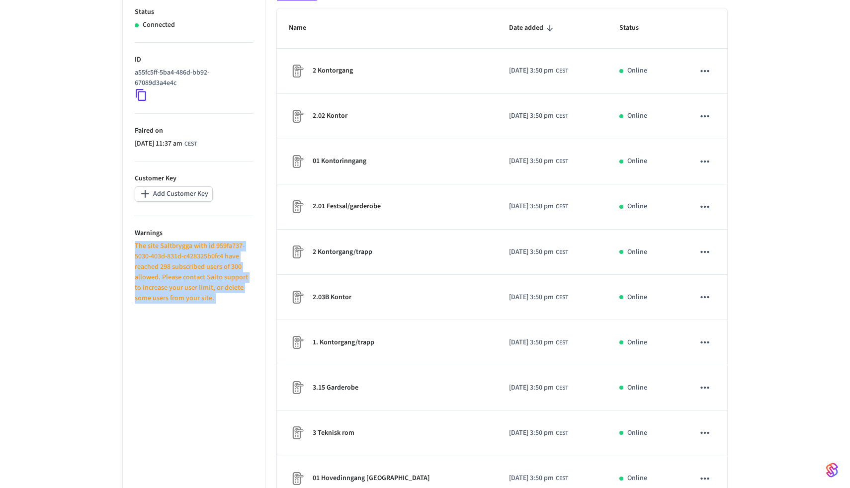
click at [213, 273] on p "The site Saltbrygga with id 959fa737-5030-403d-831d-c428325b0fc4 have reached 2…" at bounding box center [194, 272] width 118 height 63
click at [214, 293] on p "The site Saltbrygga with id 959fa737-5030-403d-831d-c428325b0fc4 have reached 2…" at bounding box center [194, 272] width 118 height 63
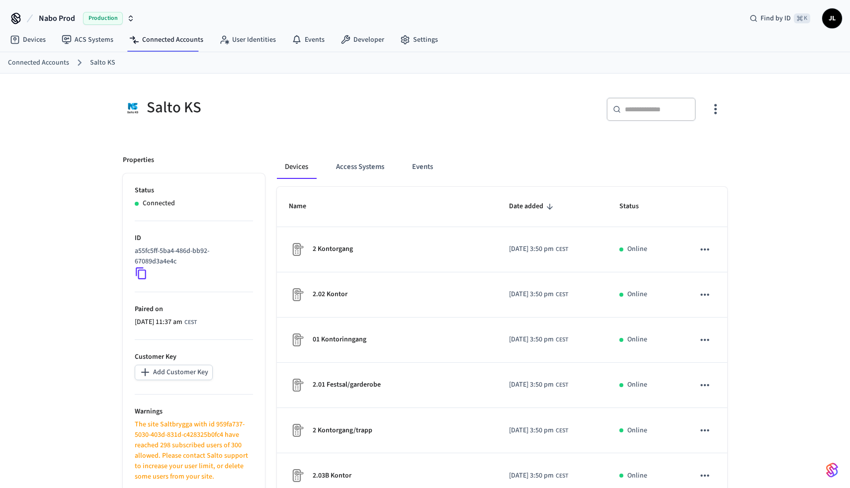
scroll to position [0, 0]
click at [178, 43] on link "Connected Accounts" at bounding box center [166, 40] width 90 height 18
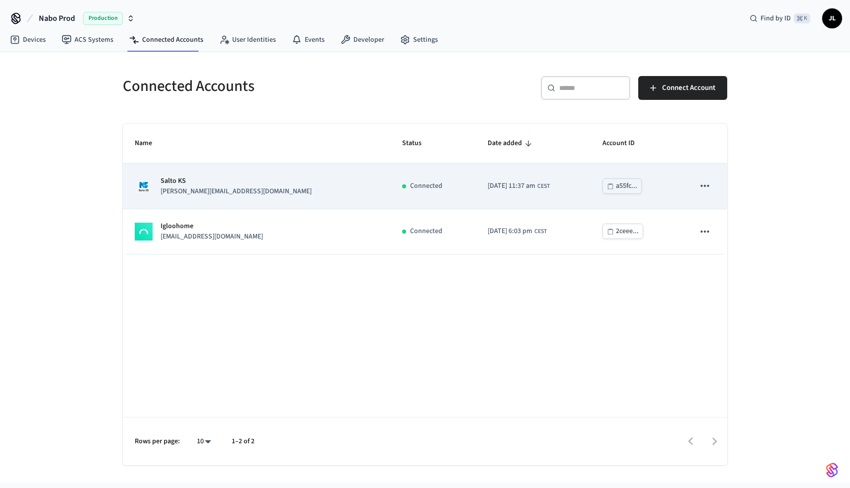
click at [240, 174] on td "Salto KS [EMAIL_ADDRESS][DOMAIN_NAME]" at bounding box center [256, 186] width 267 height 45
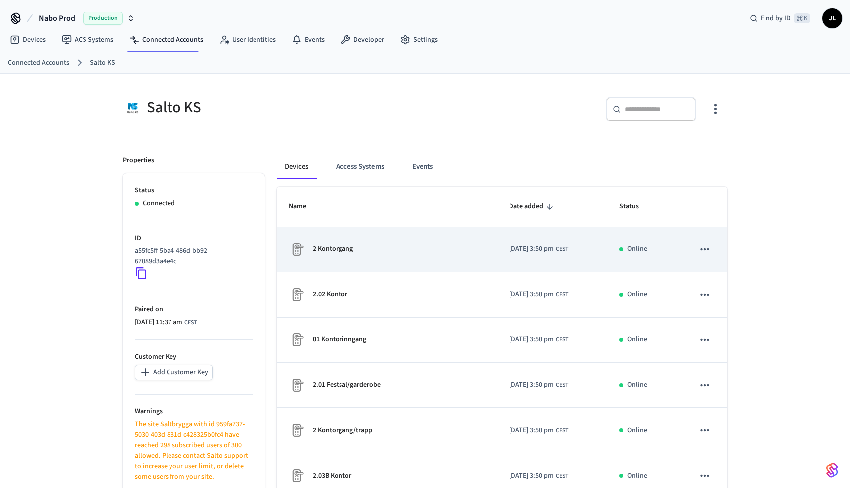
click at [590, 249] on td "[DATE] 3:50 pm CEST" at bounding box center [552, 249] width 111 height 45
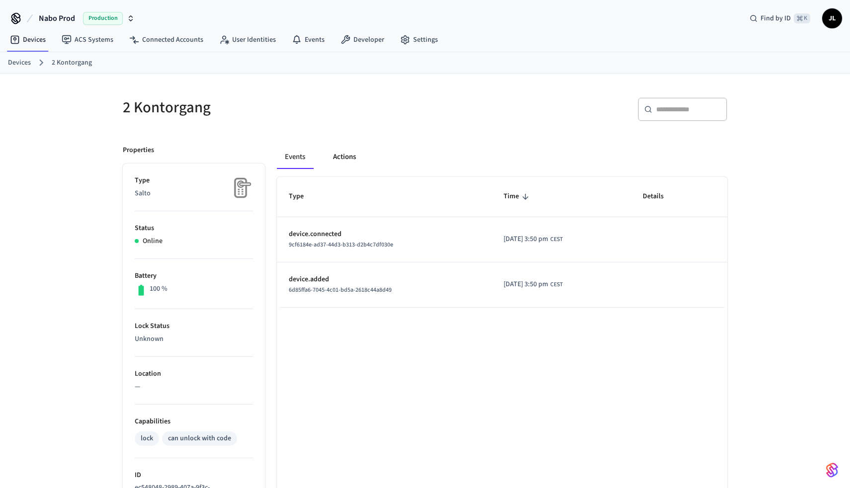
click at [345, 160] on button "Actions" at bounding box center [344, 157] width 39 height 24
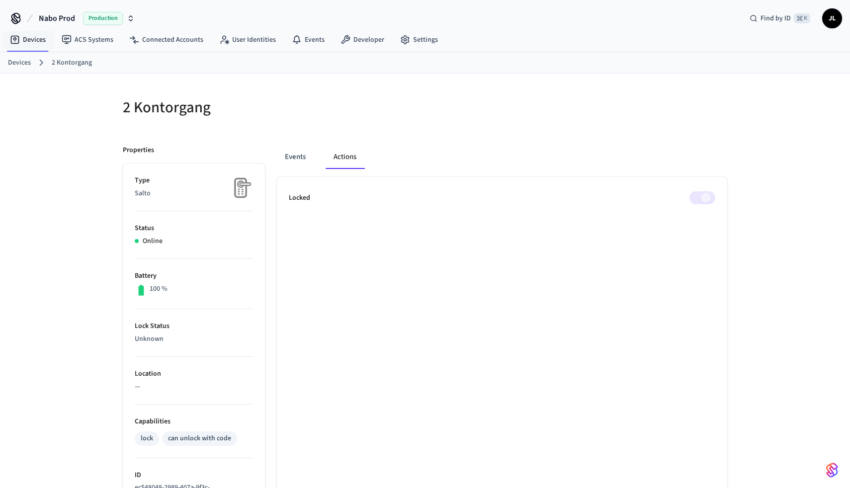
click at [32, 56] on div "Devices 2 Kontorgang" at bounding box center [425, 62] width 850 height 21
click at [26, 60] on link "Devices" at bounding box center [19, 63] width 23 height 10
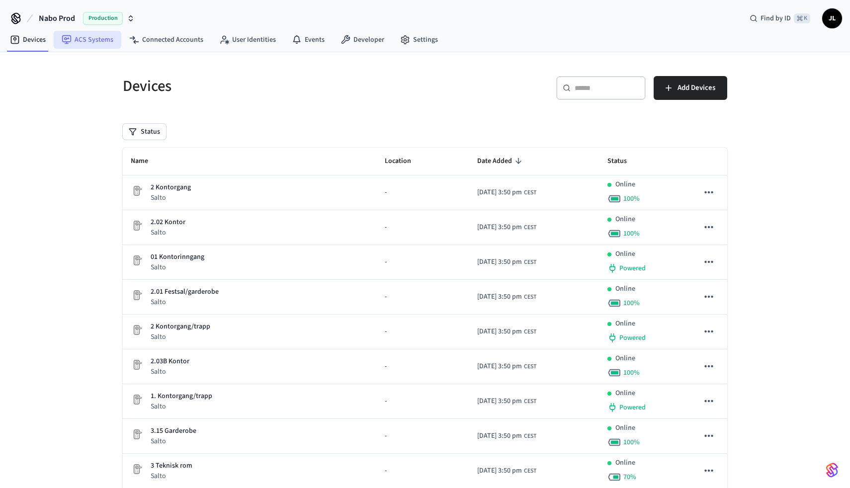
click at [63, 40] on icon at bounding box center [67, 40] width 10 height 10
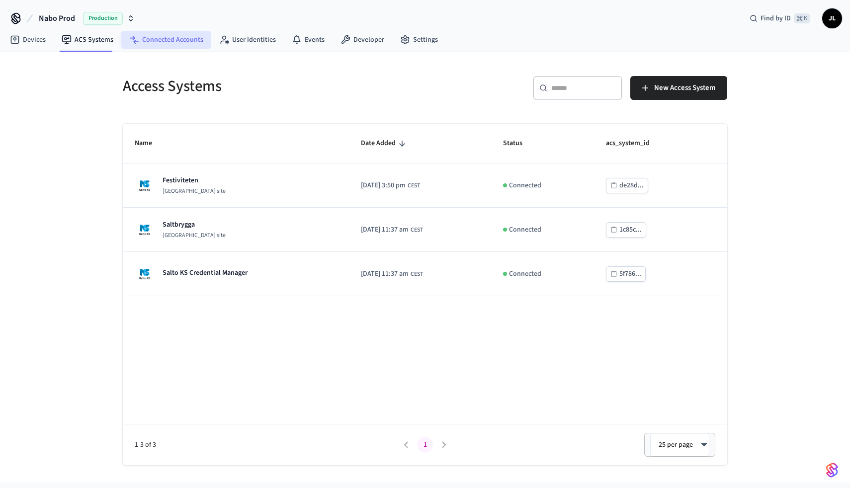
click at [159, 41] on link "Connected Accounts" at bounding box center [166, 40] width 90 height 18
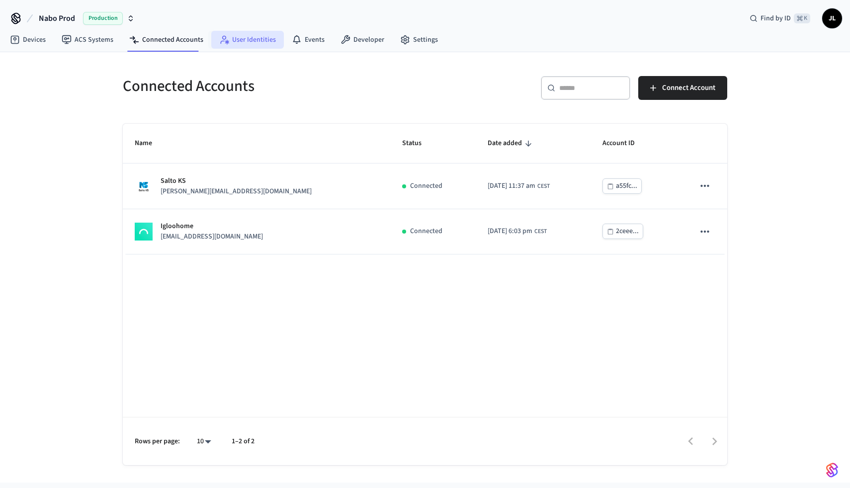
click at [259, 41] on link "User Identities" at bounding box center [247, 40] width 73 height 18
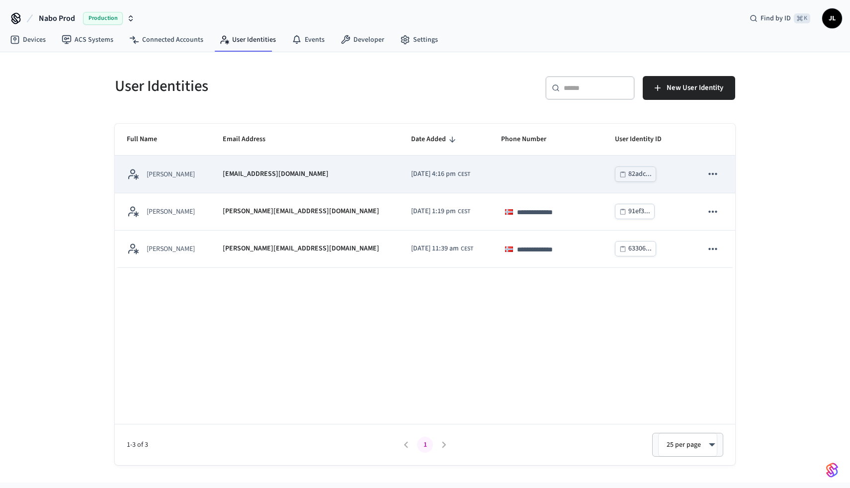
click at [399, 185] on td "[DATE] 4:16 pm CEST" at bounding box center [444, 174] width 90 height 37
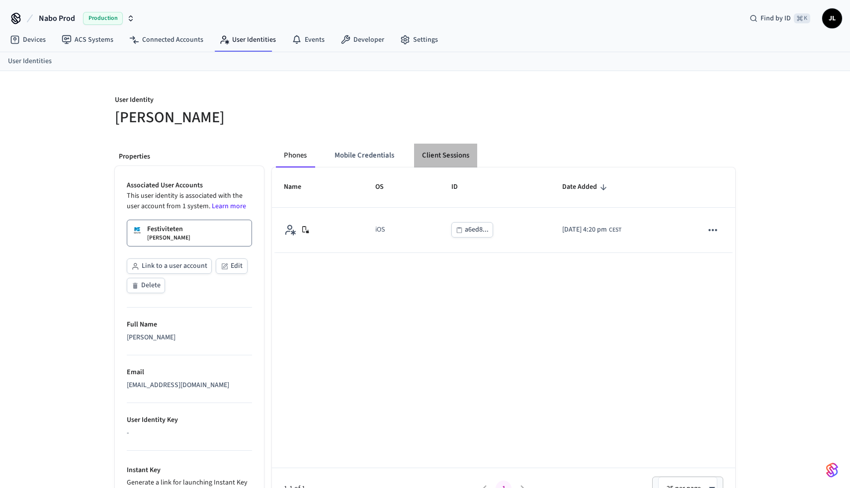
click at [434, 156] on button "Client Sessions" at bounding box center [445, 156] width 63 height 24
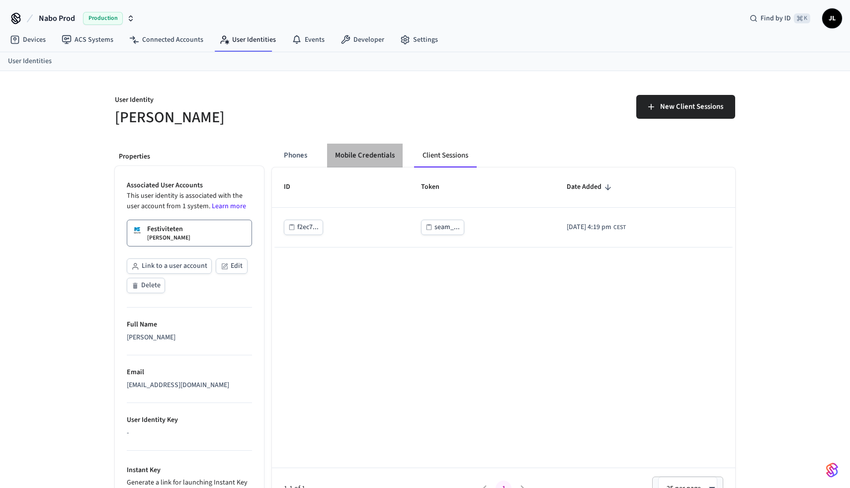
click at [390, 156] on button "Mobile Credentials" at bounding box center [365, 156] width 76 height 24
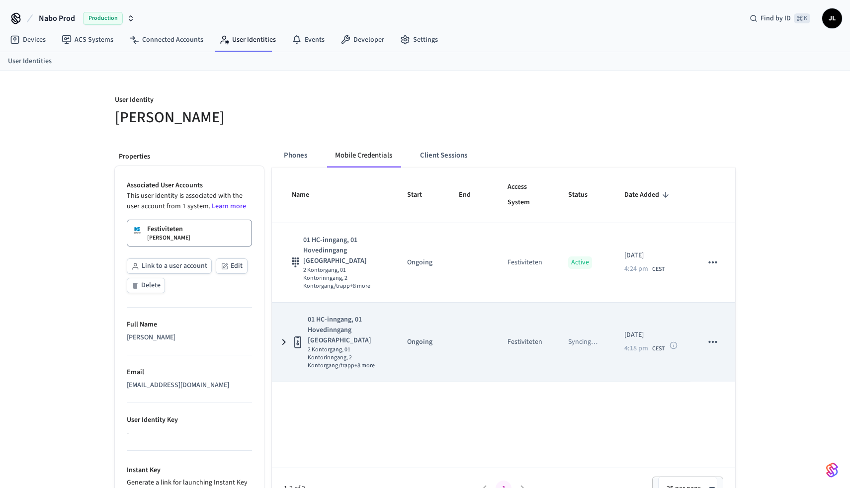
click at [594, 337] on p "Syncing …" at bounding box center [582, 342] width 29 height 10
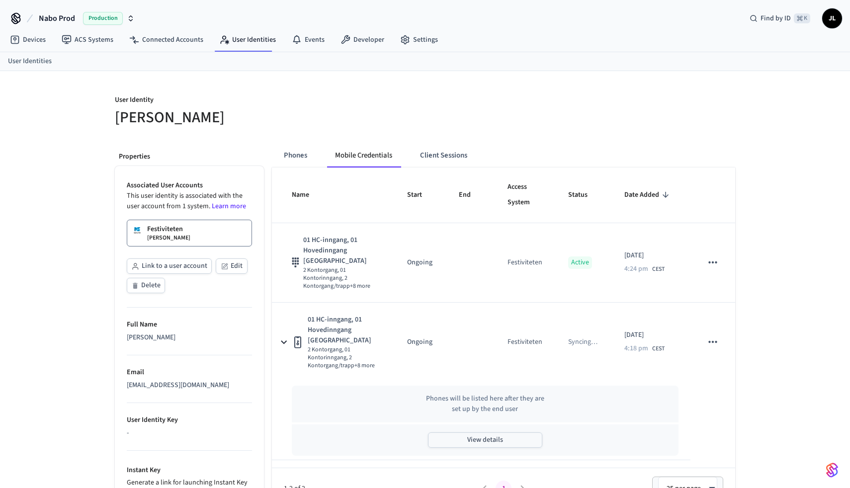
click at [469, 432] on button "View details" at bounding box center [485, 439] width 114 height 15
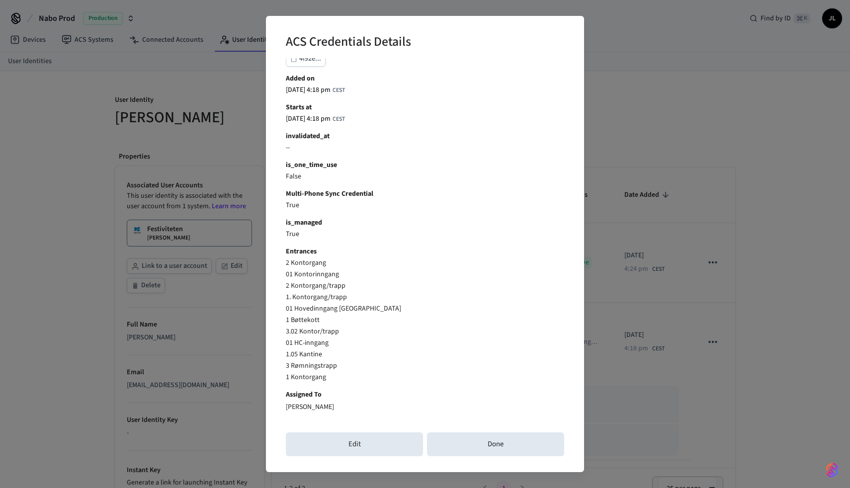
scroll to position [215, 0]
click at [497, 448] on button "Done" at bounding box center [495, 444] width 137 height 24
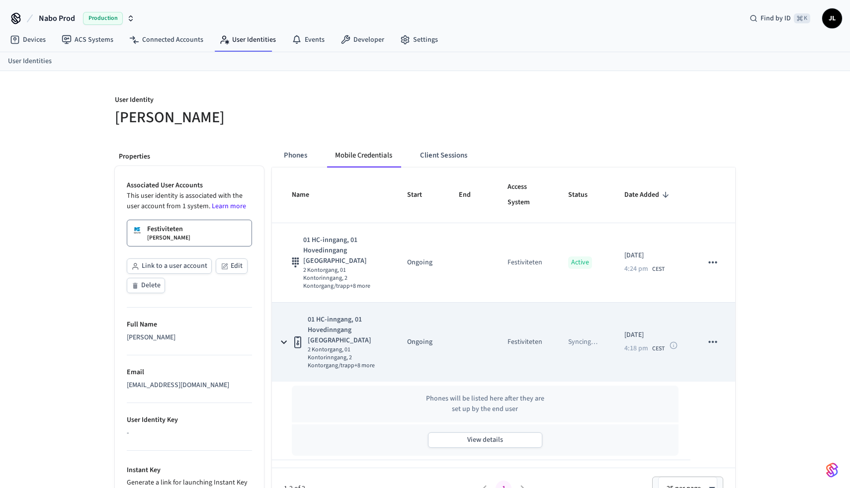
click at [502, 332] on td "Festiviteten" at bounding box center [525, 342] width 61 height 79
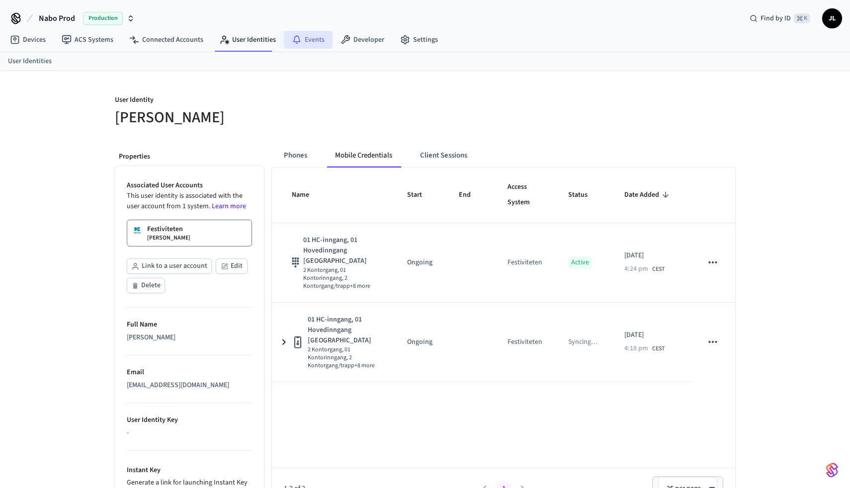
click at [325, 41] on link "Events" at bounding box center [308, 40] width 49 height 18
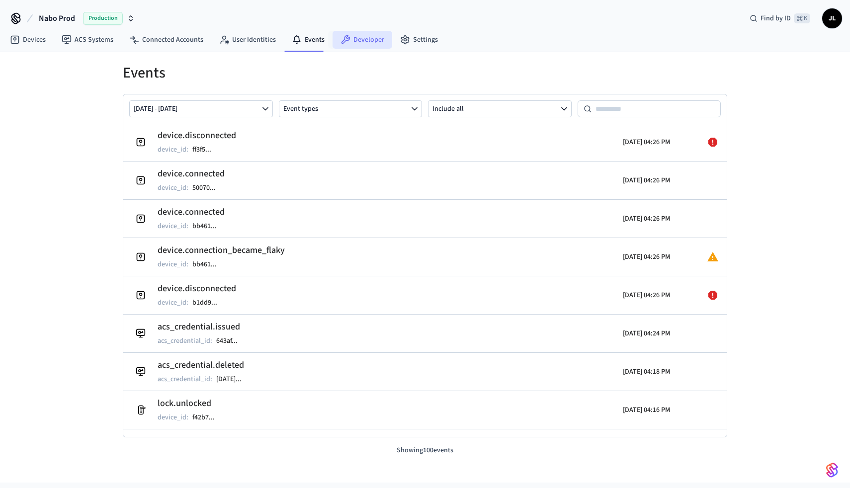
click at [358, 45] on link "Developer" at bounding box center [362, 40] width 60 height 18
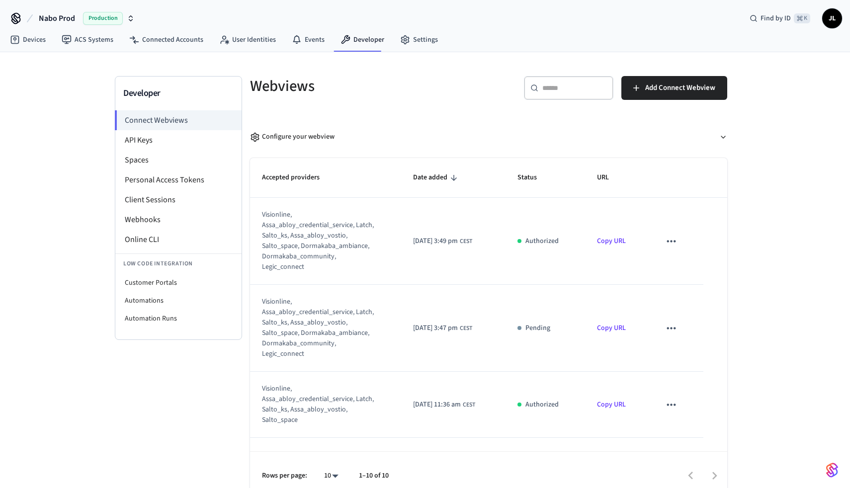
drag, startPoint x: 415, startPoint y: 44, endPoint x: 405, endPoint y: 68, distance: 25.8
click at [402, 51] on nav "Devices ACS Systems Connected Accounts User Identities Events Developer Settings" at bounding box center [224, 40] width 444 height 23
click at [410, 42] on link "Settings" at bounding box center [419, 40] width 54 height 18
